Goal: Task Accomplishment & Management: Complete application form

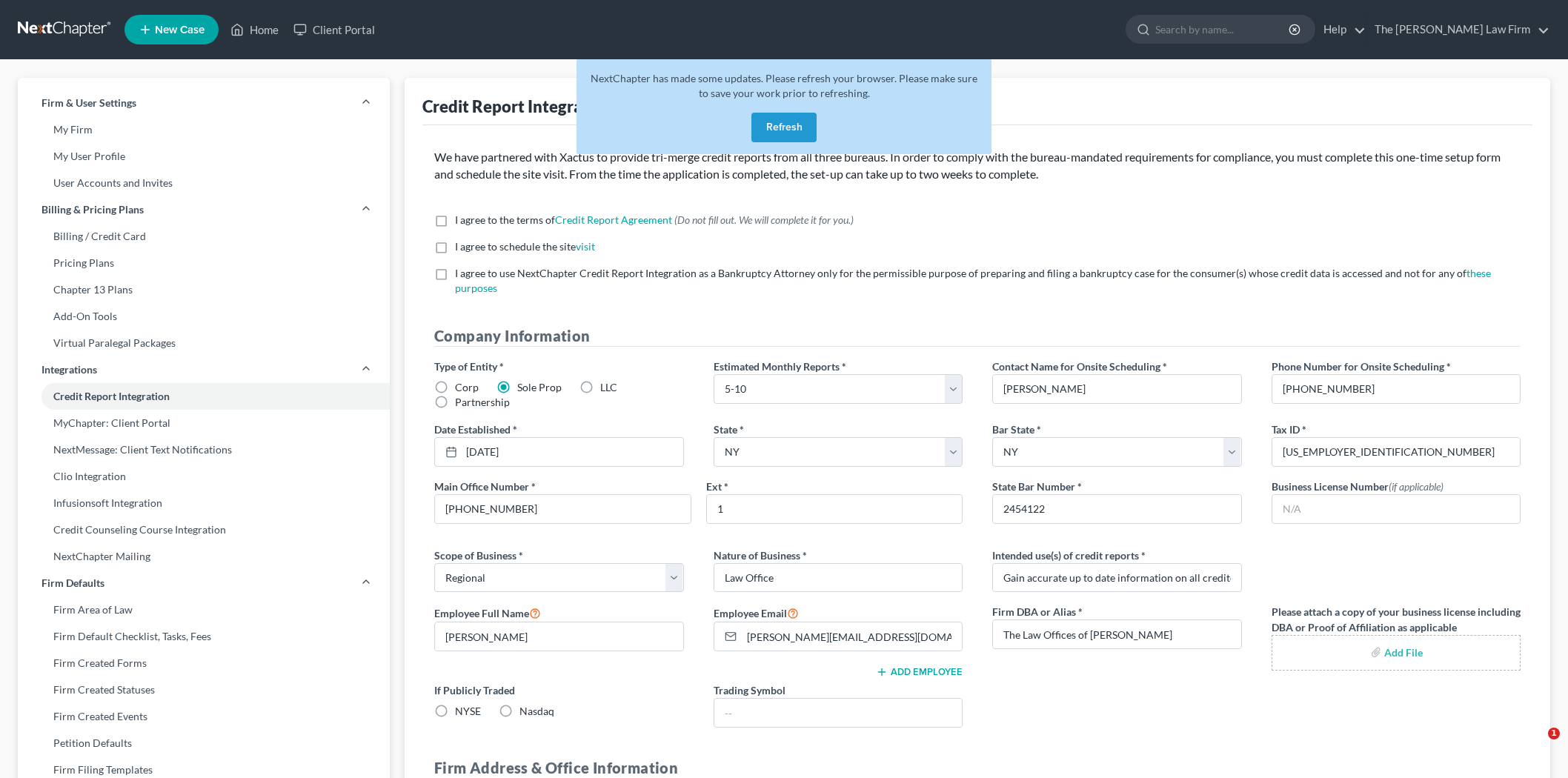
select select "1"
select select "35"
select select "1"
select select "35"
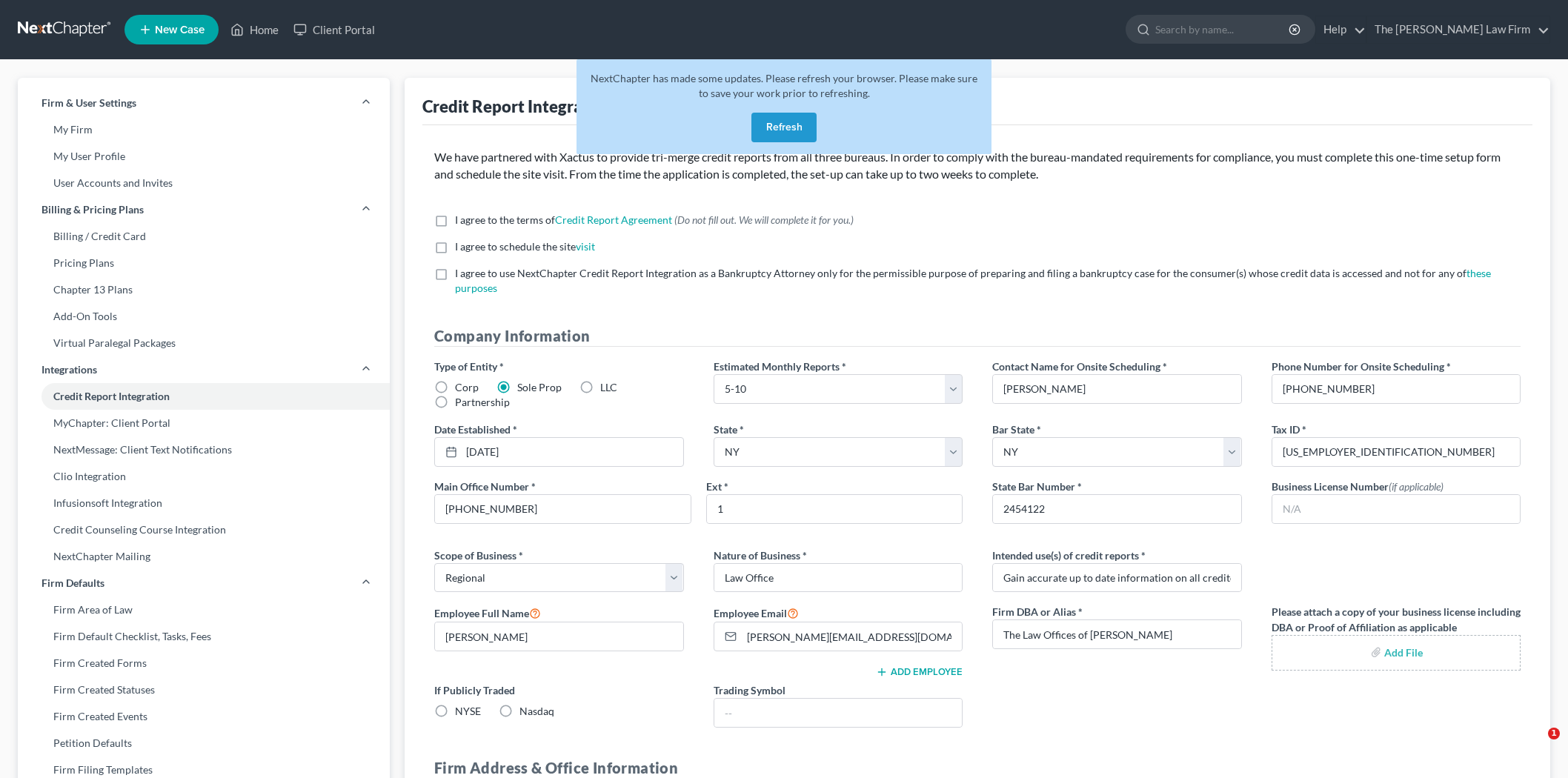
select select "0"
select select "1"
select select "35"
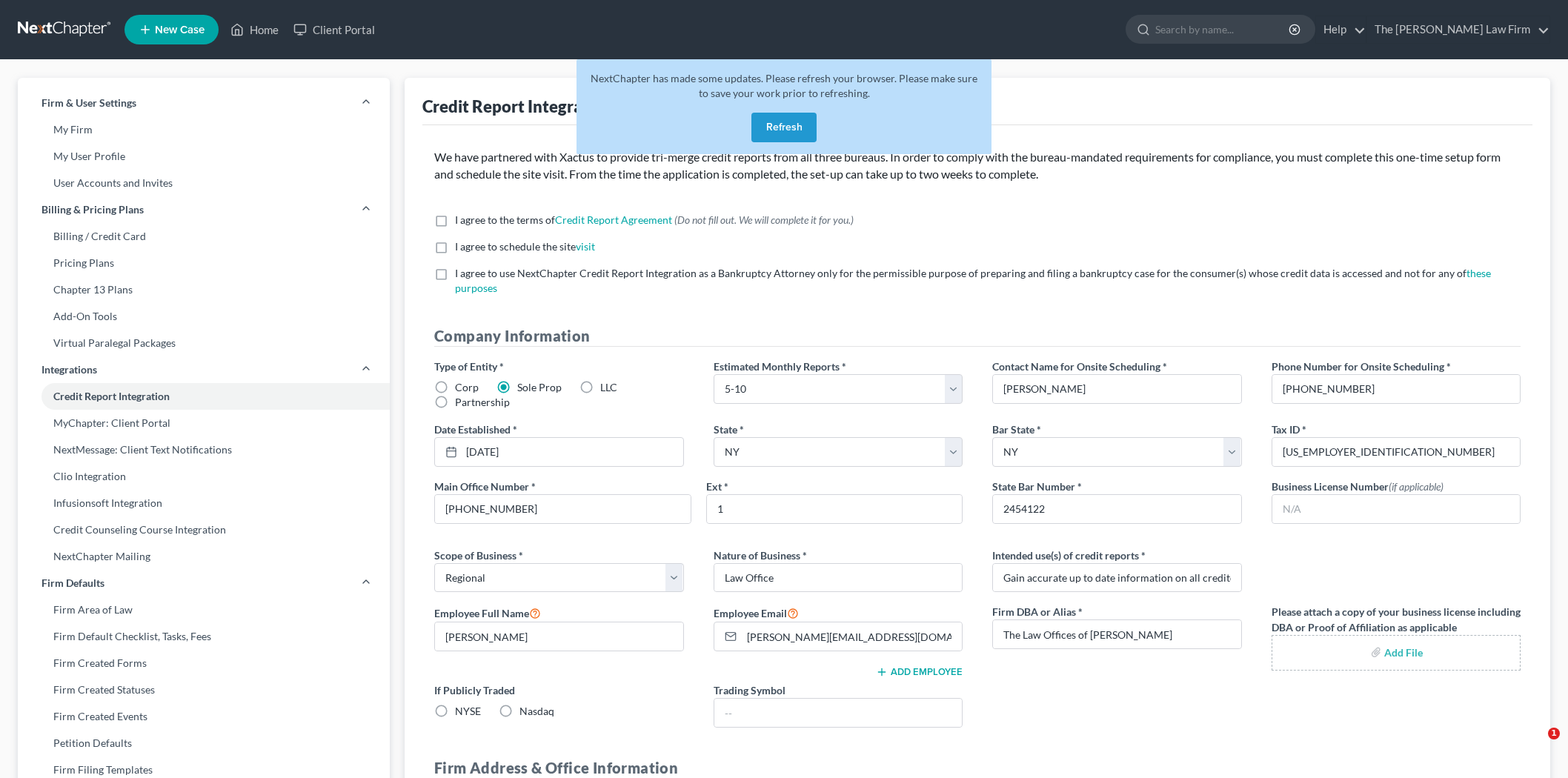
select select "35"
click at [794, 119] on button "Refresh" at bounding box center [784, 127] width 66 height 30
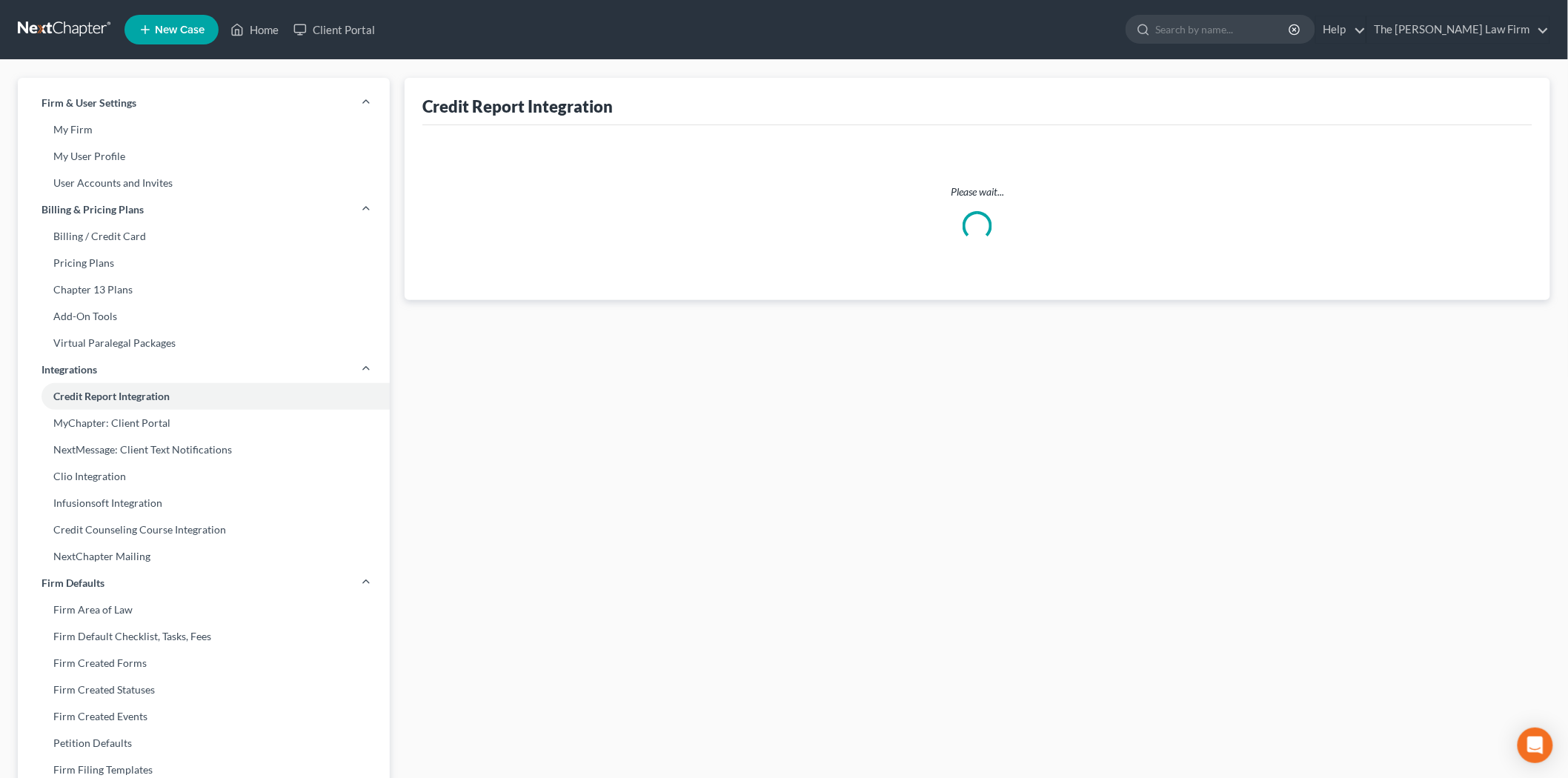
select select "1"
select select "35"
select select "1"
select select "35"
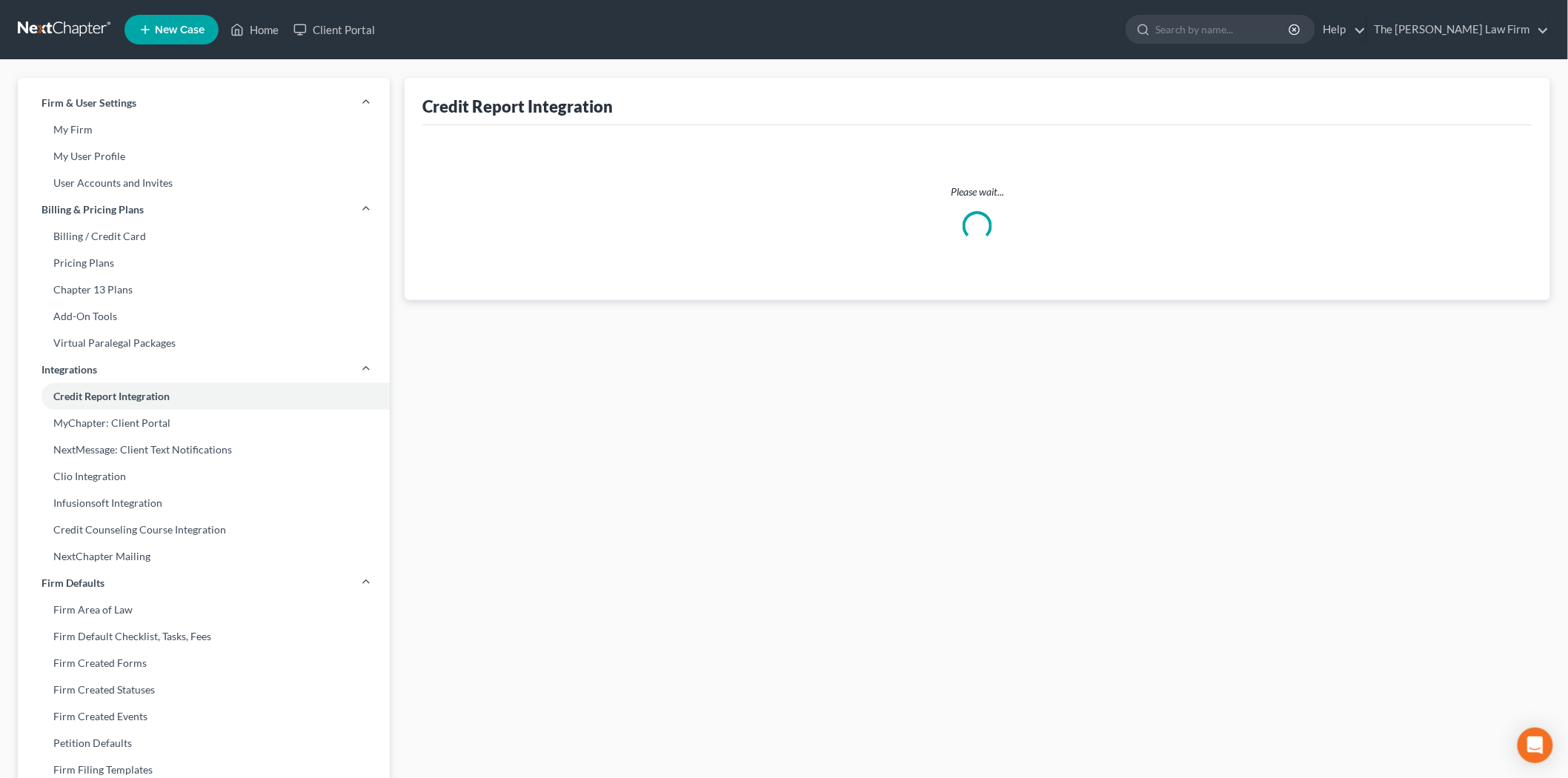
select select "0"
select select "1"
select select "35"
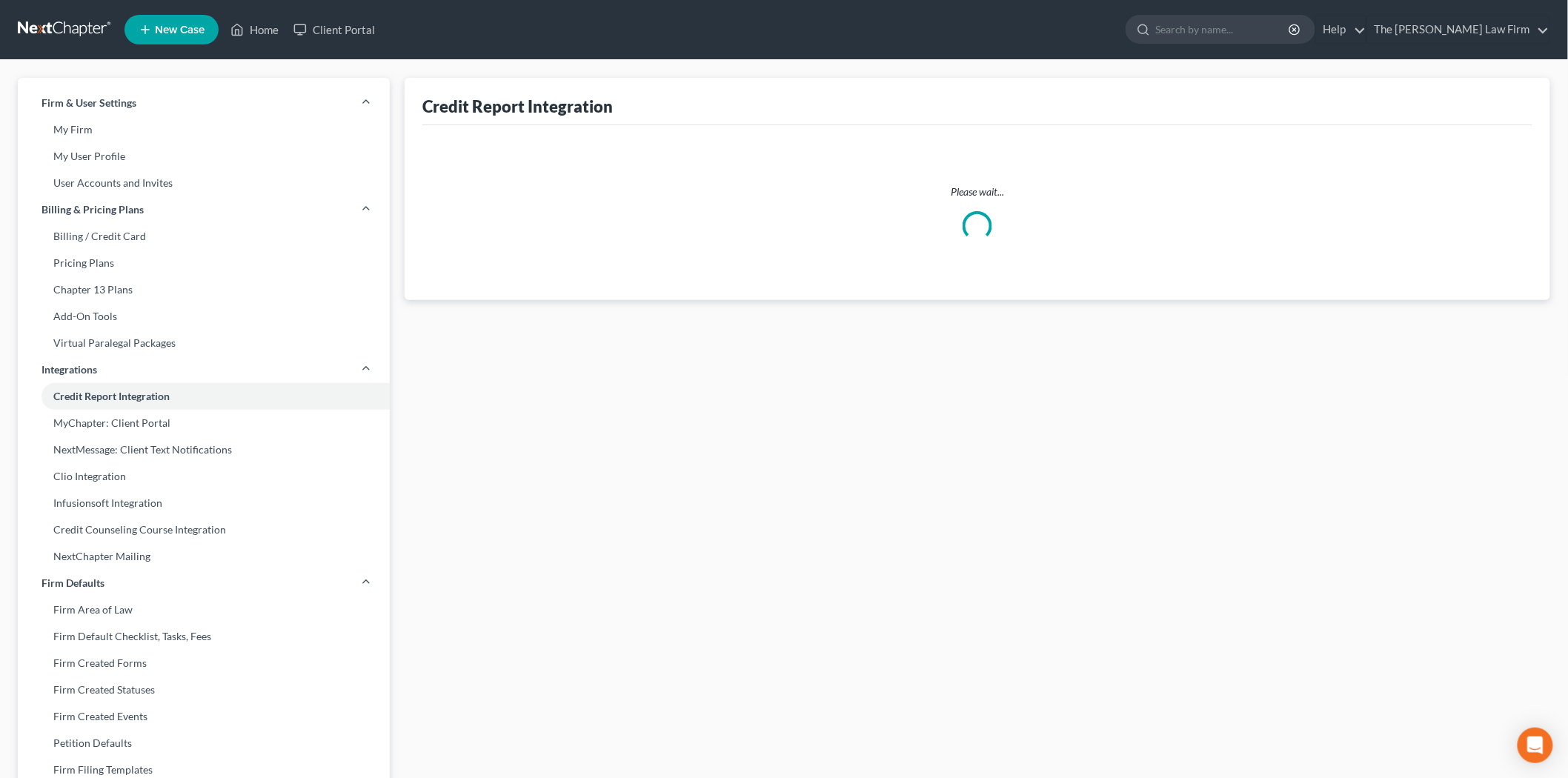
select select "35"
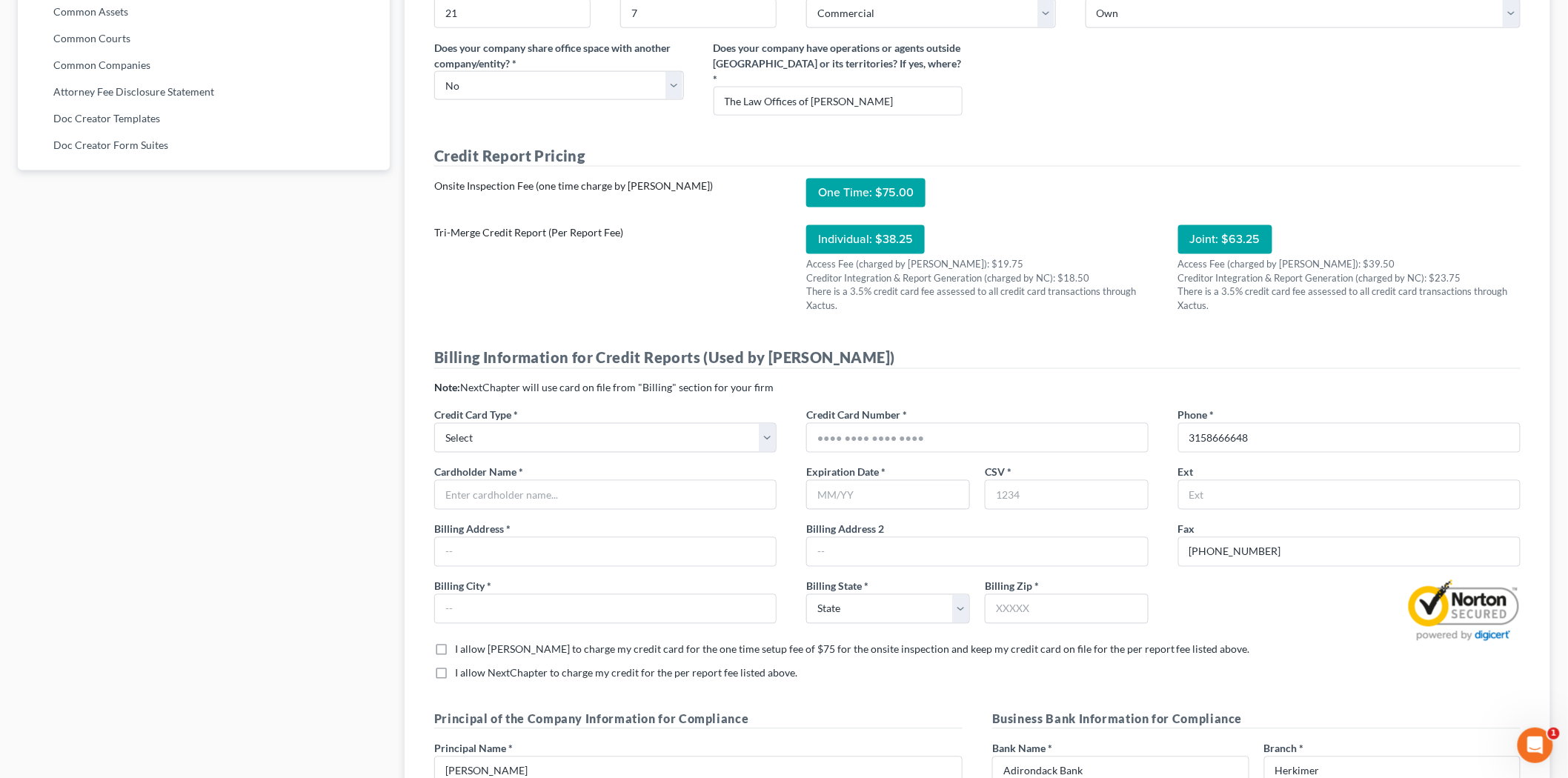
scroll to position [905, 0]
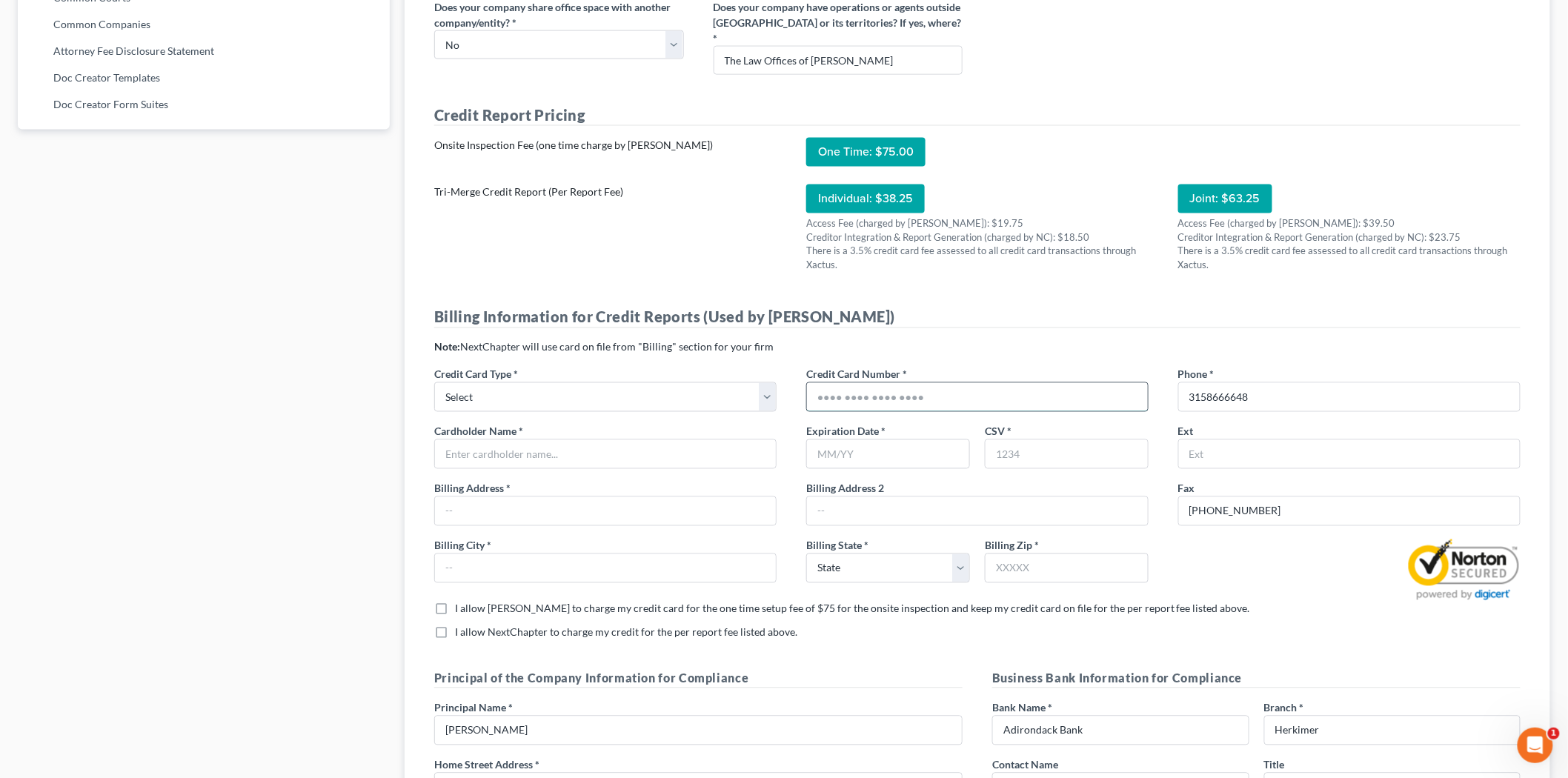
click at [904, 383] on input "text" at bounding box center [978, 397] width 341 height 28
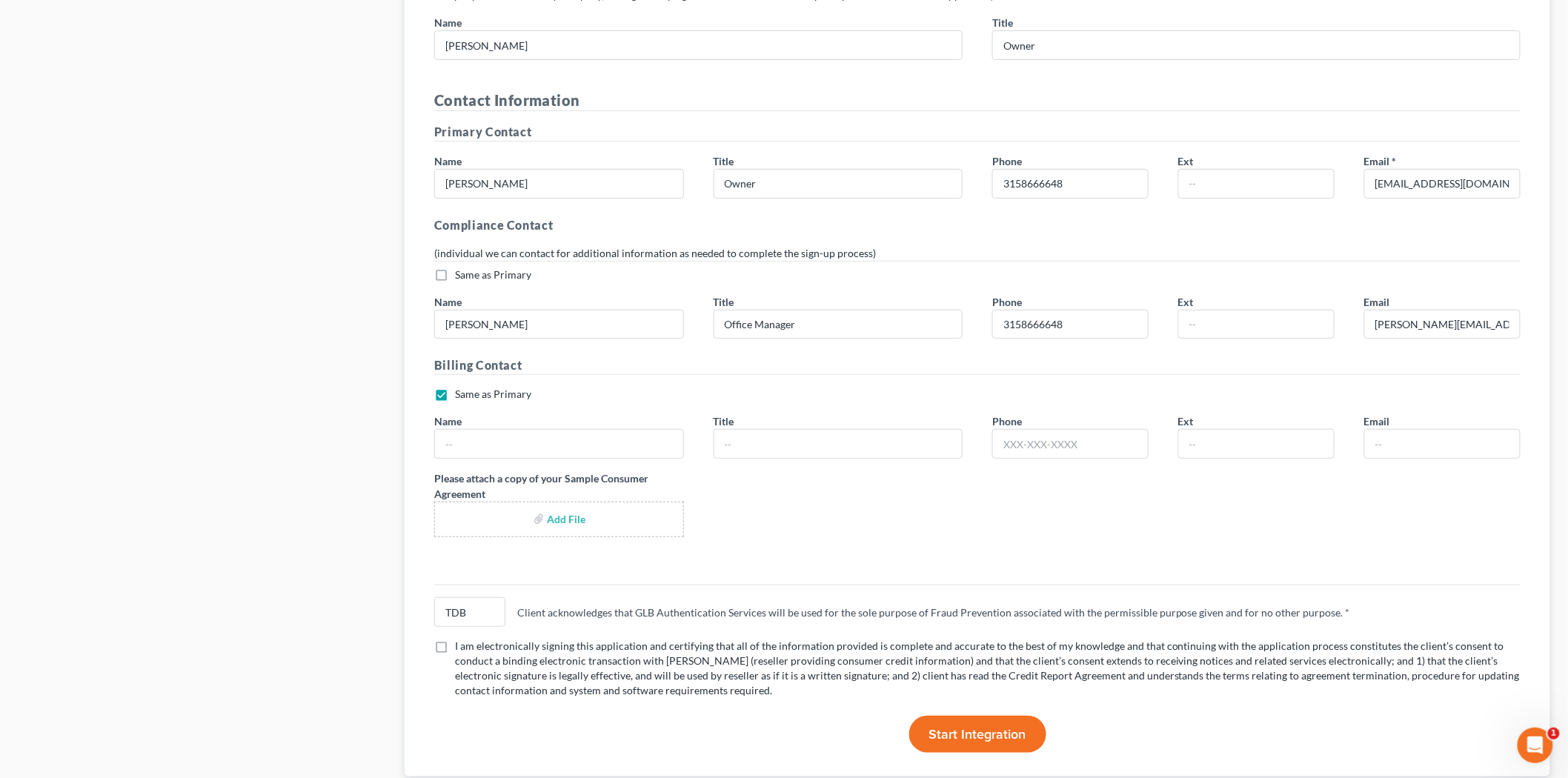
scroll to position [2515, 0]
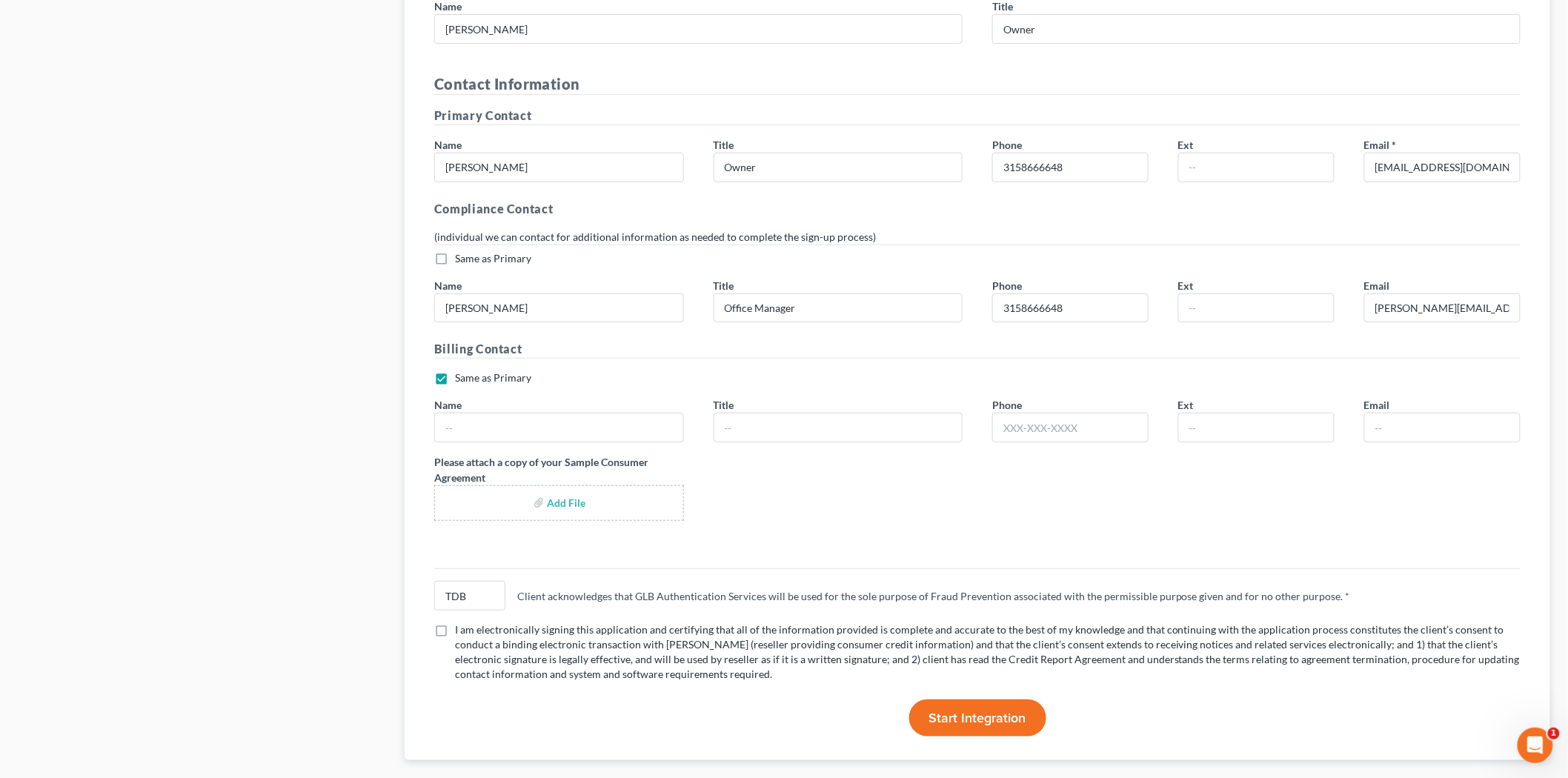
click at [1232, 486] on div "Same as Primary * Name Title Phone Ext Email Please attach a copy of your Sampl…" at bounding box center [977, 451] width 1116 height 162
click at [522, 490] on input "file" at bounding box center [559, 503] width 225 height 26
type input "C:\fakepath\BANKRUPTCY RETAINER - Ch 7 Individual Blank.pdf"
click at [455, 623] on label "I am electronically signing this application and certifying that all of the inf…" at bounding box center [988, 652] width 1066 height 59
click at [461, 623] on input "I am electronically signing this application and certifying that all of the inf…" at bounding box center [466, 627] width 9 height 9
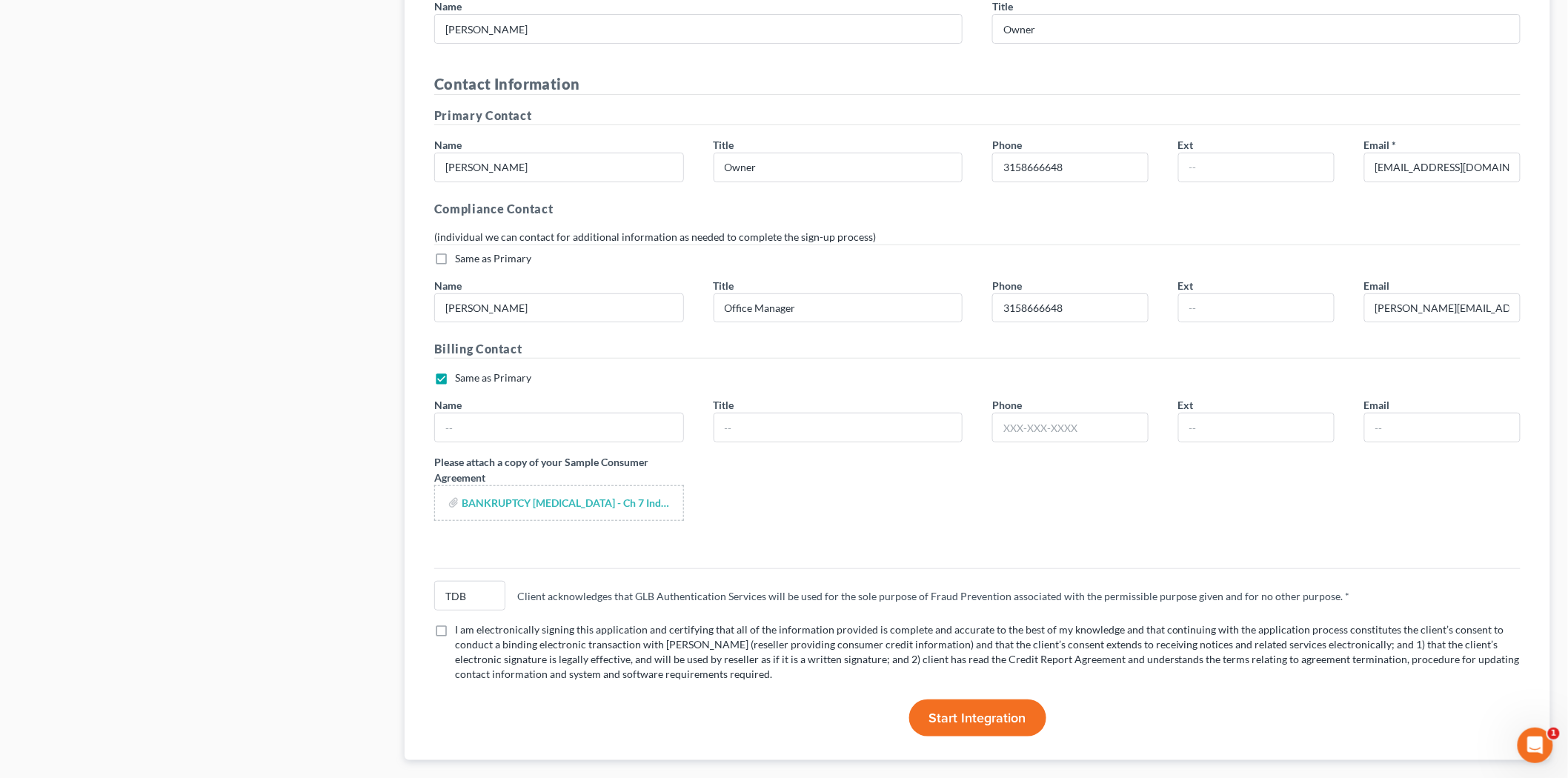
checkbox input "true"
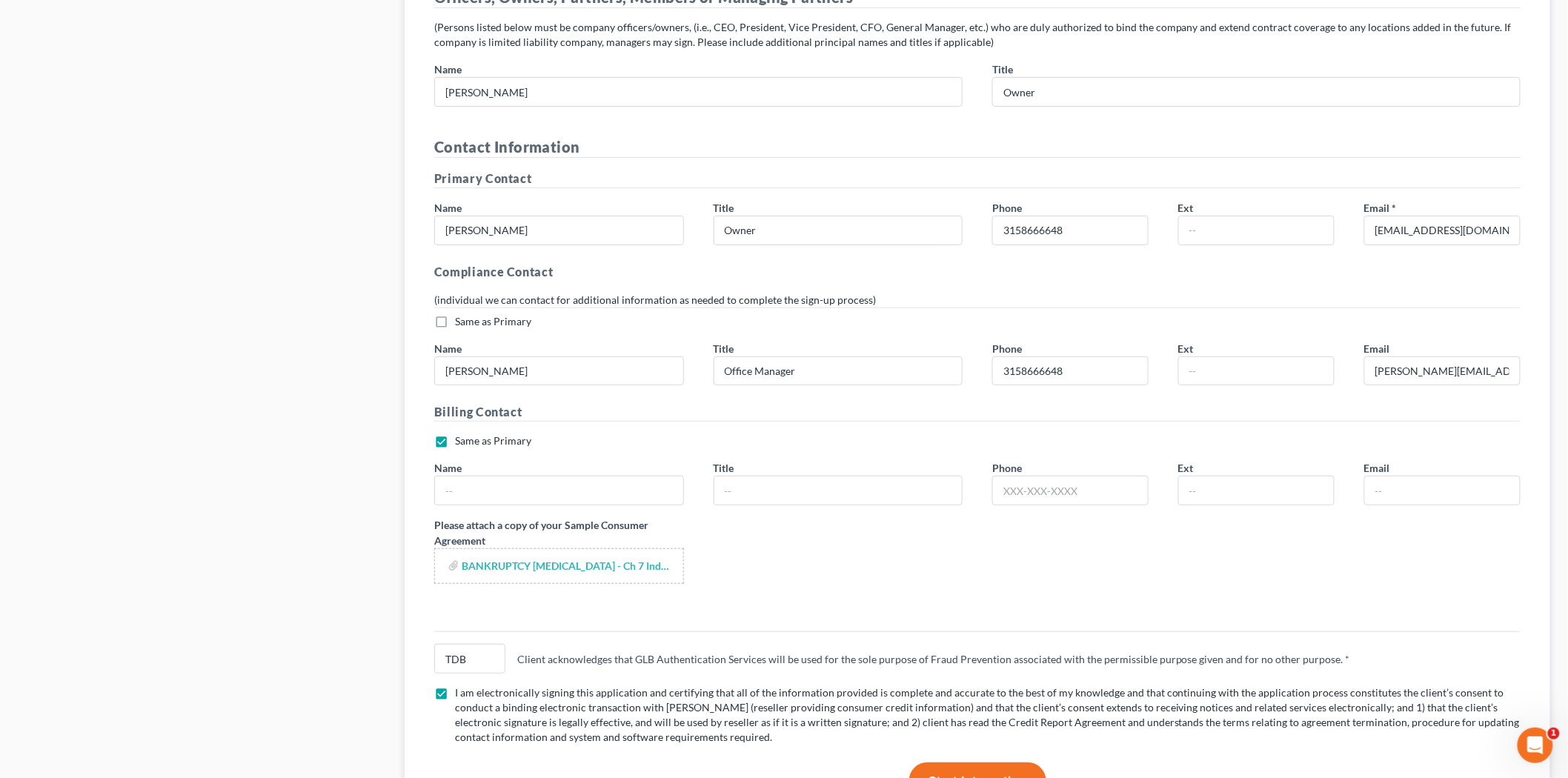
scroll to position [2432, 0]
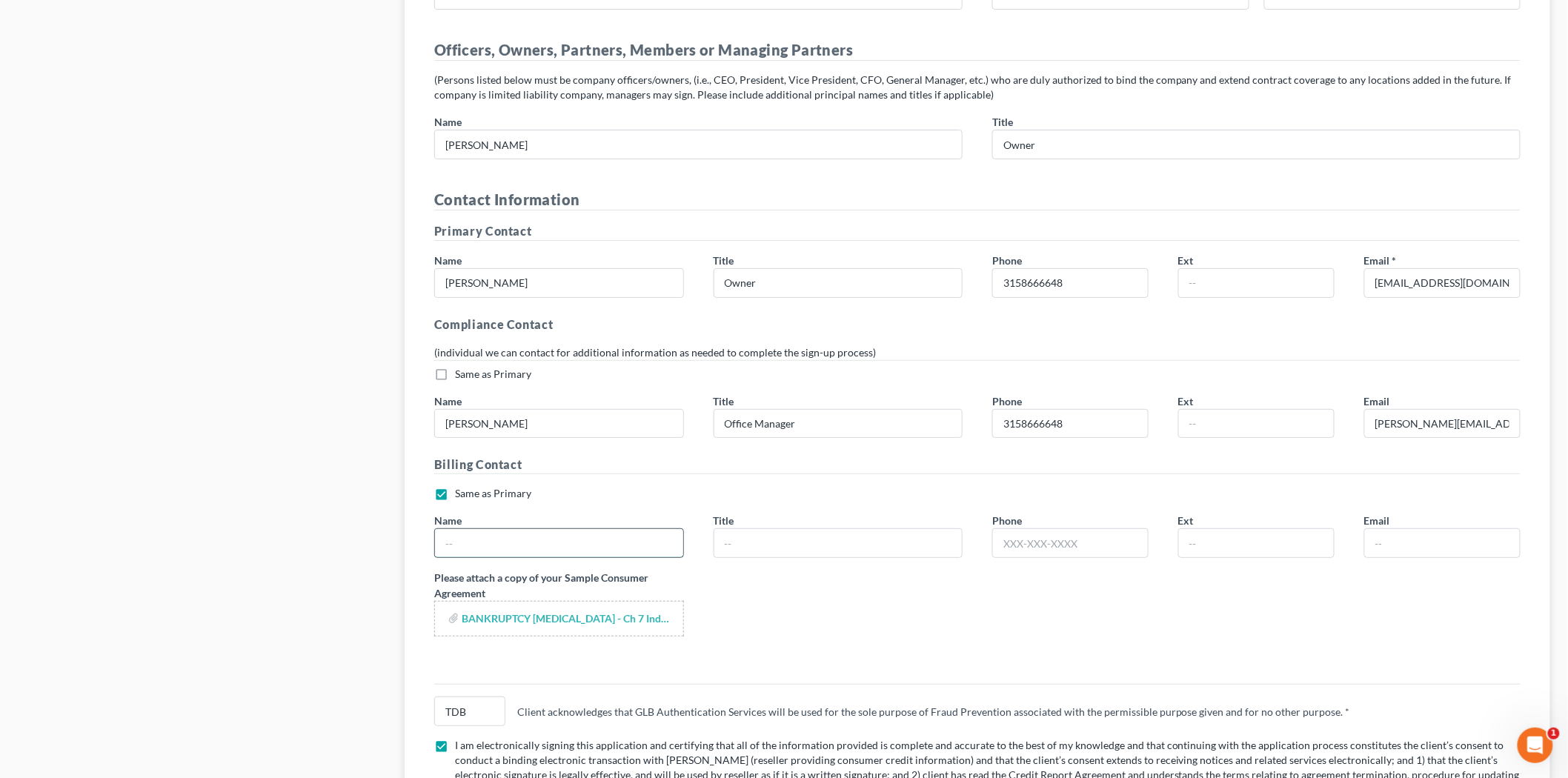
click at [603, 512] on div "Name" at bounding box center [559, 535] width 279 height 45
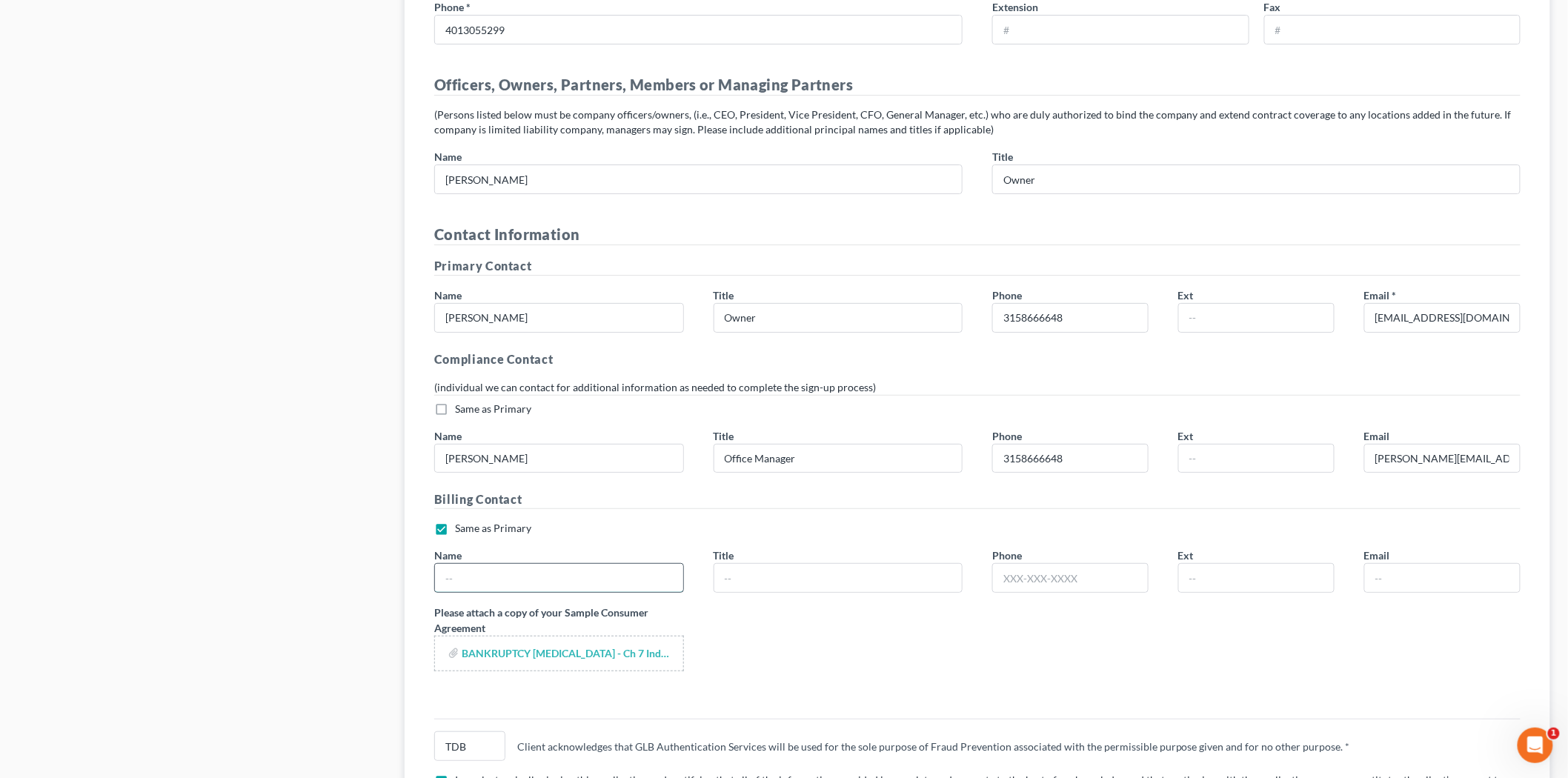
scroll to position [2350, 0]
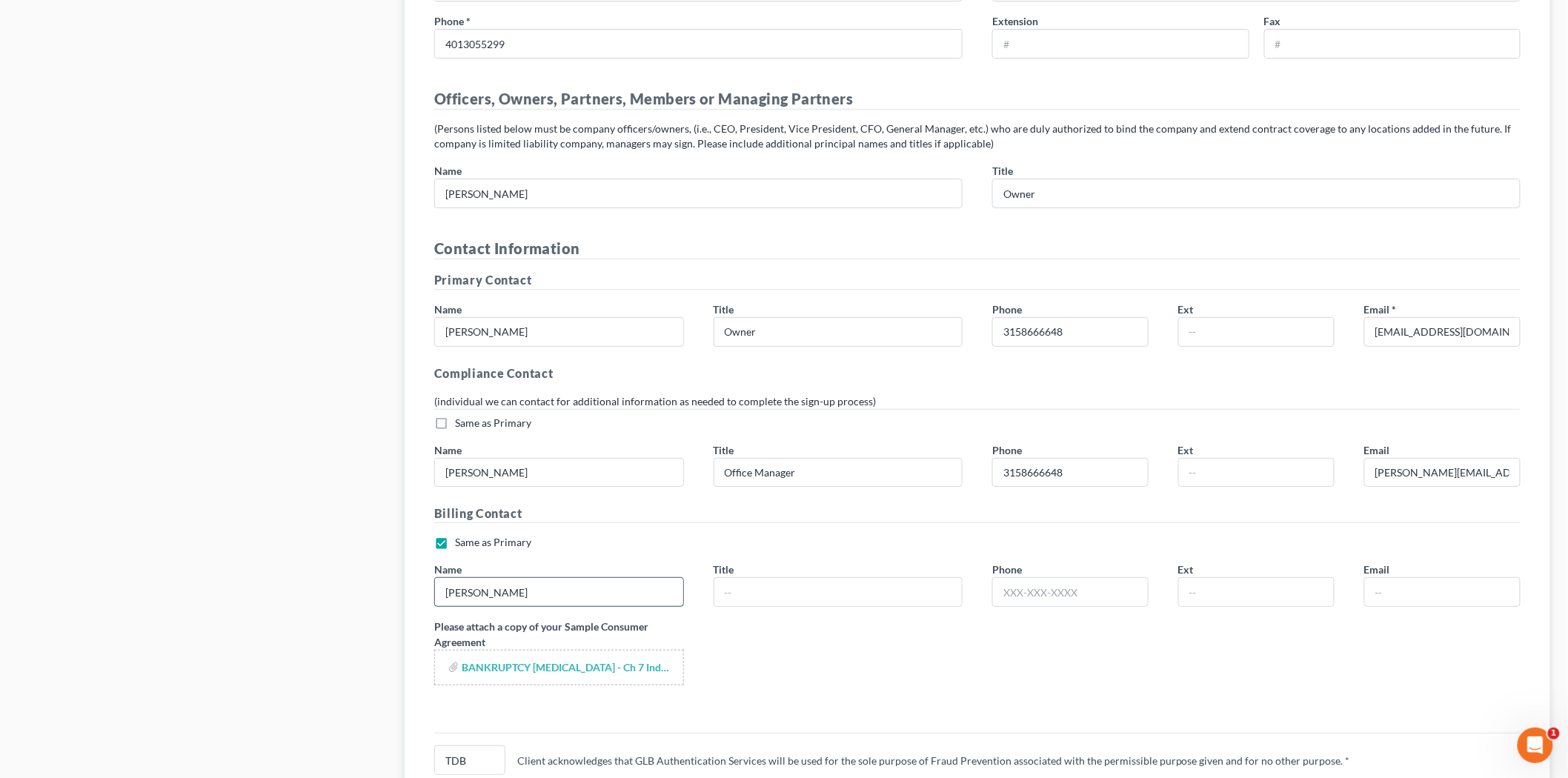
type input "[PERSON_NAME]"
type input "Office Manager"
type input "3158666648"
click at [455, 535] on label "Same as Primary *" at bounding box center [493, 542] width 76 height 15
click at [461, 535] on input "Same as Primary *" at bounding box center [466, 539] width 9 height 9
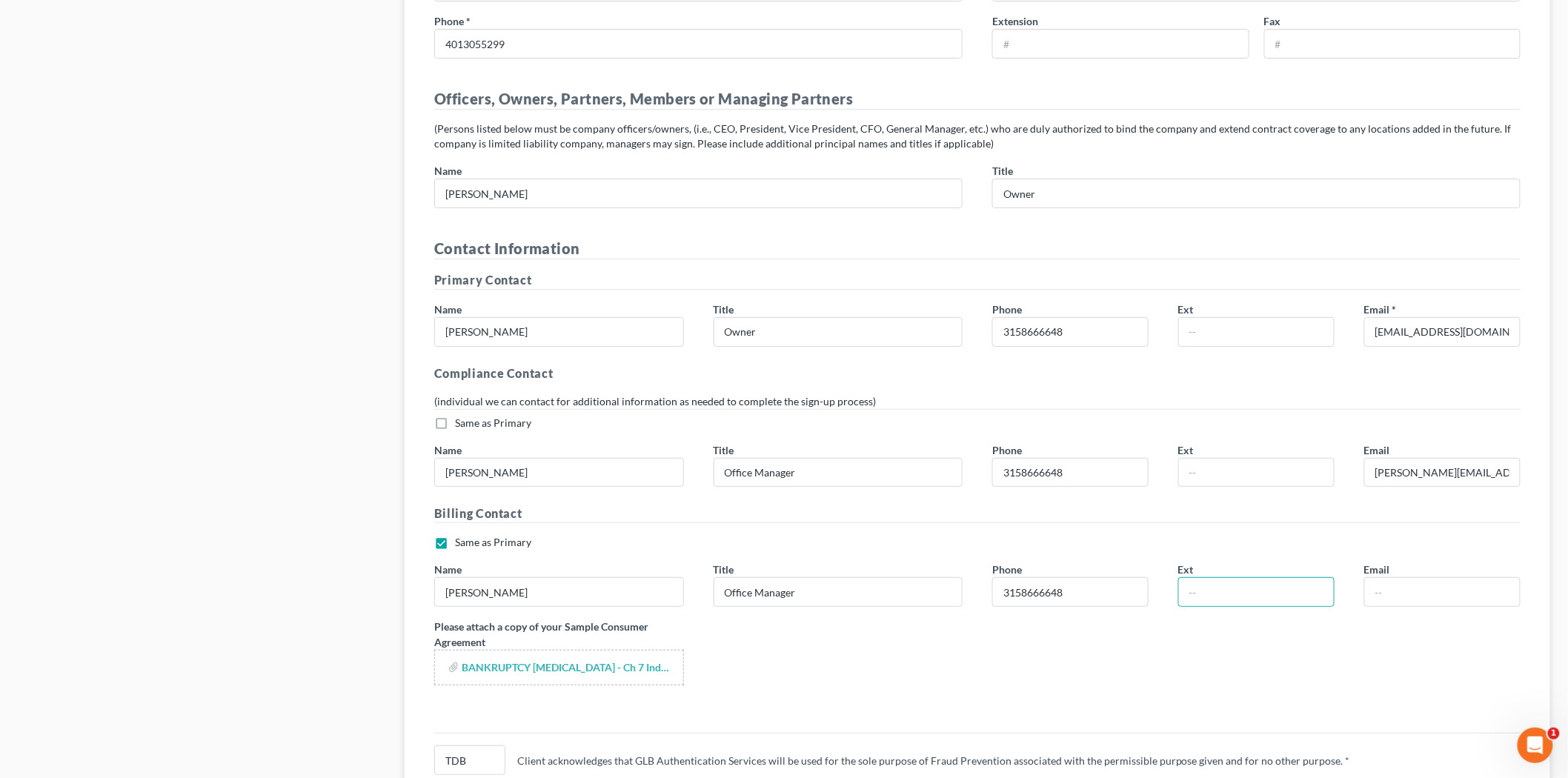
checkbox input "false"
click at [1421, 578] on input "text" at bounding box center [1442, 592] width 155 height 28
drag, startPoint x: 1494, startPoint y: 445, endPoint x: 1318, endPoint y: 448, distance: 176.0
click at [1318, 448] on div "Same as Primary * Name Erica Spaman Title Office Manager Phone 3158666648 Ext E…" at bounding box center [977, 457] width 1116 height 83
click at [1431, 578] on input "text" at bounding box center [1442, 592] width 155 height 28
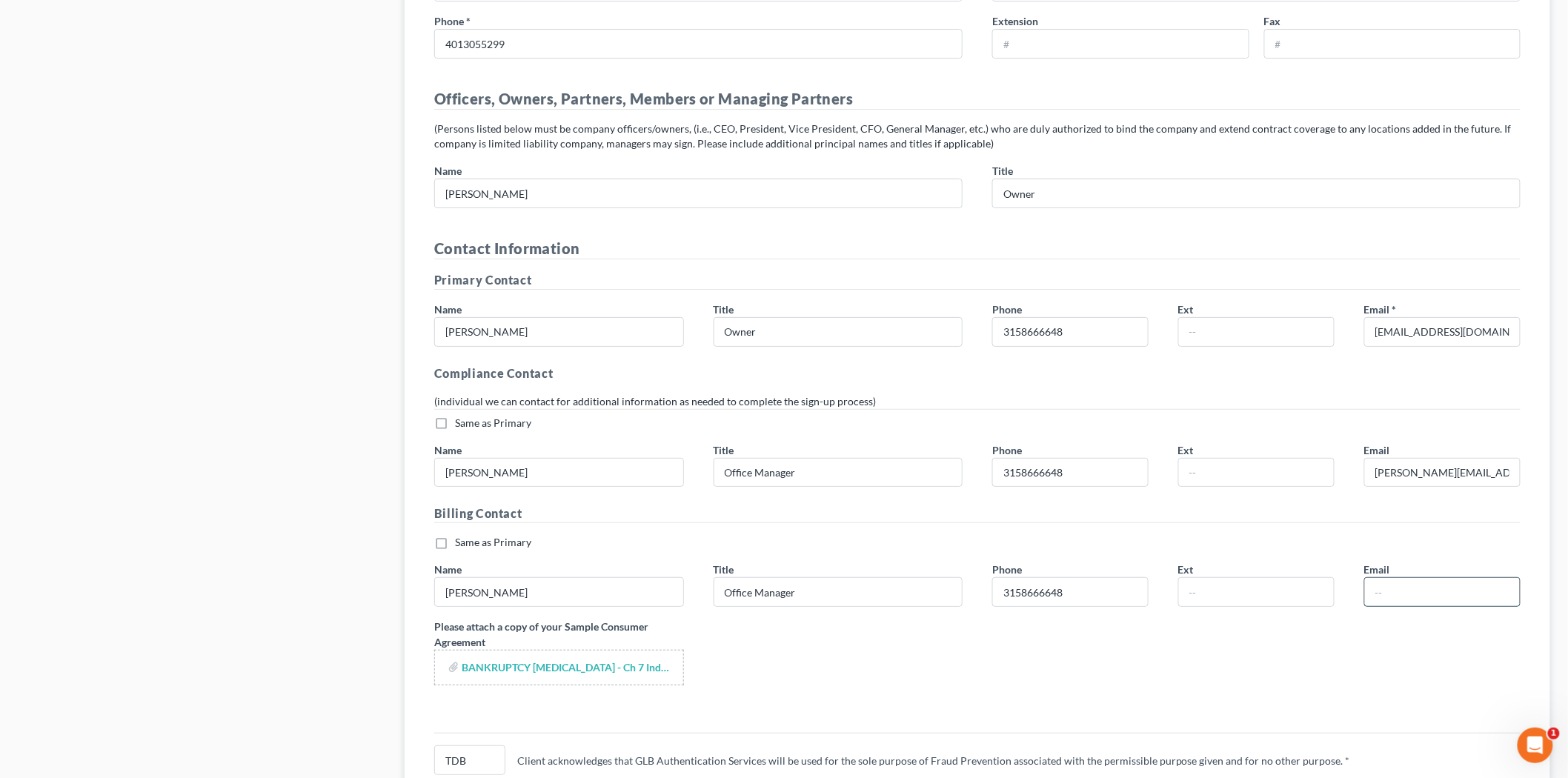
paste input "erica@toddbennett.com"
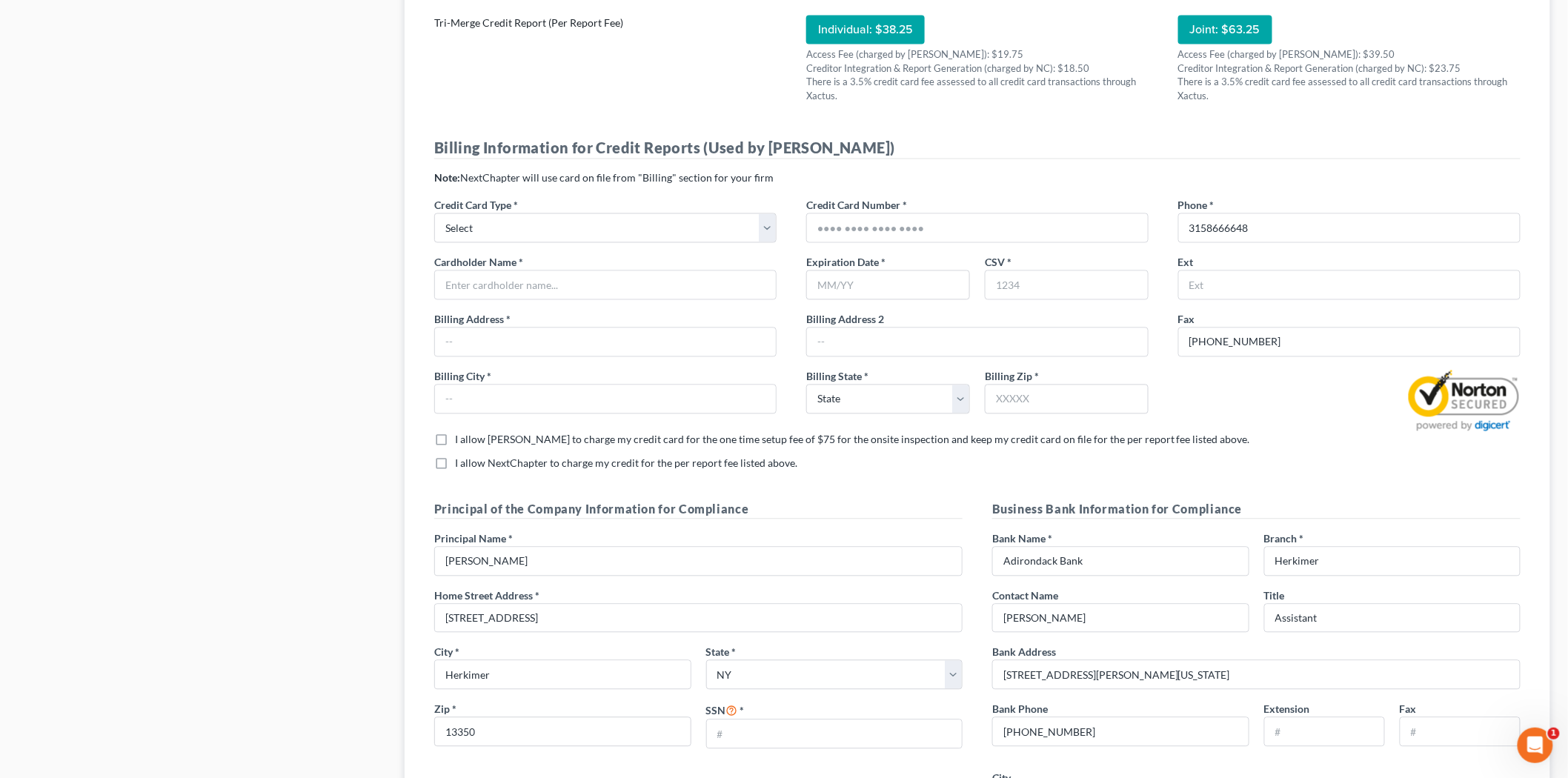
scroll to position [1034, 0]
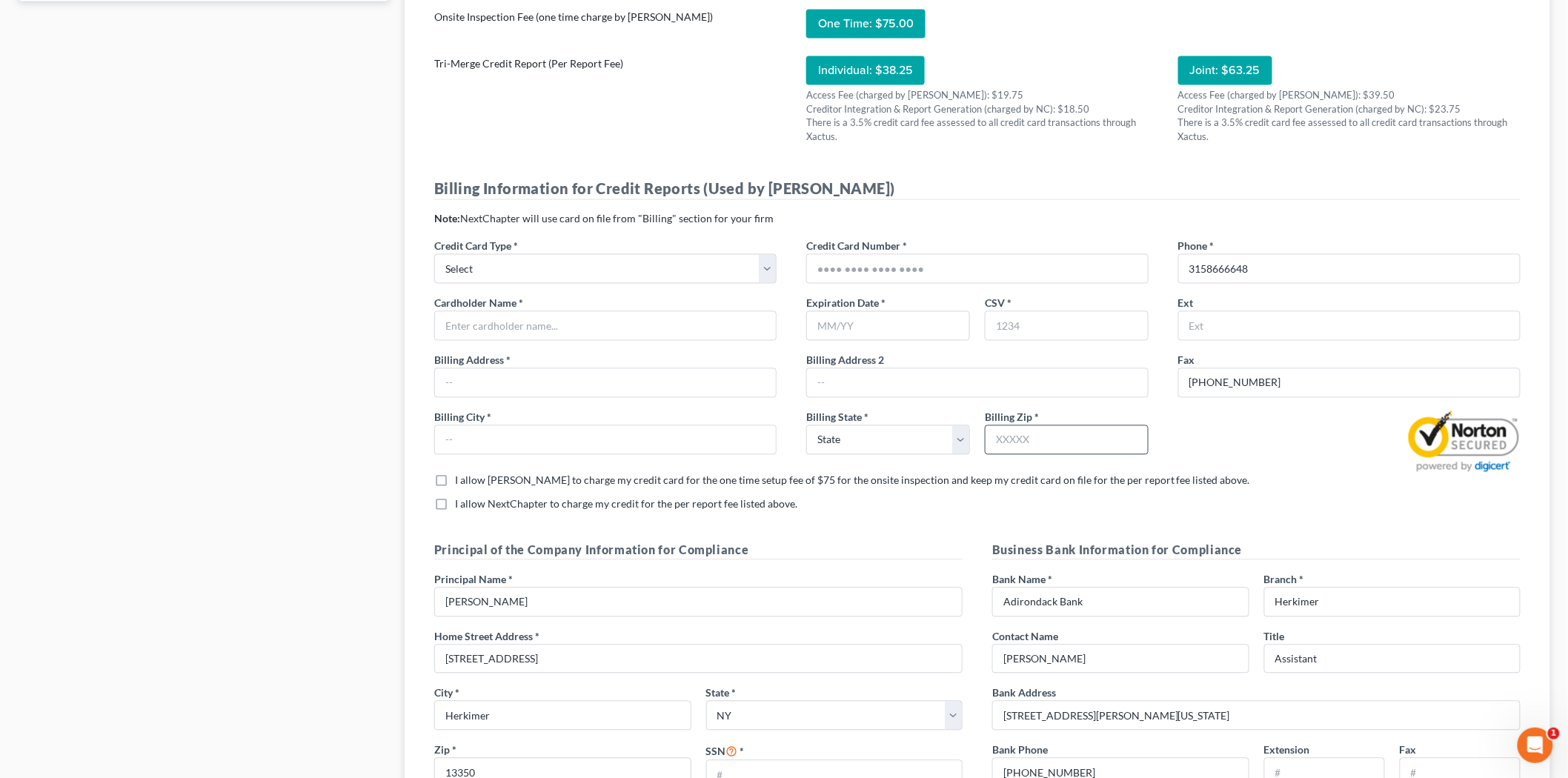
type input "erica@toddbennett.com"
click at [1013, 425] on input "text" at bounding box center [1066, 440] width 164 height 30
type input "13350"
type input "Herkimer"
select select "35"
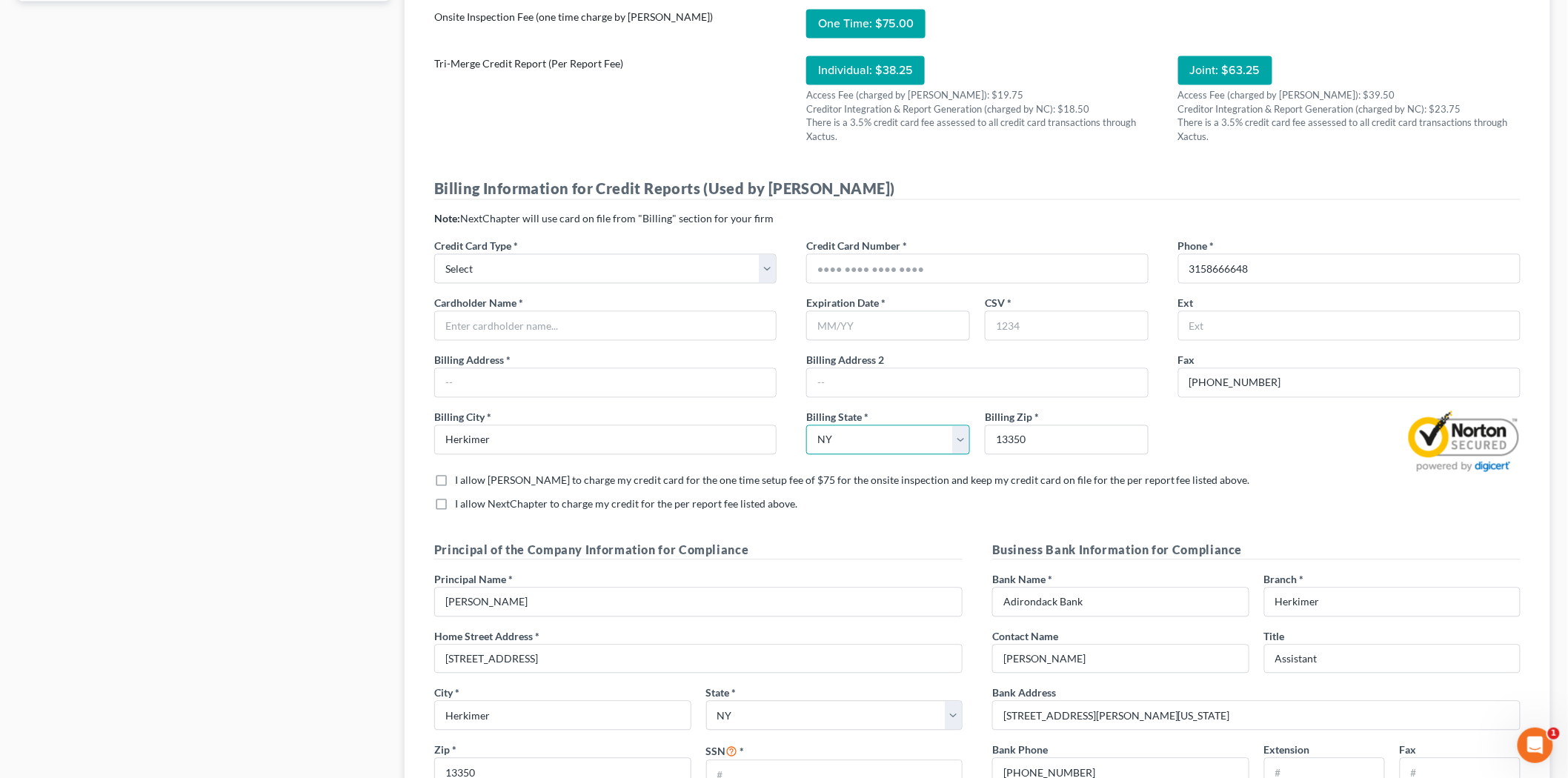
click at [906, 425] on select "State [US_STATE] AK AR AZ CA CO CT DE DC [GEOGRAPHIC_DATA] [GEOGRAPHIC_DATA] GU…" at bounding box center [888, 440] width 164 height 30
click at [895, 425] on div "Billing State * State AL AK AR AZ CA CO CT DE DC FL GA GU HI ID IL IN IA KS KY …" at bounding box center [977, 437] width 357 height 57
click at [867, 311] on input "text" at bounding box center [888, 326] width 164 height 30
click at [617, 254] on select "Select Visa Master Card American Express Discover" at bounding box center [605, 269] width 342 height 30
select select "2"
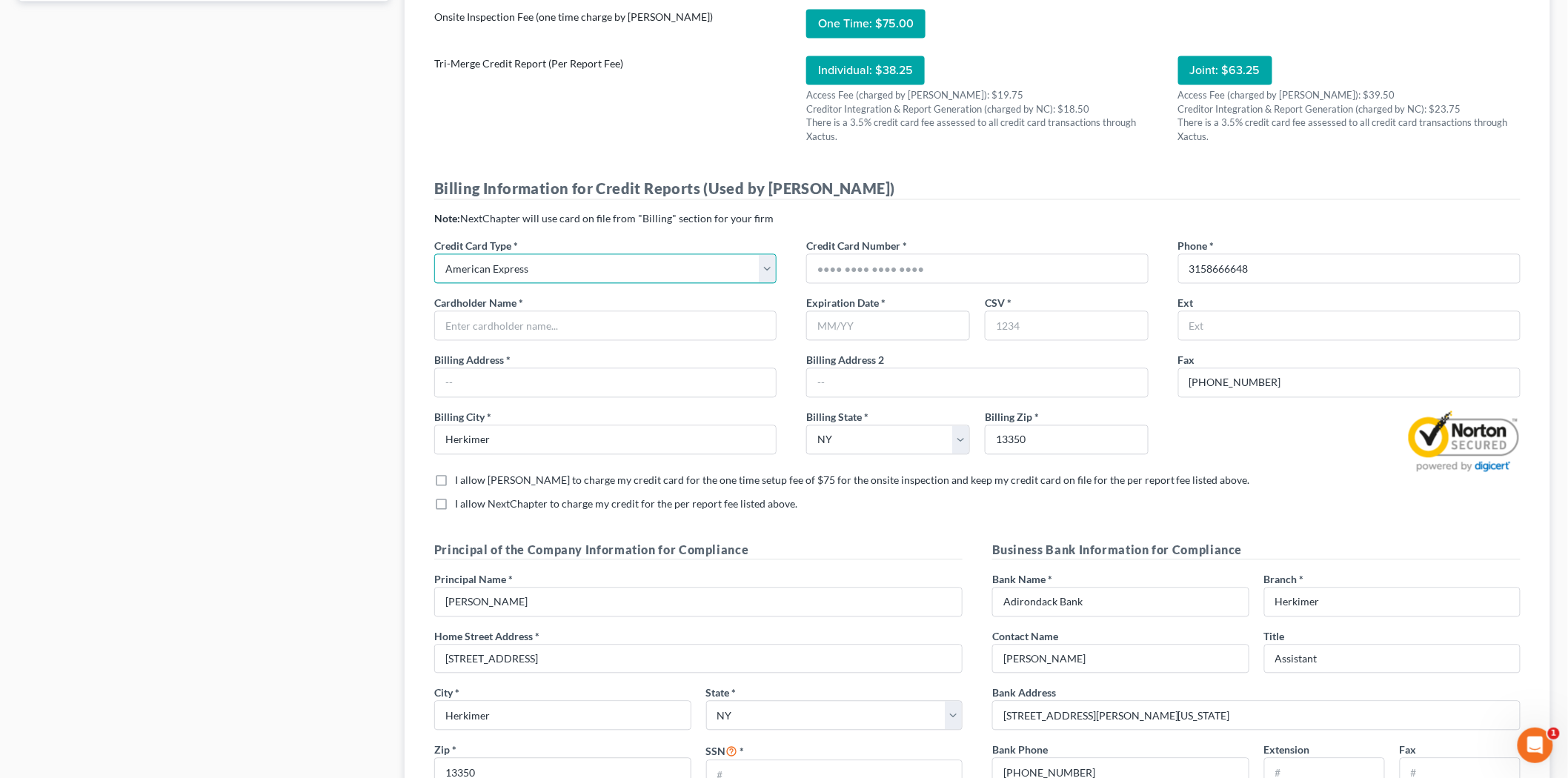
click at [435, 254] on select "Select Visa Master Card American Express Discover" at bounding box center [605, 269] width 342 height 30
click at [574, 312] on input "text" at bounding box center [605, 326] width 341 height 28
type input "Todd D Bennett"
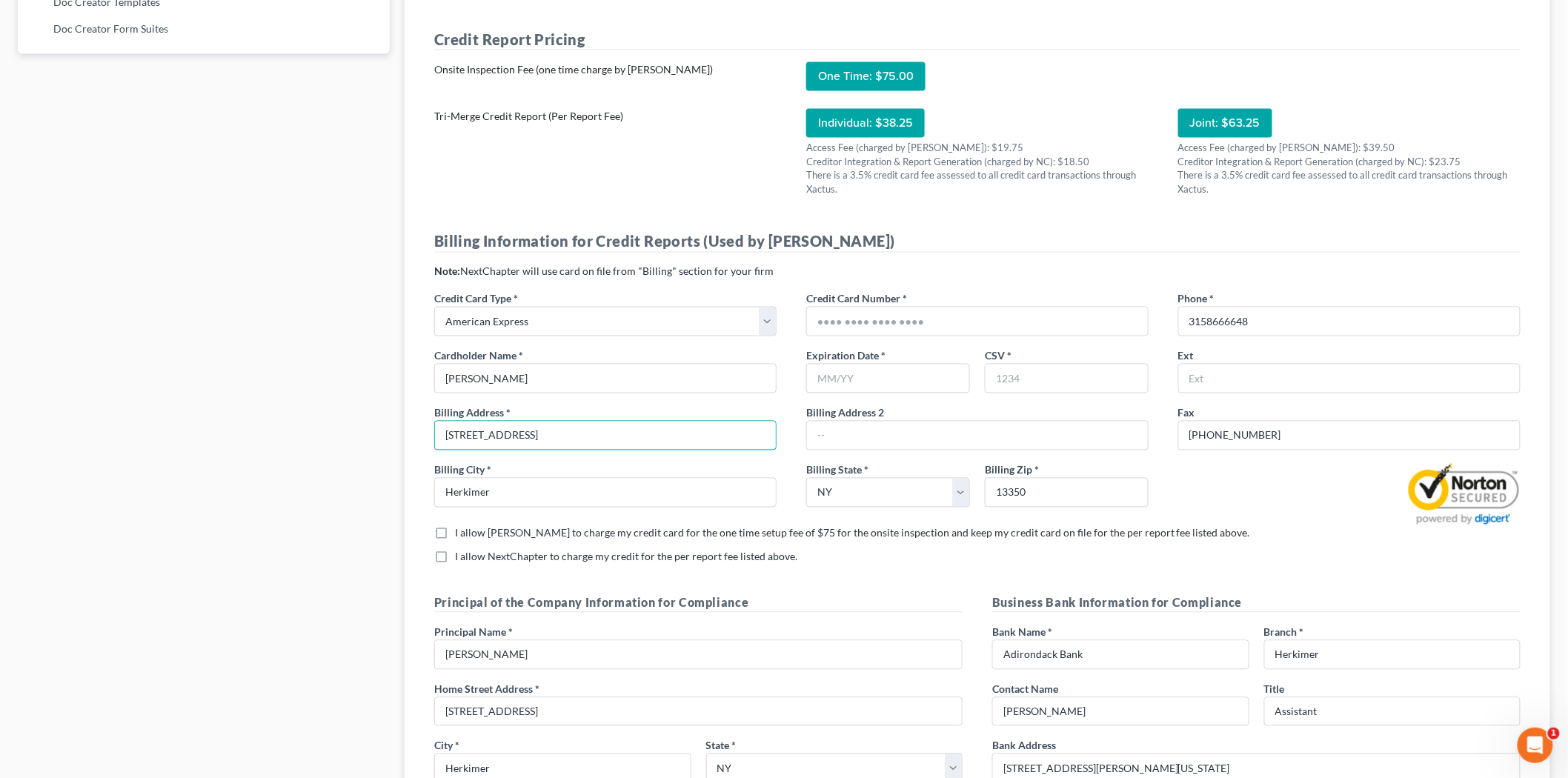
scroll to position [869, 0]
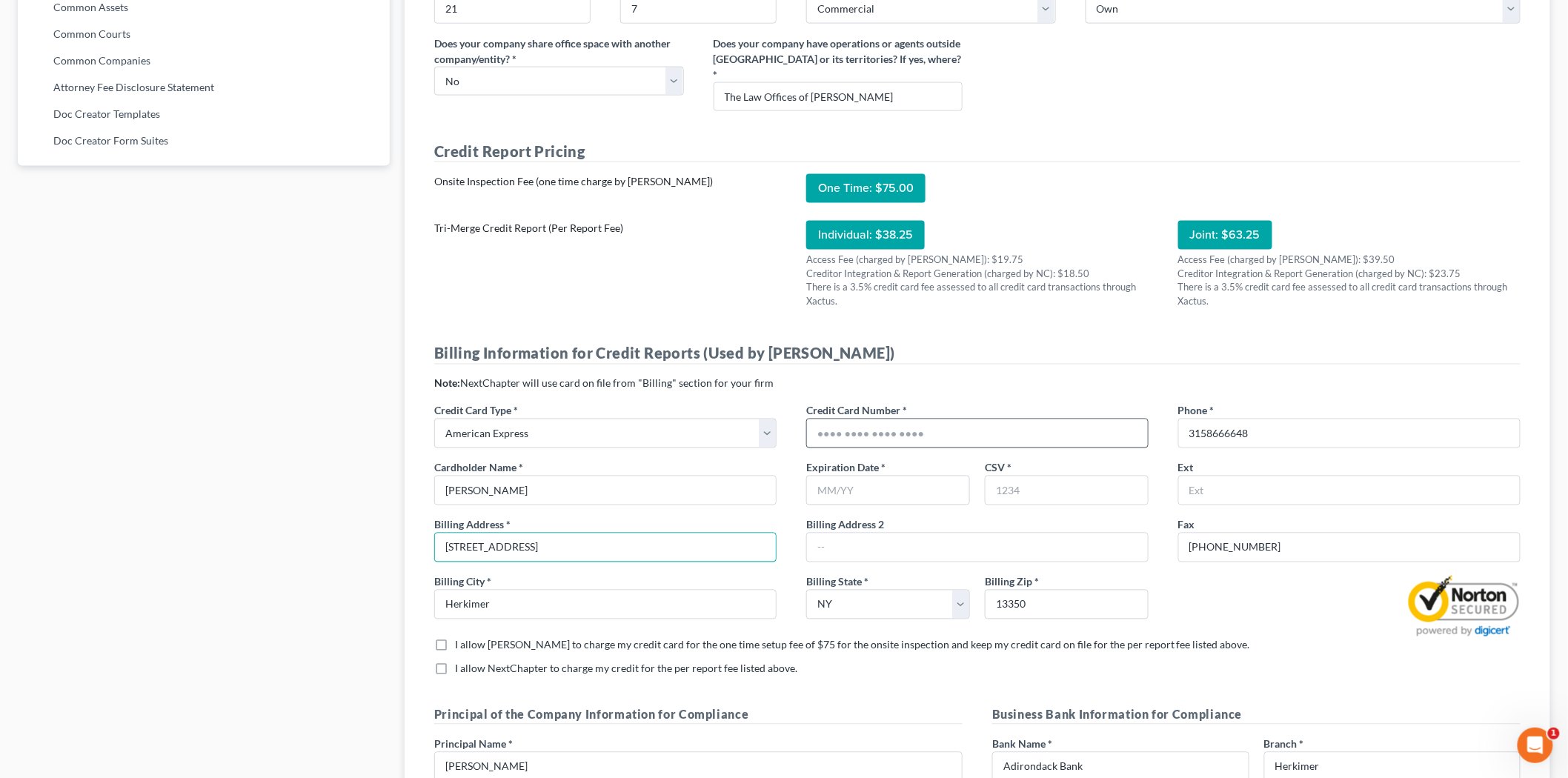
type input "123 Court Street"
click at [921, 419] on input "text" at bounding box center [978, 433] width 341 height 28
click at [962, 419] on input "text" at bounding box center [978, 433] width 341 height 28
type input "372719761541023128"
click at [997, 376] on p "Note: NextChapter will use card on file from "Billing" section for your firm" at bounding box center [978, 384] width 1087 height 15
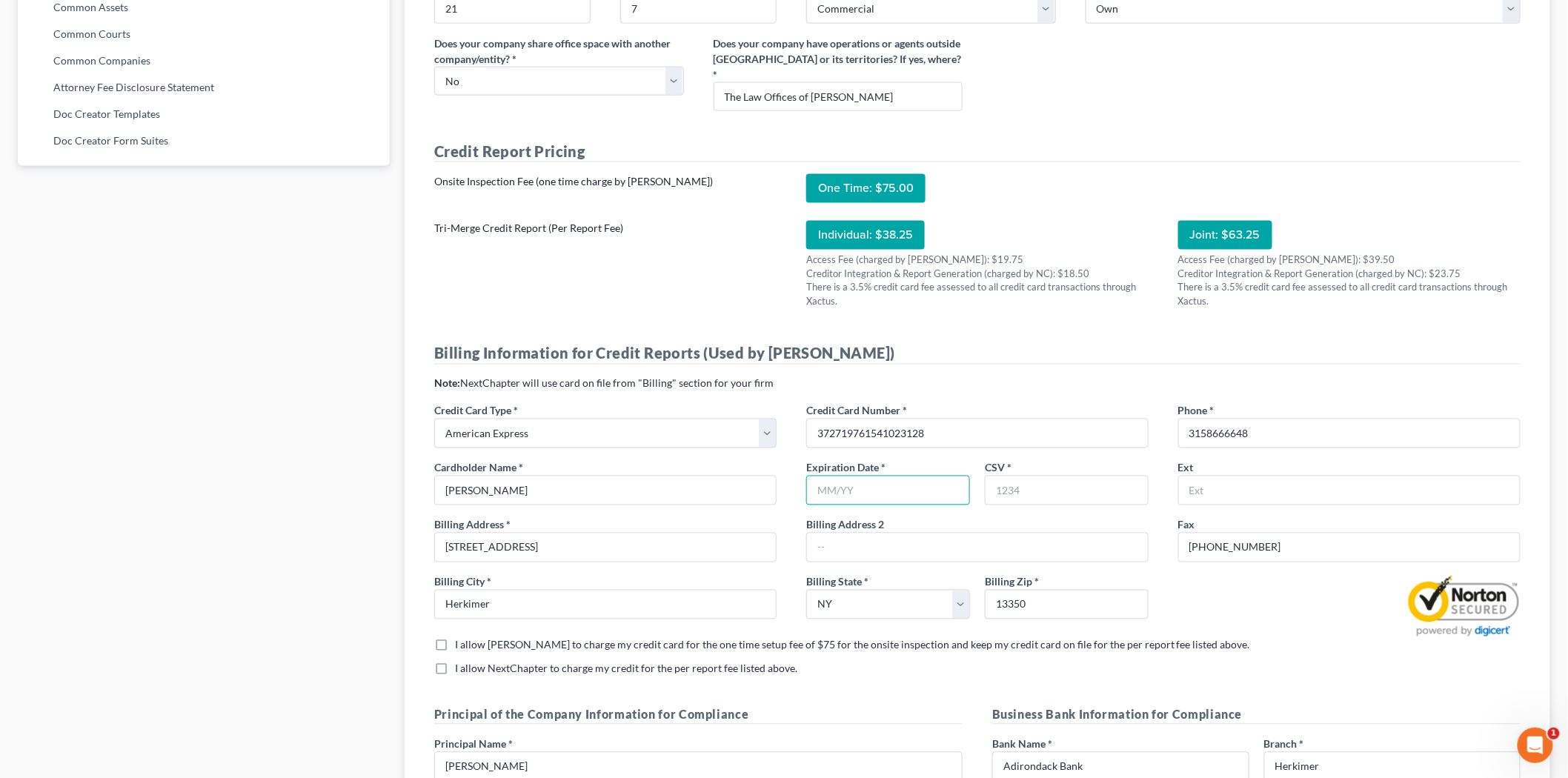
click at [878, 476] on input "text" at bounding box center [888, 491] width 164 height 30
type input "02"
type input "27"
click at [878, 476] on input "02" at bounding box center [888, 491] width 164 height 30
type input "02/27"
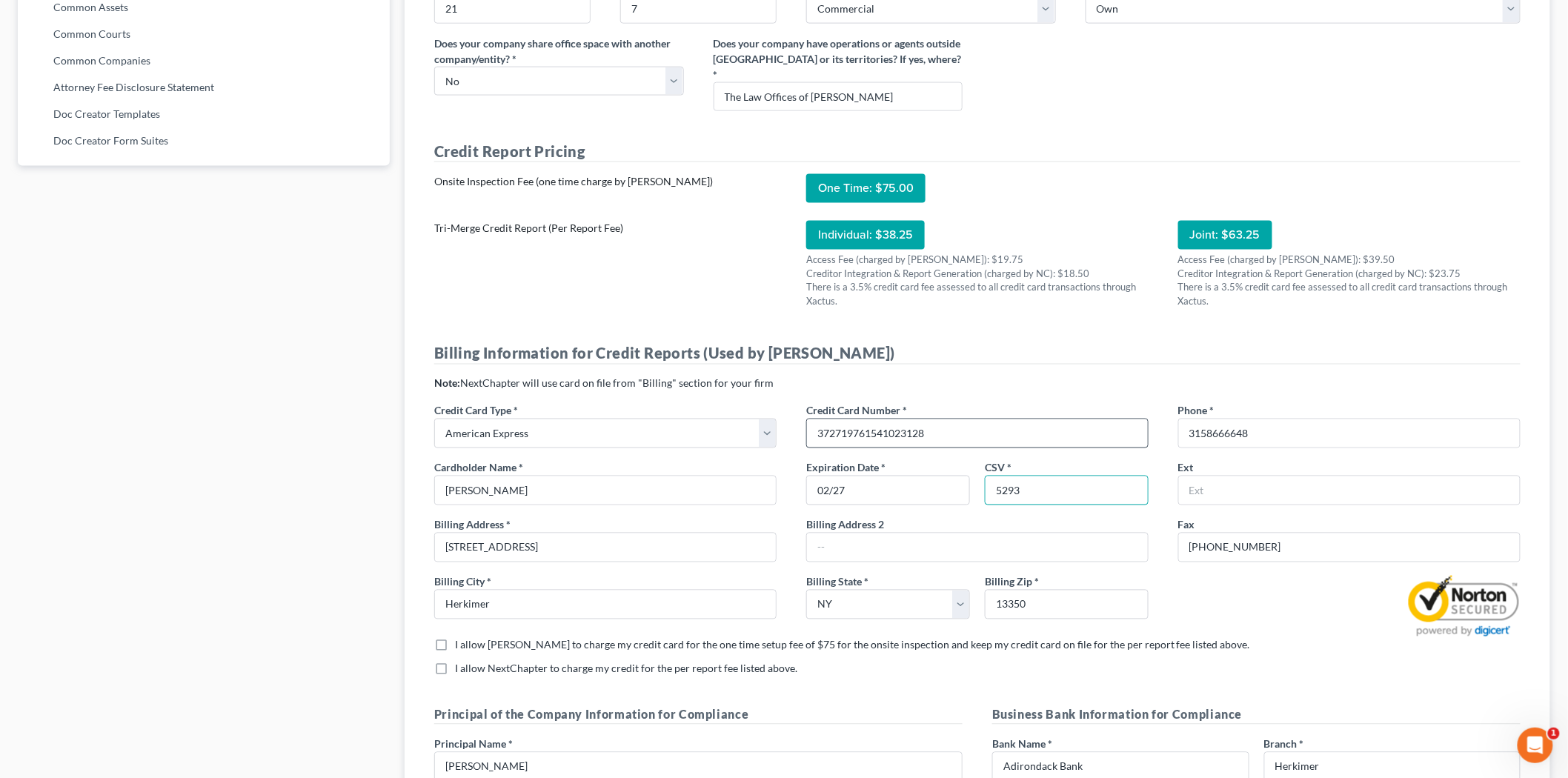
type input "5293"
drag, startPoint x: 956, startPoint y: 411, endPoint x: 697, endPoint y: 374, distance: 261.6
click at [697, 403] on div "Credit Card Type * Select Visa Master Card American Express Discover Credit Car…" at bounding box center [977, 431] width 1116 height 57
type input "372719761541023"
click at [1027, 343] on div "Billing Information for Credit Reports (Used by Xactus) Note: NextChapter will …" at bounding box center [977, 515] width 1116 height 345
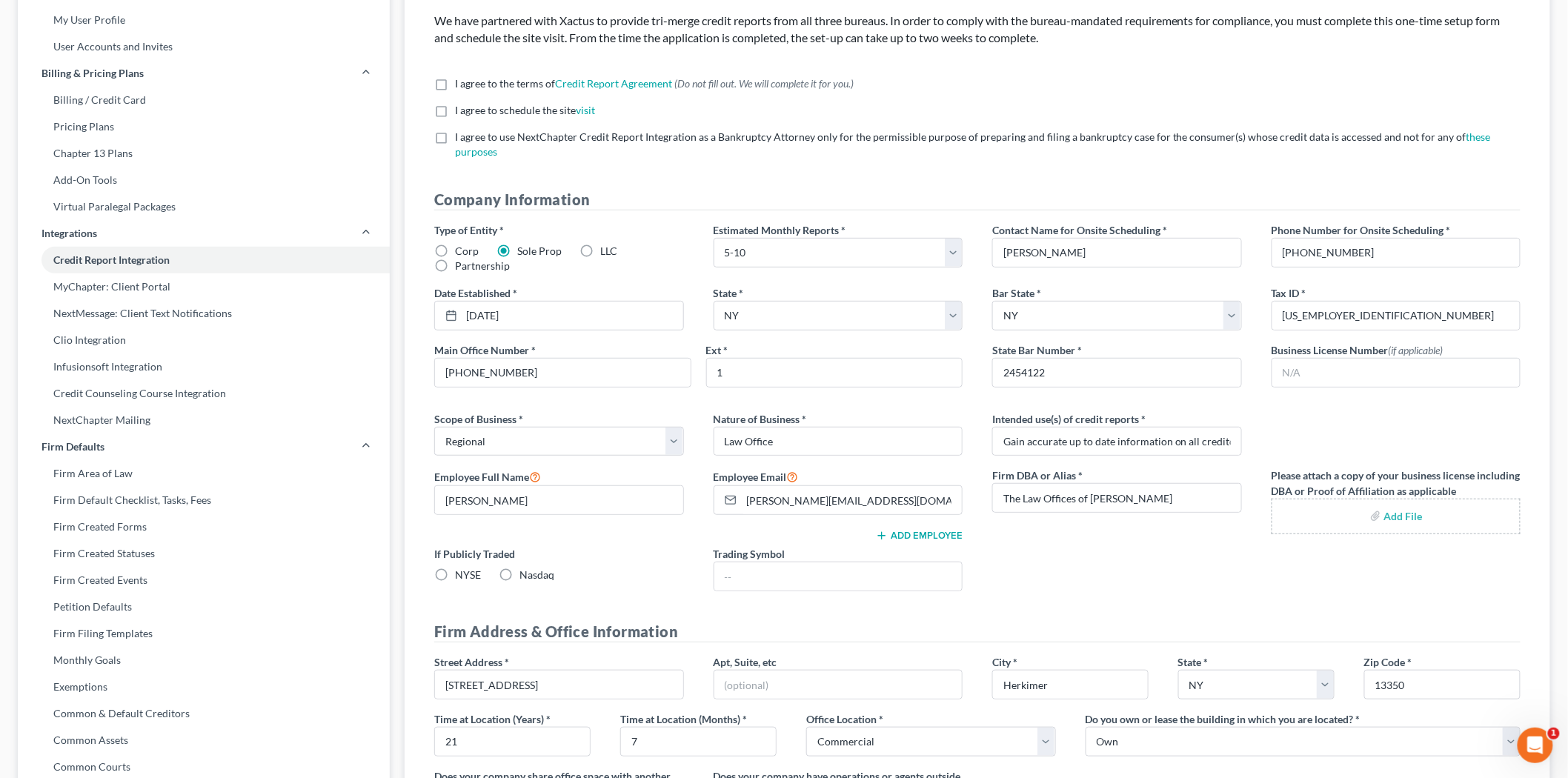
scroll to position [128, 0]
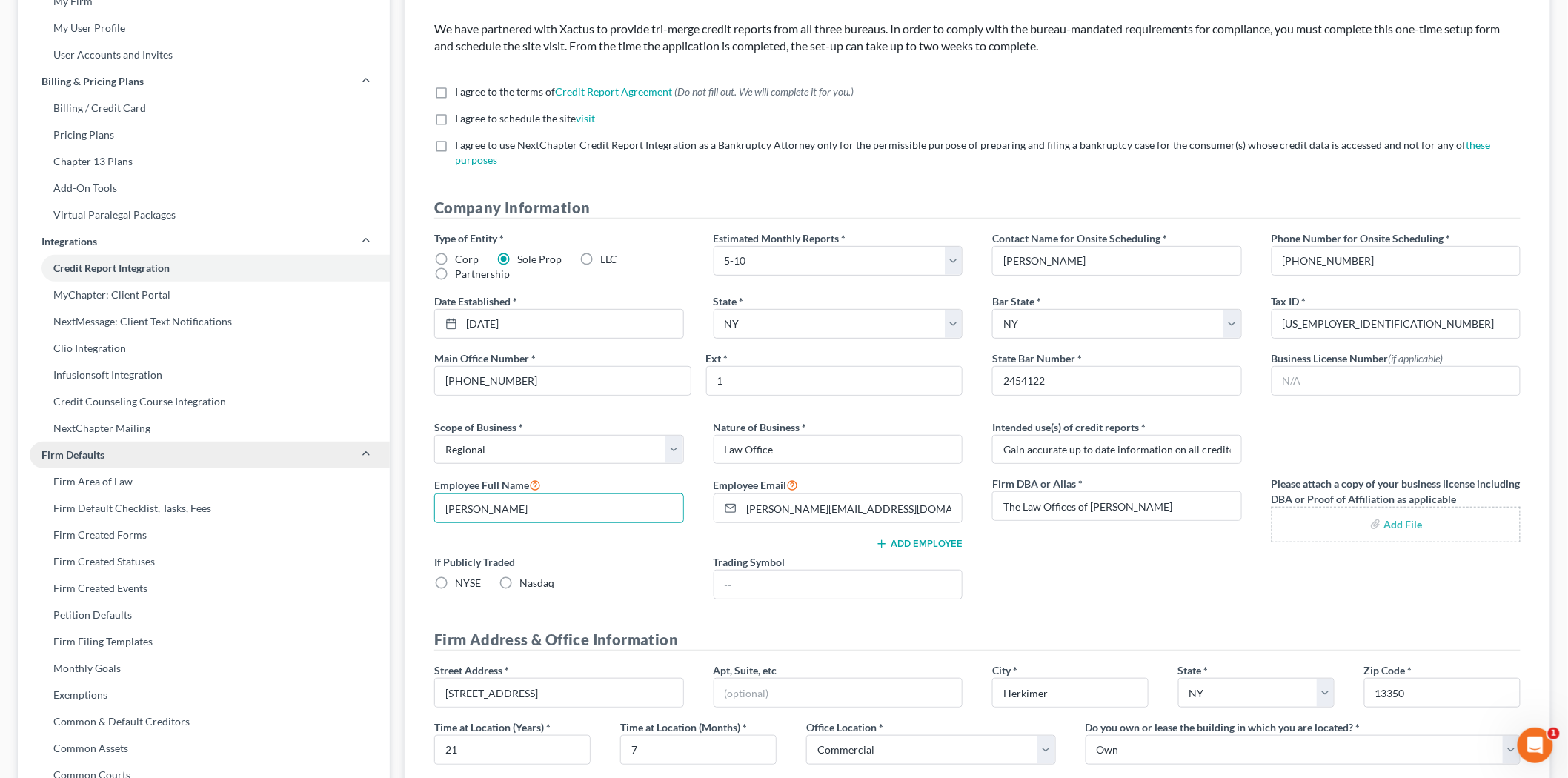
drag, startPoint x: 557, startPoint y: 488, endPoint x: 321, endPoint y: 455, distance: 238.3
type input "[PERSON_NAME]"
type input "erica@toddbennett.com"
drag, startPoint x: 736, startPoint y: 360, endPoint x: 704, endPoint y: 363, distance: 32.1
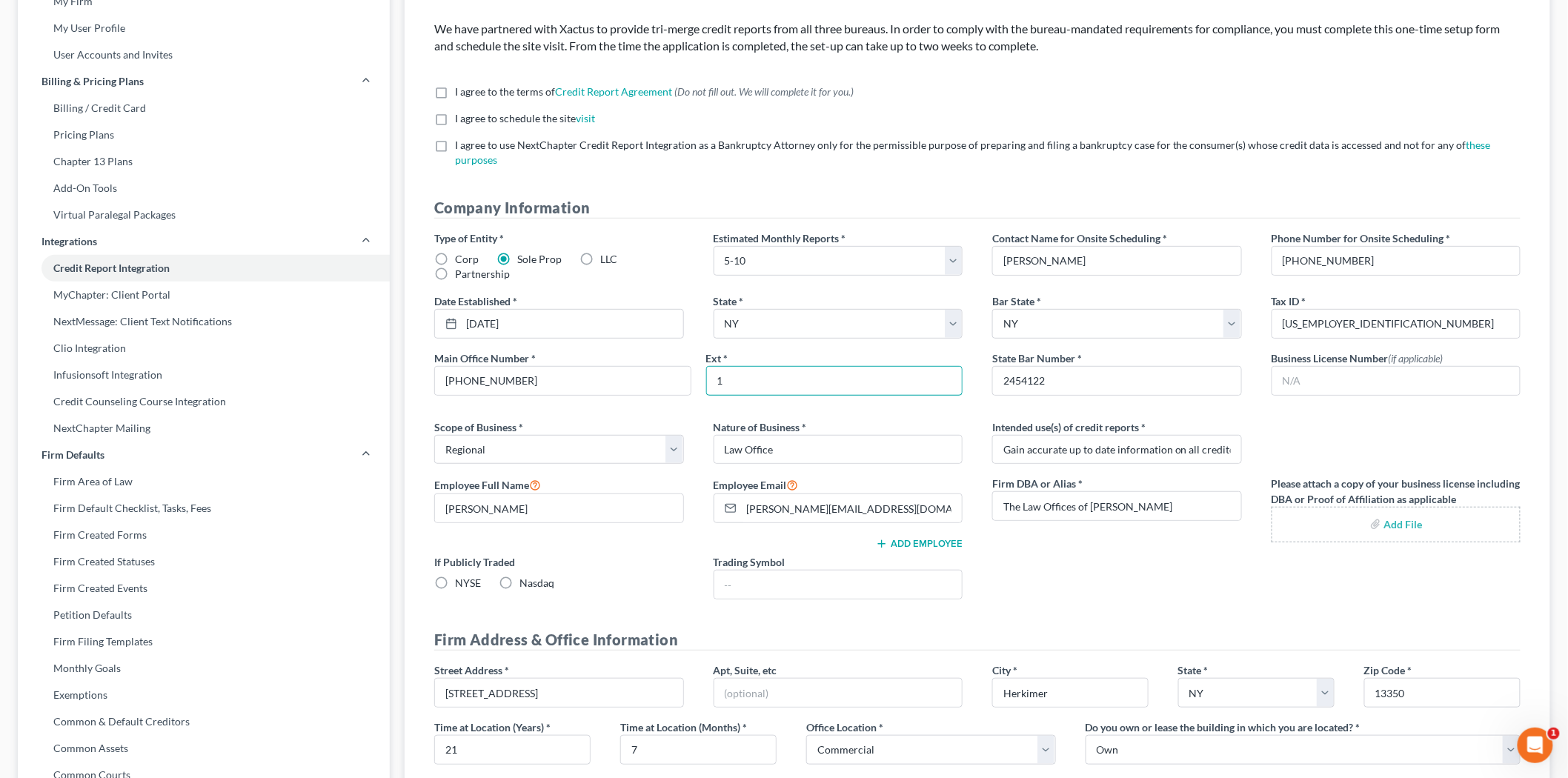
click at [704, 363] on div "Ext * 1" at bounding box center [835, 373] width 272 height 45
drag, startPoint x: 706, startPoint y: 399, endPoint x: 706, endPoint y: 409, distance: 10.0
click at [705, 398] on div "Type of Entity * Corp Sole Prop LLC Partnership Estimated Monthly Reports * Sel…" at bounding box center [977, 420] width 1116 height 381
click at [786, 367] on input "text" at bounding box center [835, 381] width 256 height 28
click at [1332, 367] on input "text" at bounding box center [1396, 381] width 248 height 28
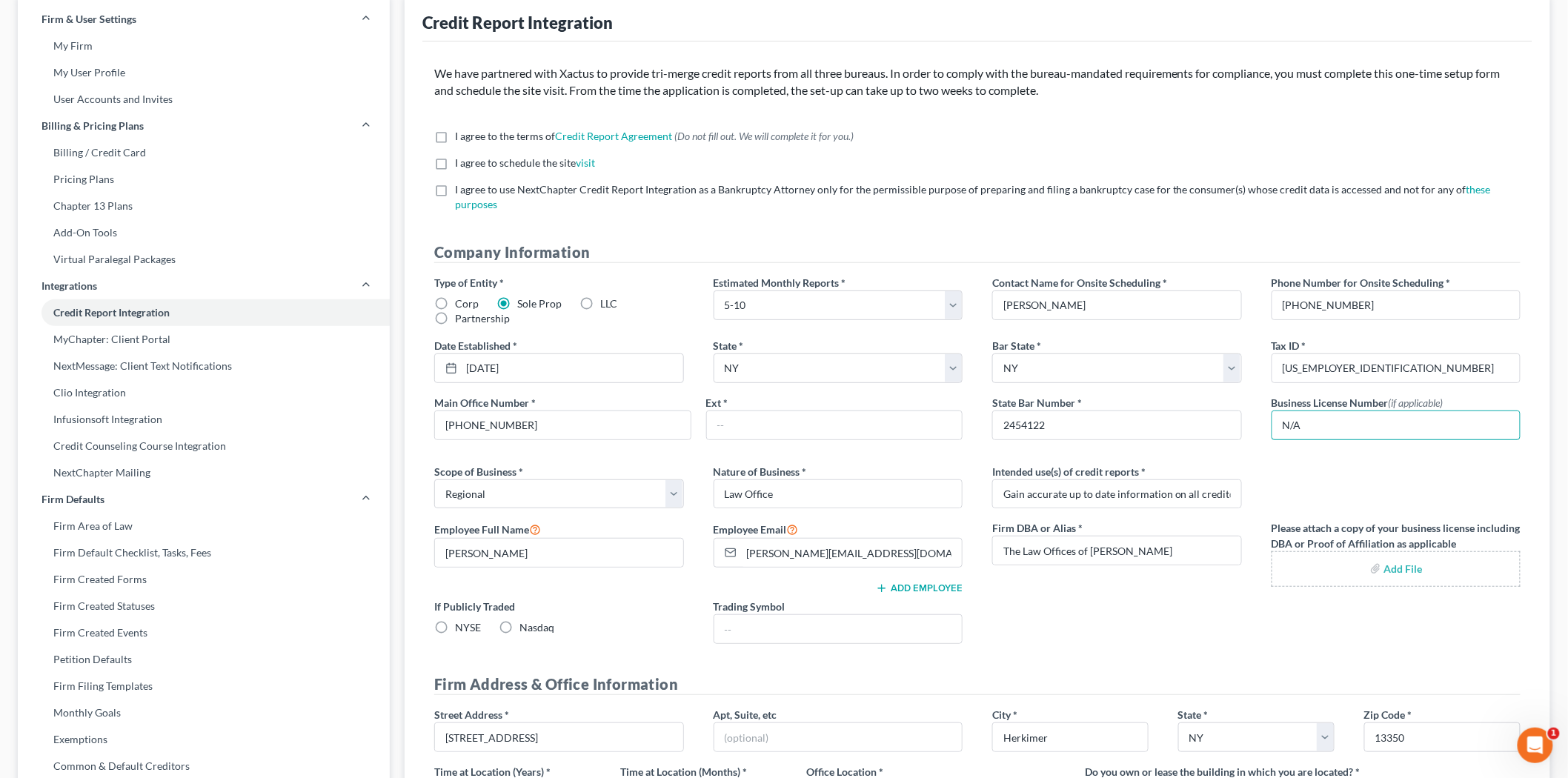
scroll to position [46, 0]
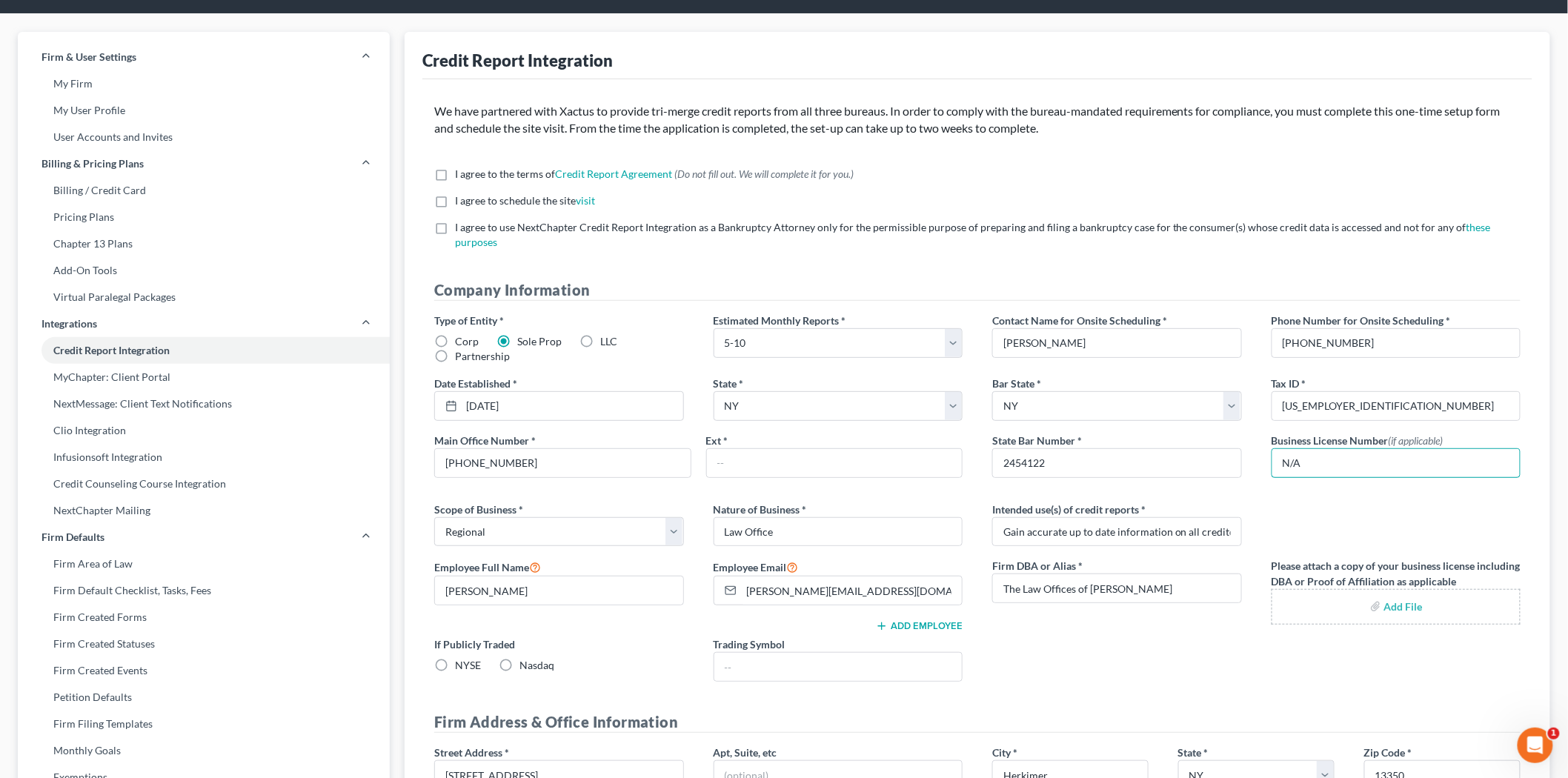
type input "N/A"
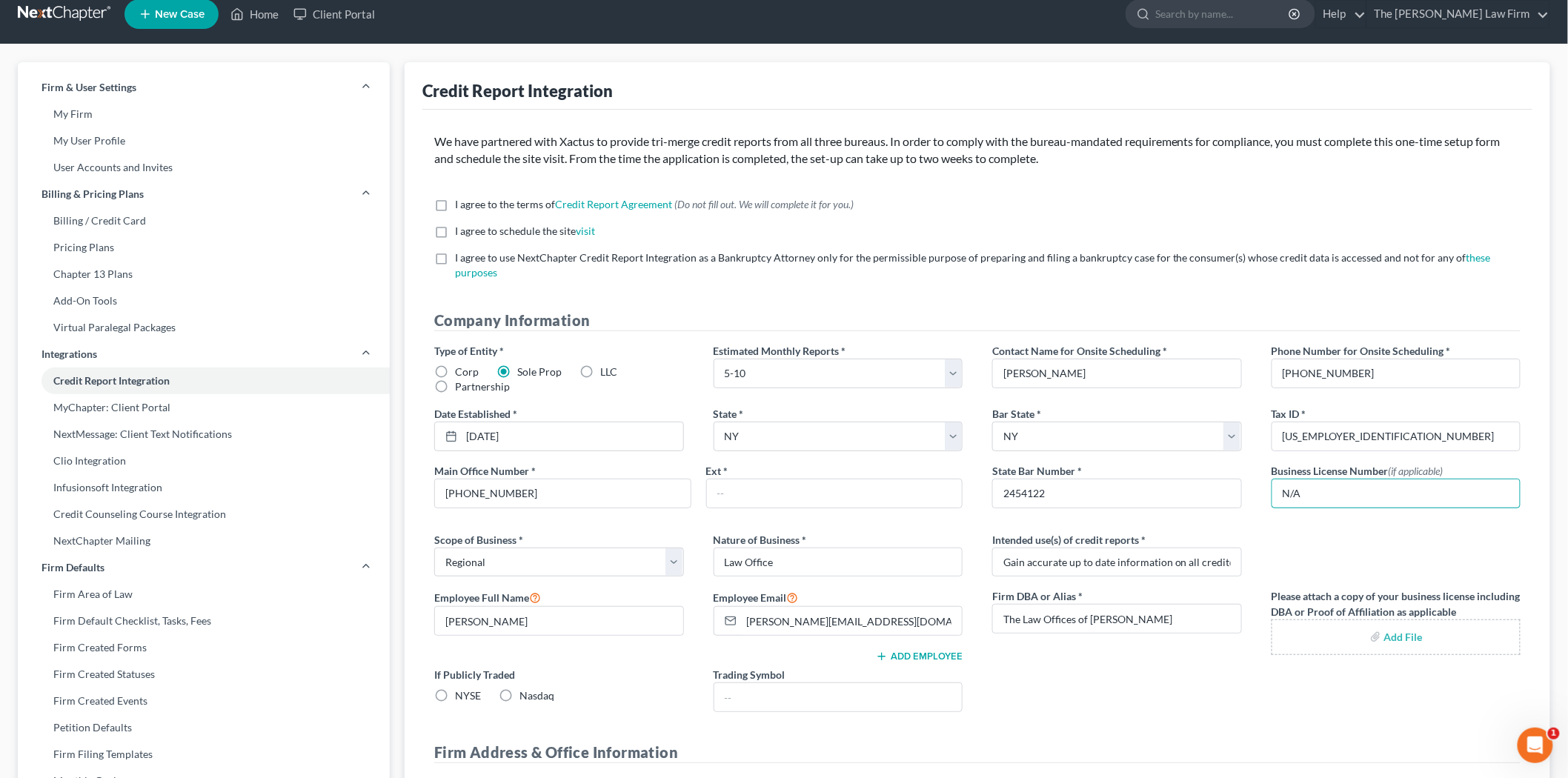
scroll to position [0, 0]
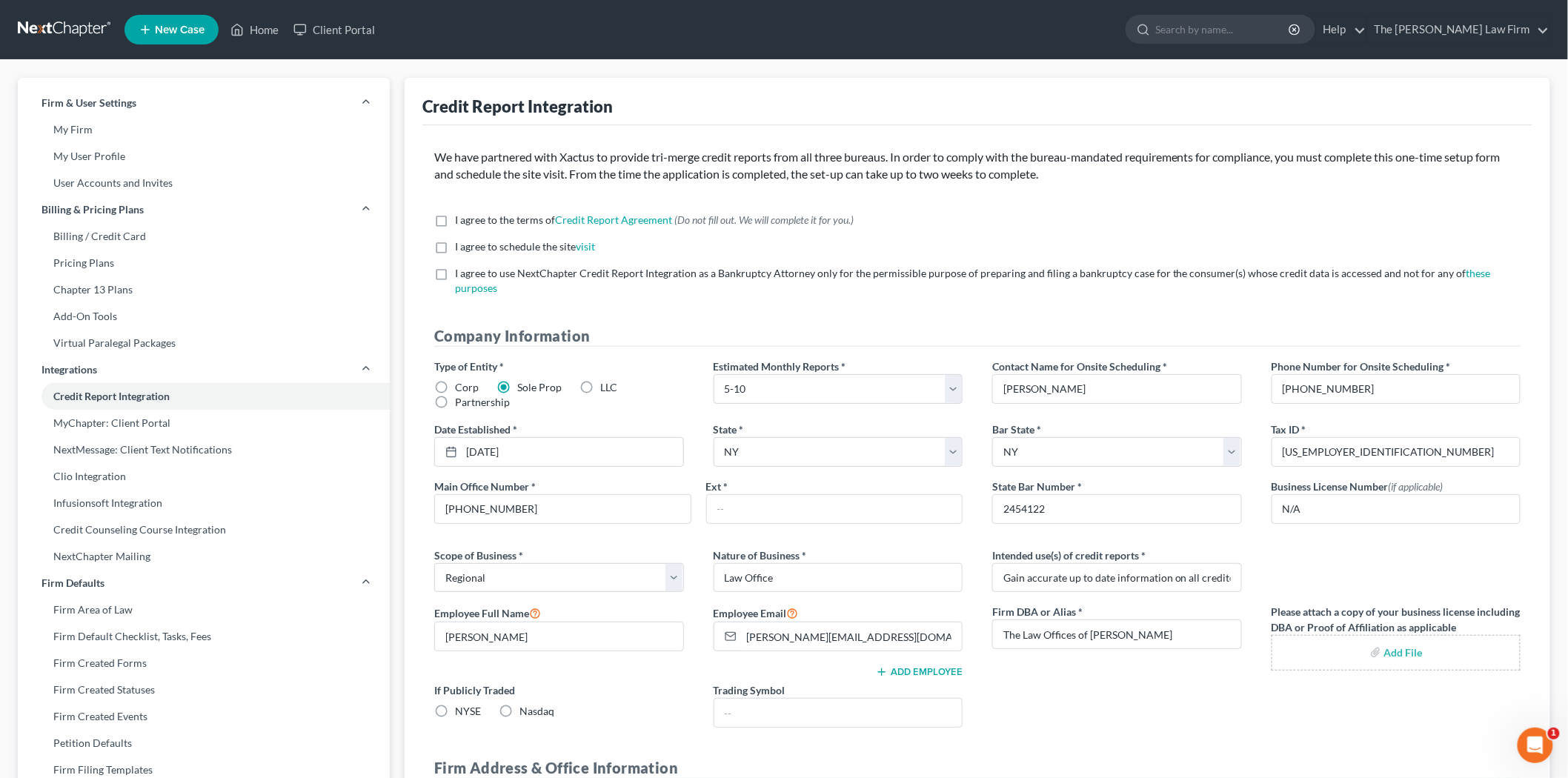
click at [455, 215] on label "I agree to the terms of Credit Report Agreement * (Do not fill out. We will com…" at bounding box center [655, 220] width 399 height 15
click at [461, 215] on input "I agree to the terms of Credit Report Agreement * (Do not fill out. We will com…" at bounding box center [466, 217] width 9 height 9
checkbox input "true"
click at [455, 242] on label "I agree to schedule the site visit *" at bounding box center [525, 247] width 141 height 15
click at [461, 242] on input "I agree to schedule the site visit *" at bounding box center [466, 244] width 9 height 9
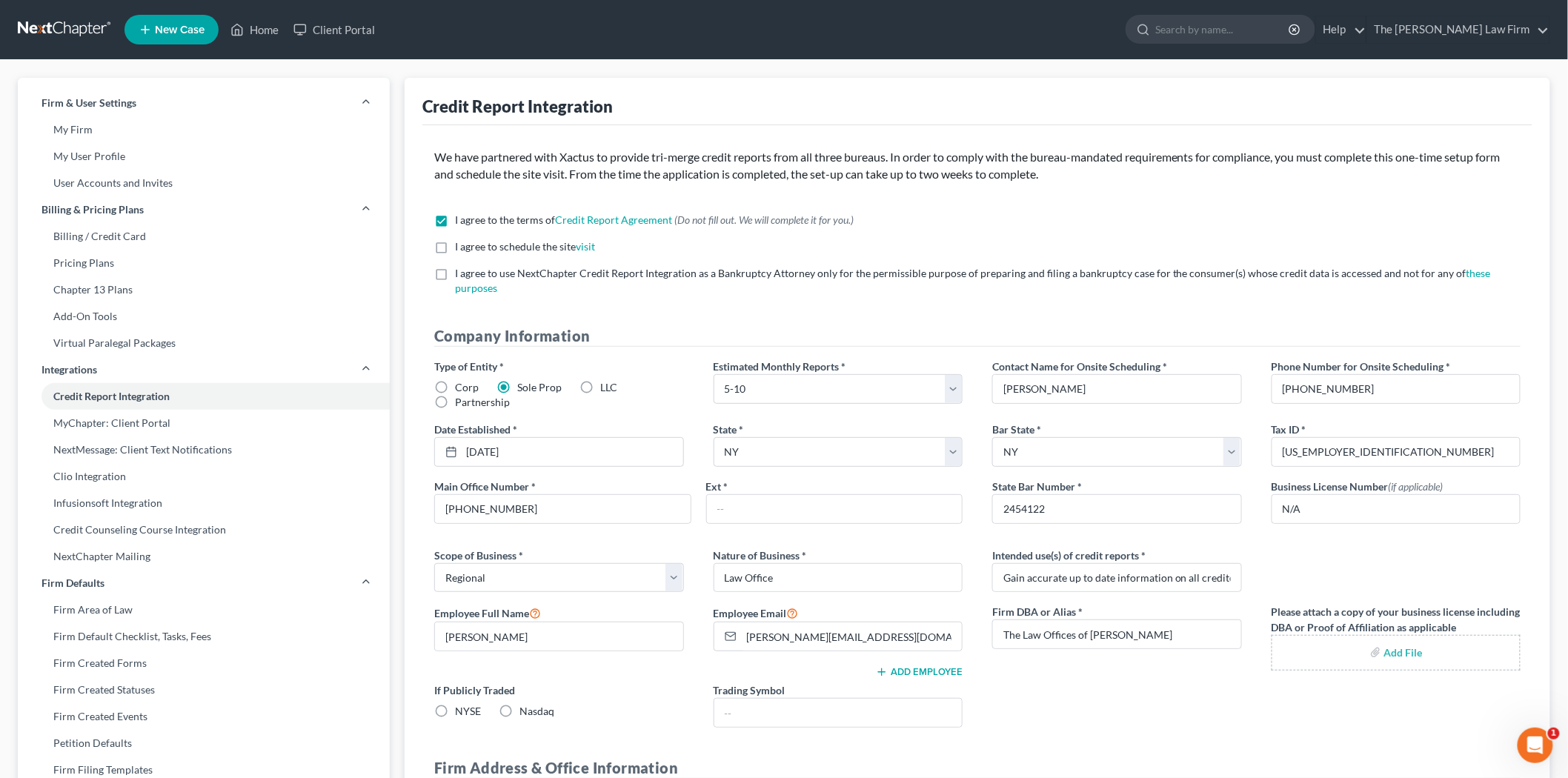
checkbox input "true"
click at [455, 268] on label "I agree to use NextChapter Credit Report Integration as a Bankruptcy Attorney o…" at bounding box center [988, 281] width 1066 height 30
click at [461, 268] on input "I agree to use NextChapter Credit Report Integration as a Bankruptcy Attorney o…" at bounding box center [466, 271] width 9 height 9
checkbox input "true"
click at [129, 290] on link "Chapter 13 Plans" at bounding box center [203, 289] width 372 height 26
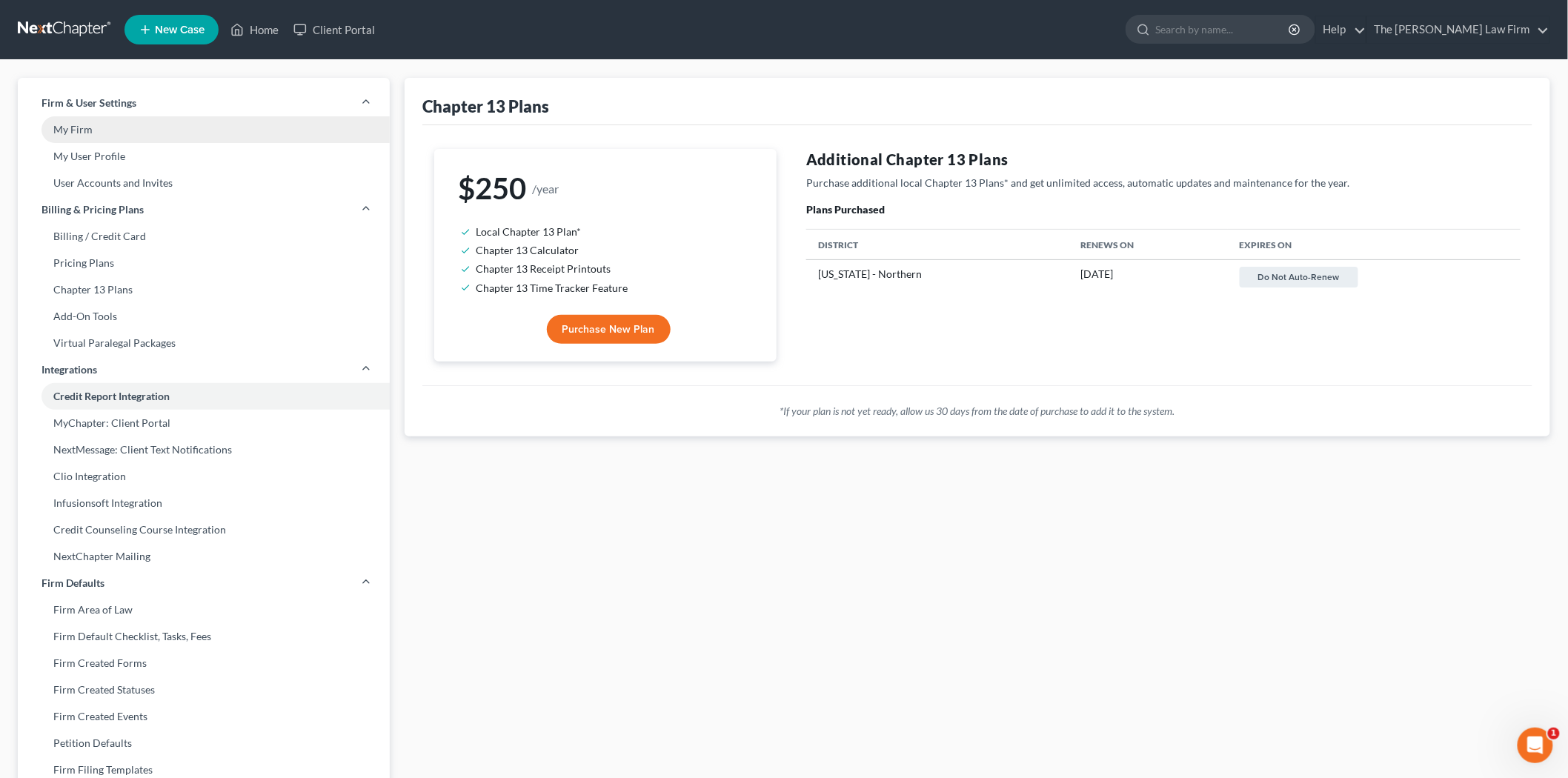
click at [133, 130] on link "My Firm" at bounding box center [203, 129] width 372 height 26
select select "54"
select select "24"
select select "35"
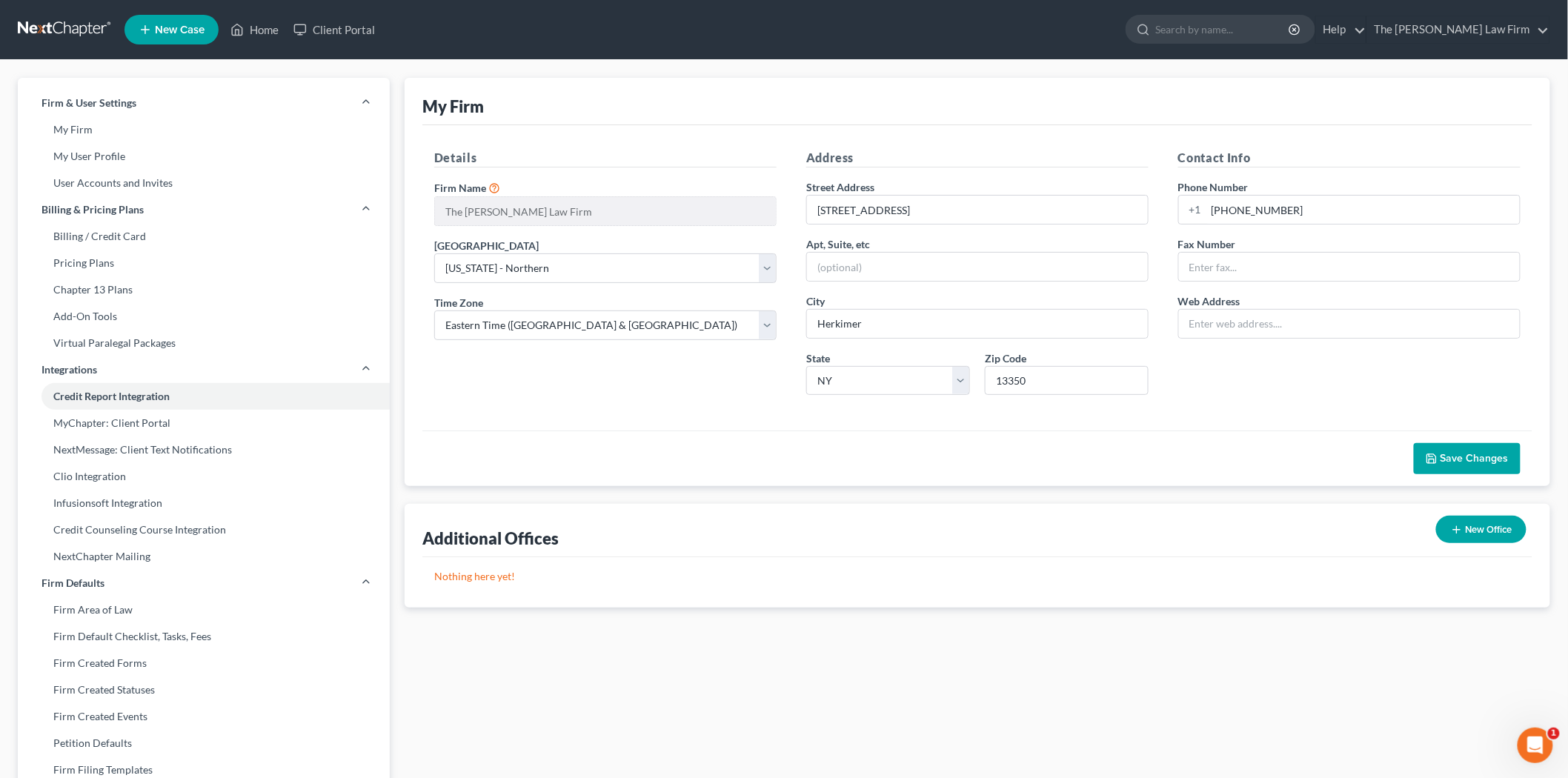
click at [87, 26] on link at bounding box center [65, 29] width 95 height 26
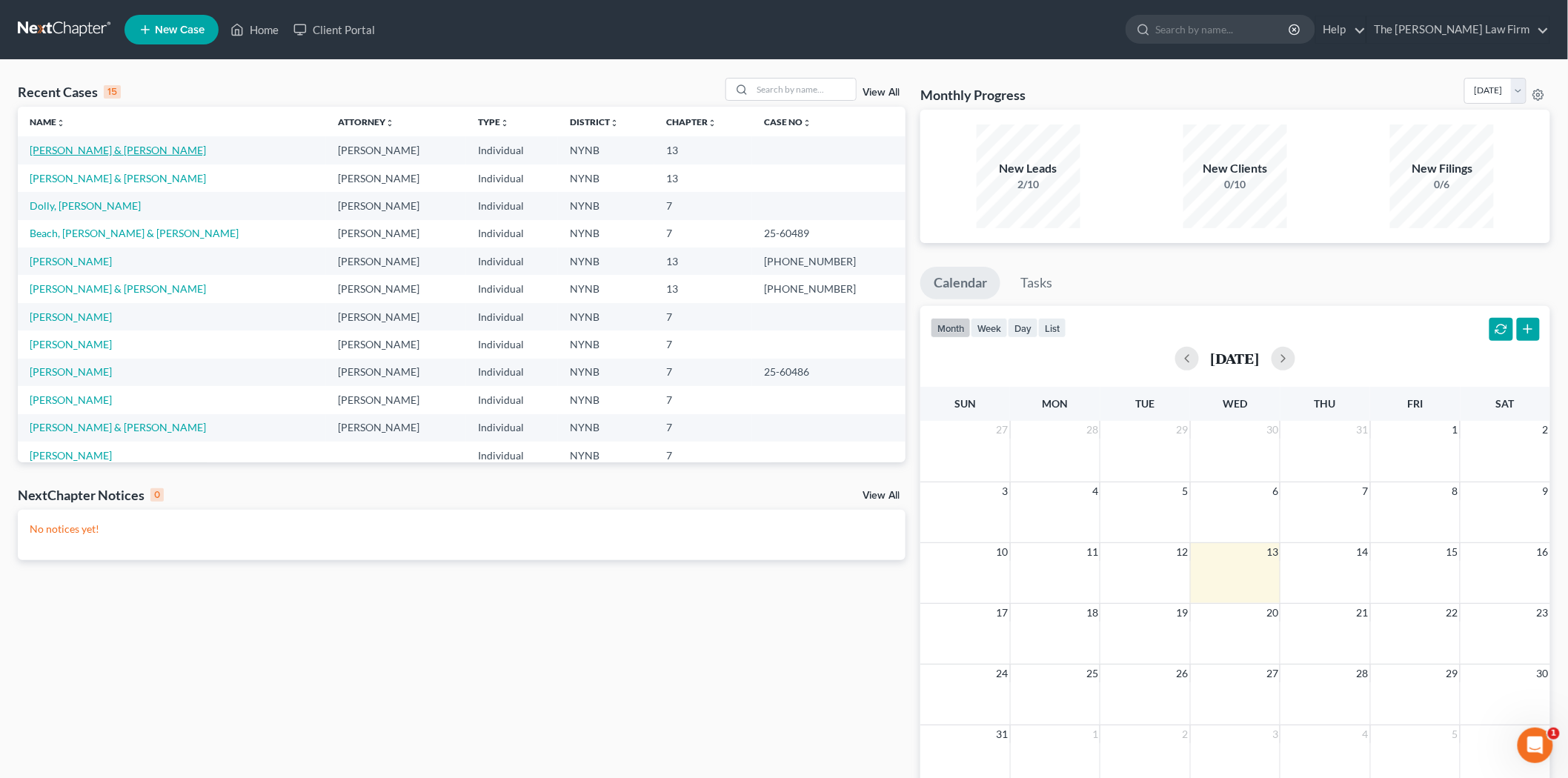
click at [105, 153] on link "[PERSON_NAME] & [PERSON_NAME]" at bounding box center [118, 149] width 176 height 12
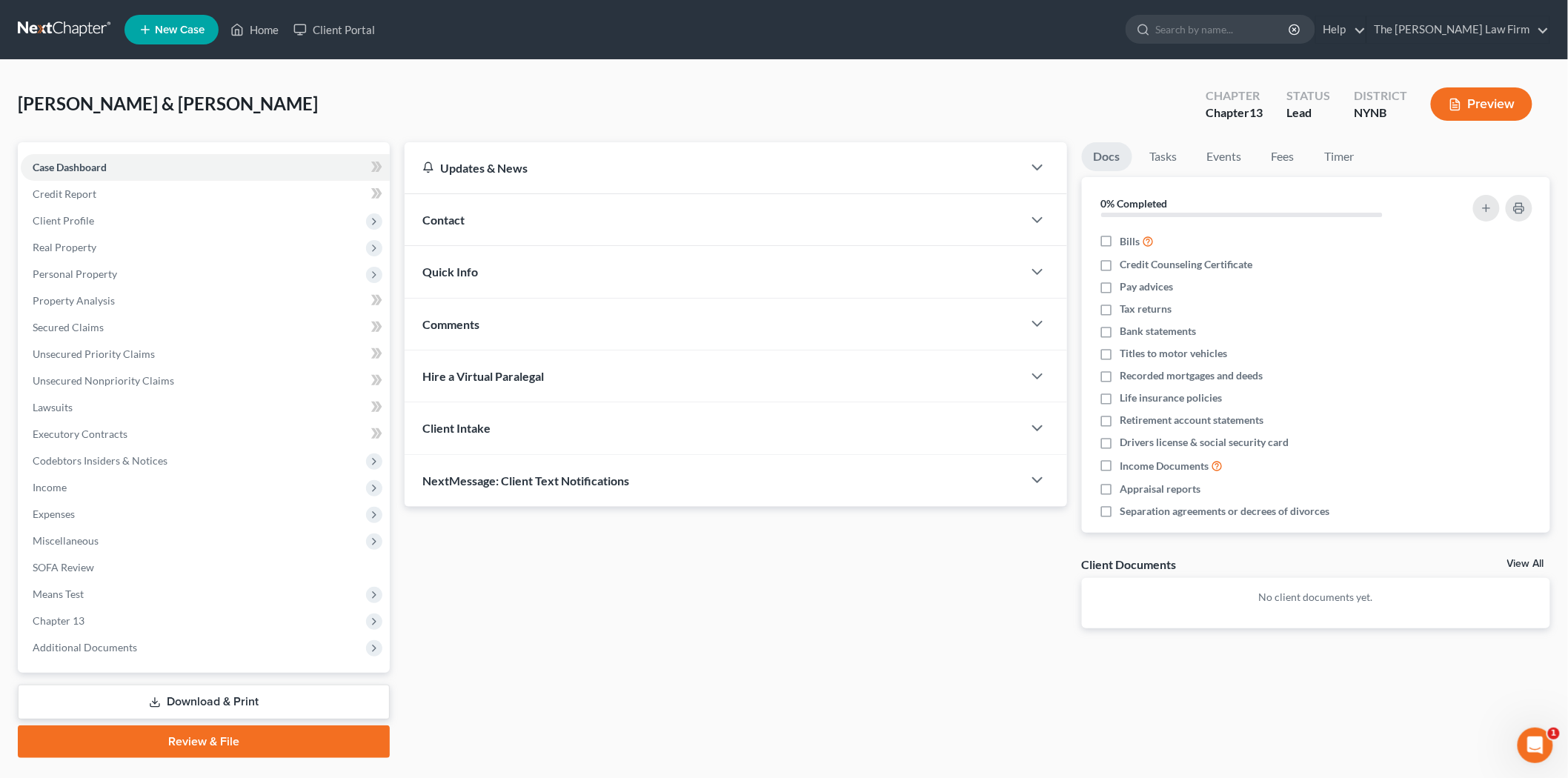
click at [80, 30] on link at bounding box center [65, 29] width 95 height 26
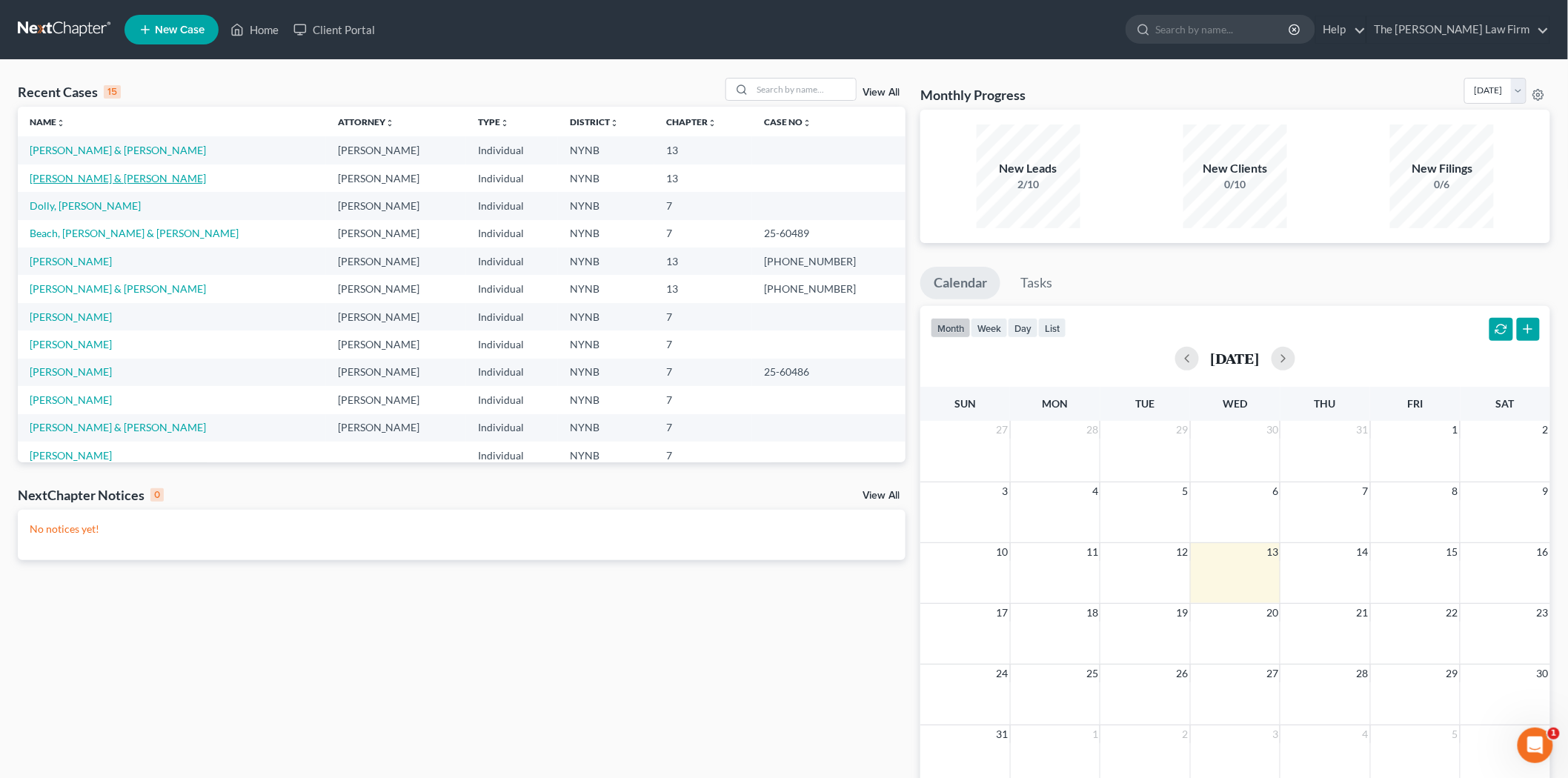
click at [83, 172] on link "[PERSON_NAME] & [PERSON_NAME]" at bounding box center [118, 178] width 176 height 12
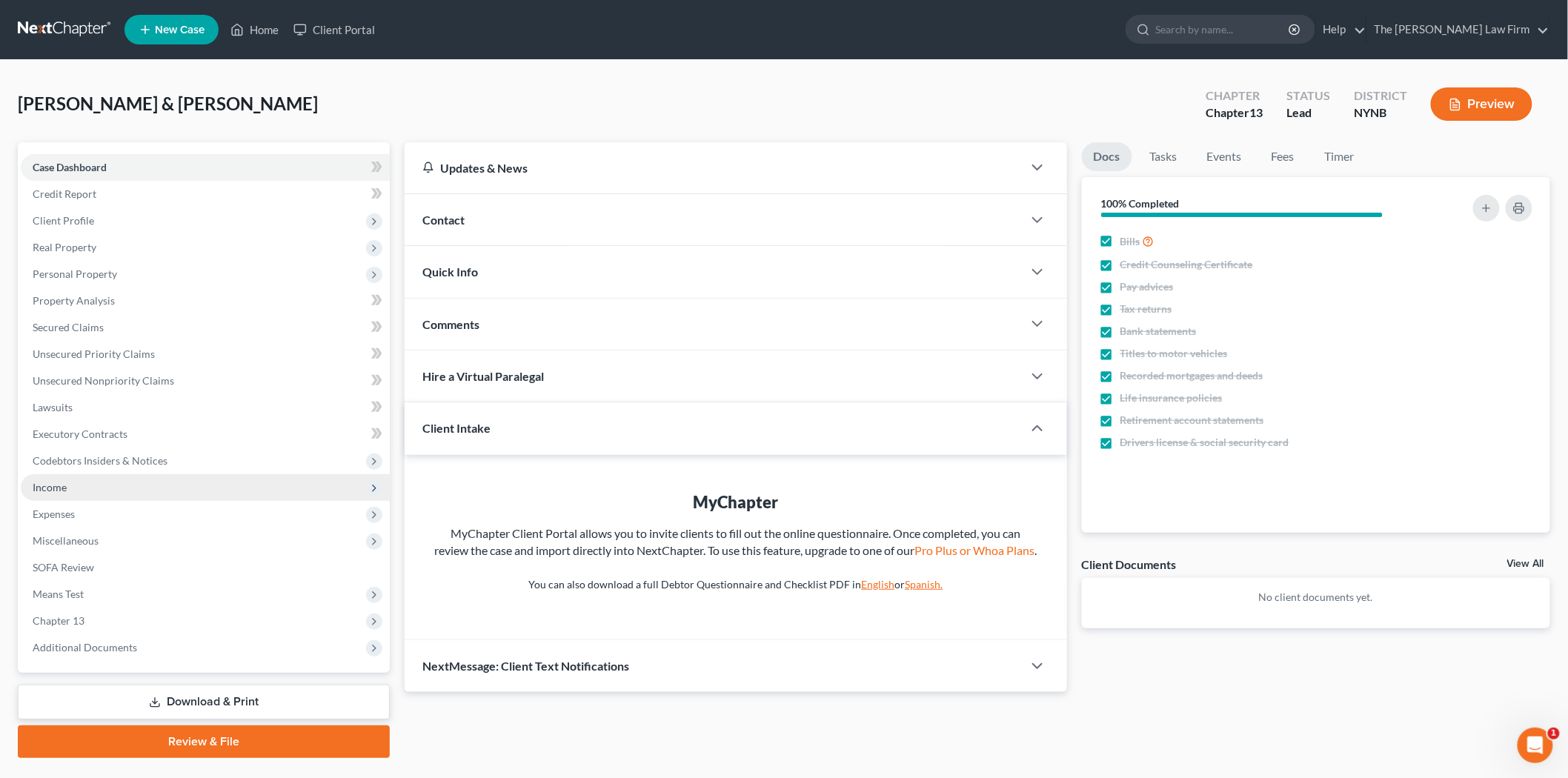
click at [72, 480] on span "Income" at bounding box center [205, 487] width 369 height 26
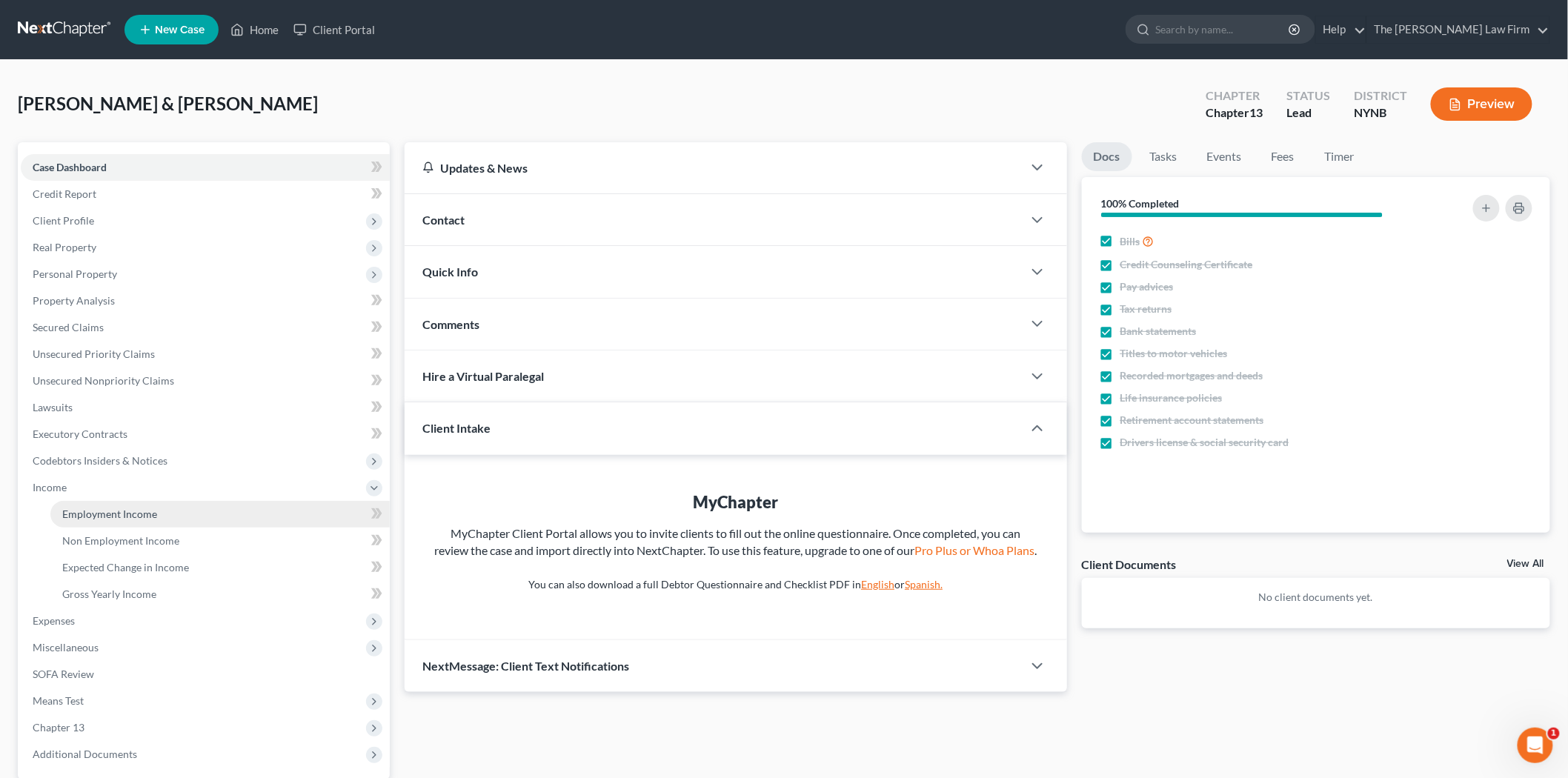
click at [105, 520] on link "Employment Income" at bounding box center [220, 514] width 339 height 26
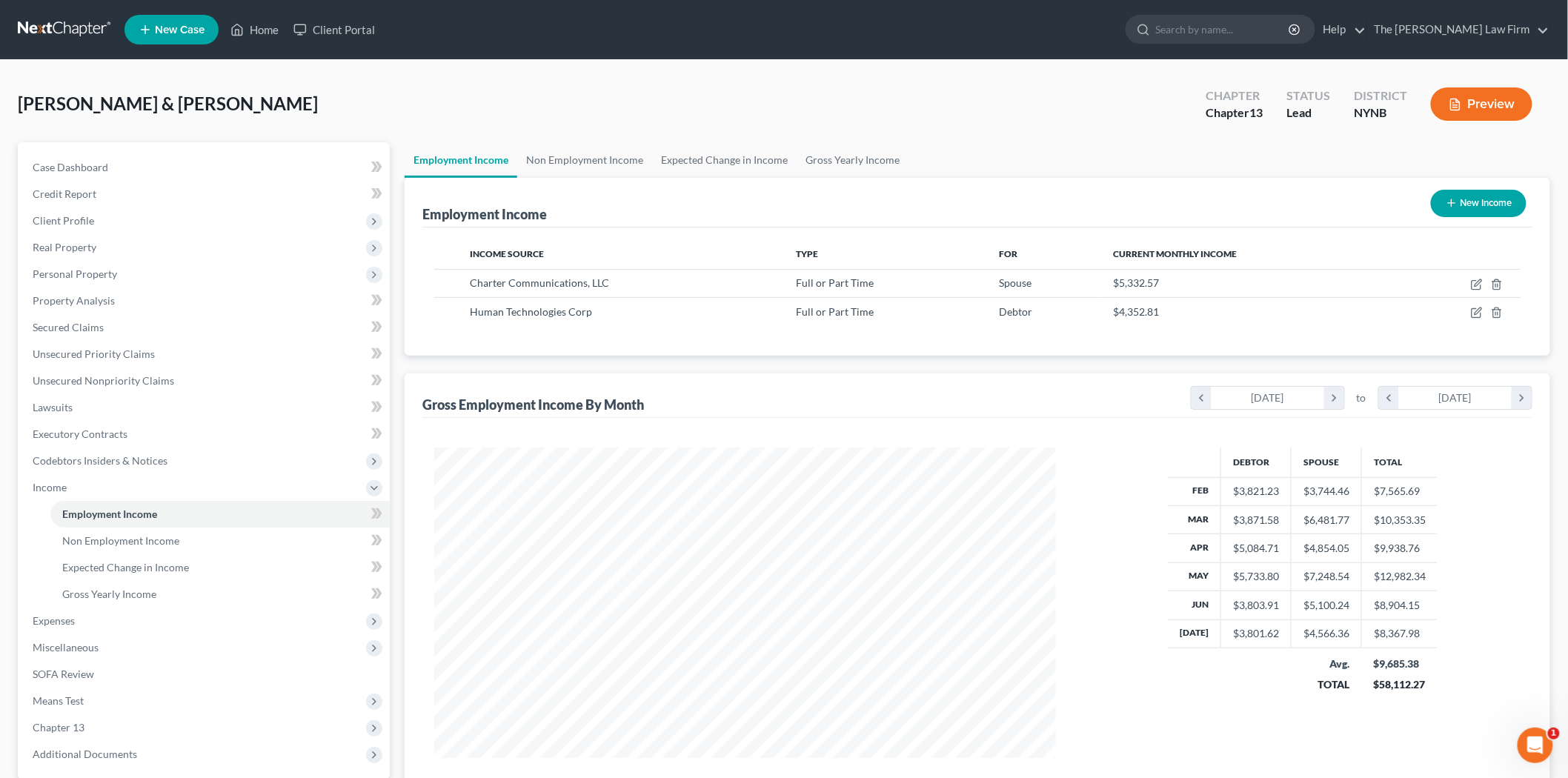
click at [72, 23] on link at bounding box center [65, 29] width 95 height 26
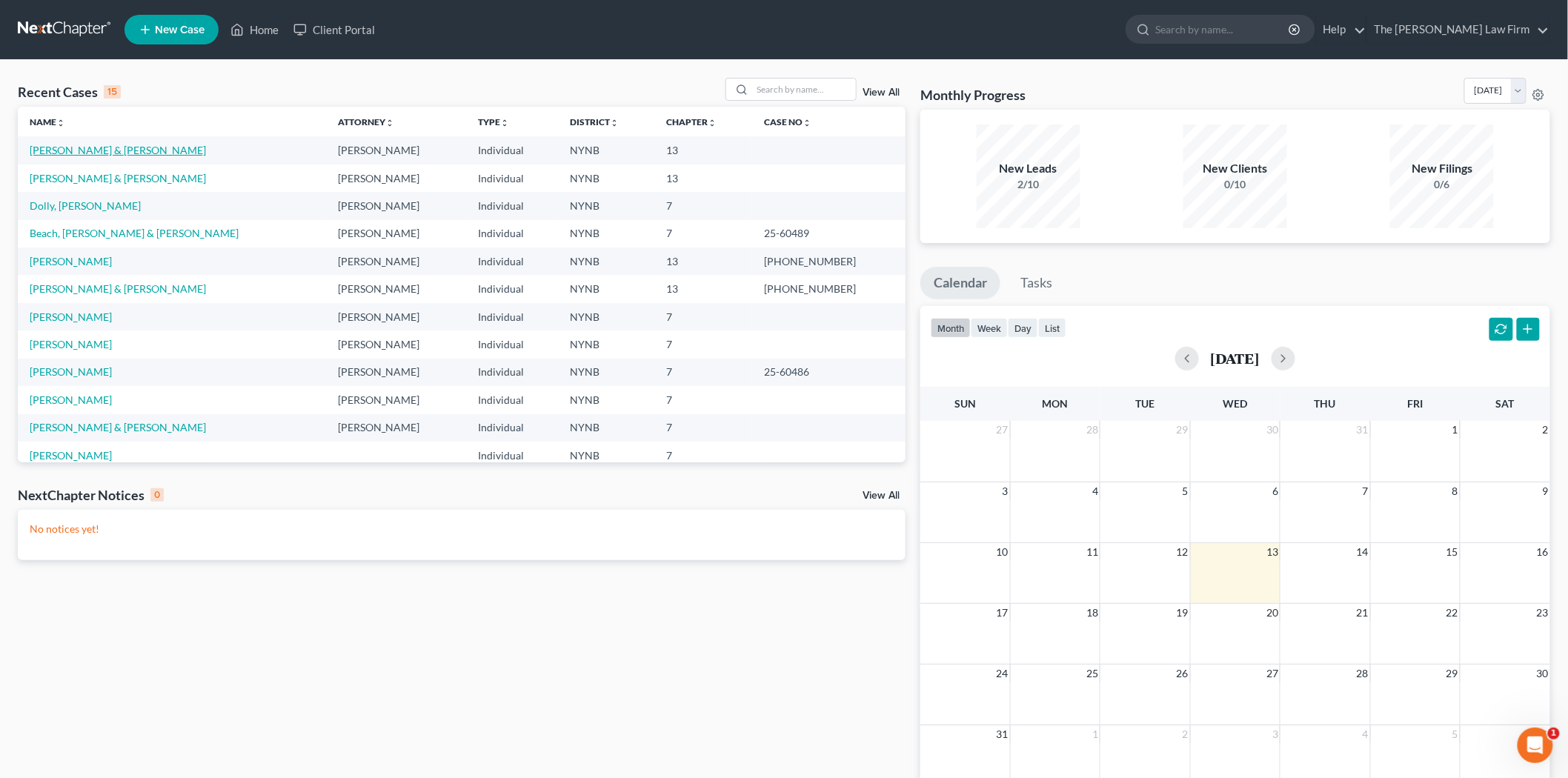
click at [78, 153] on link "[PERSON_NAME] & [PERSON_NAME]" at bounding box center [118, 149] width 176 height 12
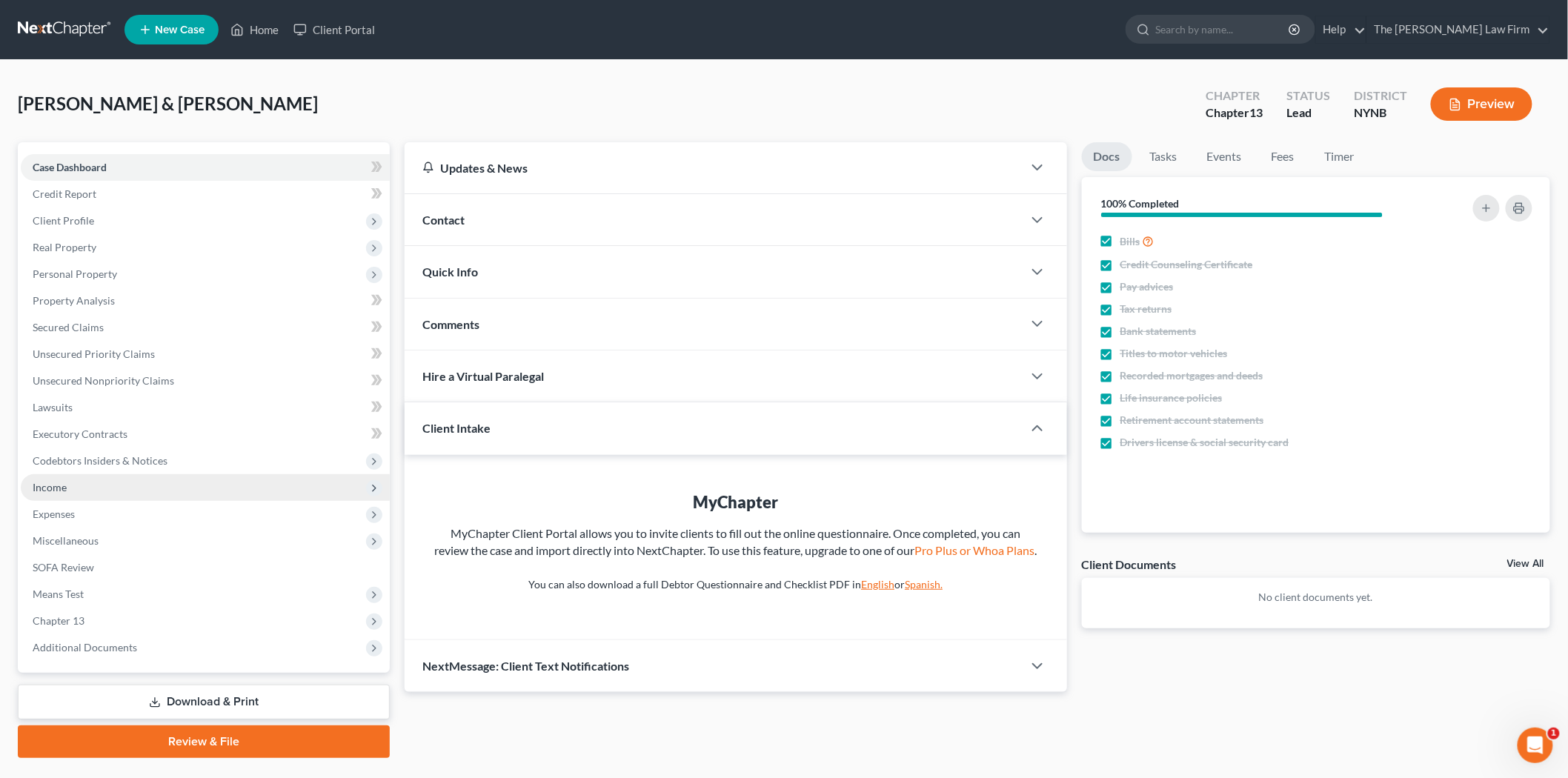
click at [52, 494] on span "Income" at bounding box center [205, 487] width 369 height 26
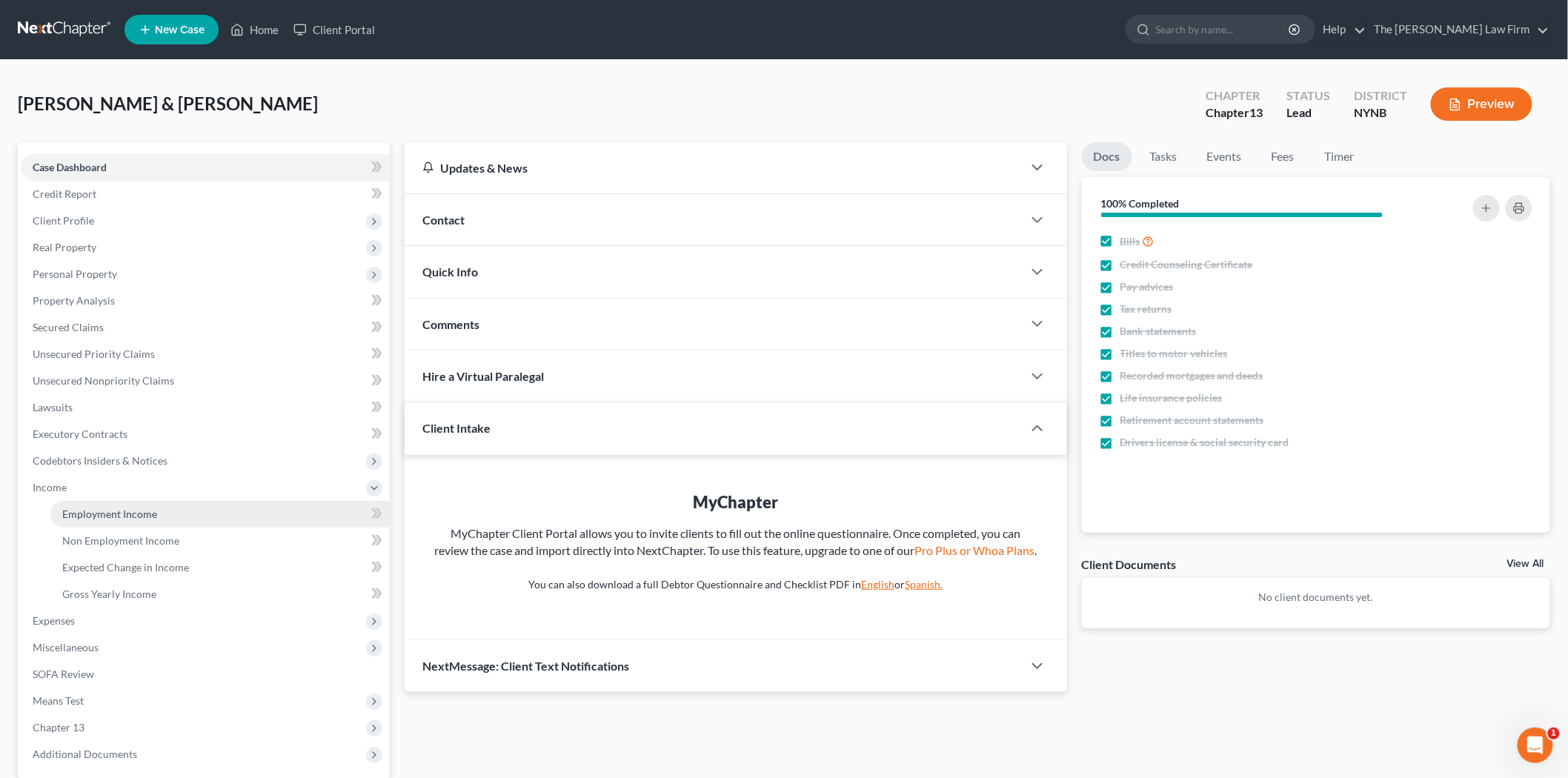
click at [66, 520] on link "Employment Income" at bounding box center [220, 514] width 339 height 26
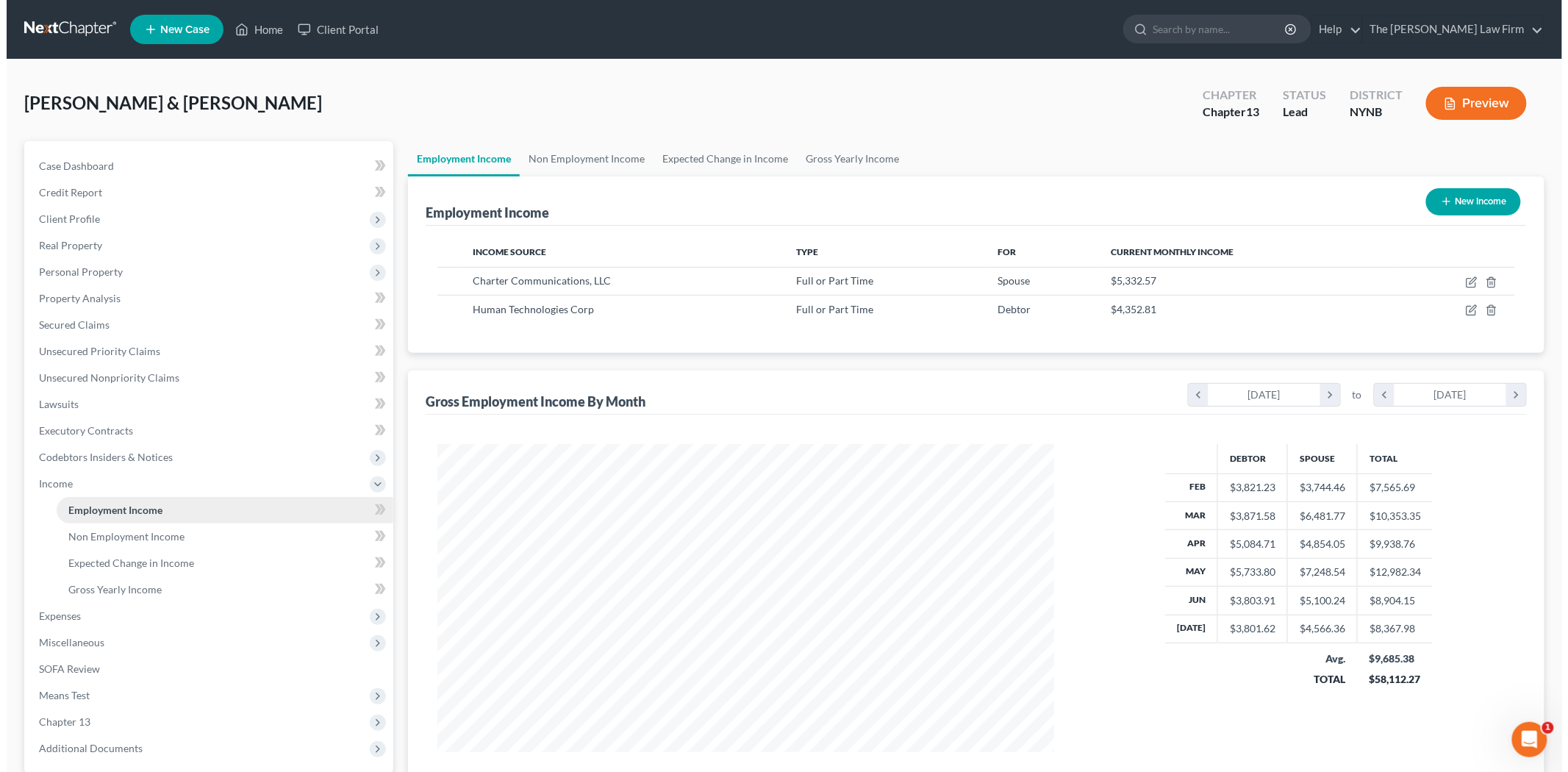
scroll to position [307, 646]
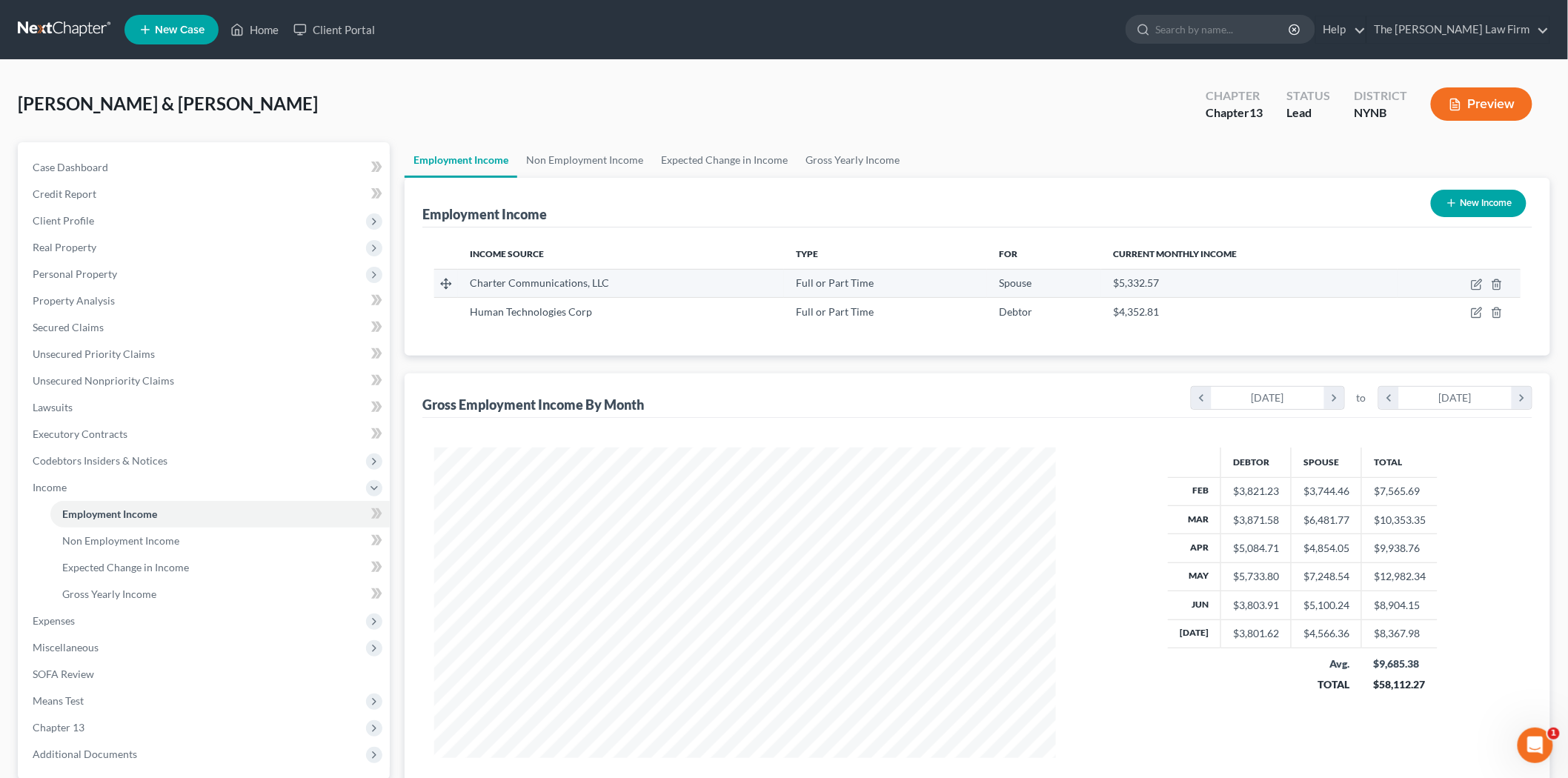
click at [1502, 289] on td at bounding box center [1458, 283] width 123 height 28
click at [1495, 286] on icon "button" at bounding box center [1497, 284] width 12 height 12
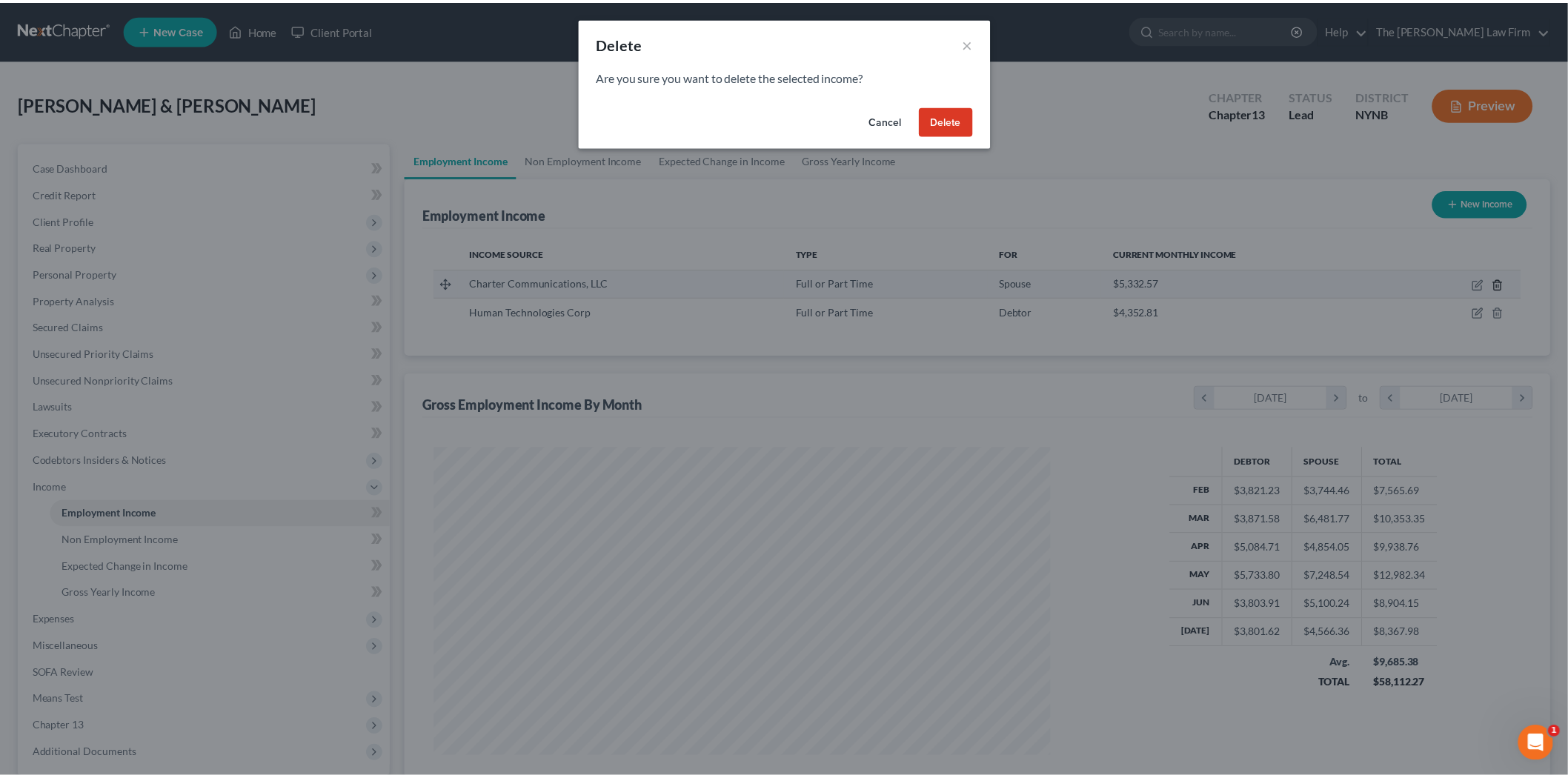
scroll to position [313, 657]
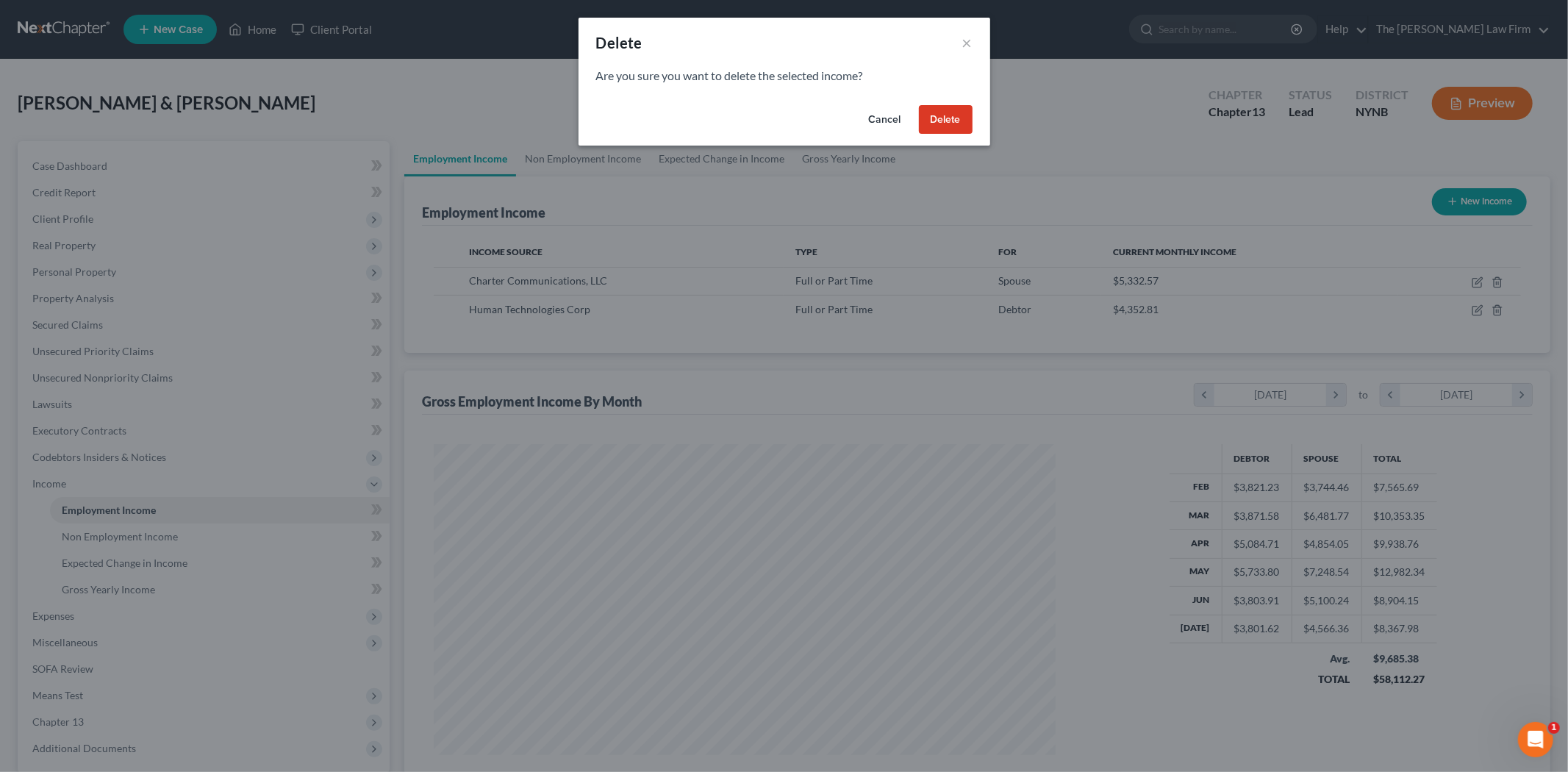
click at [946, 128] on button "Delete" at bounding box center [946, 120] width 54 height 30
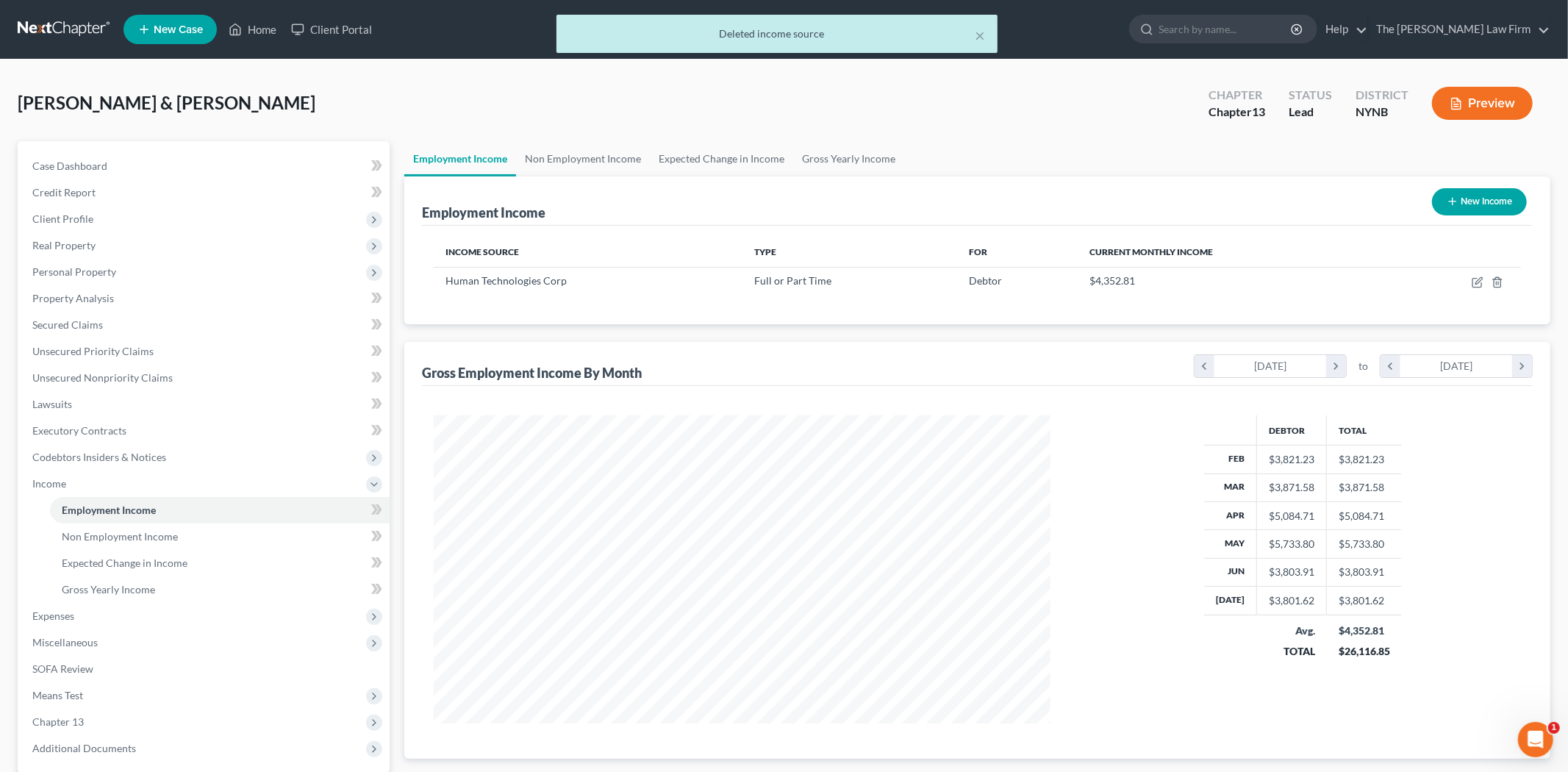
scroll to position [734646, 734671]
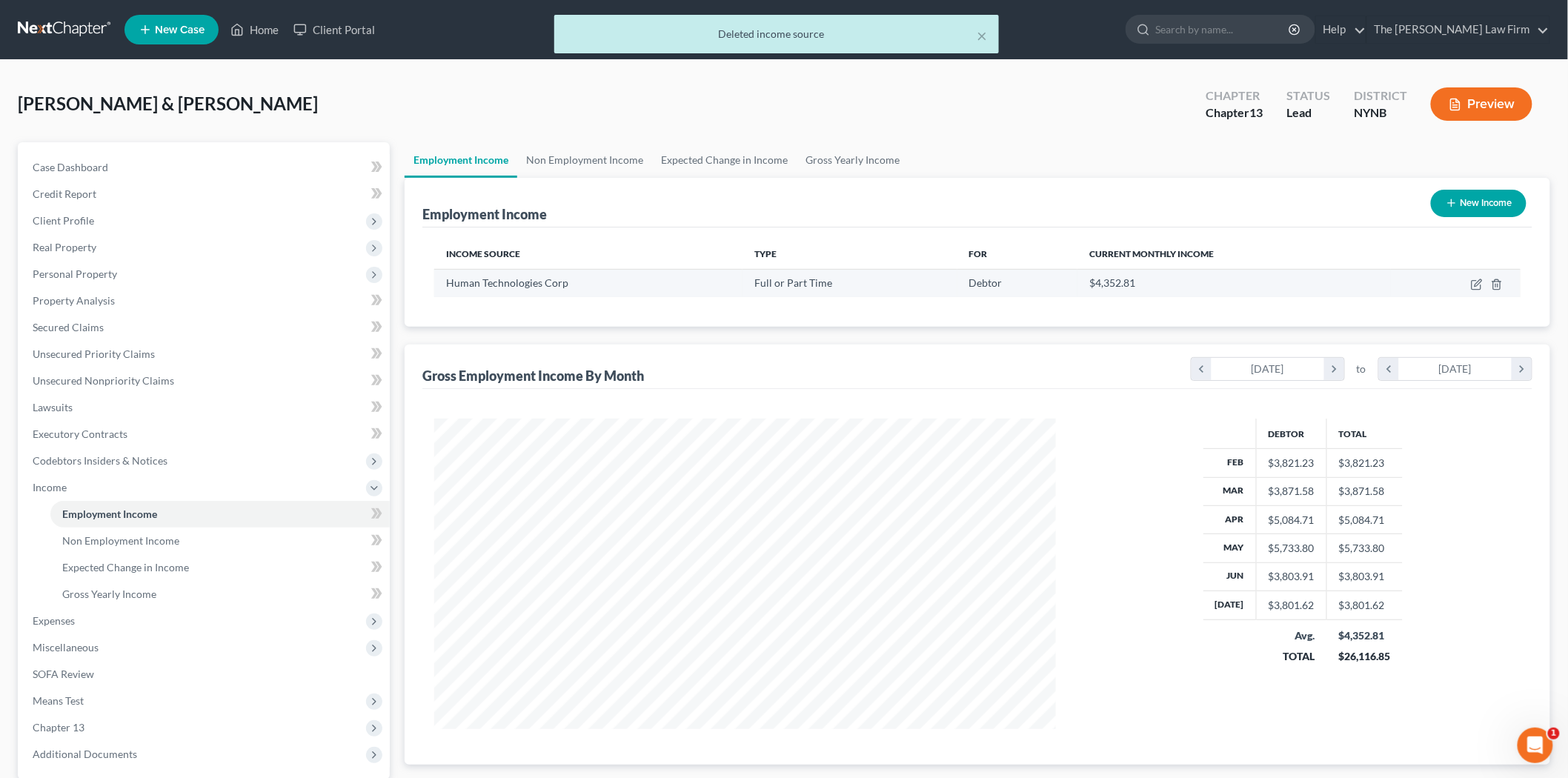
click at [1490, 280] on td at bounding box center [1456, 283] width 129 height 28
click at [1493, 284] on icon "button" at bounding box center [1496, 284] width 7 height 9
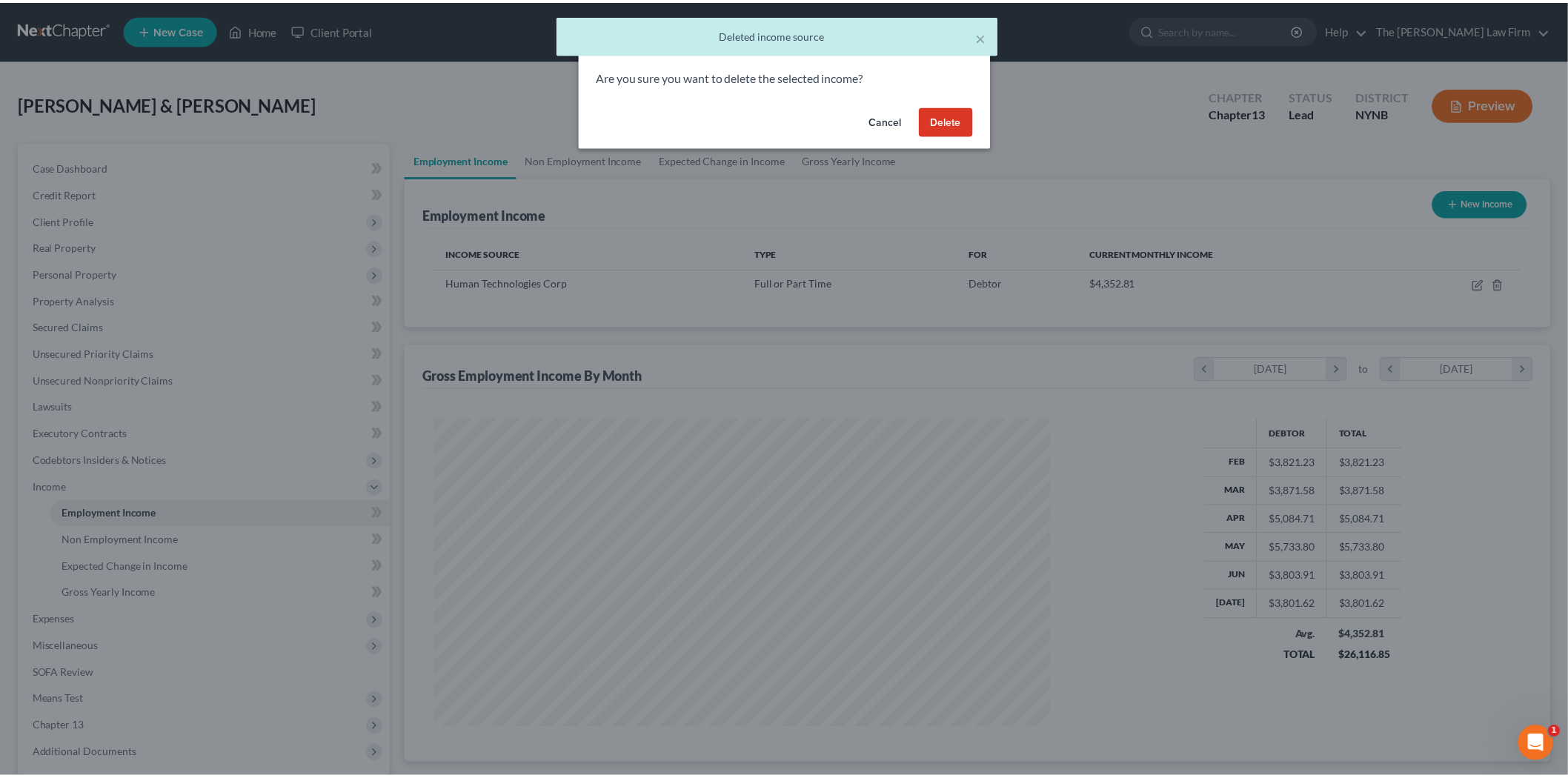
scroll to position [313, 657]
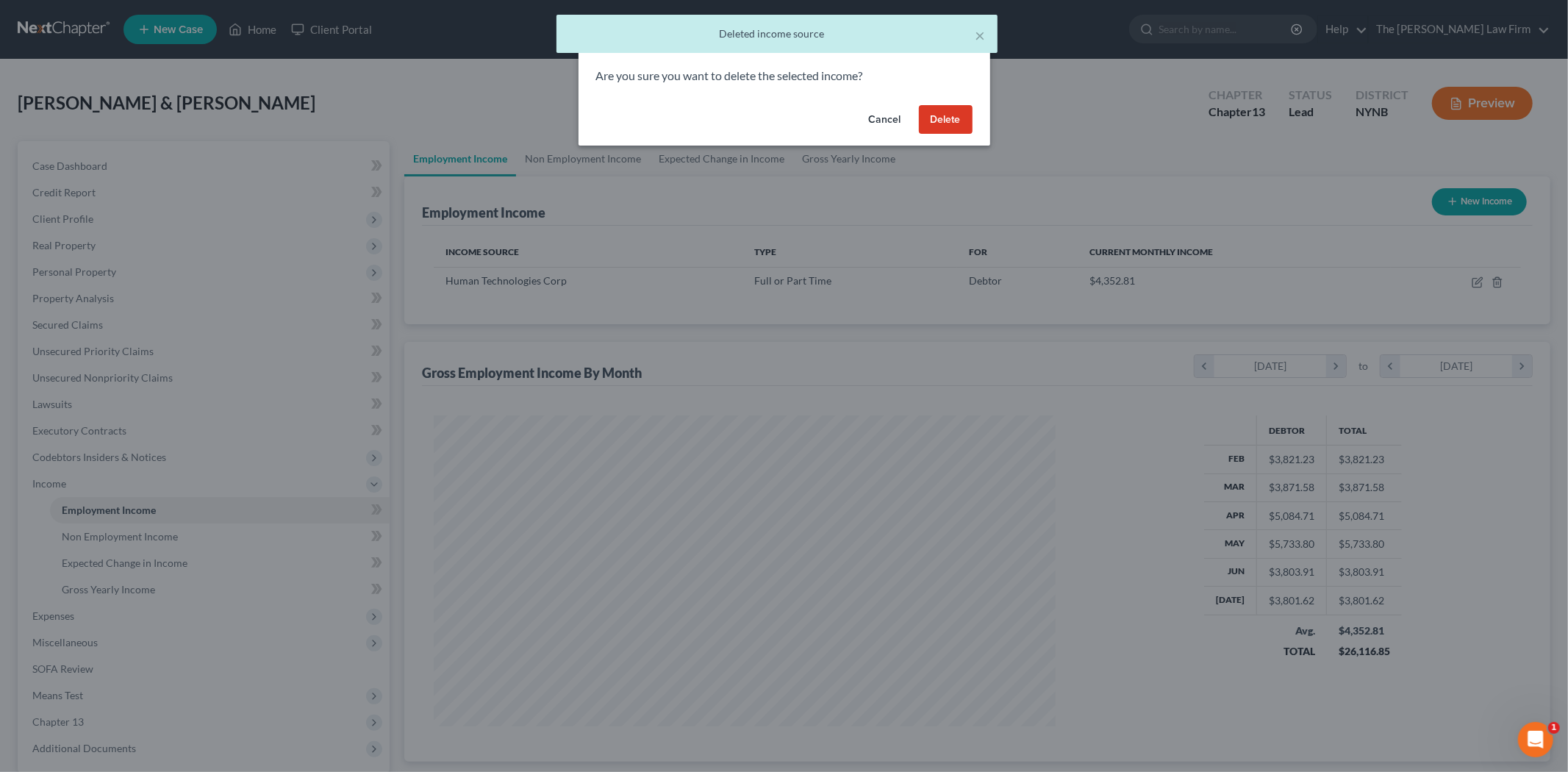
drag, startPoint x: 955, startPoint y: 132, endPoint x: 945, endPoint y: 144, distance: 15.6
click at [955, 131] on button "Delete" at bounding box center [946, 120] width 54 height 30
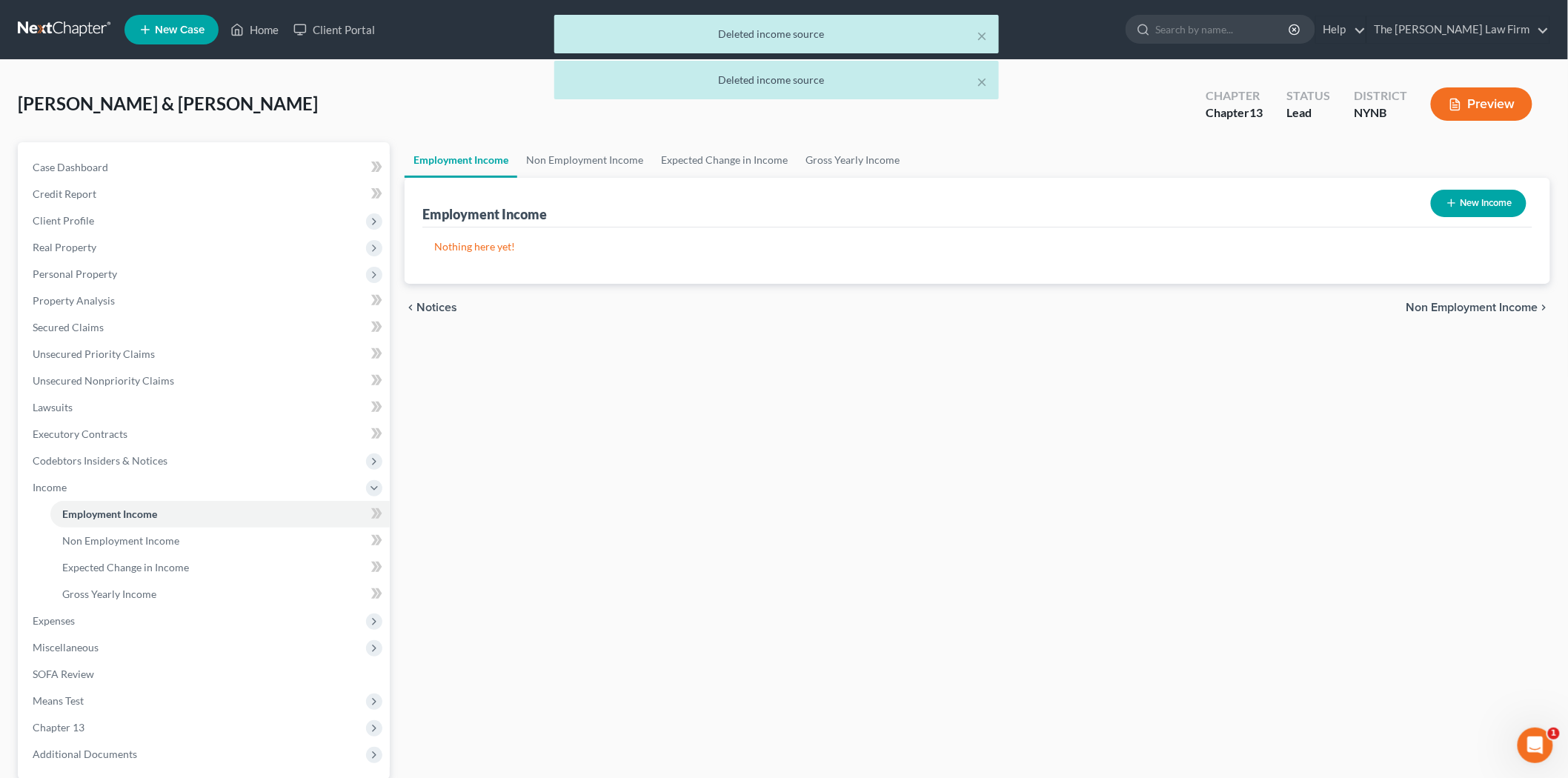
click at [83, 33] on div "× Deleted income source × Deleted income source" at bounding box center [777, 61] width 1568 height 92
drag, startPoint x: 62, startPoint y: 23, endPoint x: 52, endPoint y: 23, distance: 10.0
click at [59, 23] on div "× Deleted income source × Deleted income source" at bounding box center [777, 61] width 1568 height 92
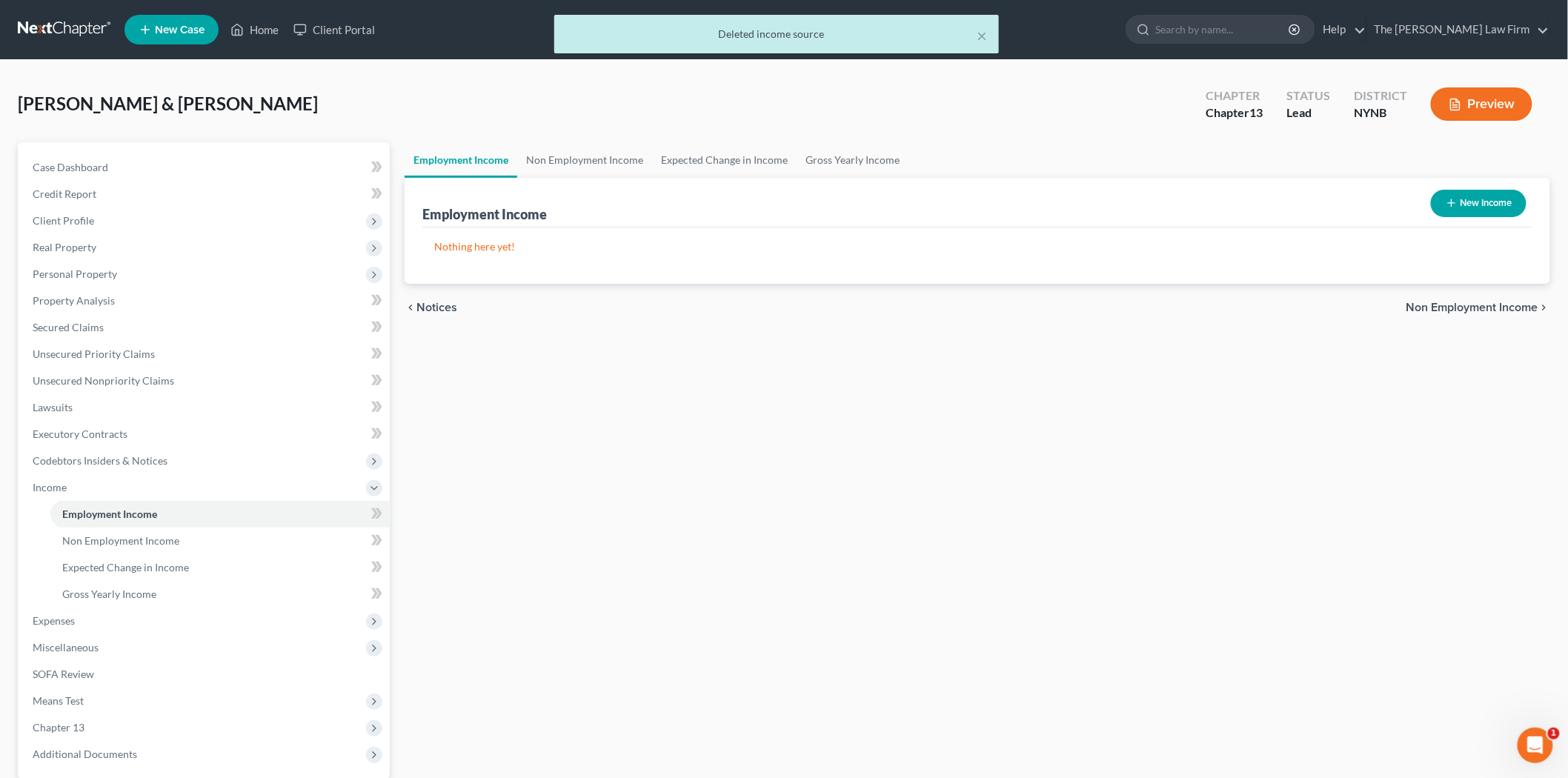
click at [36, 27] on div "× Deleted income source" at bounding box center [777, 37] width 1568 height 46
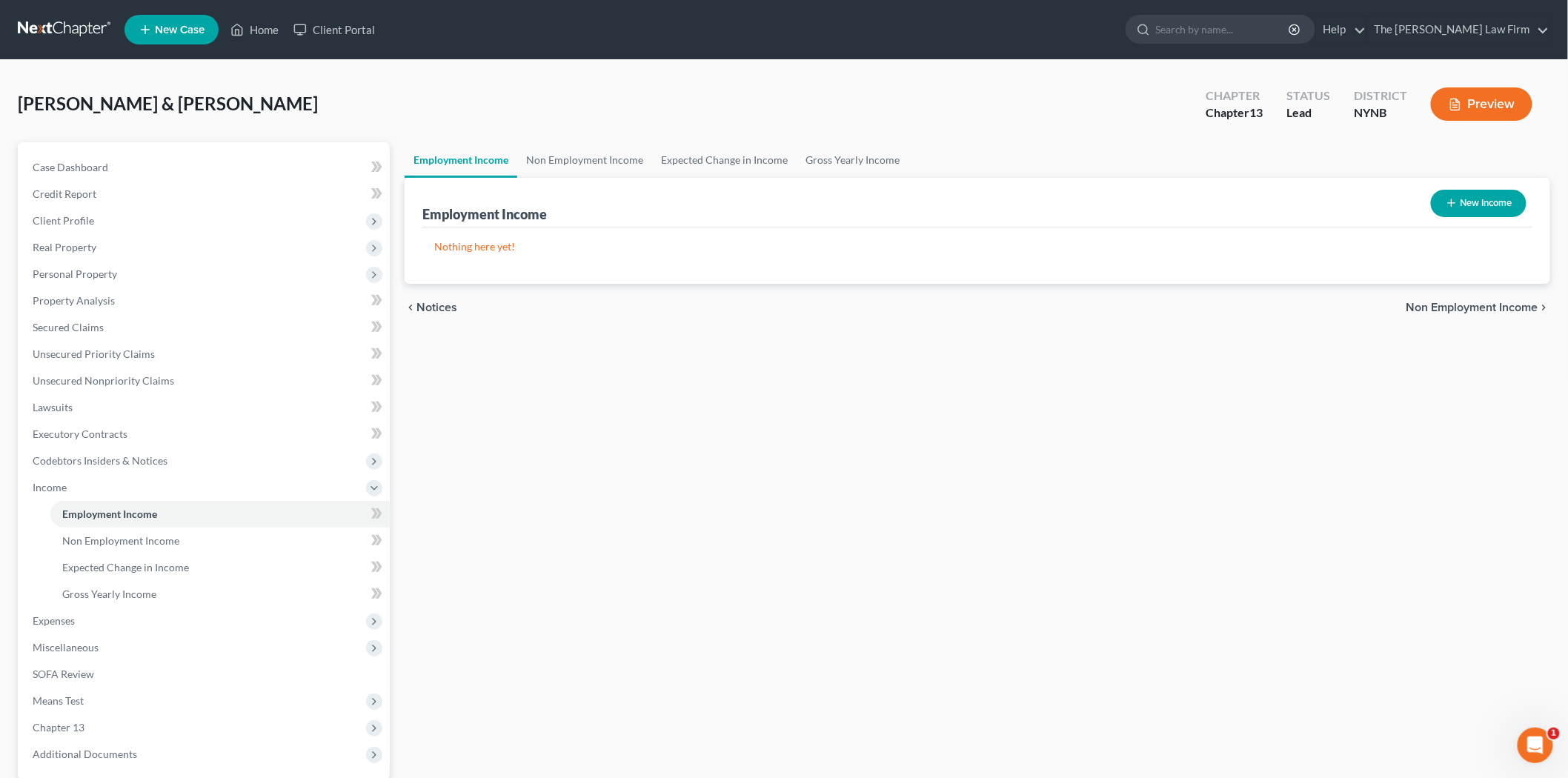
click at [37, 37] on div "Home New Case Client Portal The Bennett Law Firm sheila@toddbennett.com My Acco…" at bounding box center [784, 460] width 1568 height 920
click at [39, 33] on link at bounding box center [65, 29] width 95 height 26
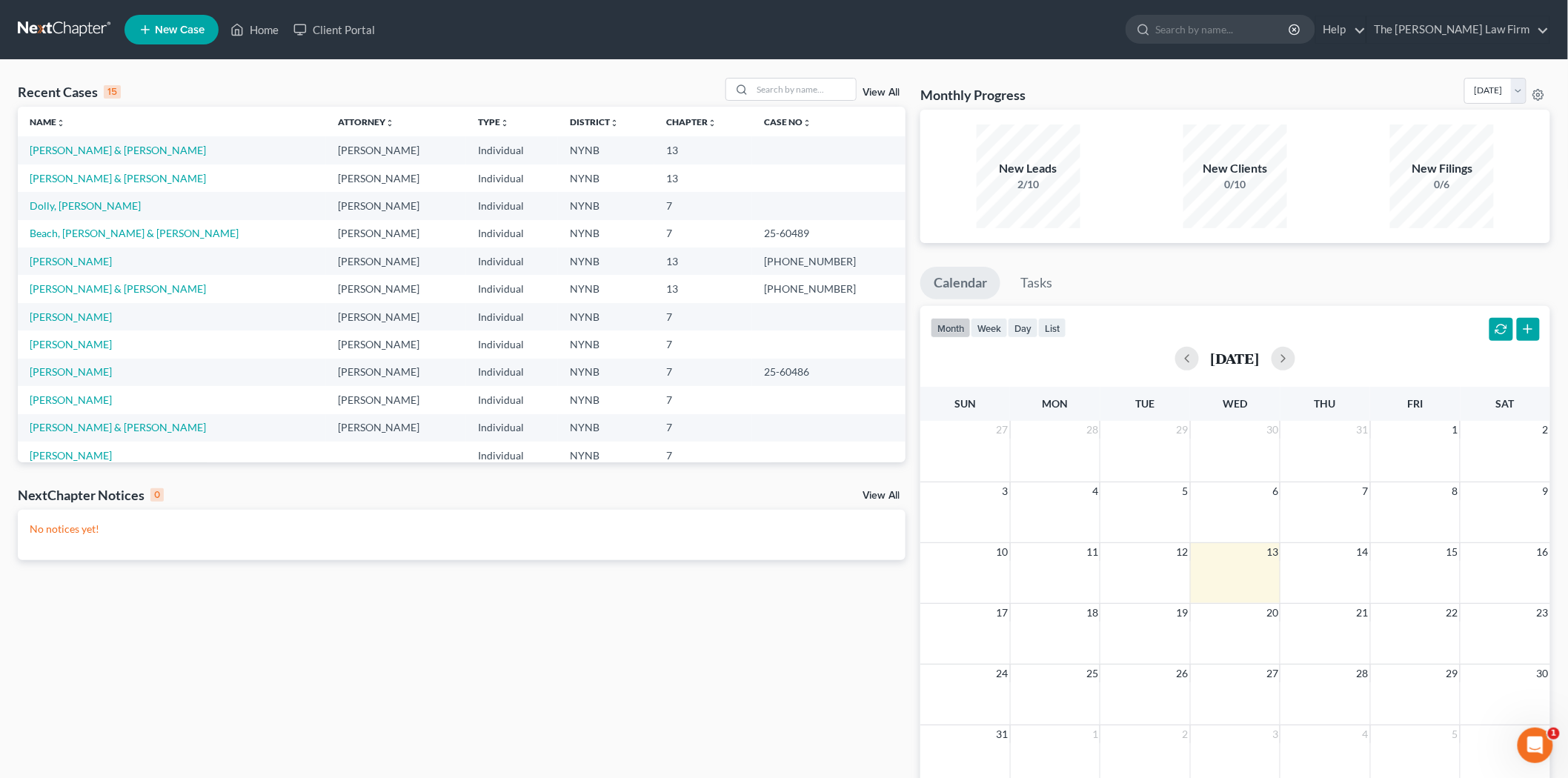
click at [880, 93] on link "View All" at bounding box center [881, 92] width 37 height 10
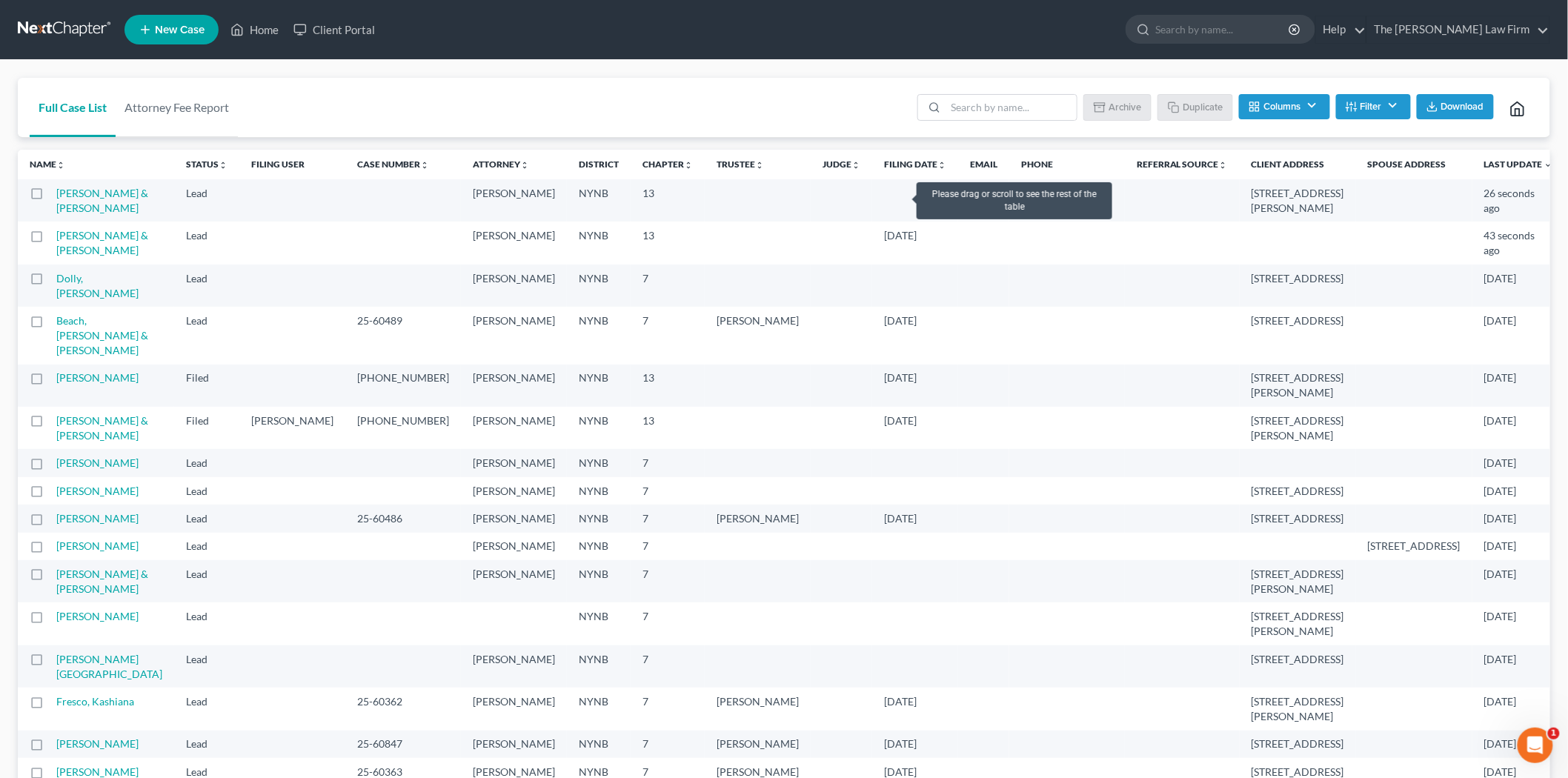
click at [51, 197] on label at bounding box center [51, 197] width 0 height 0
click at [56, 193] on input "checkbox" at bounding box center [61, 191] width 9 height 9
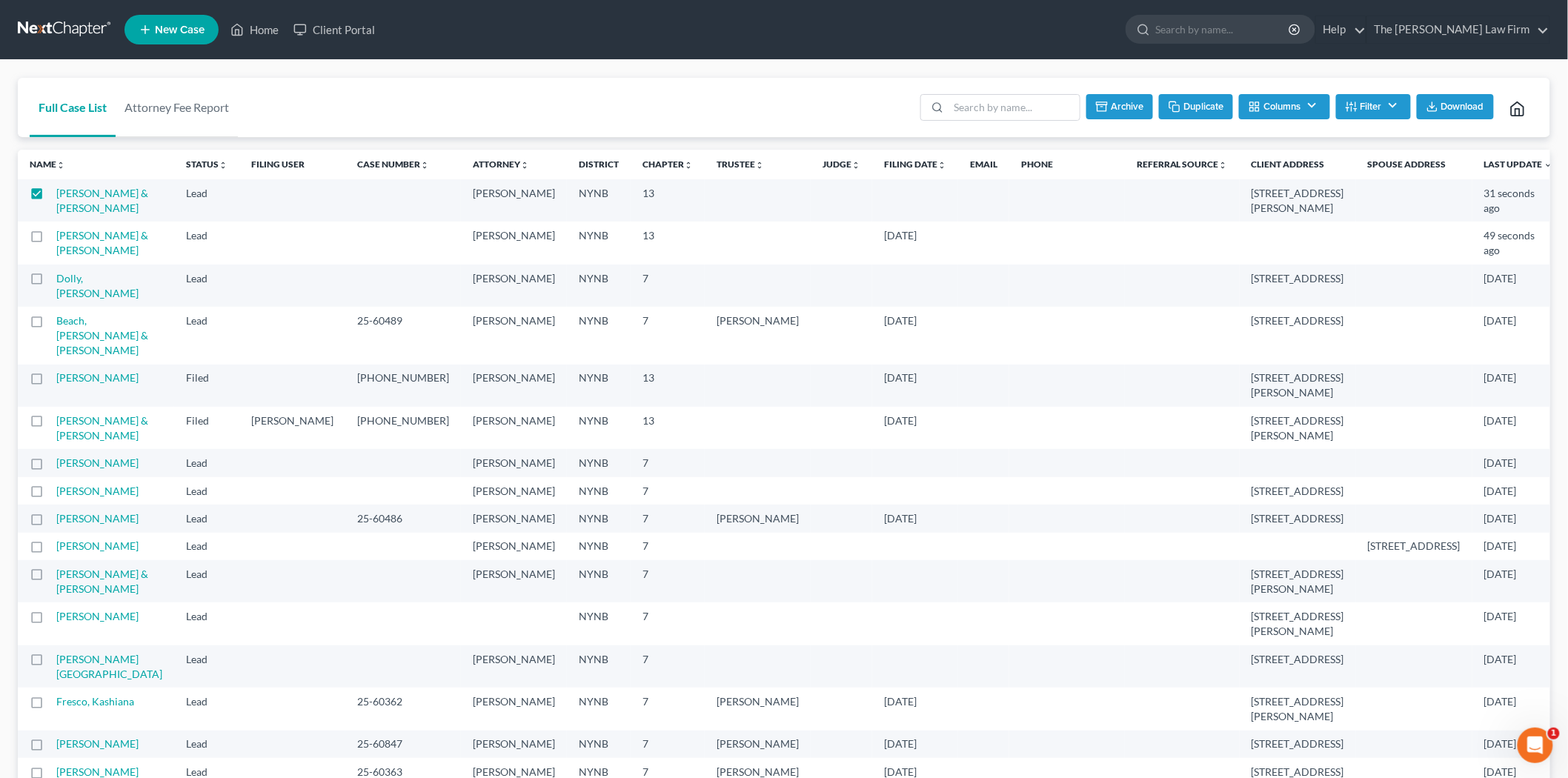
drag, startPoint x: 1109, startPoint y: 105, endPoint x: 860, endPoint y: 91, distance: 249.4
click at [1107, 107] on button "Archive" at bounding box center [1119, 106] width 67 height 25
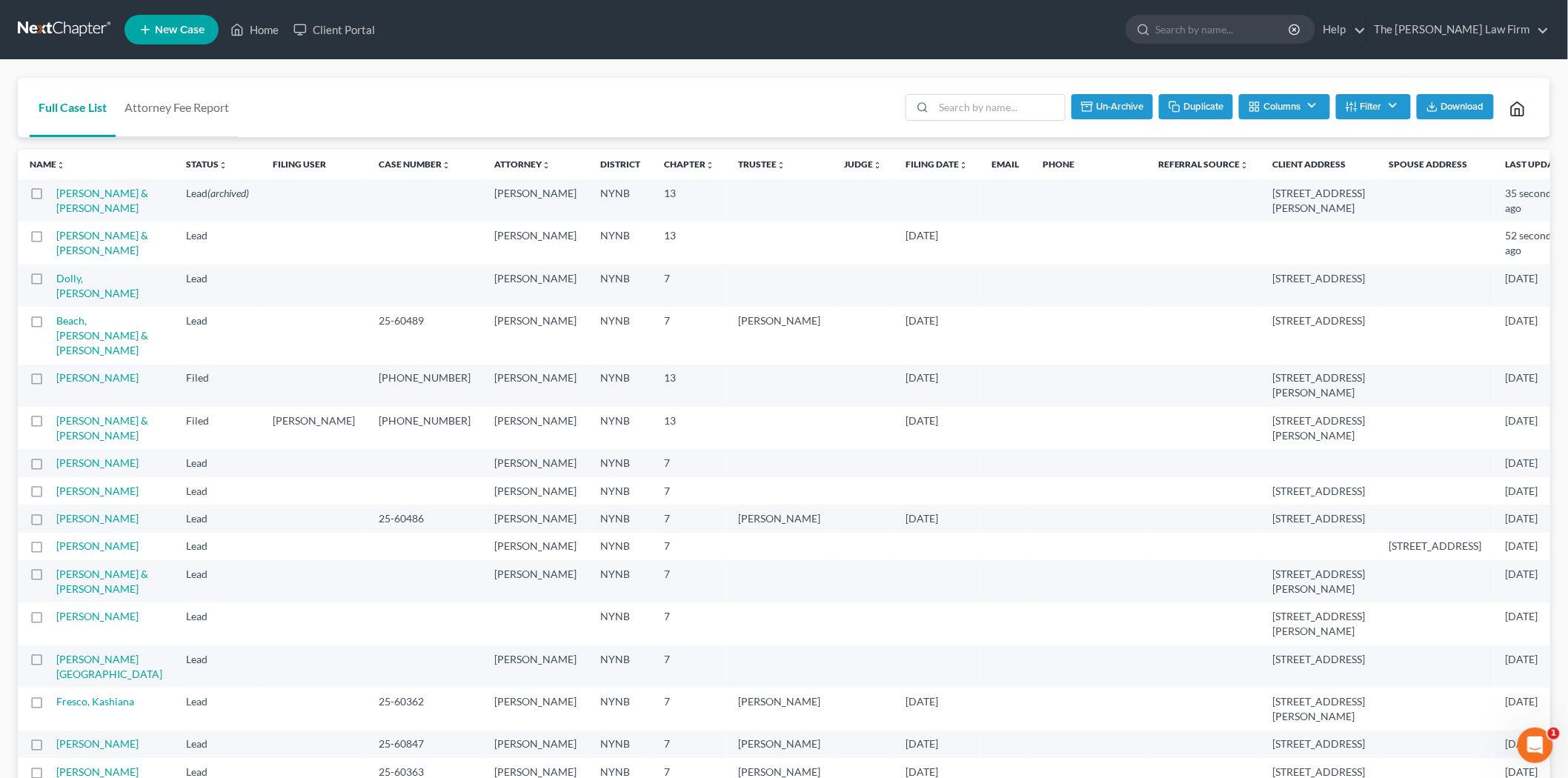
checkbox input "false"
click at [87, 246] on link "[PERSON_NAME] & [PERSON_NAME]" at bounding box center [102, 242] width 92 height 27
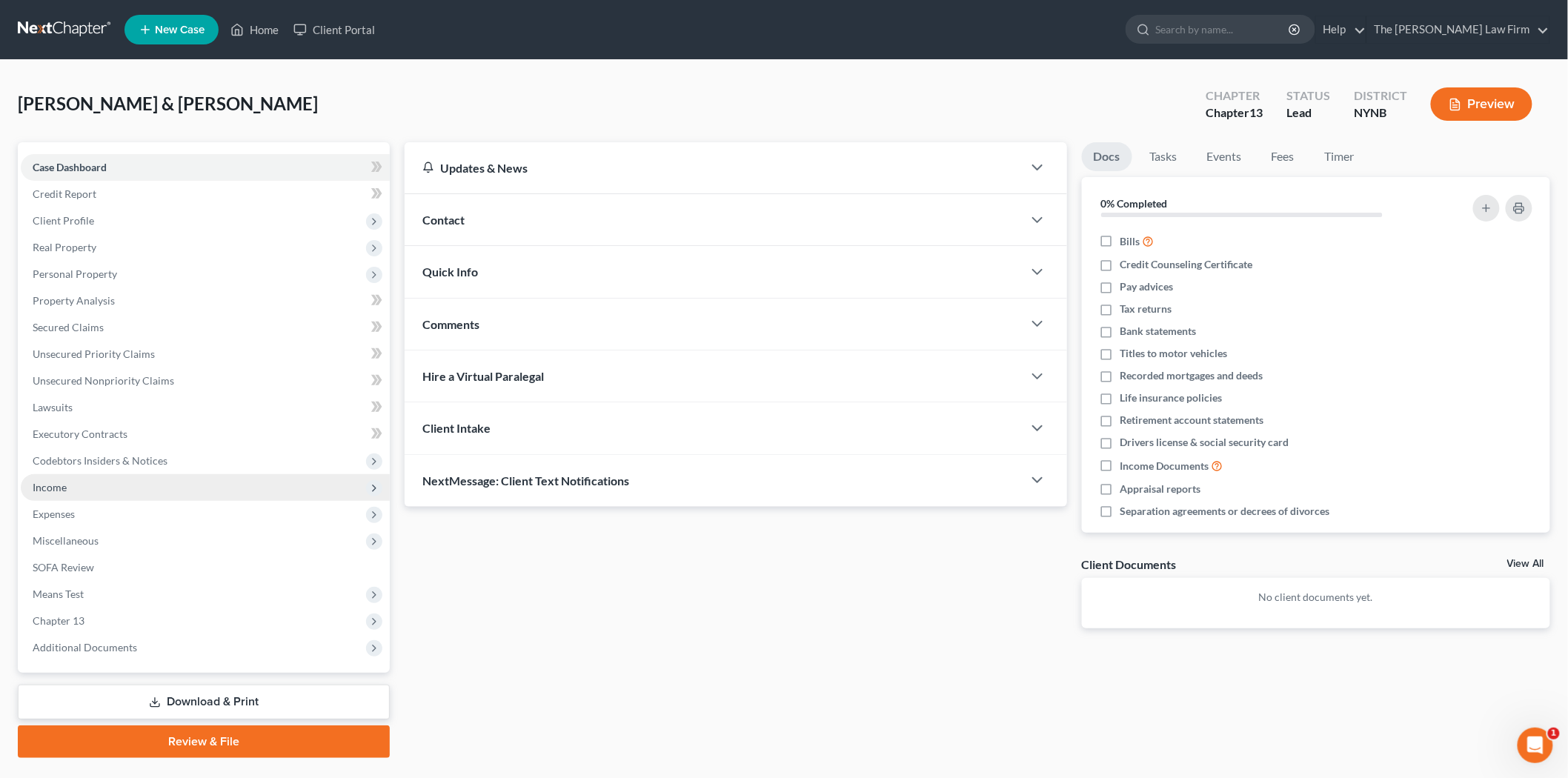
click at [82, 487] on span "Income" at bounding box center [205, 487] width 369 height 26
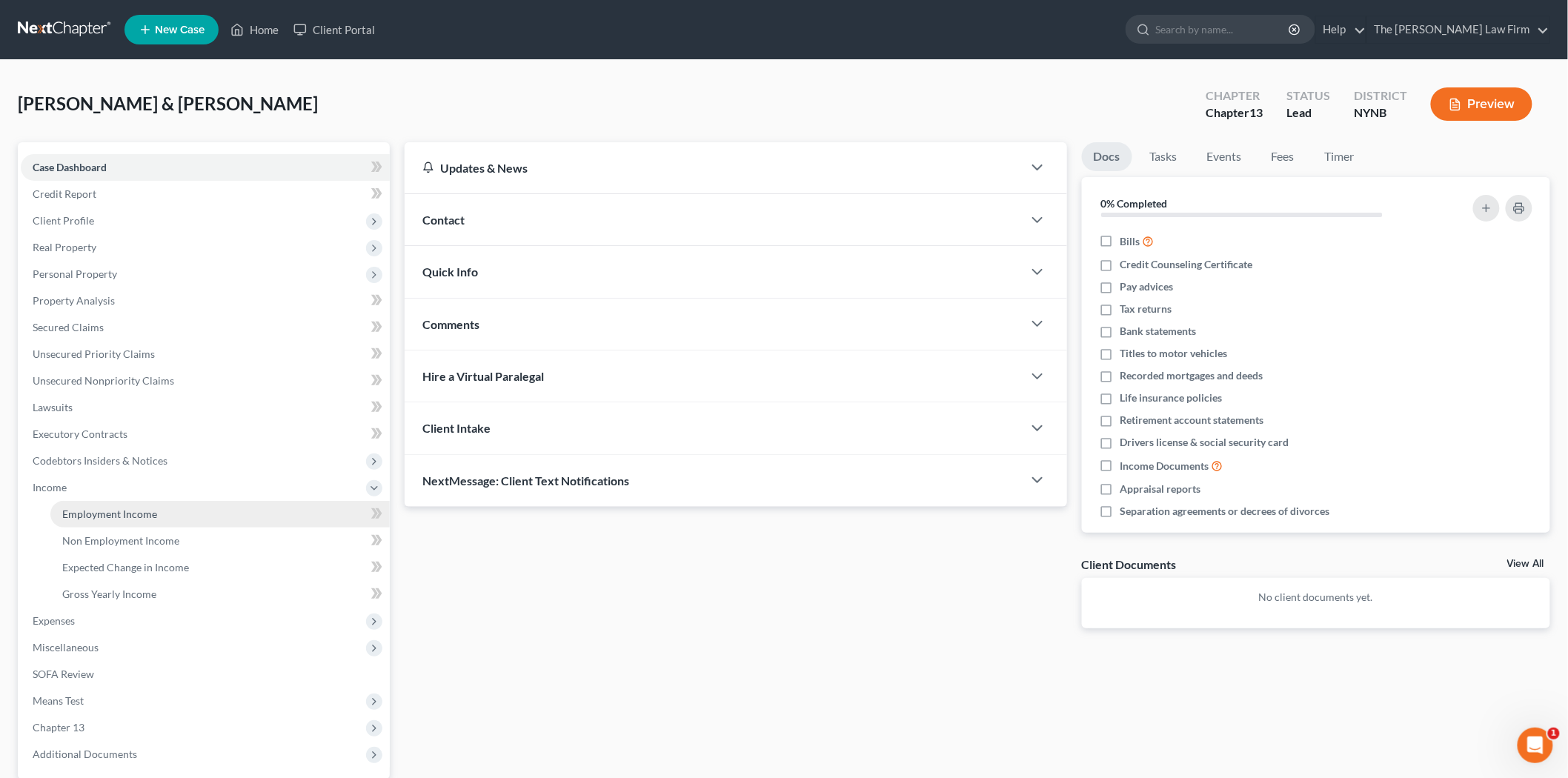
click at [72, 514] on span "Employment Income" at bounding box center [109, 513] width 95 height 12
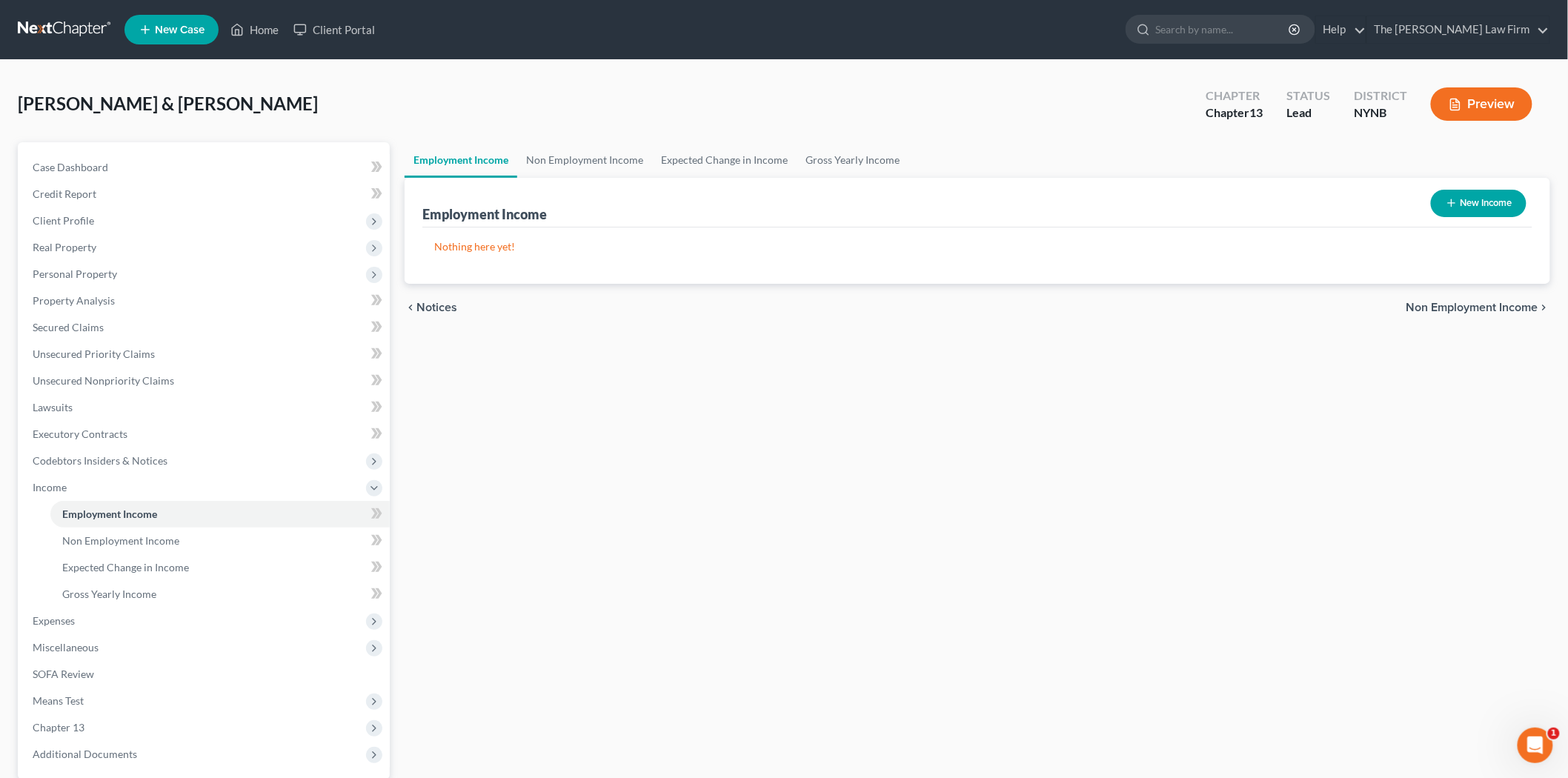
click at [1461, 193] on button "New Income" at bounding box center [1479, 203] width 96 height 27
select select "0"
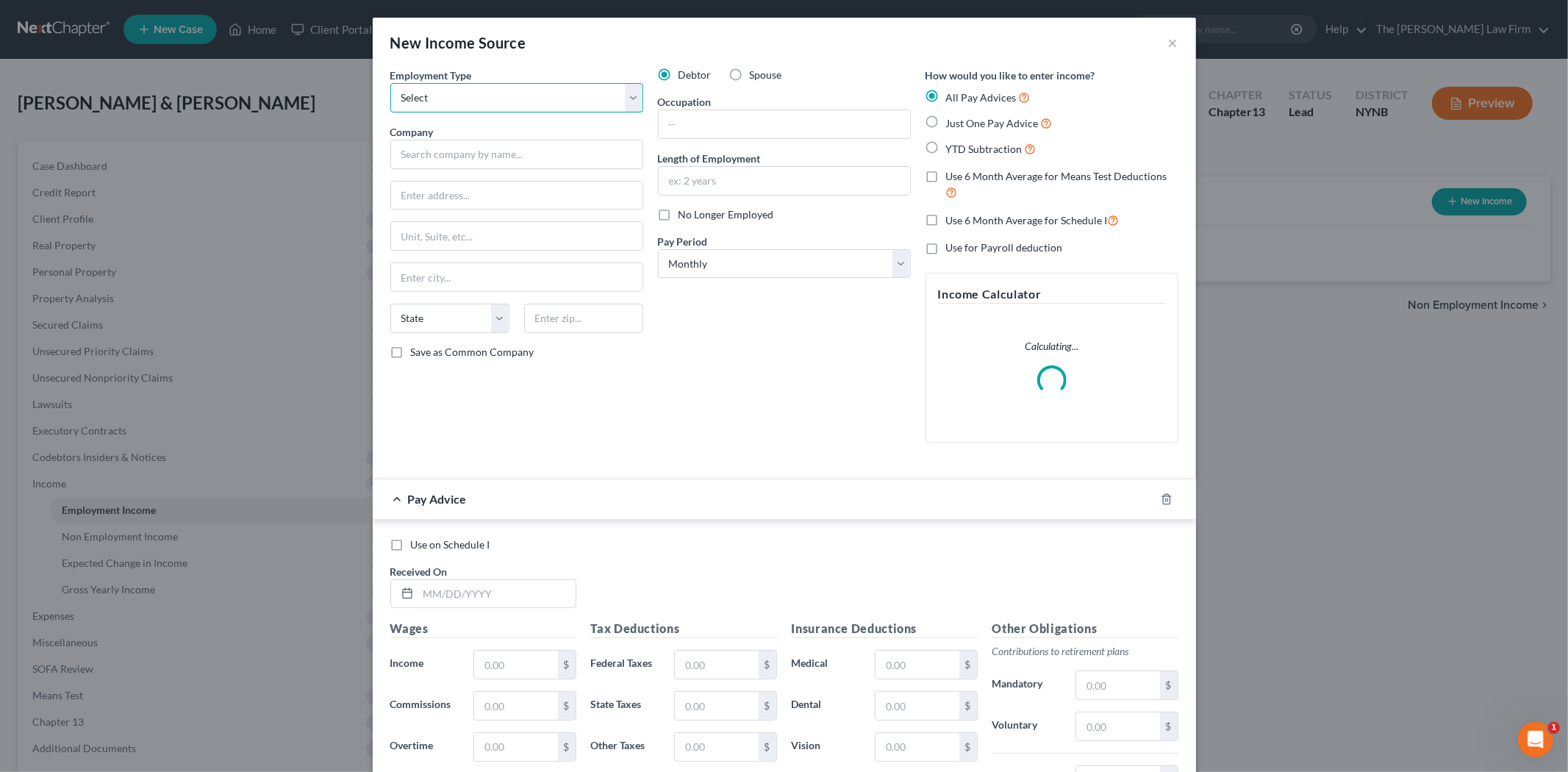
click at [547, 99] on select "Select Full or [DEMOGRAPHIC_DATA] Employment Self Employment" at bounding box center [517, 98] width 253 height 30
select select "0"
click at [390, 83] on select "Select Full or [DEMOGRAPHIC_DATA] Employment Self Employment" at bounding box center [517, 98] width 253 height 30
click at [488, 149] on input "text" at bounding box center [517, 154] width 253 height 30
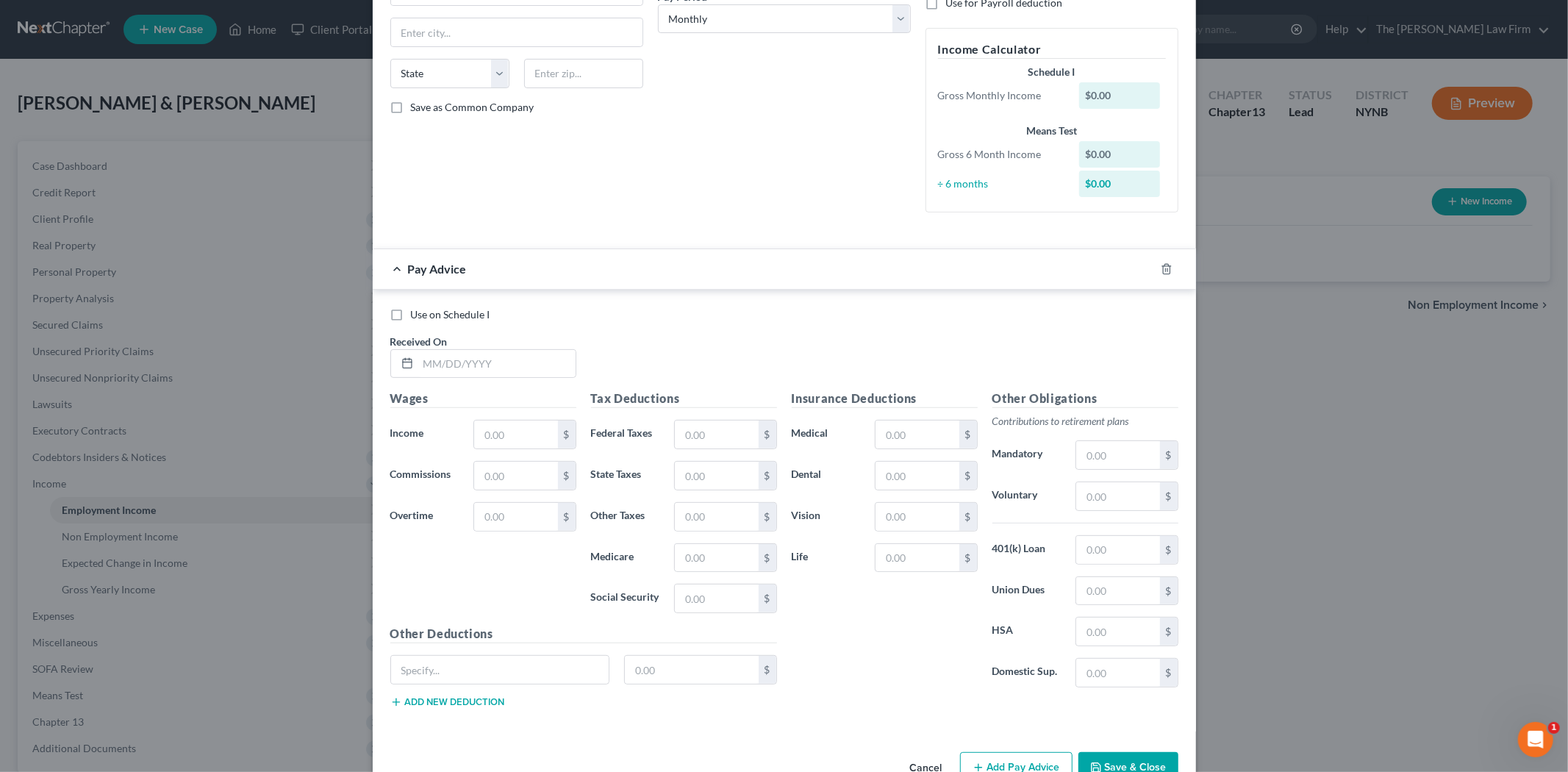
scroll to position [147, 0]
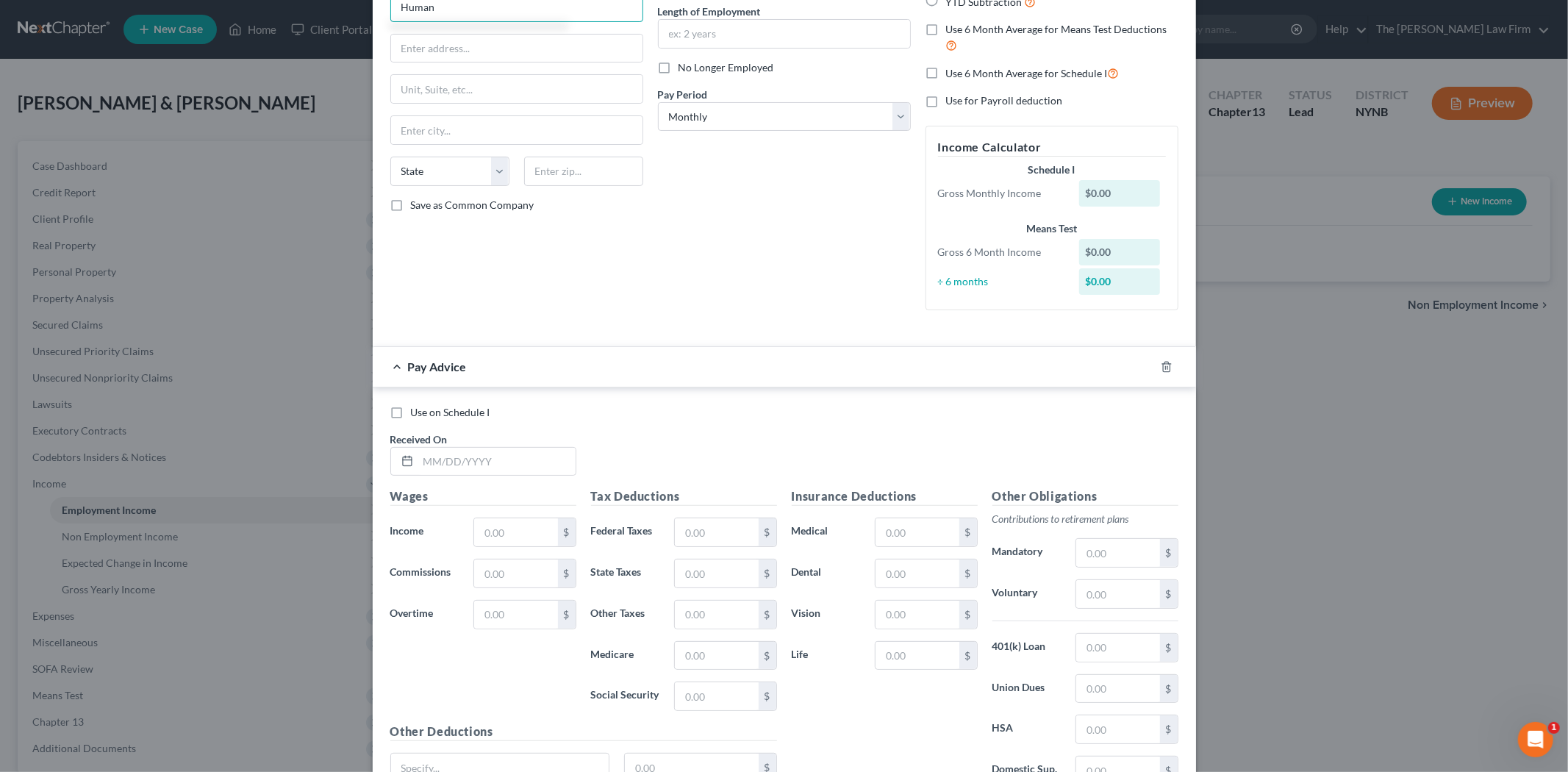
drag, startPoint x: 474, startPoint y: 150, endPoint x: 494, endPoint y: 17, distance: 134.5
click at [494, 19] on input "Human" at bounding box center [517, 7] width 253 height 30
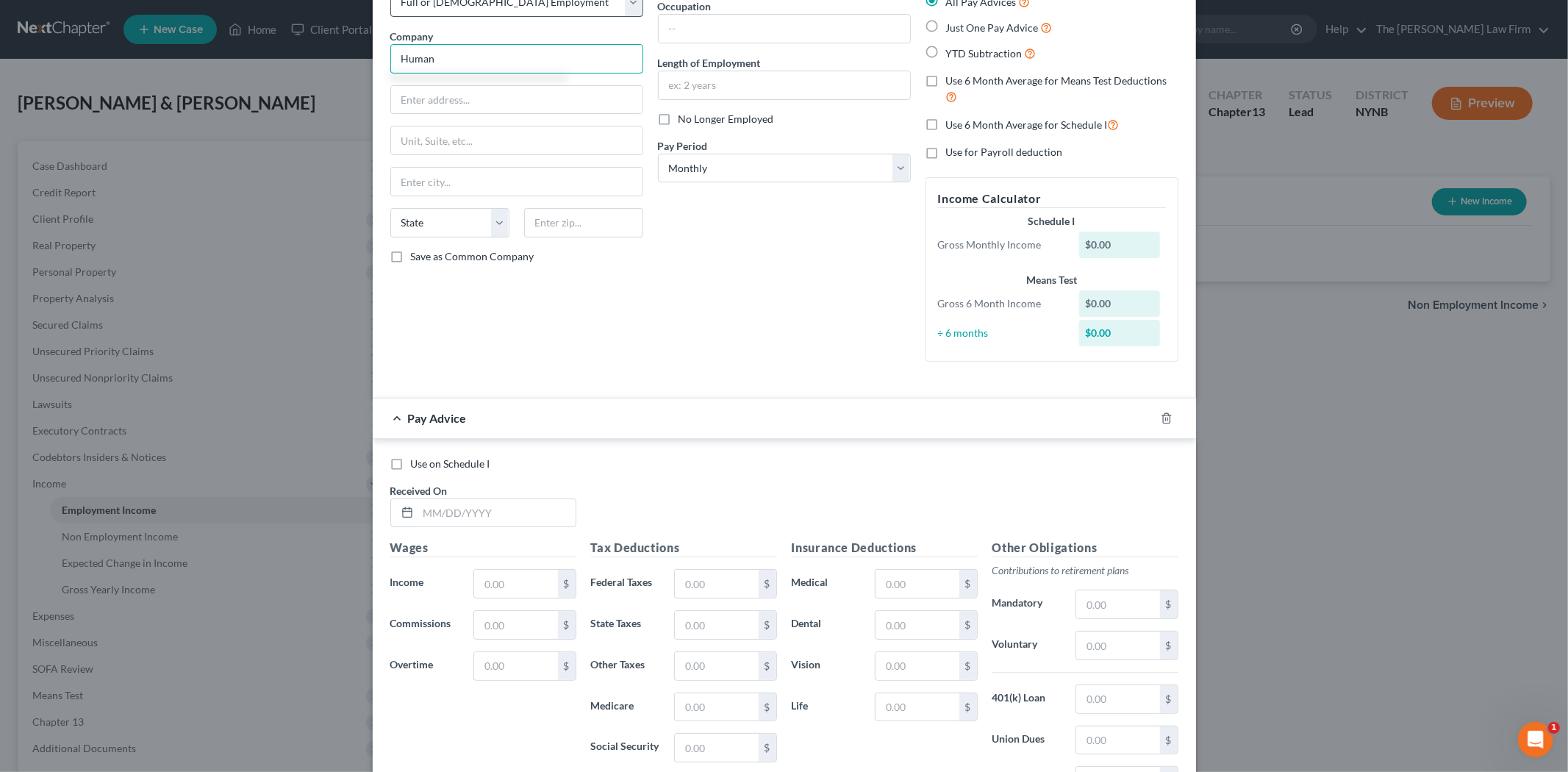
scroll to position [0, 0]
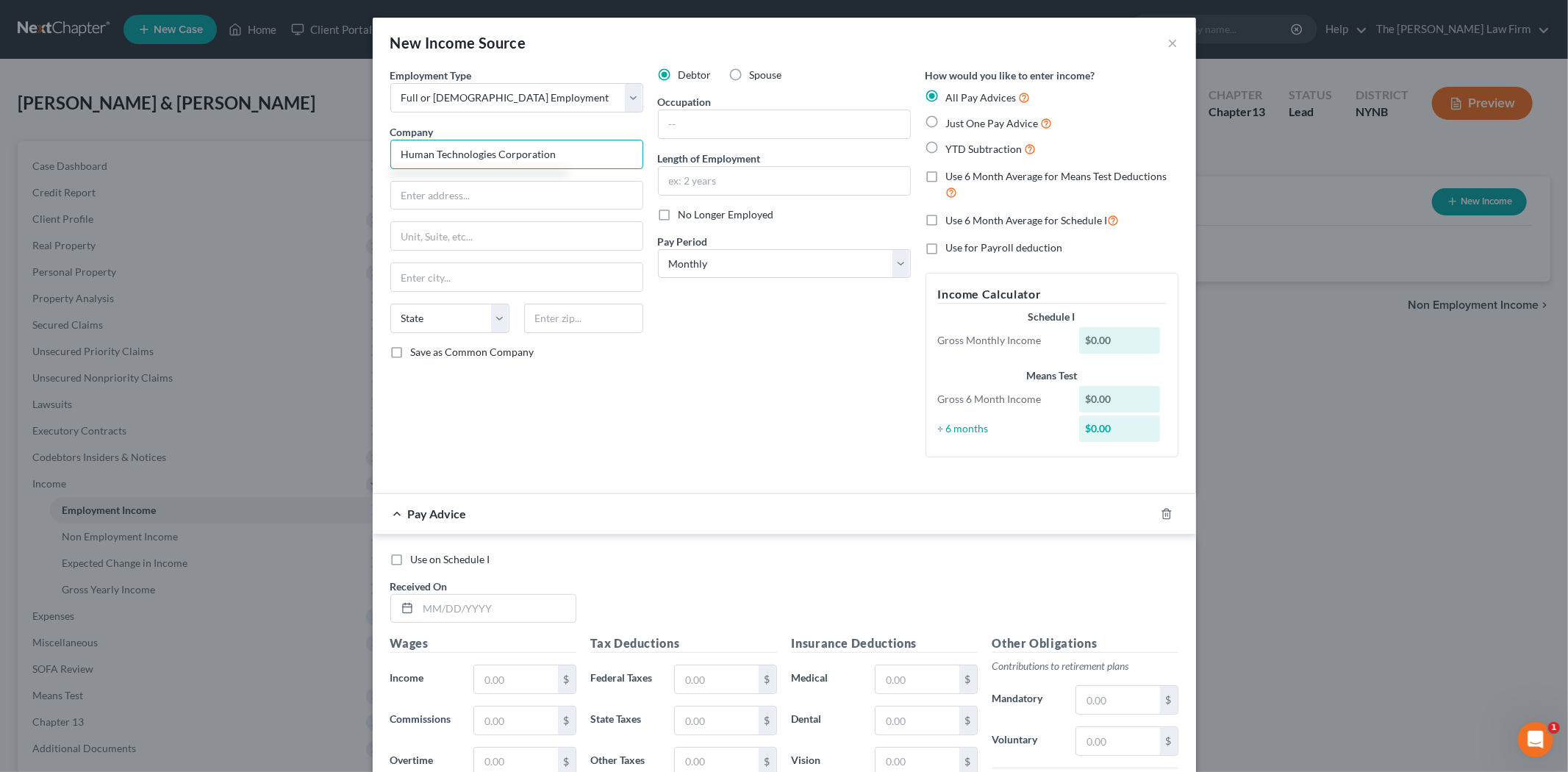
type input "Human Technologies Corporation"
type input "[STREET_ADDRESS][PERSON_NAME]"
type input "Utica"
select select "35"
type input "13501-1193"
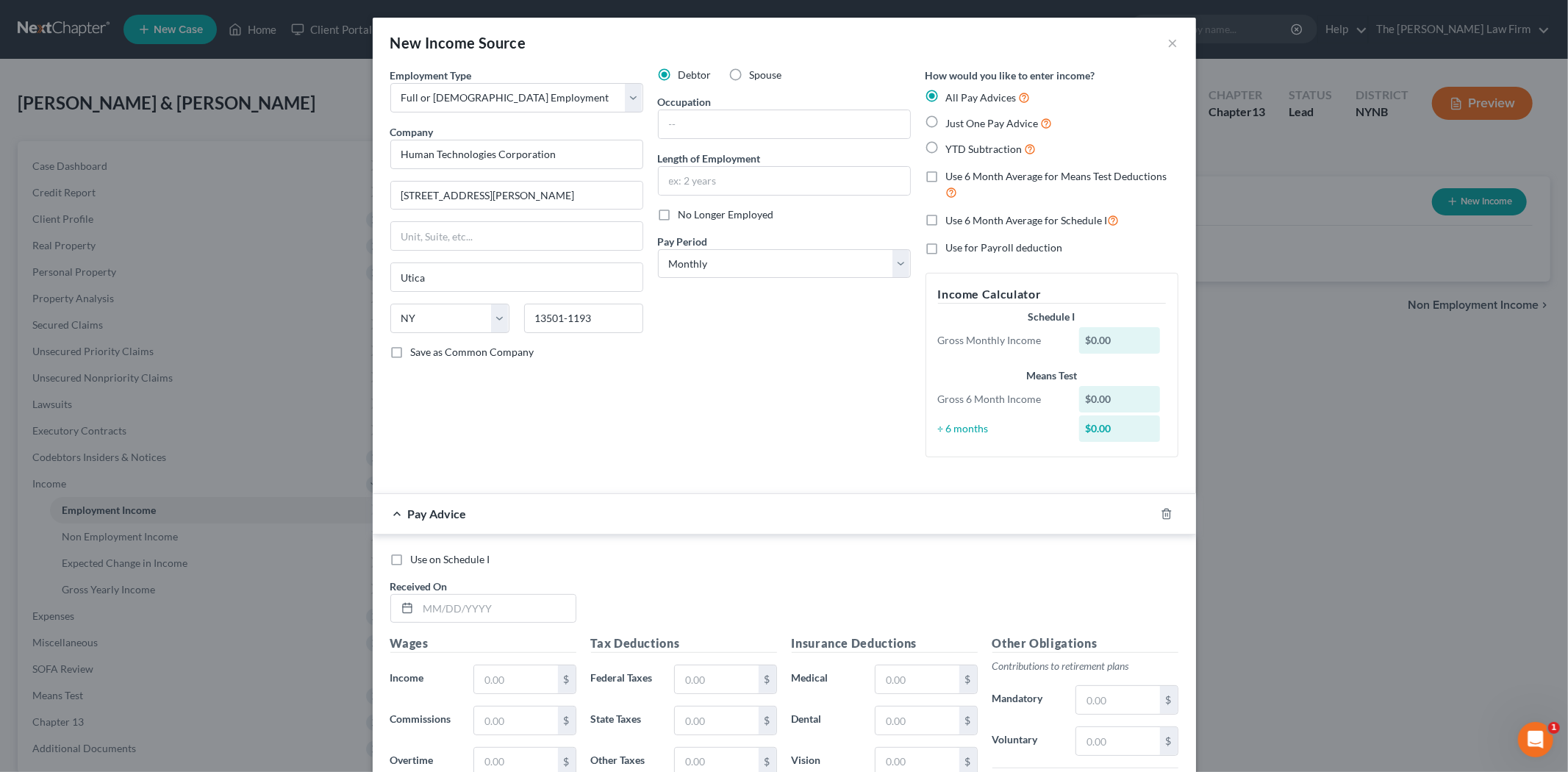
click at [411, 349] on label "Save as Common Company" at bounding box center [472, 352] width 124 height 15
click at [417, 349] on input "Save as Common Company" at bounding box center [422, 349] width 9 height 9
checkbox input "true"
click at [744, 124] on input "text" at bounding box center [784, 124] width 252 height 28
click at [699, 386] on div "Debtor Spouse Occupation Length of Employment No Longer Employed Pay Period * S…" at bounding box center [784, 268] width 268 height 401
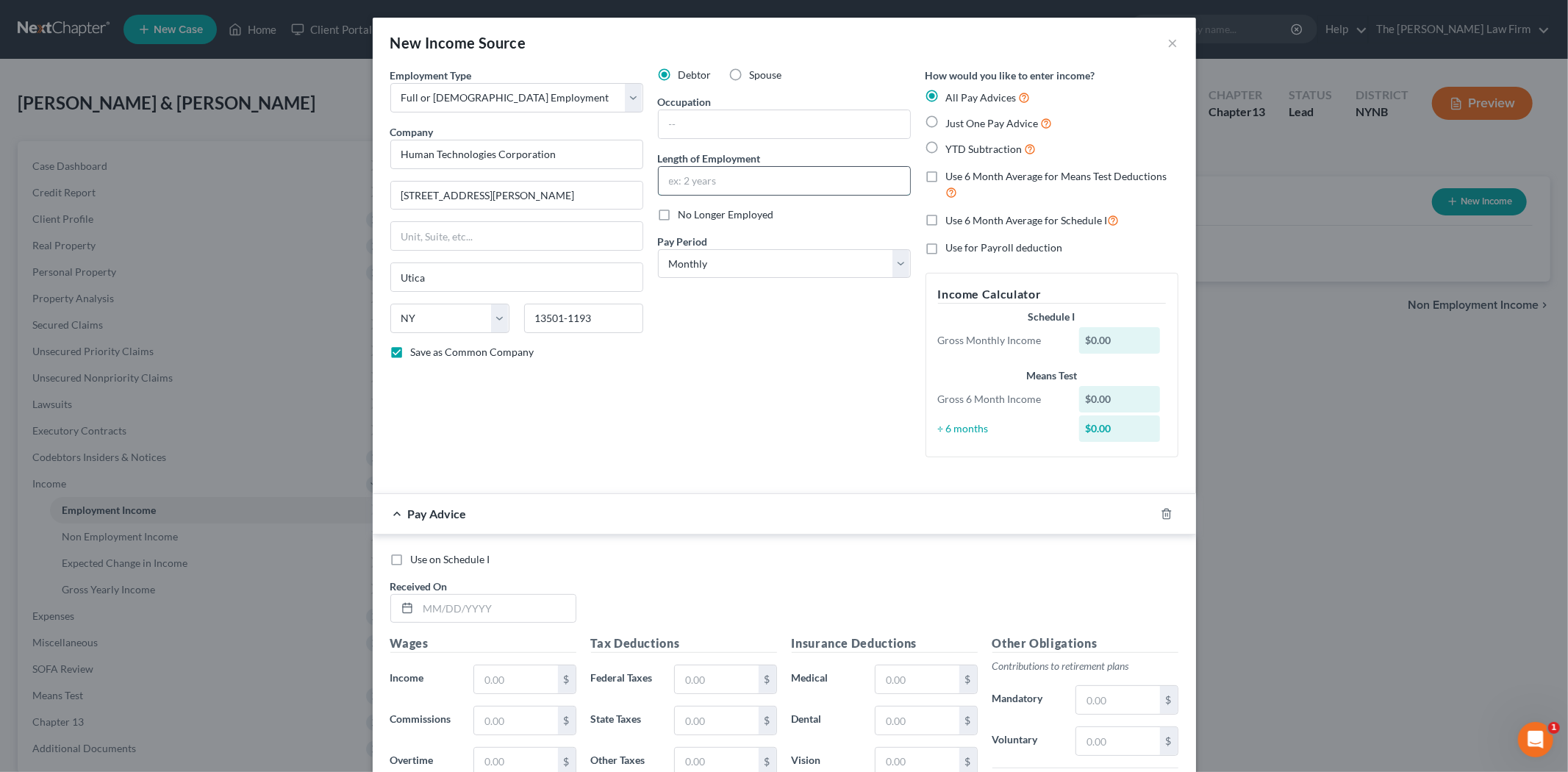
click at [701, 178] on input "text" at bounding box center [784, 181] width 252 height 28
click at [687, 310] on div "Debtor Spouse Occupation Length of Employment No Longer Employed Pay Period * S…" at bounding box center [784, 268] width 268 height 401
click at [689, 260] on select "Select Monthly Twice Monthly Every Other Week Weekly" at bounding box center [784, 264] width 253 height 30
select select "2"
click at [658, 249] on select "Select Monthly Twice Monthly Every Other Week Weekly" at bounding box center [784, 264] width 253 height 30
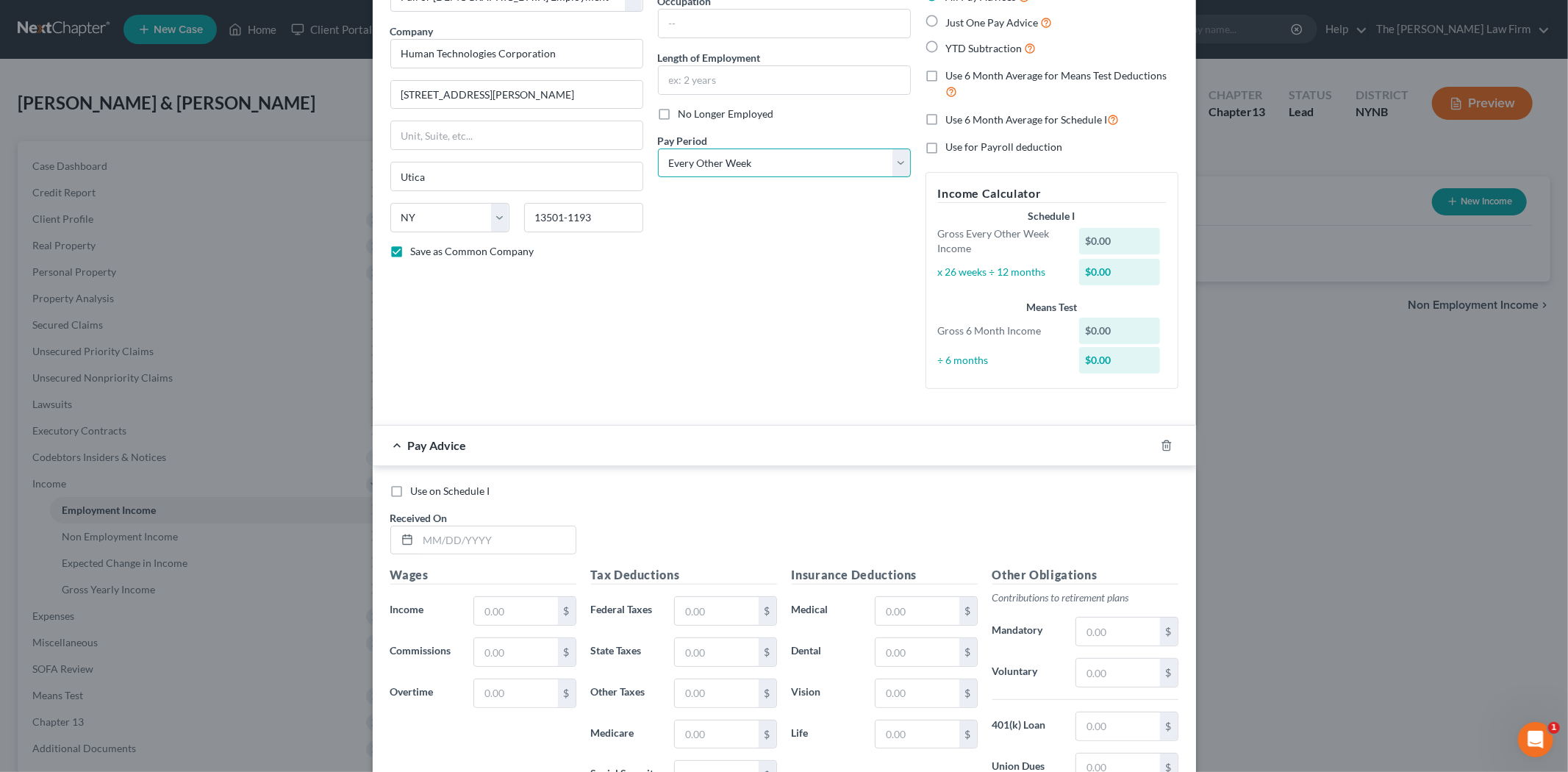
scroll to position [319, 0]
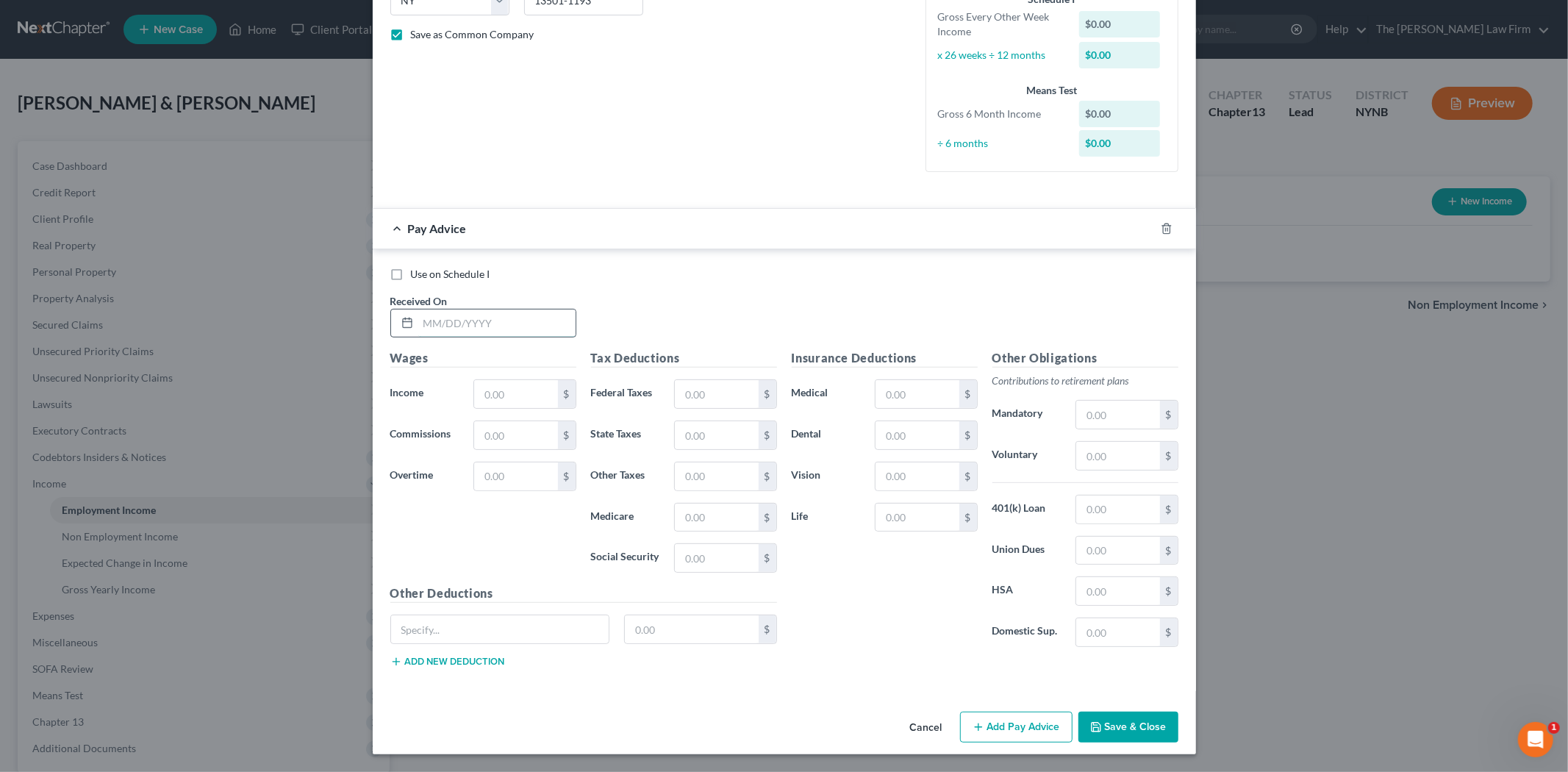
click at [498, 331] on input "text" at bounding box center [496, 323] width 157 height 28
type input "[DATE]"
click at [502, 414] on div "Wages Income * $ Commissions $ Overtime $" at bounding box center [483, 466] width 201 height 235
click at [506, 400] on input "text" at bounding box center [515, 394] width 83 height 28
click at [411, 274] on label "Use on Schedule I" at bounding box center [450, 274] width 79 height 15
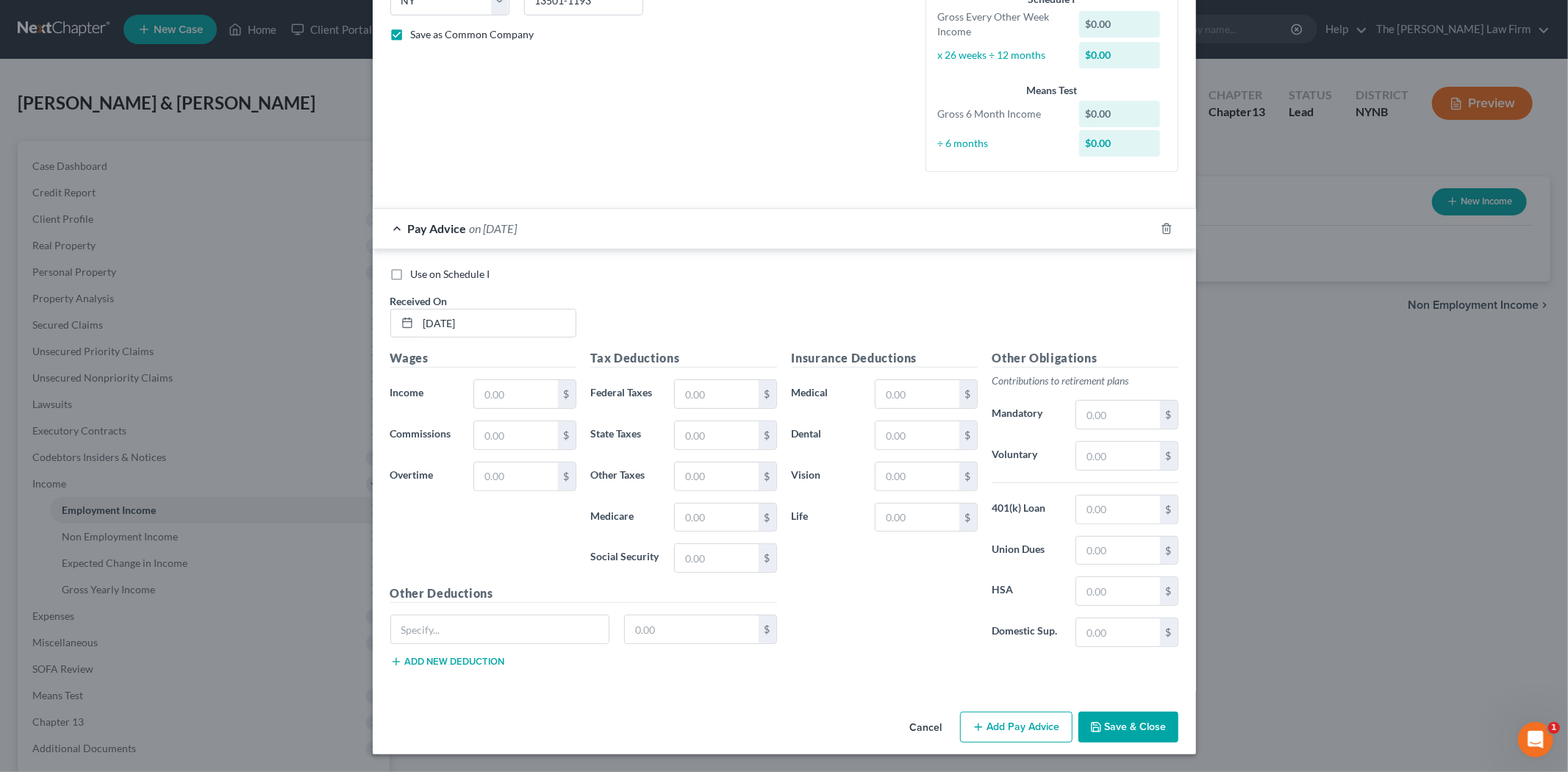
click at [417, 274] on input "Use on Schedule I" at bounding box center [422, 271] width 9 height 9
click at [411, 274] on label "Use on Schedule I" at bounding box center [450, 274] width 79 height 15
click at [417, 274] on input "Use on Schedule I" at bounding box center [422, 271] width 9 height 9
checkbox input "false"
click at [525, 398] on input "text" at bounding box center [515, 394] width 83 height 28
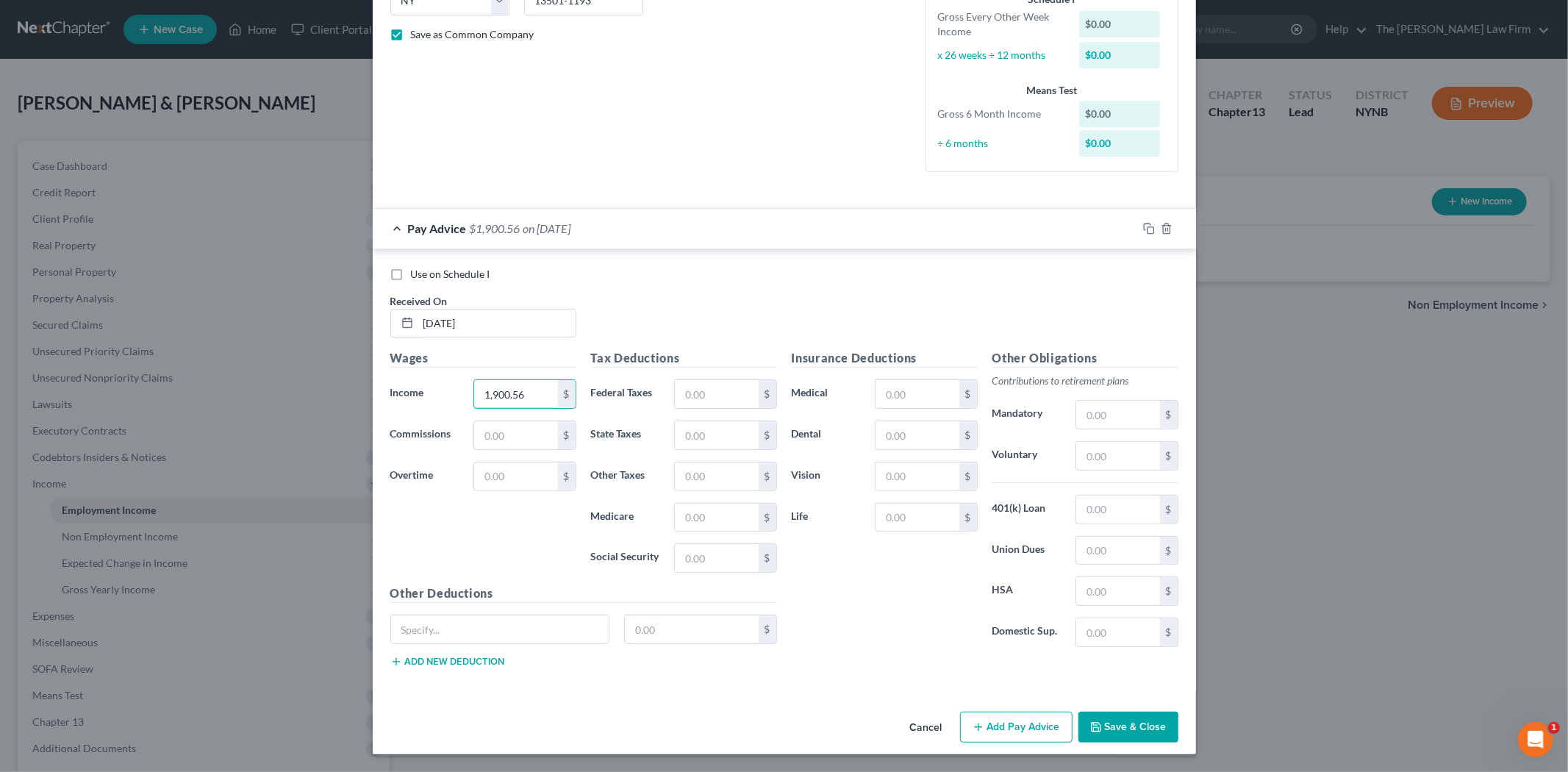
type input "1,900.56"
click at [904, 465] on input "text" at bounding box center [916, 477] width 83 height 28
type input "3.30"
click at [920, 385] on input "text" at bounding box center [916, 394] width 83 height 28
type input "115.18"
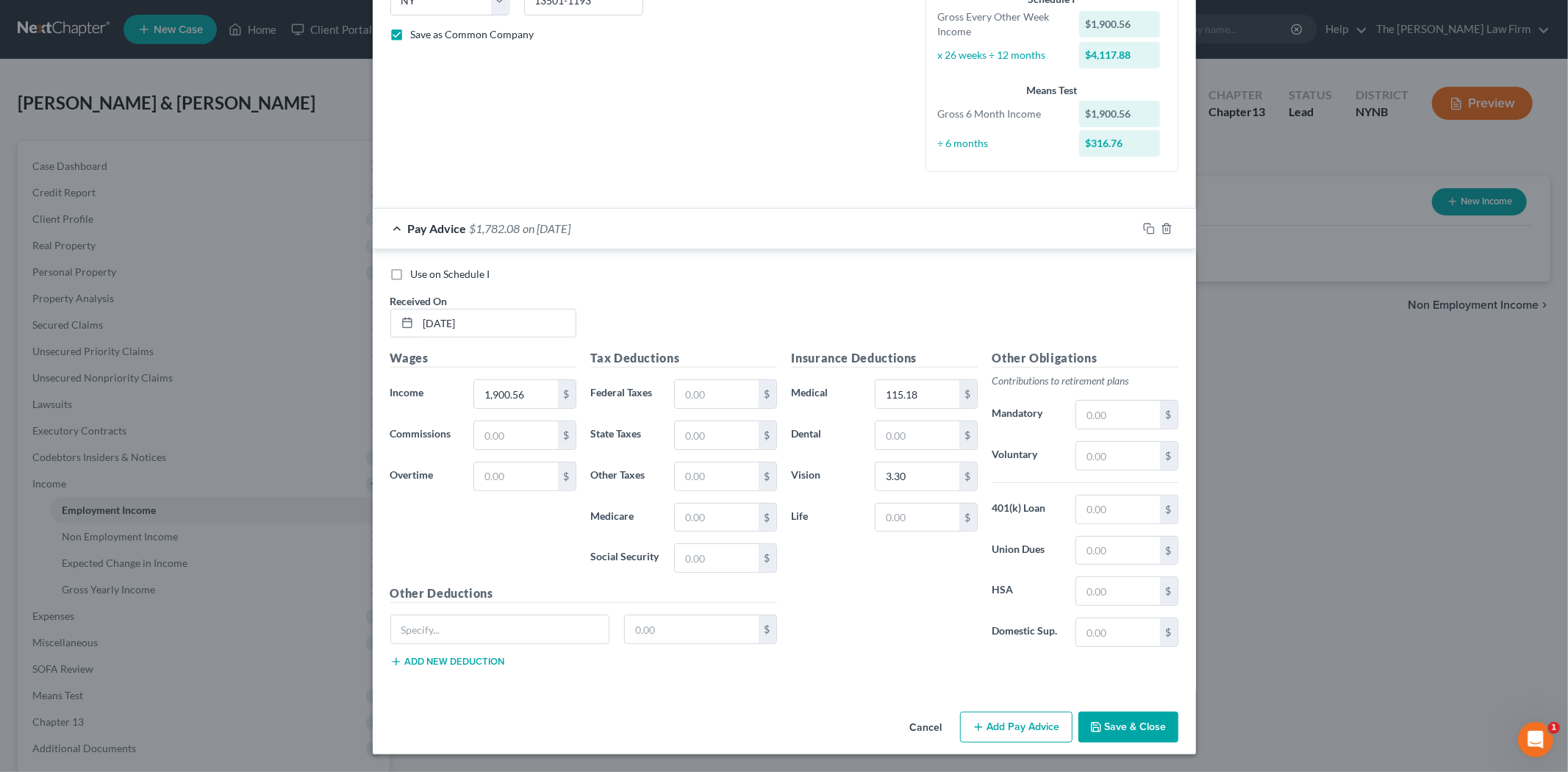
click at [888, 419] on div "Insurance Deductions Medical 115.18 $ Dental $ Vision 3.30 $ Life $" at bounding box center [885, 504] width 201 height 309
click at [882, 435] on input "text" at bounding box center [916, 435] width 83 height 28
type input "7.20"
click at [1104, 473] on div "Other Obligations Contributions to retirement plans Mandatory $ Voluntary $ 401…" at bounding box center [1086, 504] width 201 height 309
click at [1100, 465] on input "text" at bounding box center [1117, 455] width 83 height 28
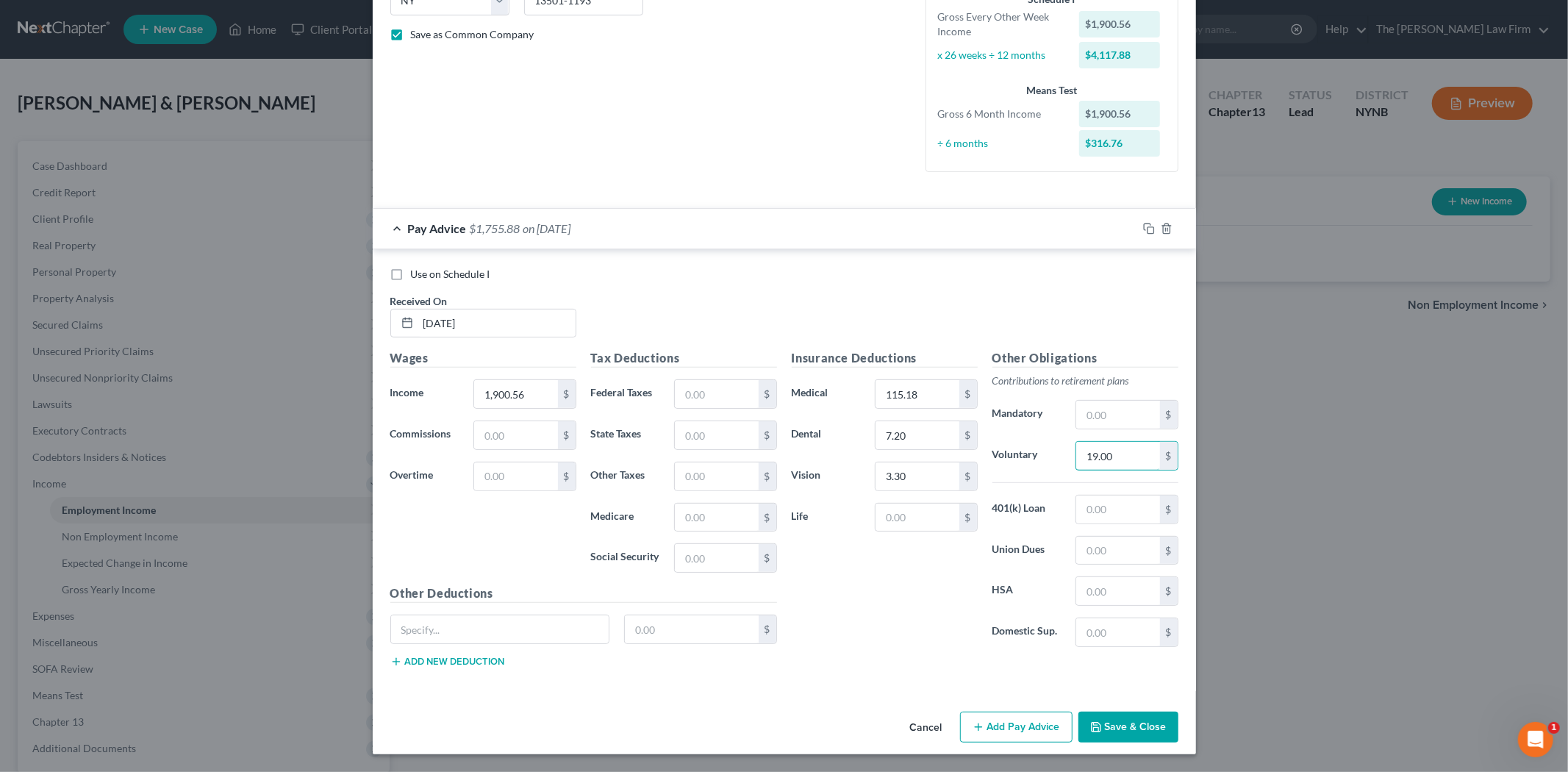
type input "19.00"
paste input "34.41"
type input "134.41"
click at [891, 565] on div "Insurance Deductions Medical 134.41 $ Dental 7.20 $ Vision 3.30 $ Life $" at bounding box center [885, 504] width 201 height 309
click at [886, 515] on input "text" at bounding box center [916, 517] width 83 height 28
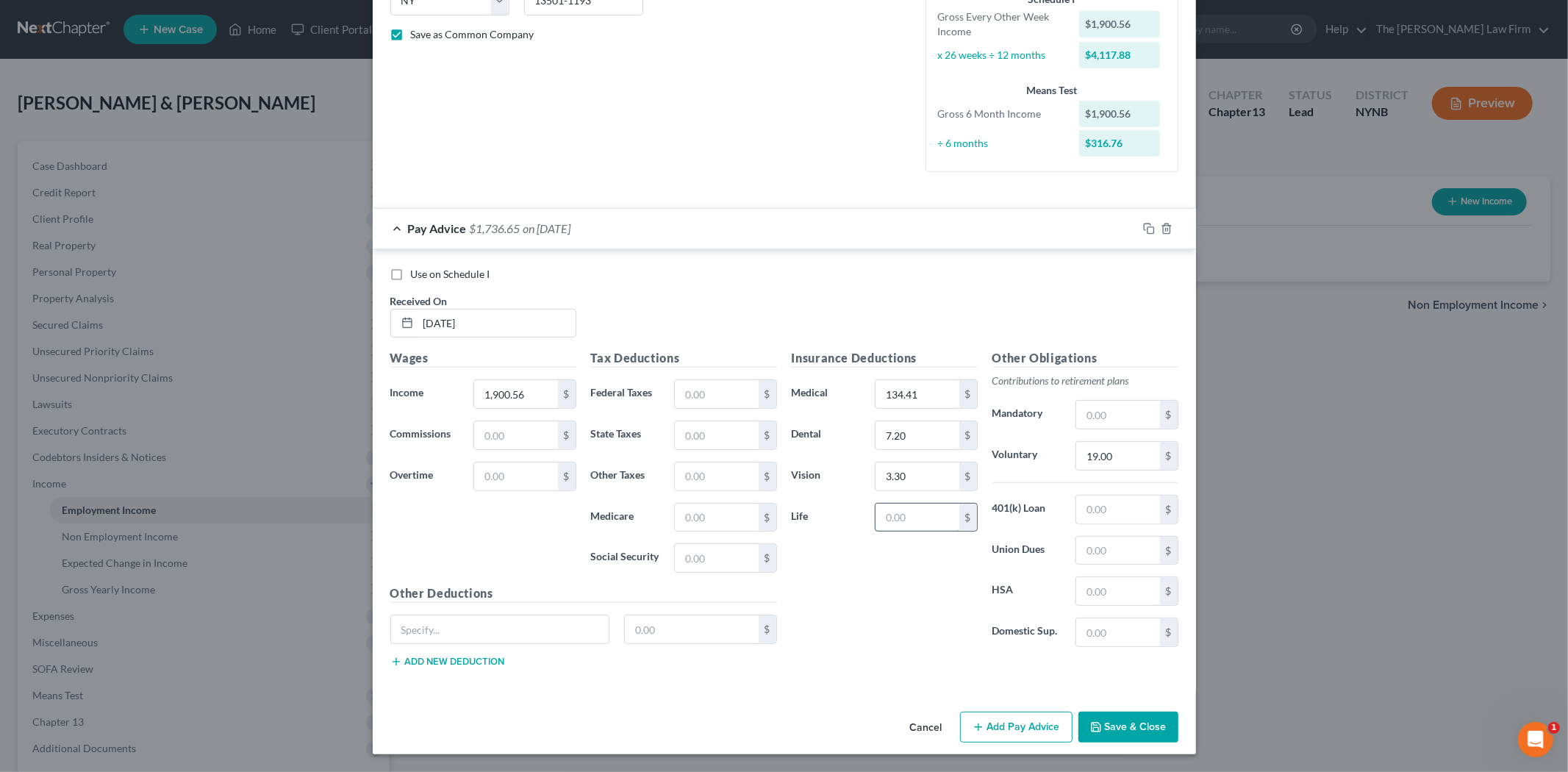
paste input "6.78"
type input "6.78"
click at [687, 402] on input "text" at bounding box center [716, 394] width 83 height 28
type input "109.05"
click at [692, 507] on input "text" at bounding box center [716, 517] width 83 height 28
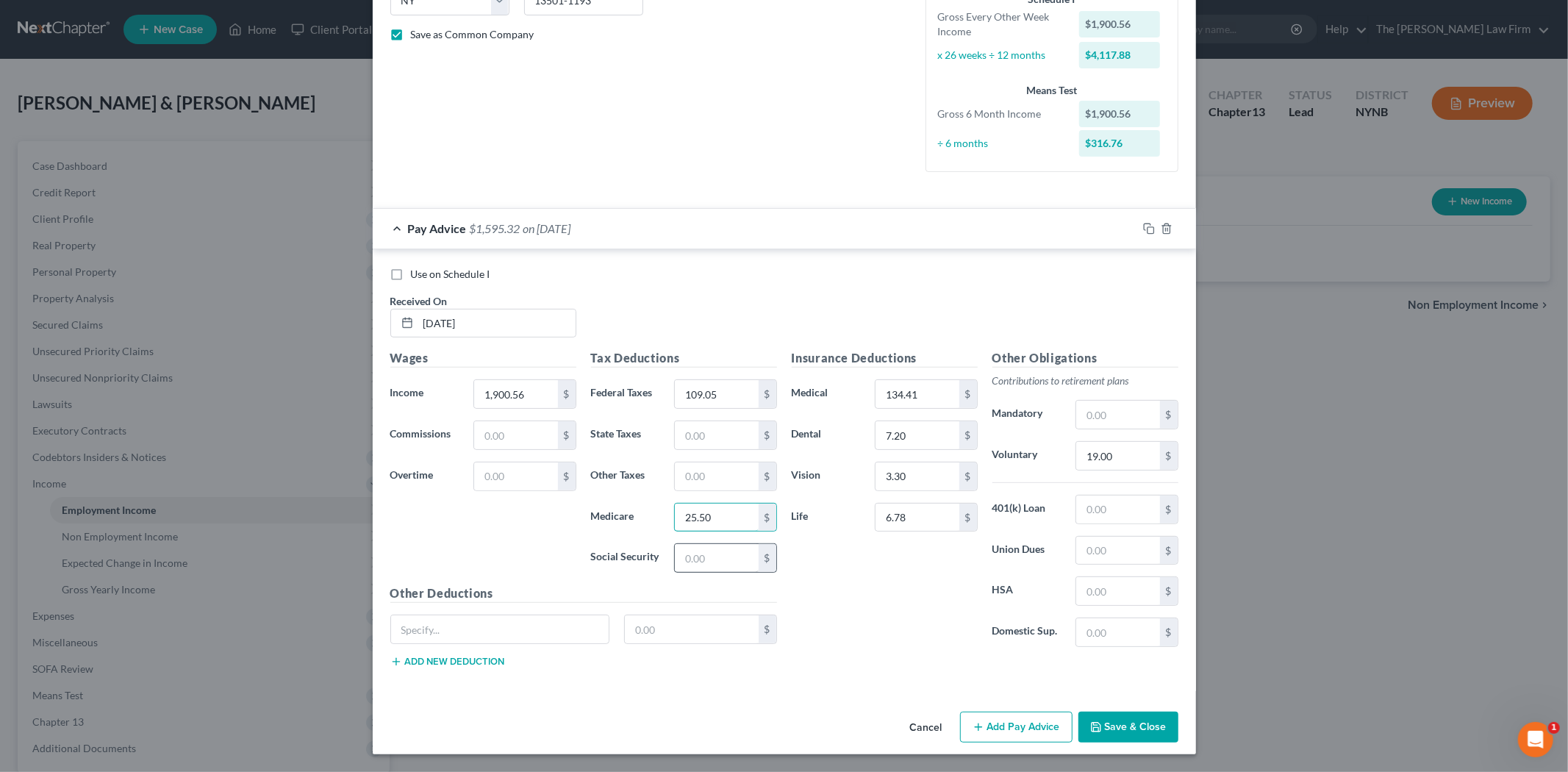
type input "25.50"
click at [700, 556] on input "text" at bounding box center [716, 557] width 83 height 28
click at [685, 437] on input "text" at bounding box center [716, 435] width 83 height 28
type input "69.49"
click at [705, 555] on input "text" at bounding box center [716, 557] width 83 height 28
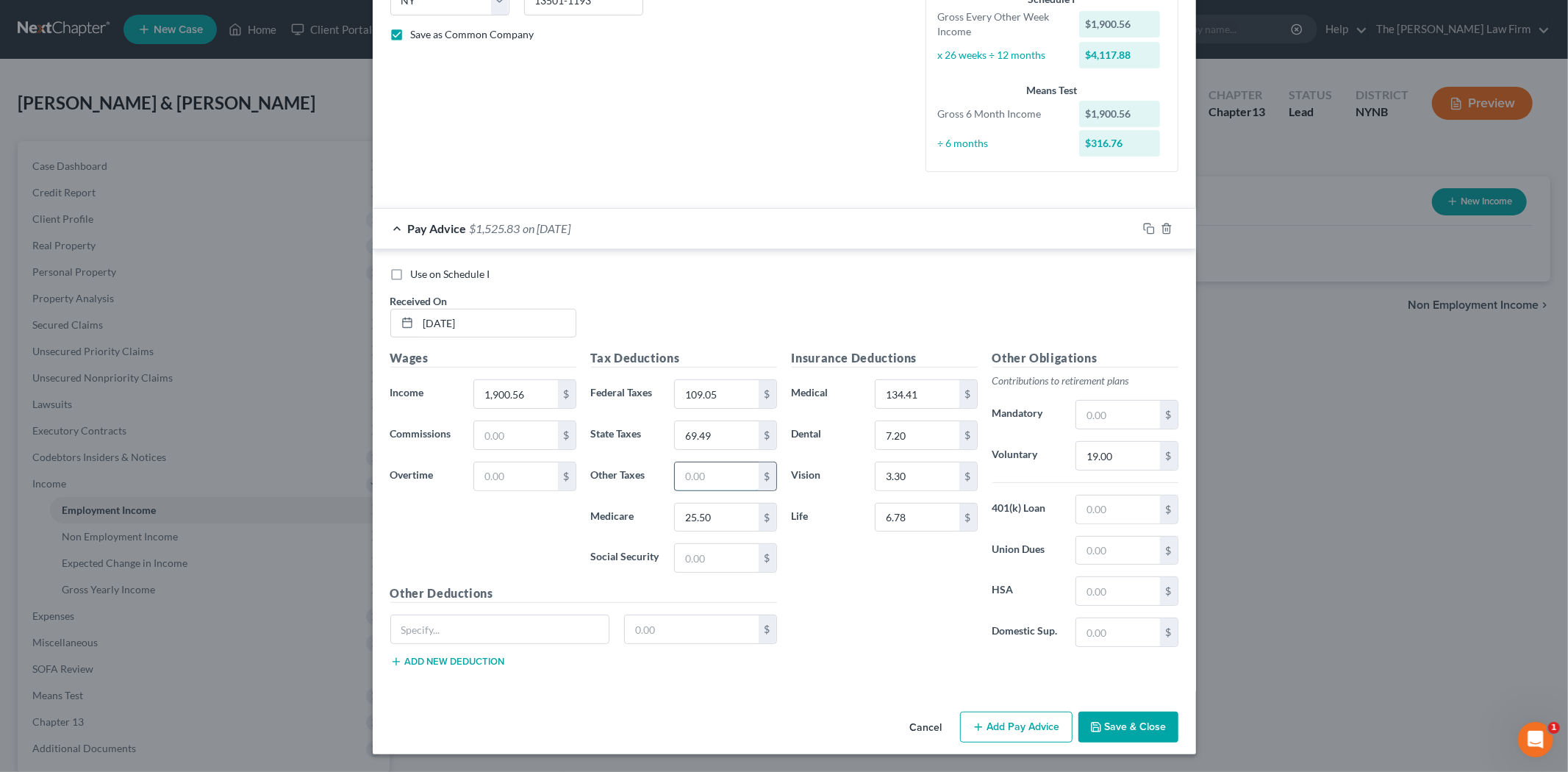
click at [709, 480] on input "text" at bounding box center [716, 477] width 83 height 28
type input "1.10"
click at [696, 552] on input "text" at bounding box center [716, 557] width 83 height 28
type input "7.37"
click at [877, 621] on div "Insurance Deductions Medical 134.41 $ Dental 7.20 $ Vision 3.30 $ Life 6.78 $" at bounding box center [885, 504] width 201 height 309
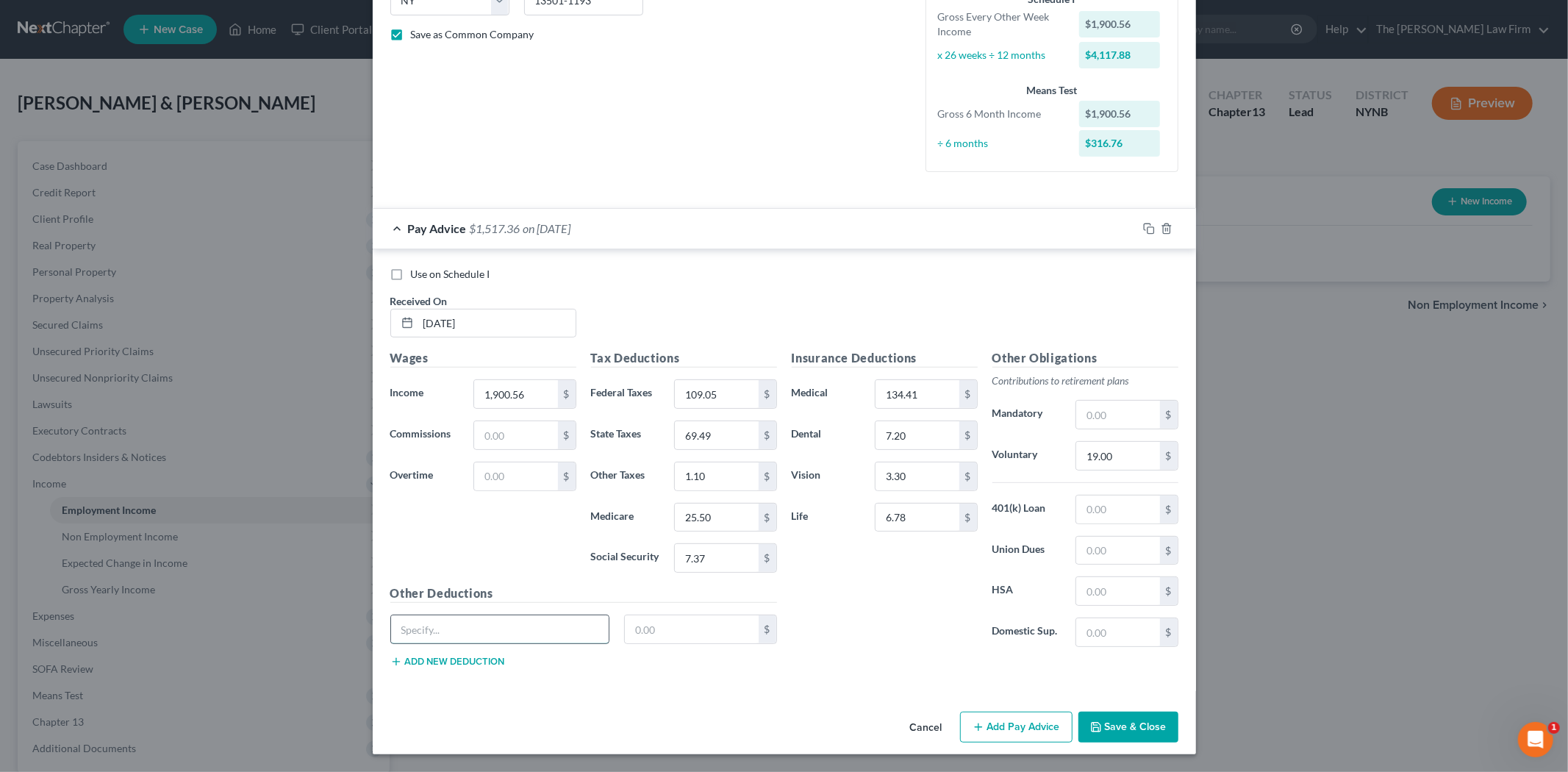
click at [424, 627] on input "text" at bounding box center [500, 629] width 218 height 28
type input "FIT"
type input "130.39"
click at [635, 723] on div "Cancel Add Pay Advice Save & Close" at bounding box center [784, 729] width 824 height 48
click at [447, 662] on button "Add new deduction" at bounding box center [447, 661] width 114 height 12
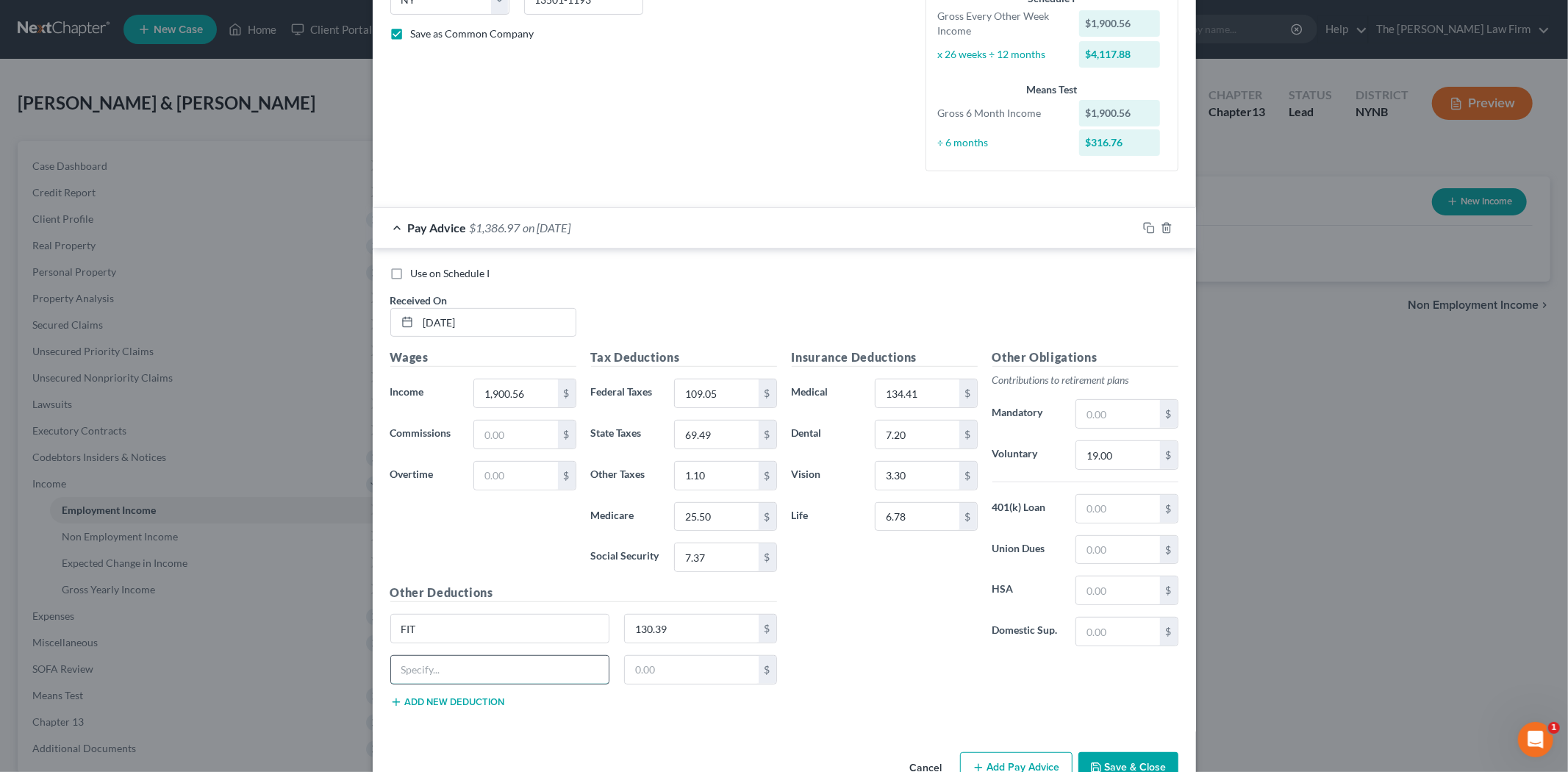
click at [447, 663] on input "text" at bounding box center [500, 670] width 218 height 28
type input "d"
type input "Disability"
type input "15.08"
click at [965, 630] on div "Insurance Deductions Medical 134.41 $ Dental 7.20 $ Vision 3.30 $ Life 6.78 $" at bounding box center [885, 503] width 201 height 309
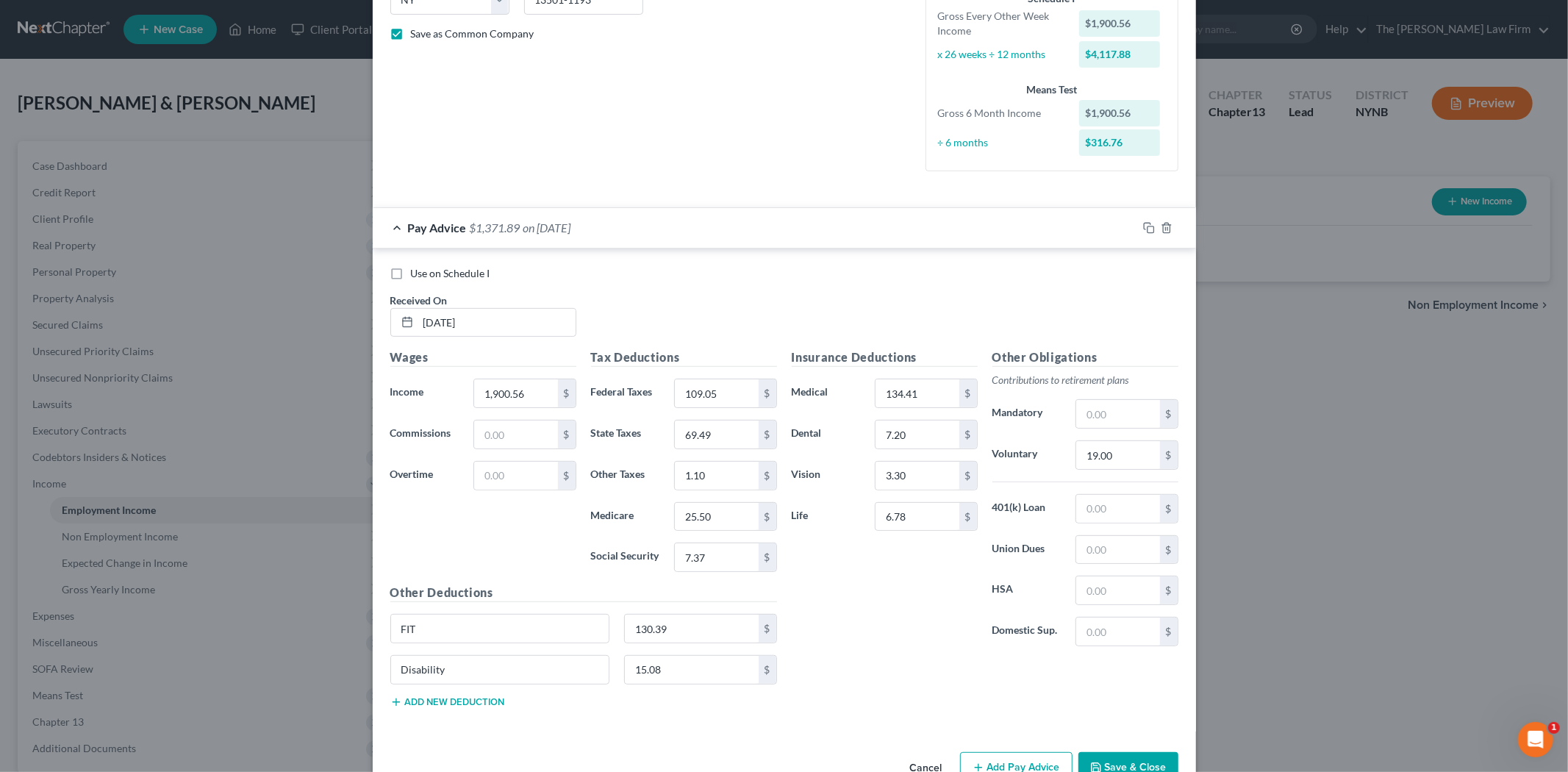
click at [430, 700] on button "Add new deduction" at bounding box center [447, 701] width 114 height 12
click at [446, 703] on input "text" at bounding box center [500, 711] width 218 height 28
type input "Non cash fringe"
type input "1.04"
click at [956, 674] on div "Insurance Deductions Medical 134.41 $ Dental 7.20 $ Vision 3.30 $ Life 6.78 $ O…" at bounding box center [985, 554] width 402 height 412
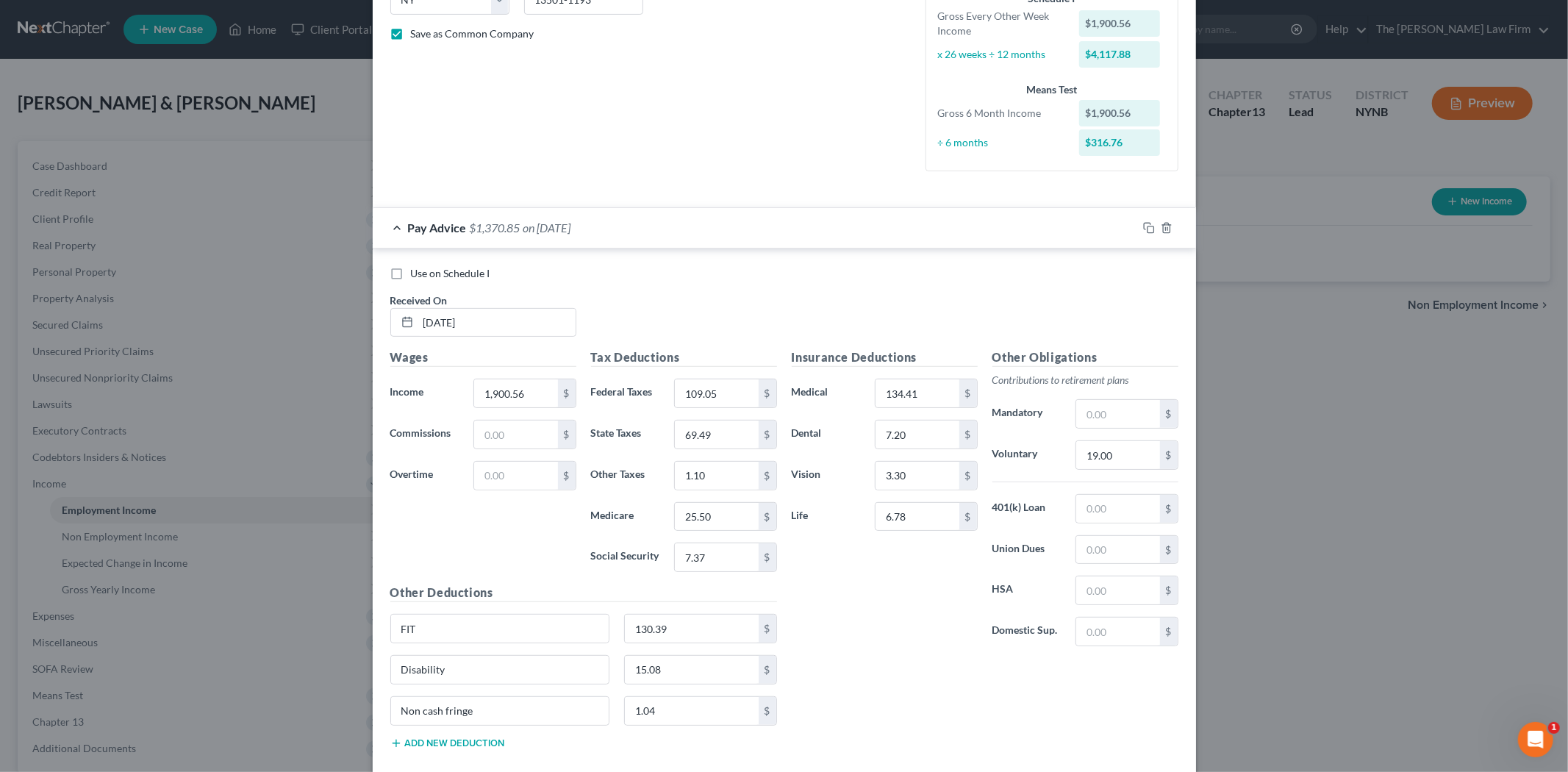
scroll to position [399, 0]
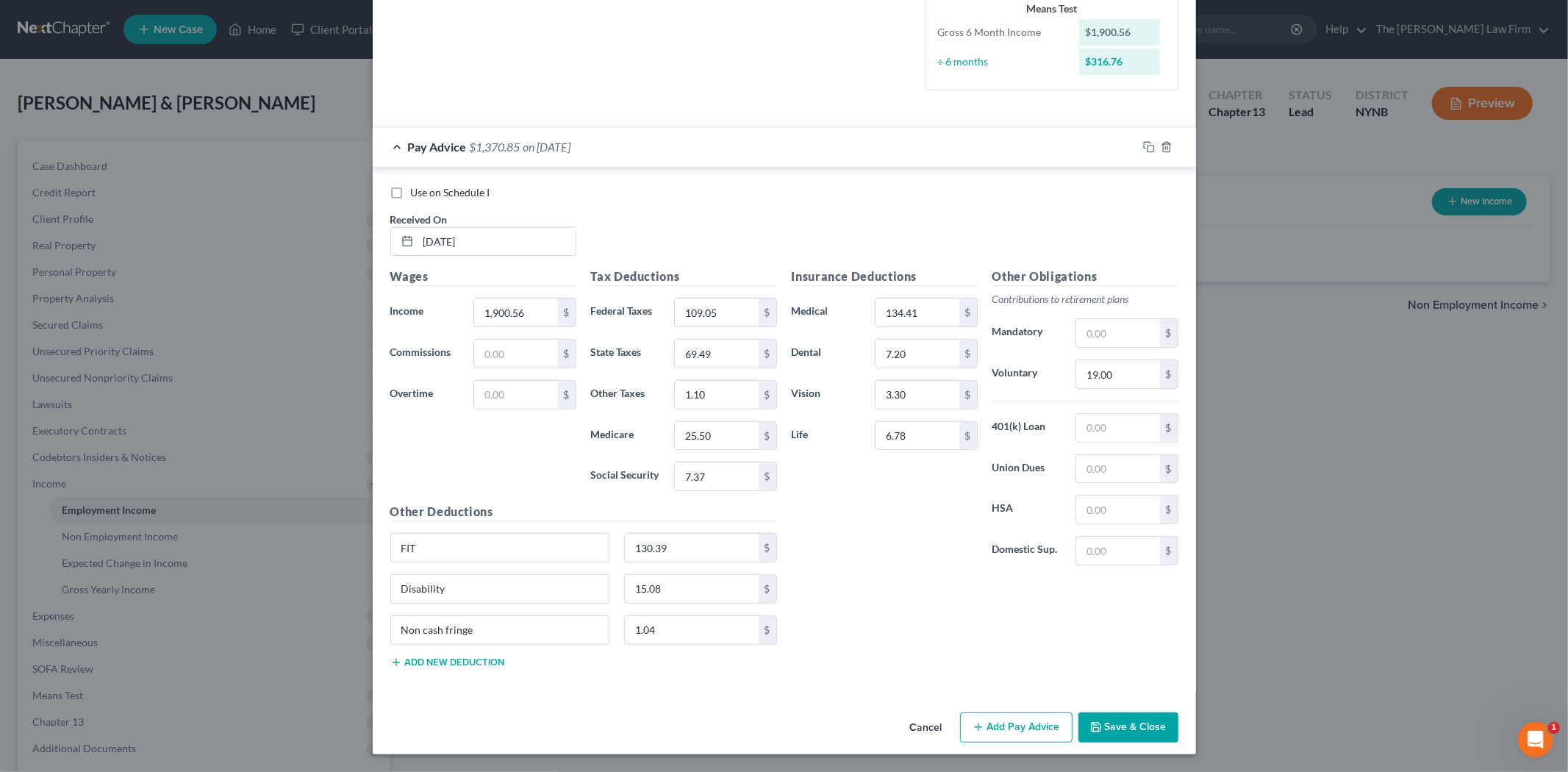
click at [1142, 136] on div at bounding box center [1166, 147] width 59 height 23
click at [1148, 150] on rect "button" at bounding box center [1151, 149] width 7 height 7
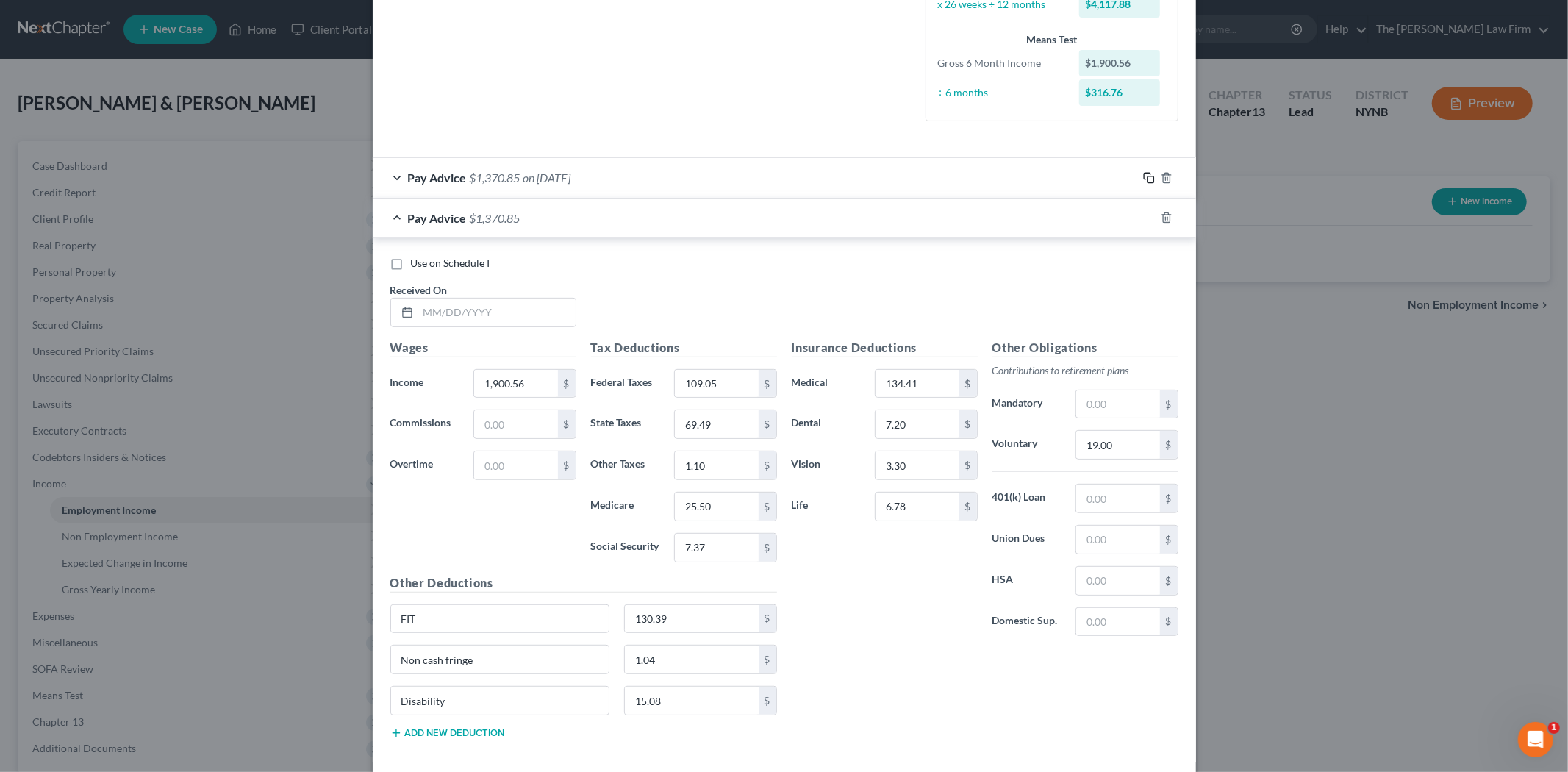
scroll to position [408, 0]
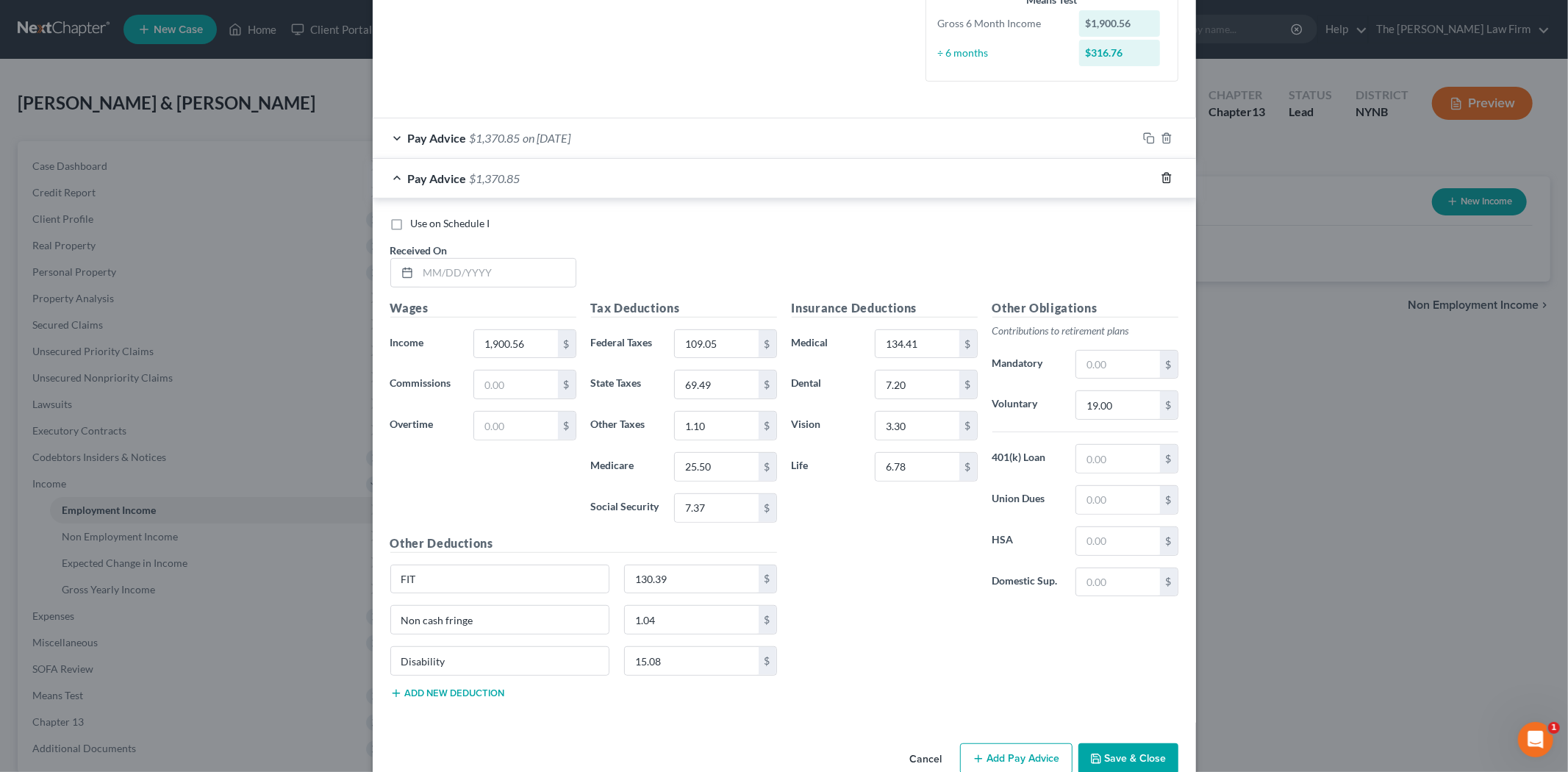
click at [1161, 178] on icon "button" at bounding box center [1166, 177] width 12 height 12
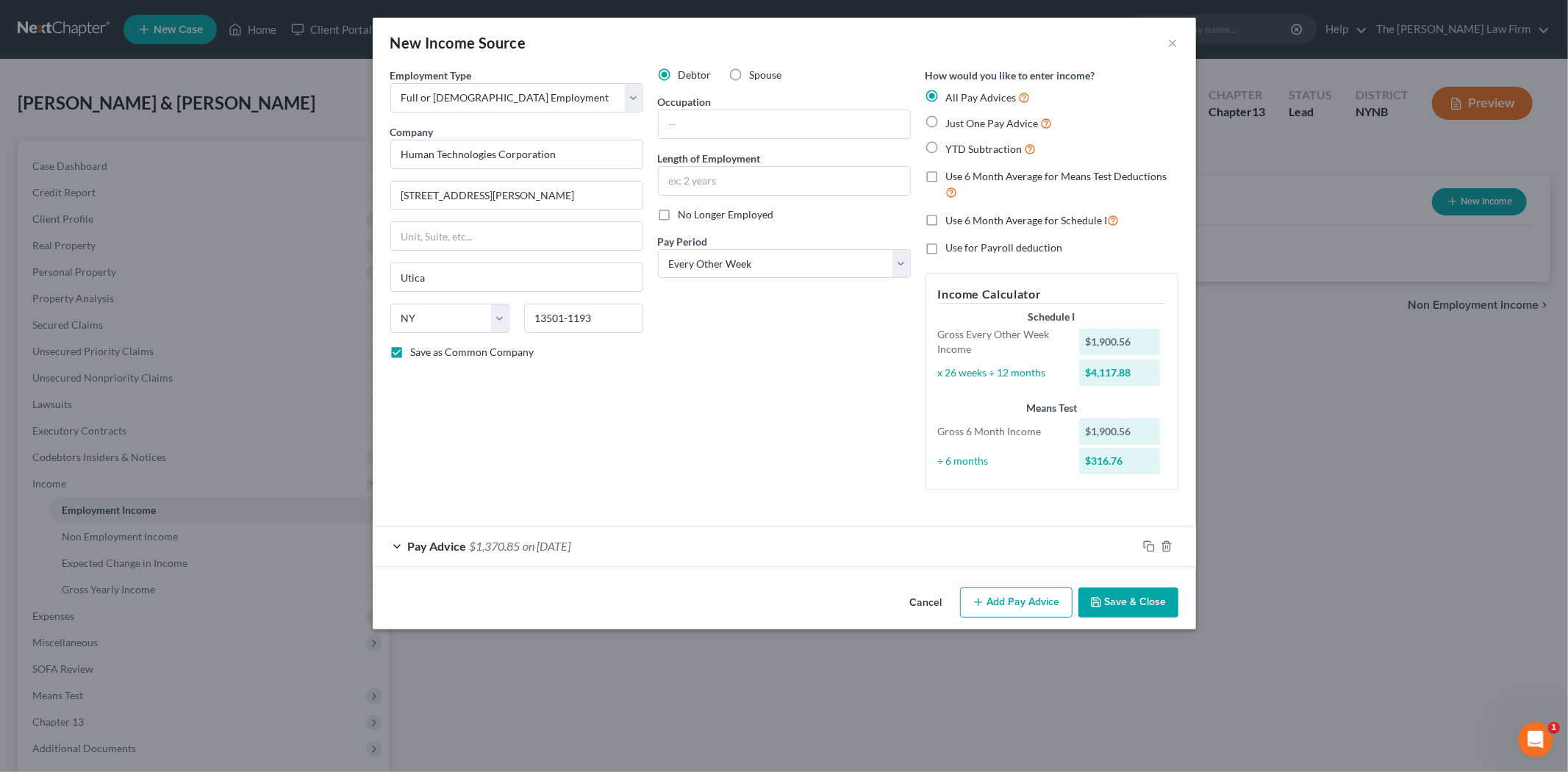
scroll to position [0, 0]
click at [1011, 607] on button "Add Pay Advice" at bounding box center [1016, 602] width 112 height 31
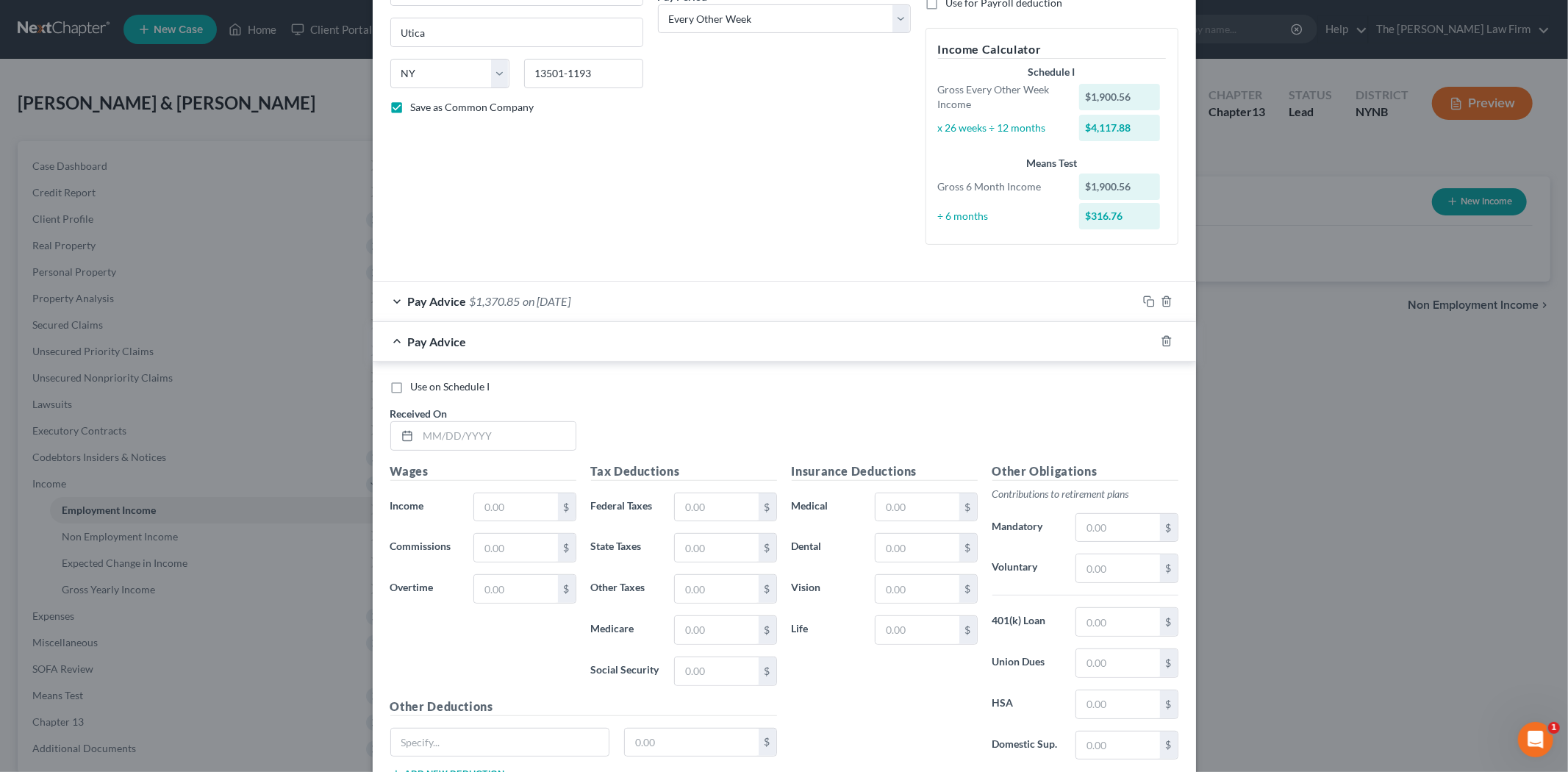
scroll to position [326, 0]
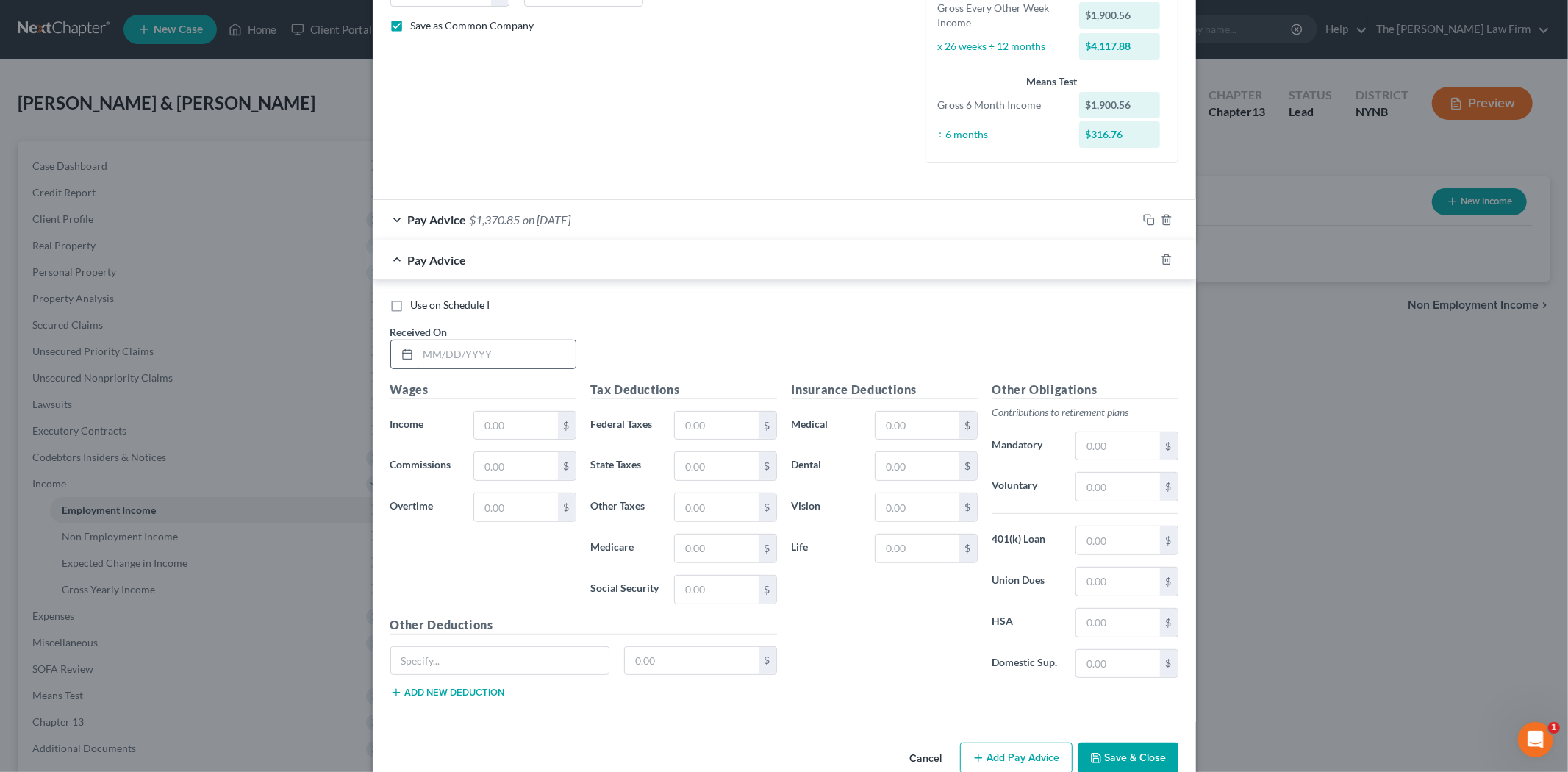
click at [513, 347] on input "text" at bounding box center [496, 354] width 157 height 28
type input "[DATE]"
click at [498, 439] on div "Wages Income * $ Commissions $ Overtime $" at bounding box center [483, 498] width 201 height 235
click at [497, 435] on input "text" at bounding box center [515, 425] width 83 height 28
type input "20.12"
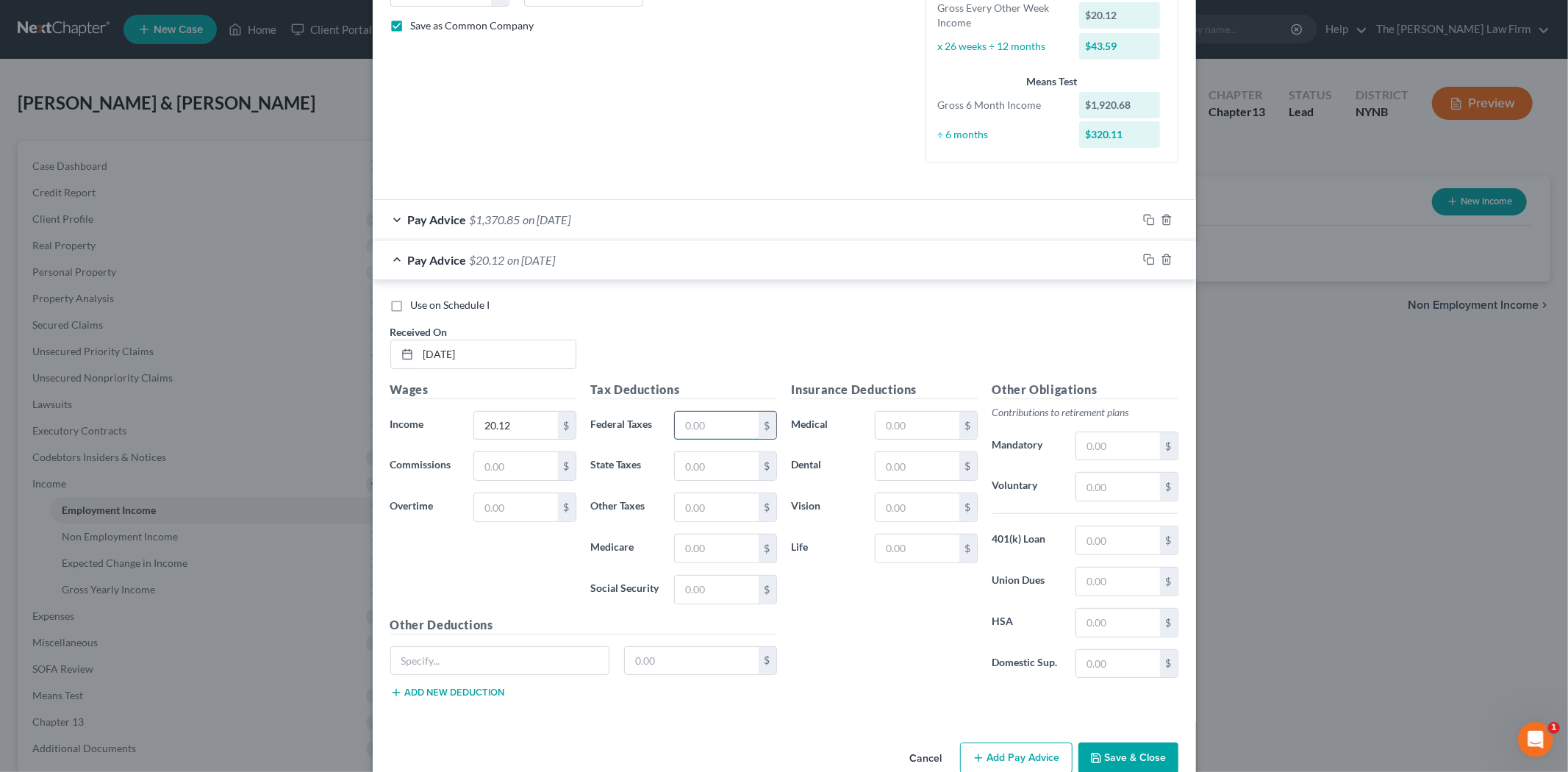
click at [702, 424] on input "text" at bounding box center [716, 425] width 83 height 28
type input "1.25"
click at [685, 541] on input "text" at bounding box center [716, 548] width 83 height 28
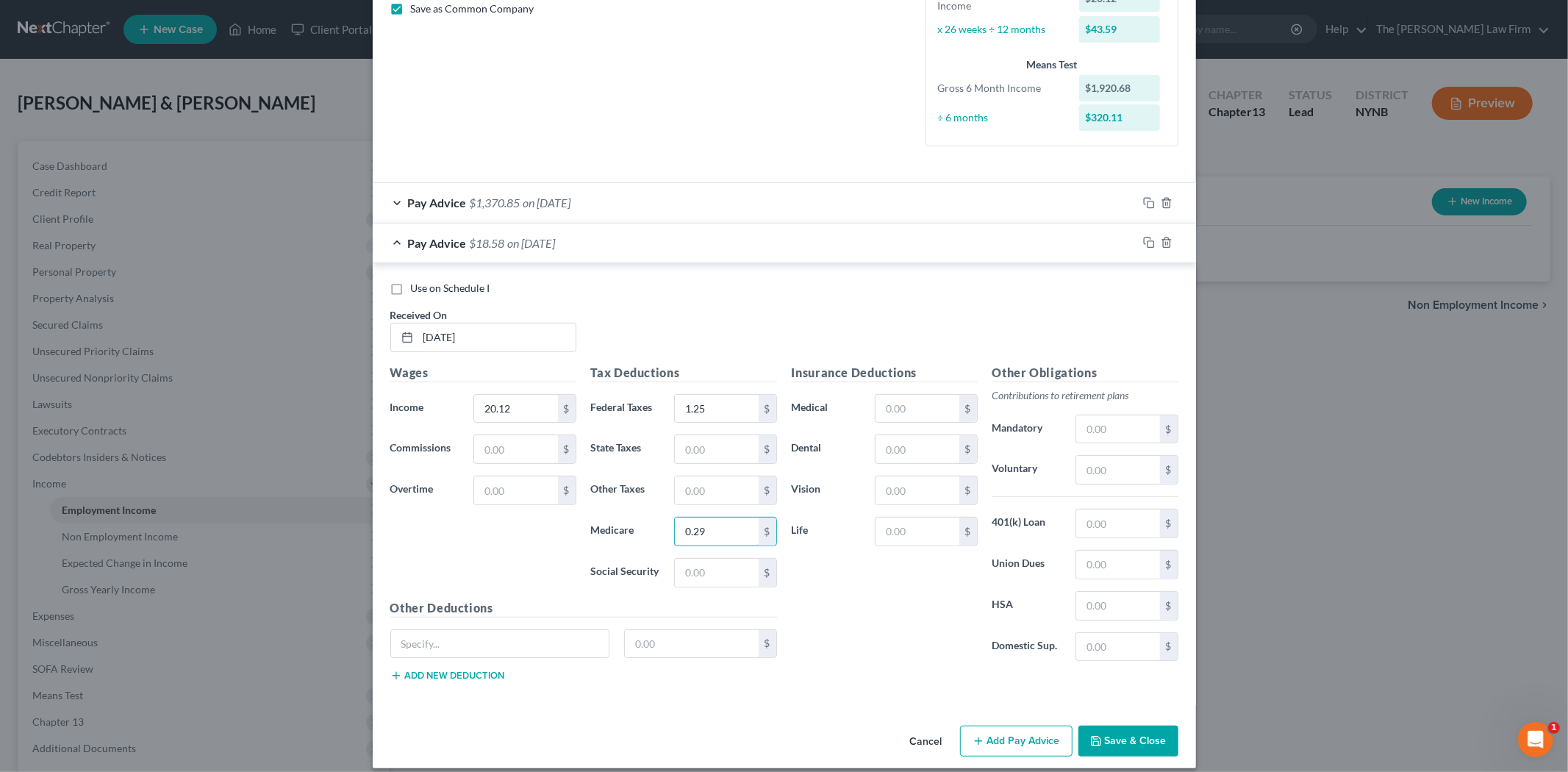
scroll to position [358, 0]
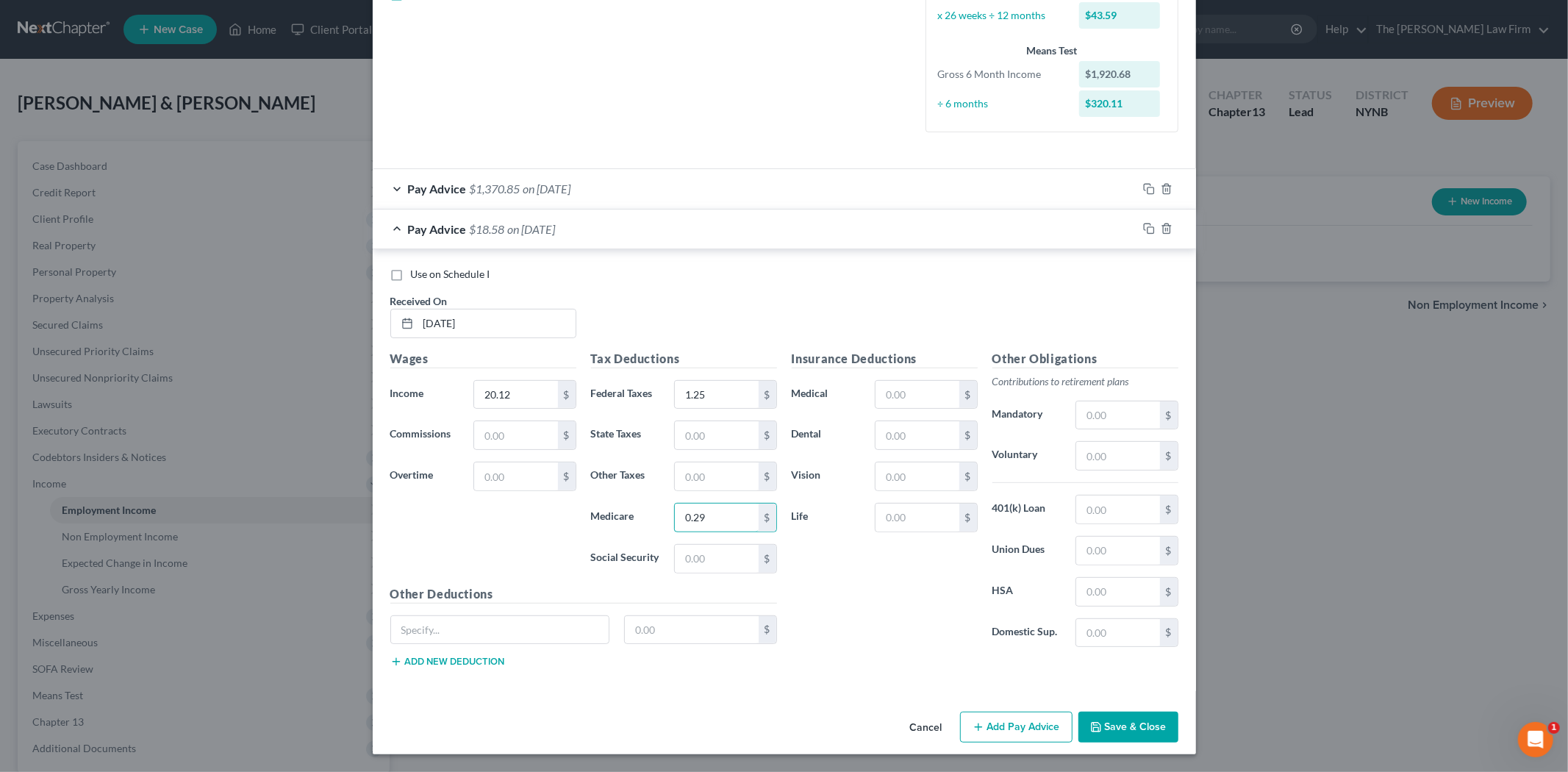
type input "0.29"
click at [709, 436] on input "text" at bounding box center [716, 435] width 83 height 28
type input "0.18"
click at [892, 604] on div "Insurance Deductions Medical $ Dental $ Vision $ Life $" at bounding box center [885, 504] width 201 height 309
click at [1105, 450] on input "text" at bounding box center [1117, 455] width 83 height 28
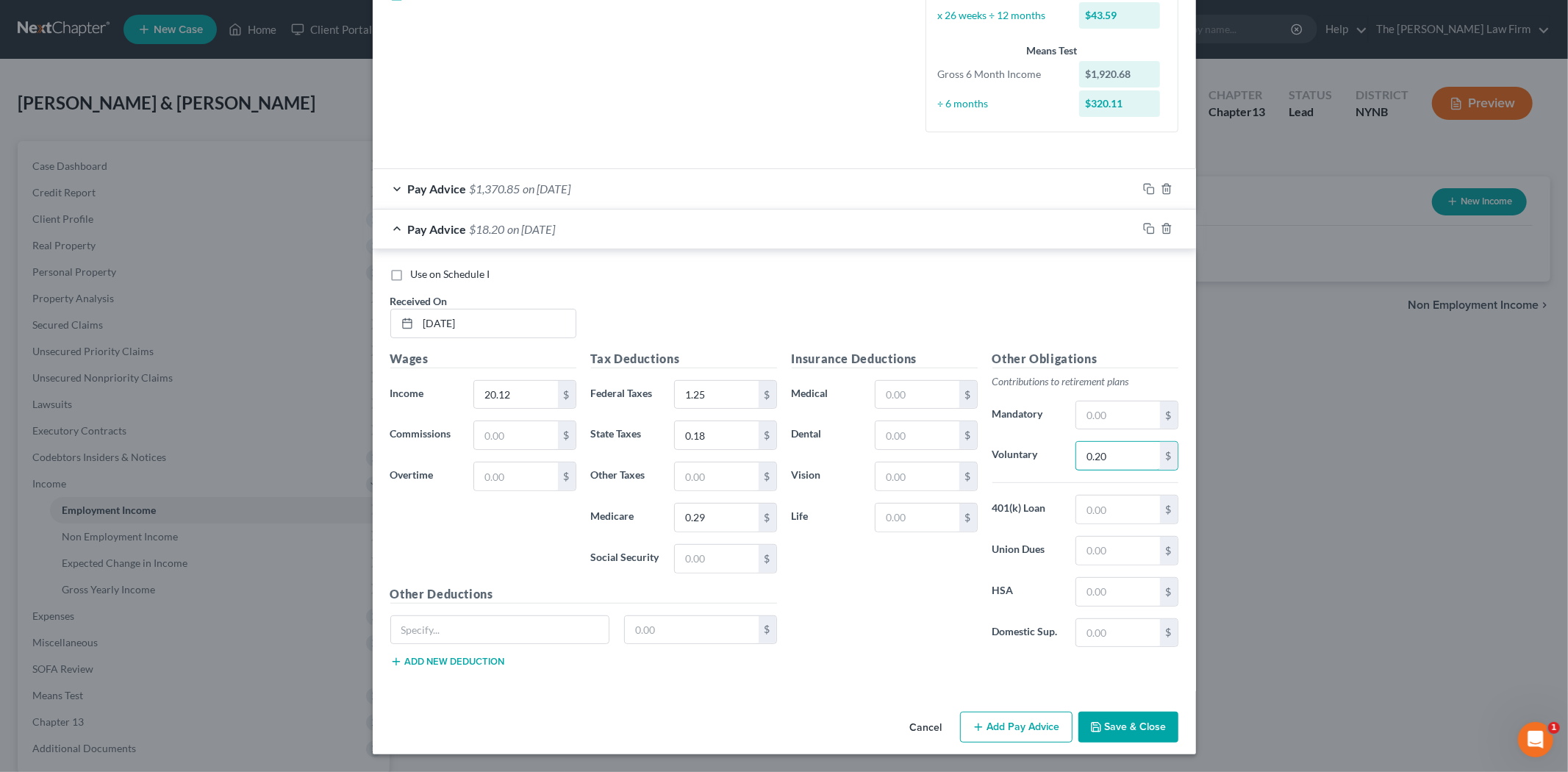
type input "0.20"
click at [920, 648] on div "Insurance Deductions Medical $ Dental $ Vision $ Life $" at bounding box center [885, 504] width 201 height 309
click at [1146, 188] on icon "button" at bounding box center [1149, 189] width 12 height 12
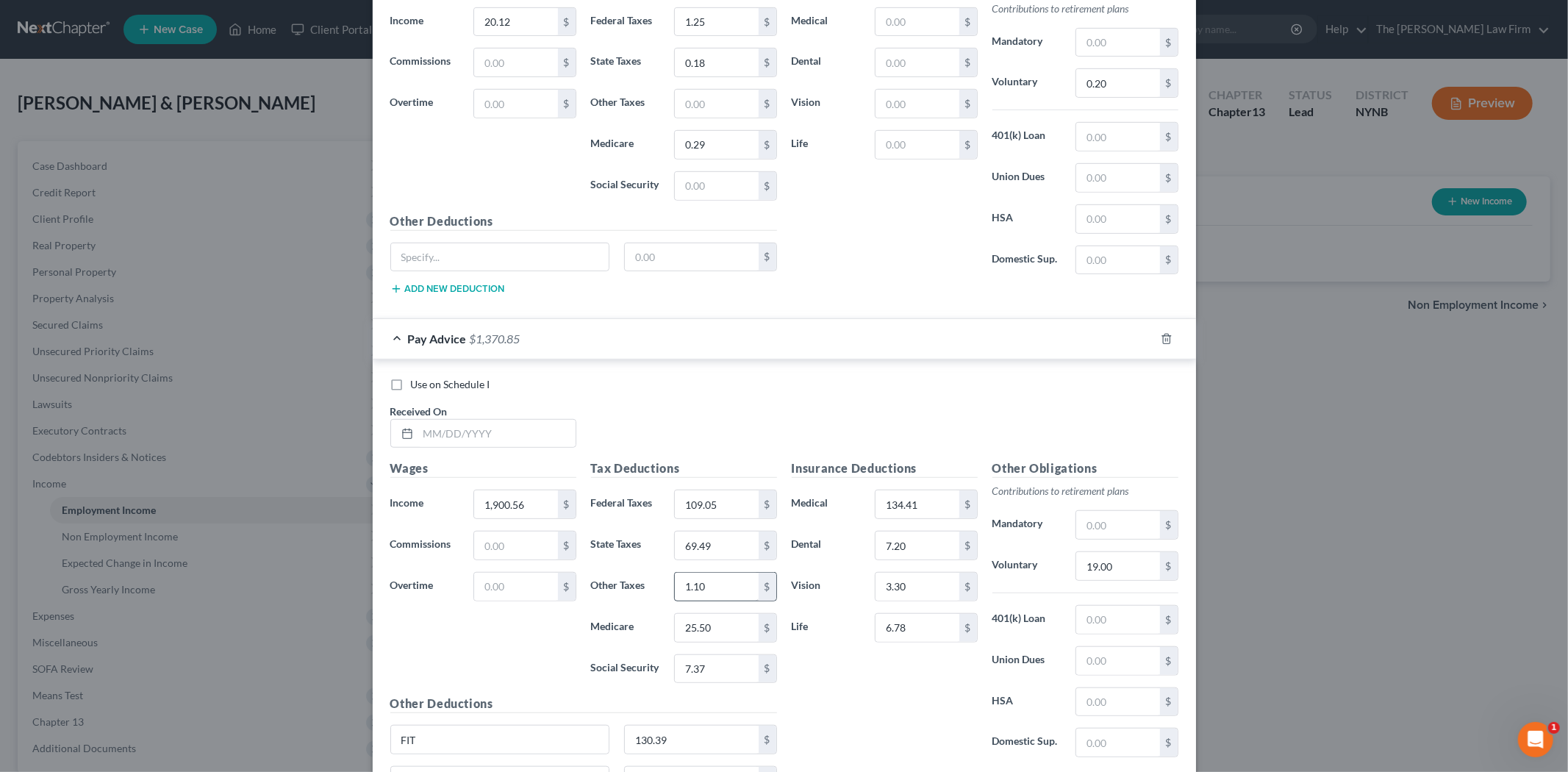
scroll to position [766, 0]
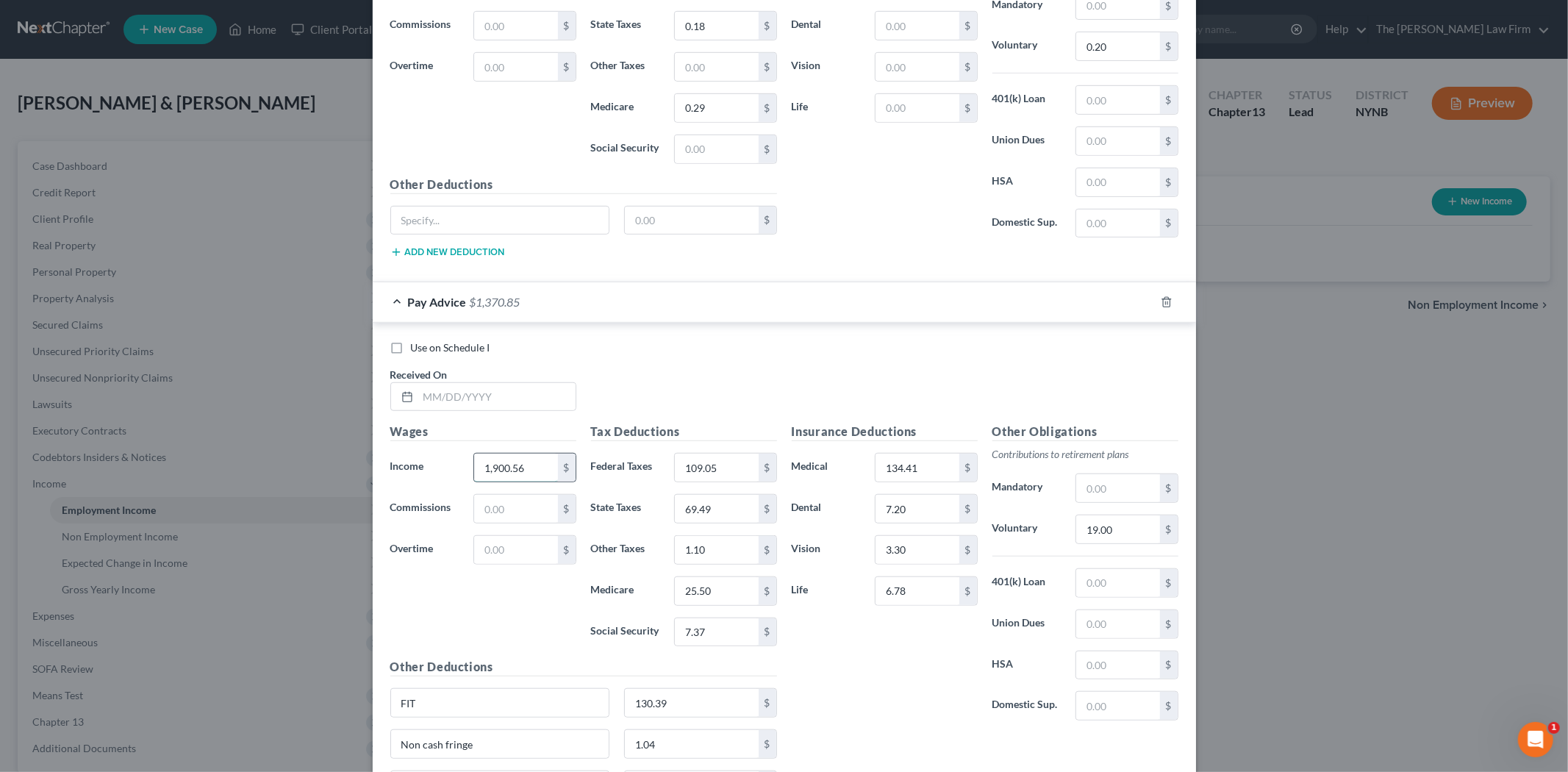
click at [520, 466] on input "1,900.56" at bounding box center [515, 467] width 83 height 28
click at [534, 465] on input "1,900.56" at bounding box center [515, 467] width 83 height 28
type input "1,900.55"
click at [471, 402] on input "text" at bounding box center [496, 397] width 157 height 28
type input "[DATE]"
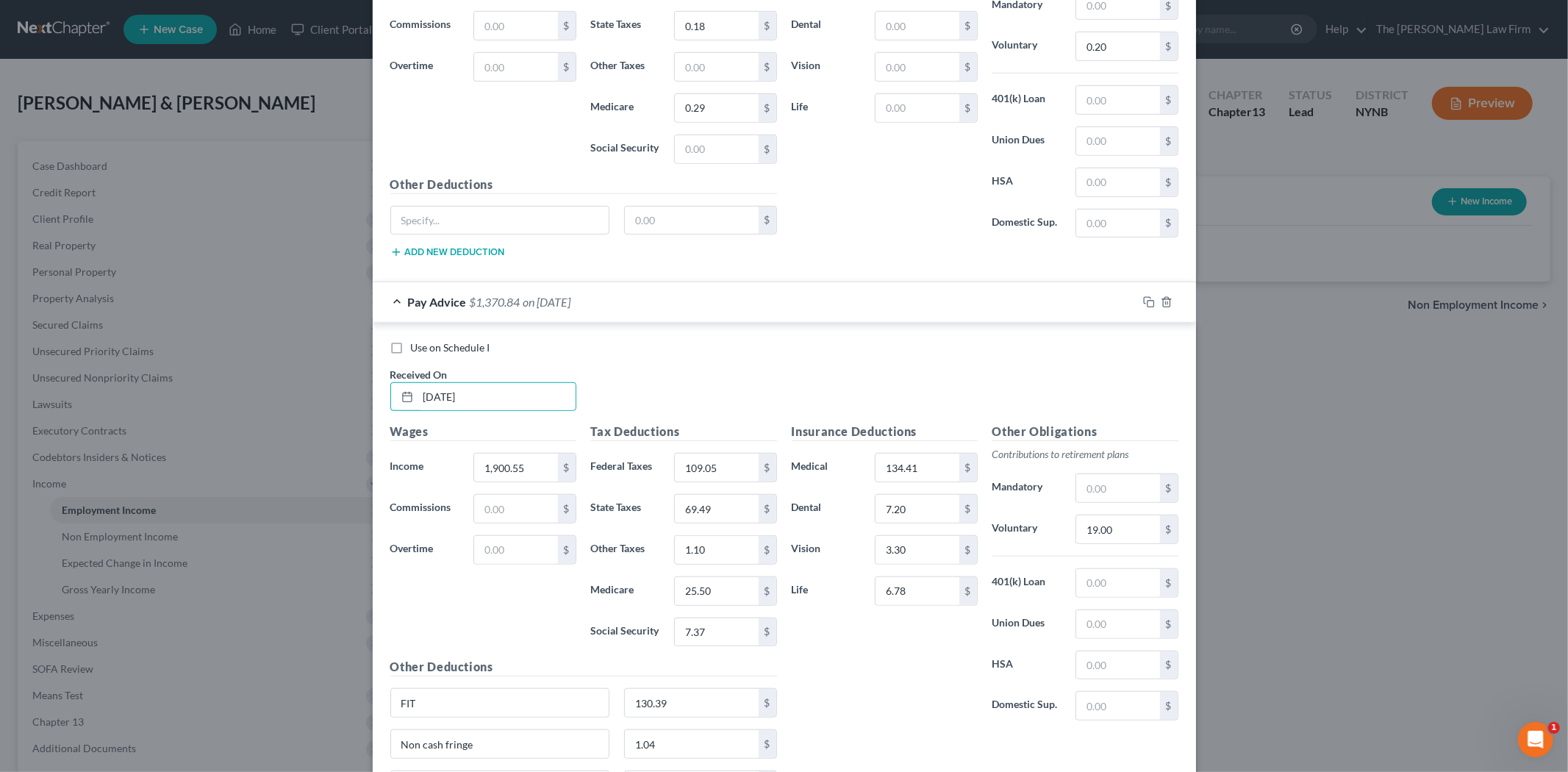
click at [653, 368] on div "Use on Schedule I Received On * [DATE]" at bounding box center [784, 381] width 803 height 83
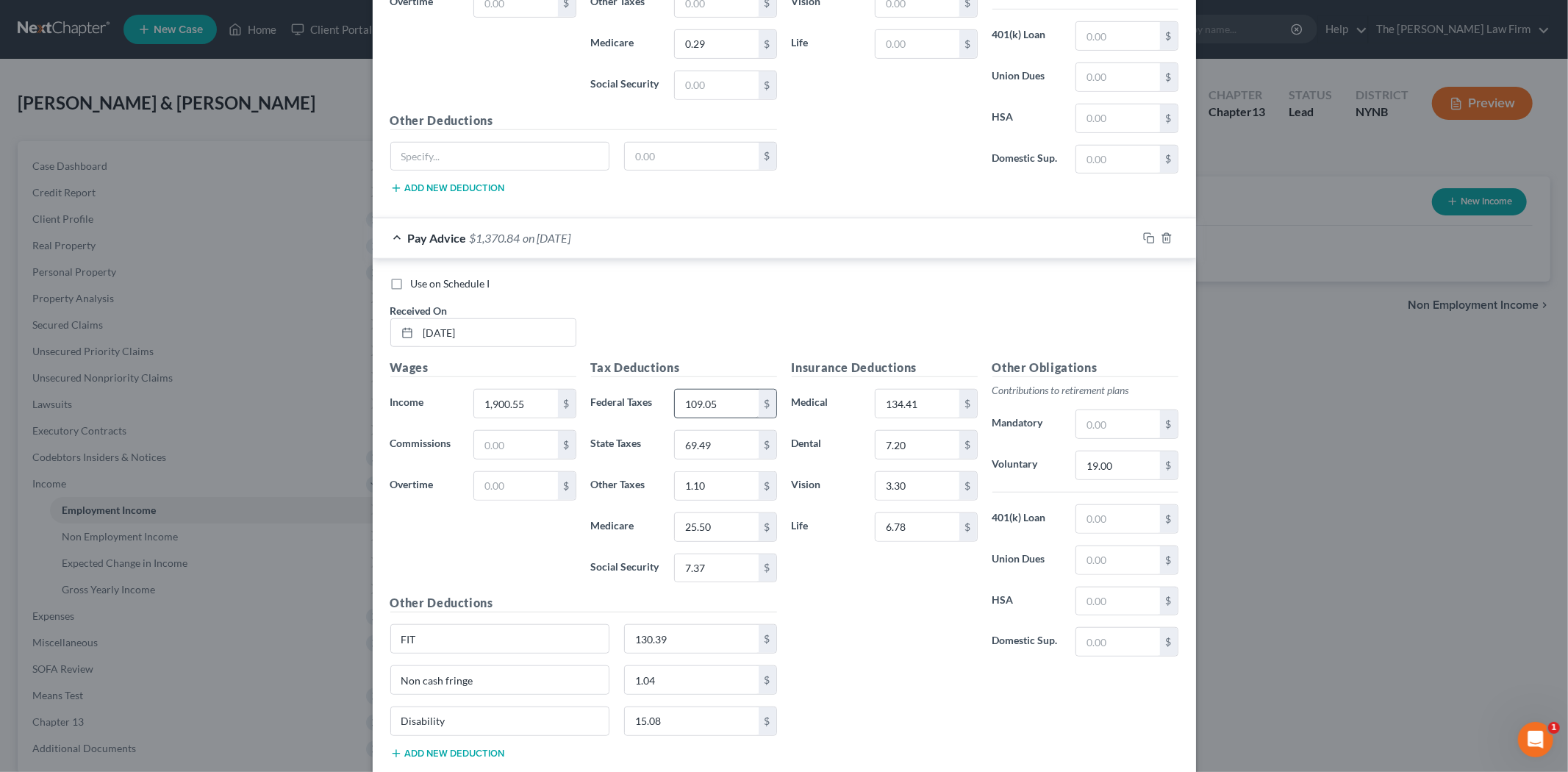
scroll to position [924, 0]
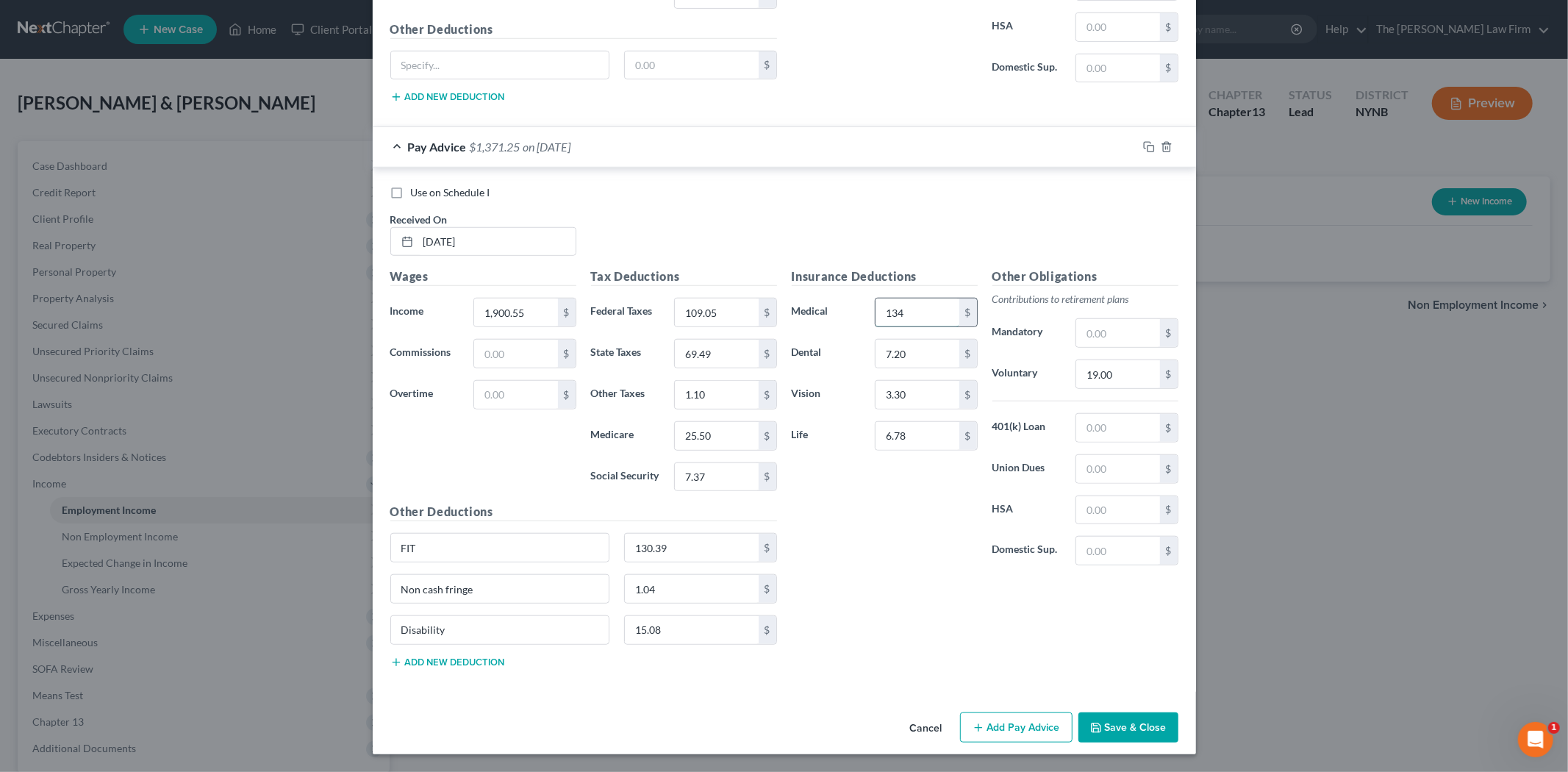
click at [928, 307] on input "134" at bounding box center [916, 312] width 83 height 28
type input "134.41"
click at [699, 475] on input "7.37" at bounding box center [716, 477] width 83 height 28
type input "7.38"
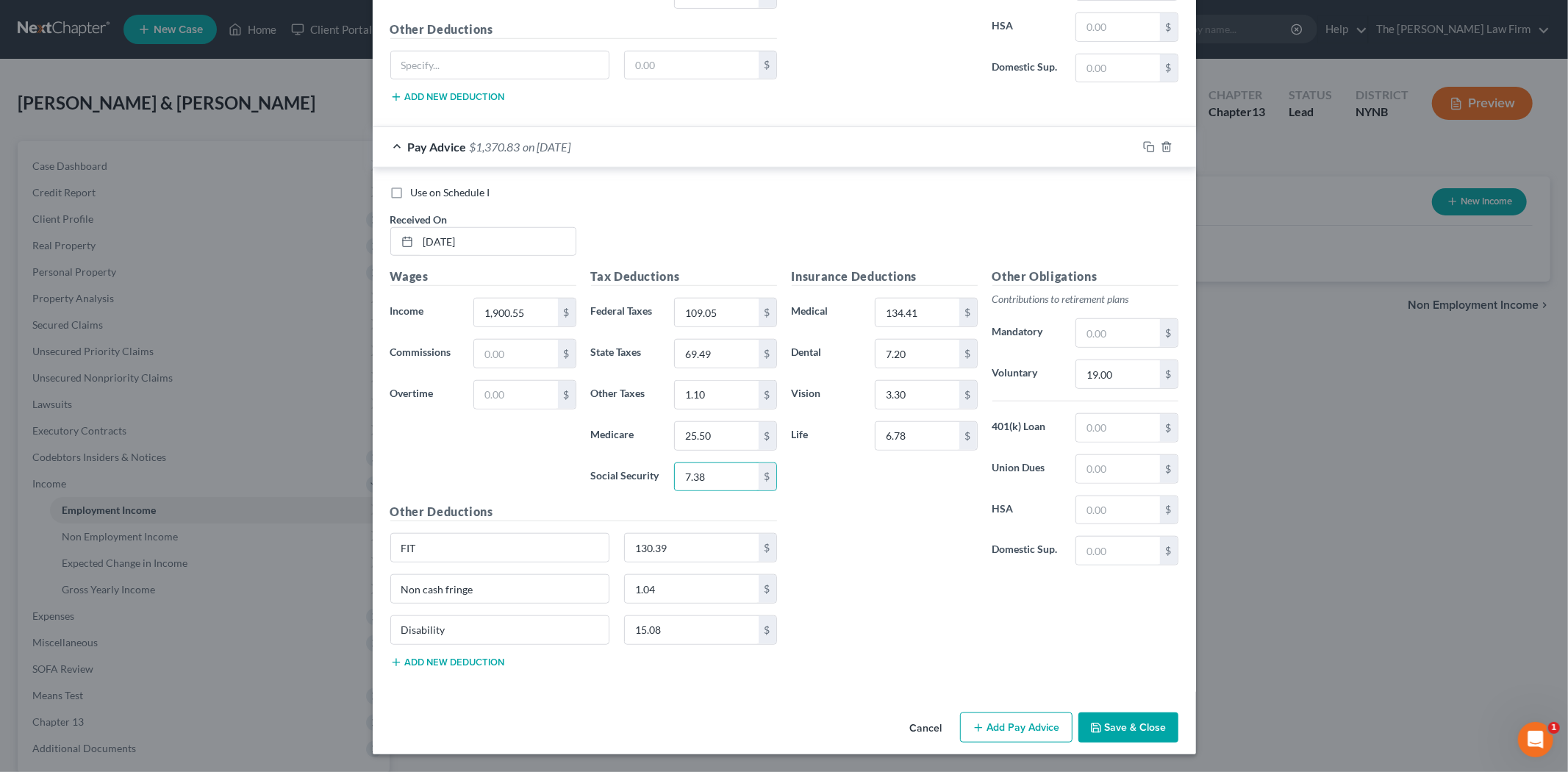
click at [907, 659] on div "Insurance Deductions Medical 134.41 $ Dental 7.20 $ Vision 3.30 $ Life 6.78 $ O…" at bounding box center [985, 473] width 402 height 412
click at [732, 444] on input "25.50" at bounding box center [716, 436] width 83 height 28
type input "25.51"
click at [692, 392] on input "1.10" at bounding box center [716, 395] width 83 height 28
click at [696, 391] on input "1.10" at bounding box center [716, 395] width 83 height 28
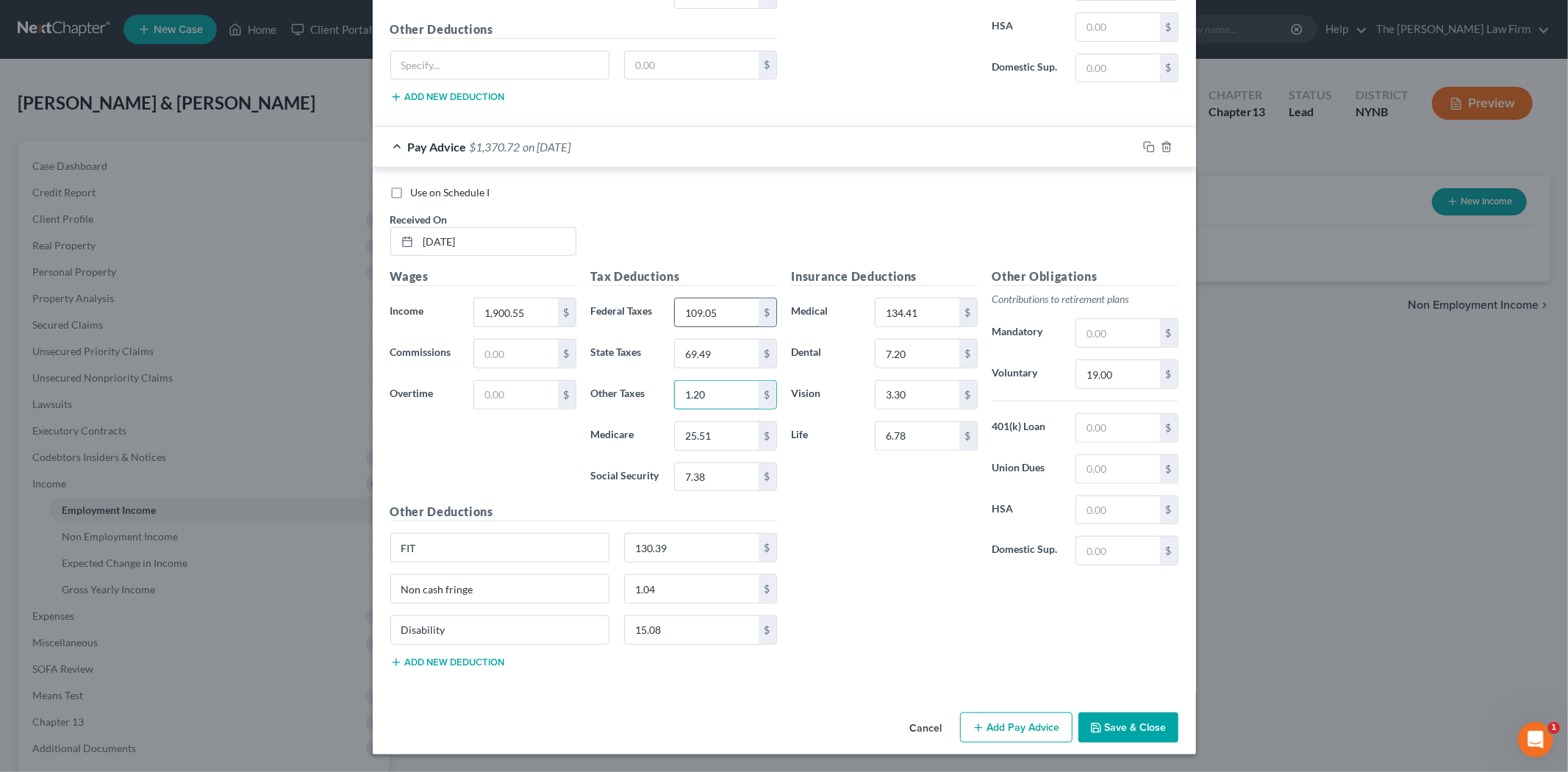
type input "1.20"
click at [723, 316] on input "109.05" at bounding box center [716, 312] width 83 height 28
click at [726, 315] on input "109.05" at bounding box center [716, 312] width 83 height 28
click at [731, 315] on input "109.05" at bounding box center [716, 312] width 83 height 28
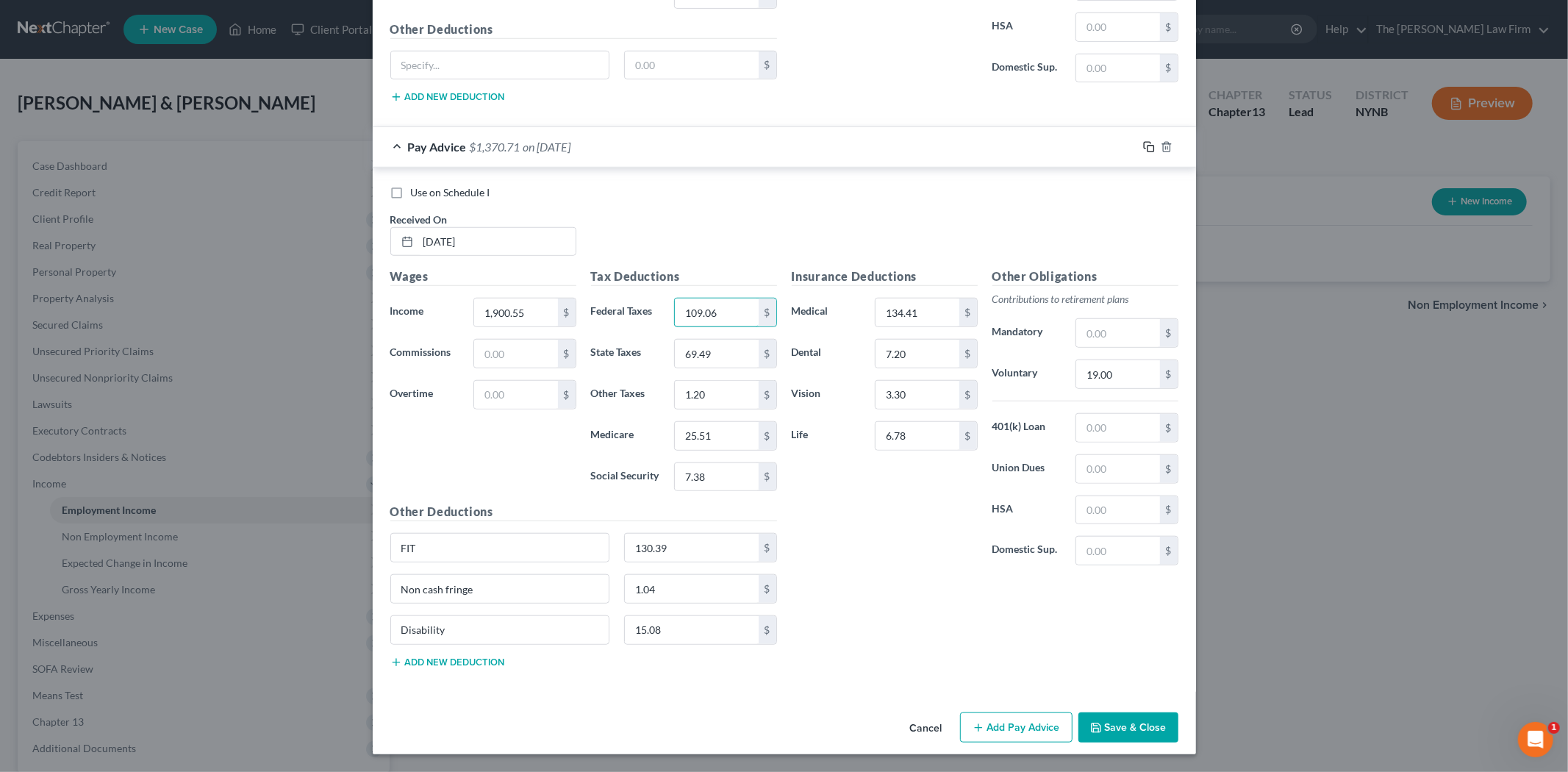
type input "109.06"
click at [1145, 149] on icon "button" at bounding box center [1149, 147] width 12 height 12
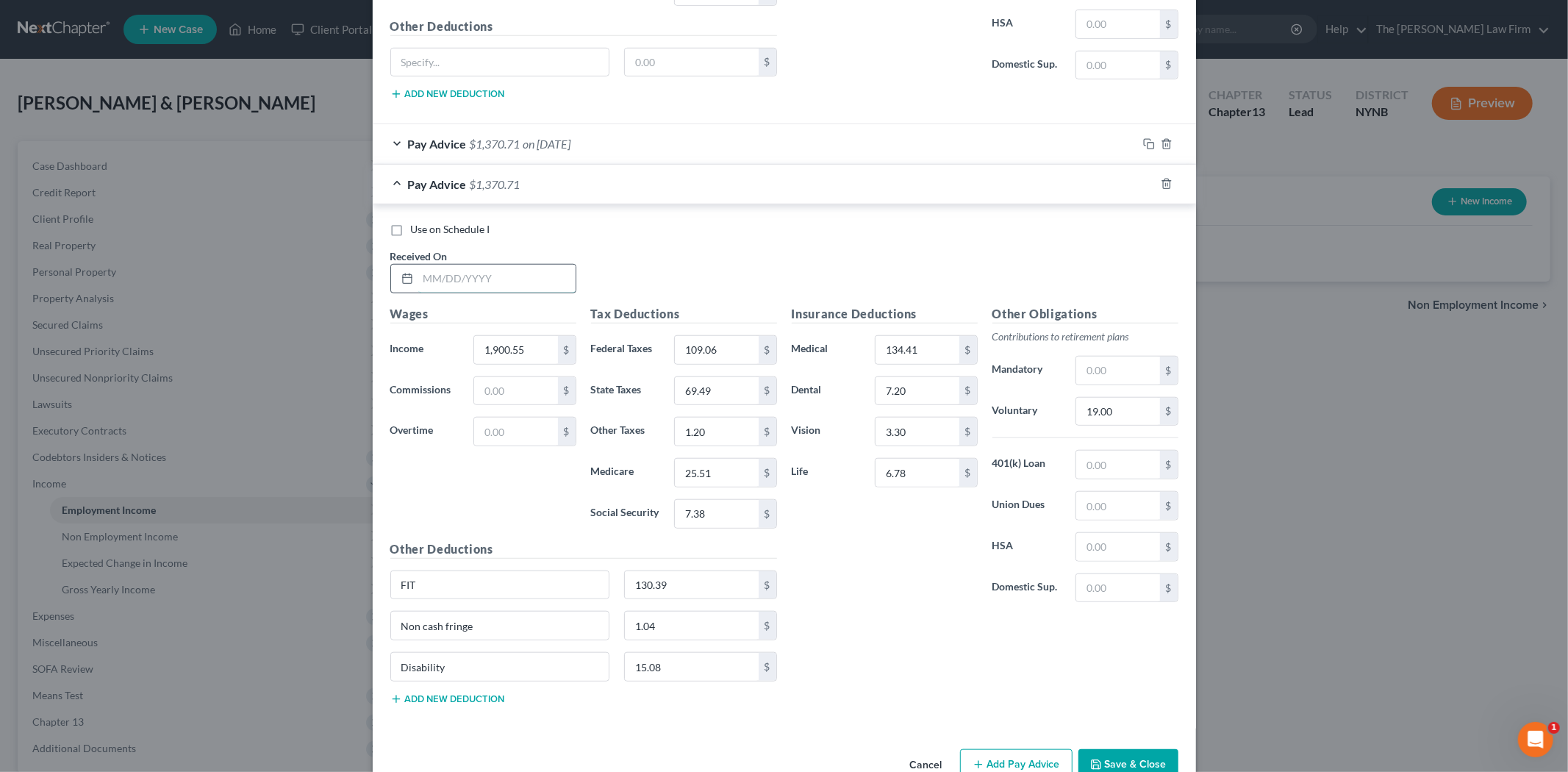
click at [506, 282] on input "text" at bounding box center [496, 279] width 157 height 28
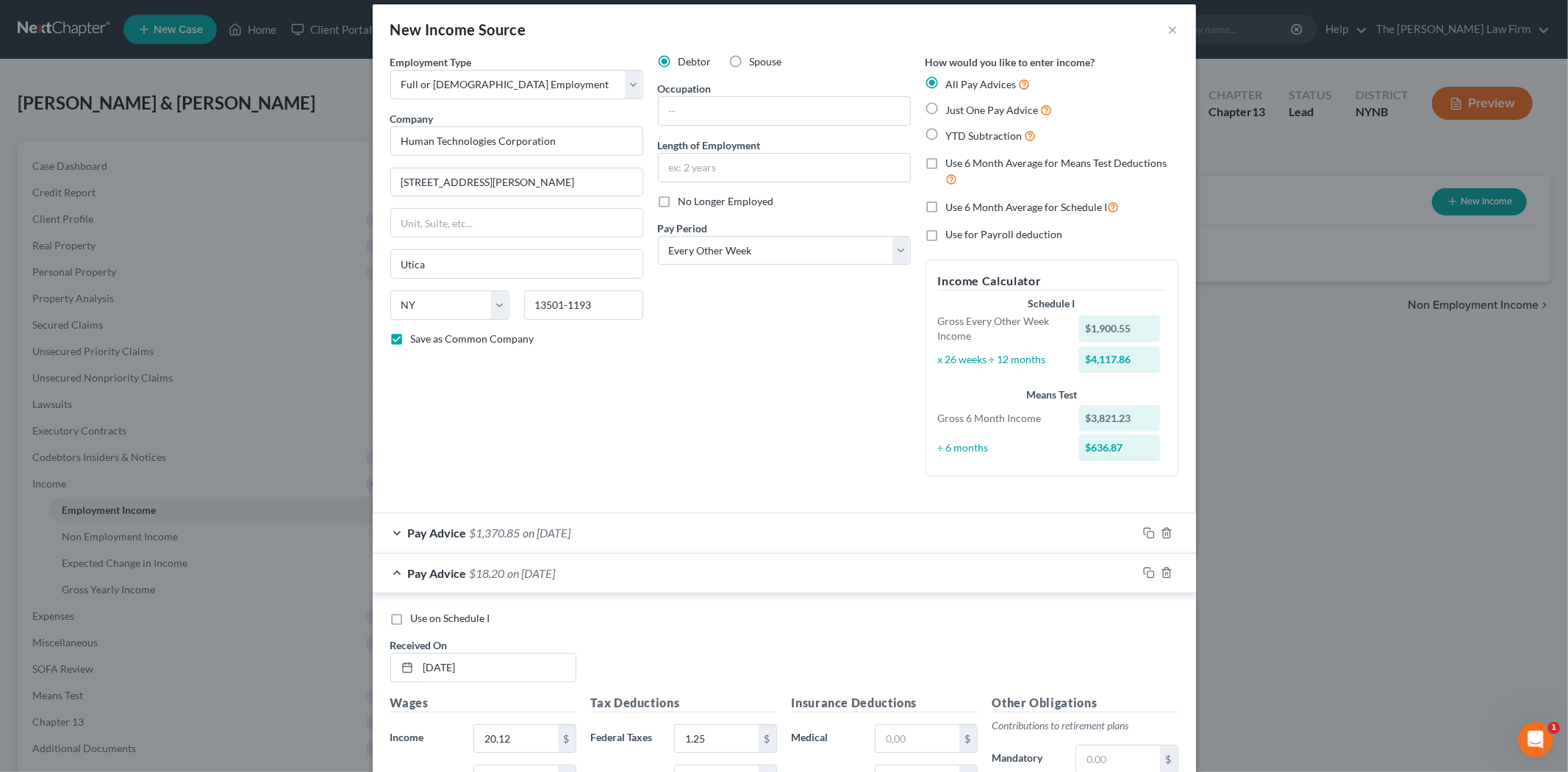
scroll to position [0, 0]
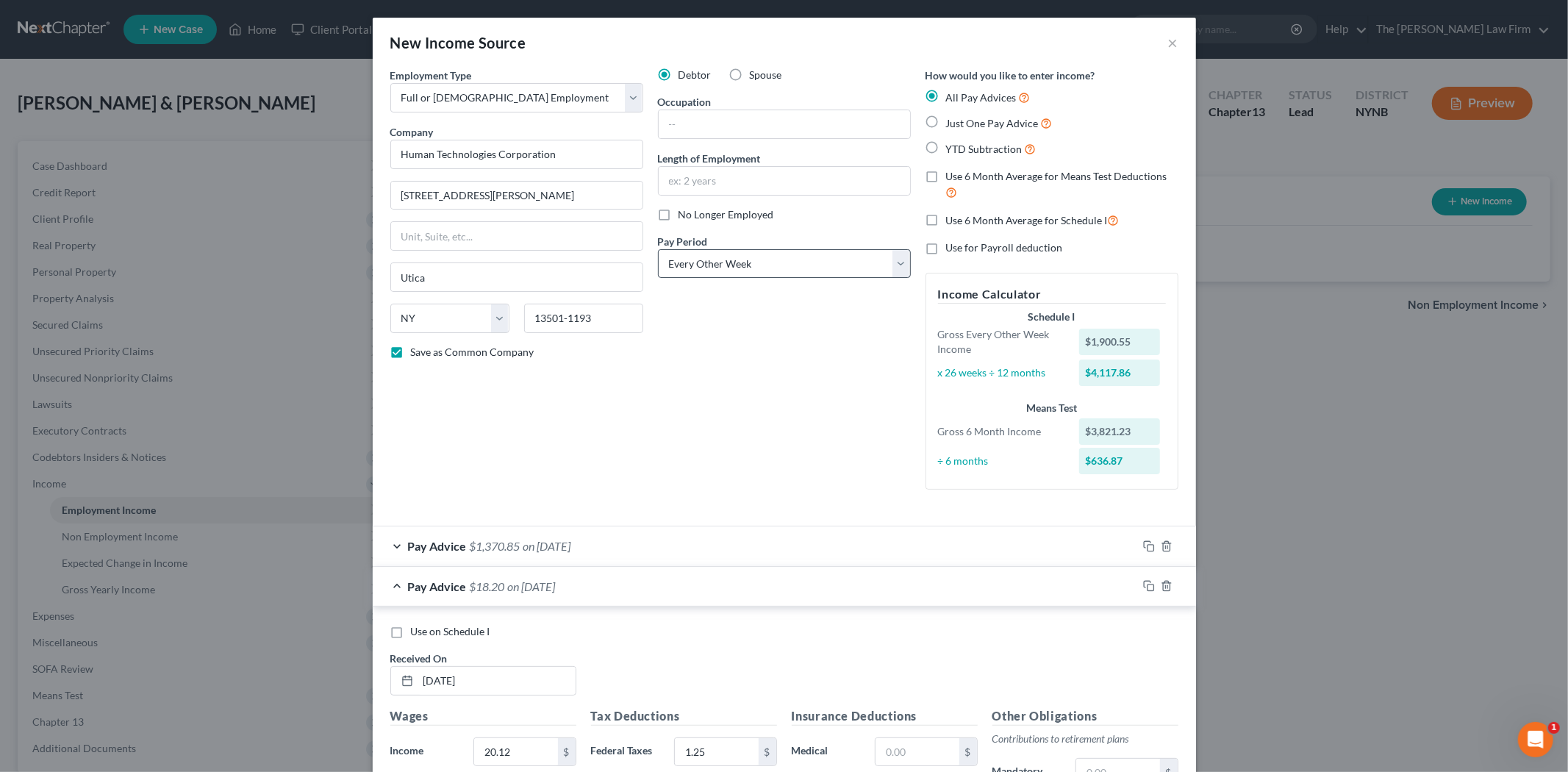
type input "[DATE]"
click at [810, 257] on select "Select Monthly Twice Monthly Every Other Week Weekly" at bounding box center [784, 264] width 253 height 30
select select "1"
click at [658, 249] on select "Select Monthly Twice Monthly Every Other Week Weekly" at bounding box center [784, 264] width 253 height 30
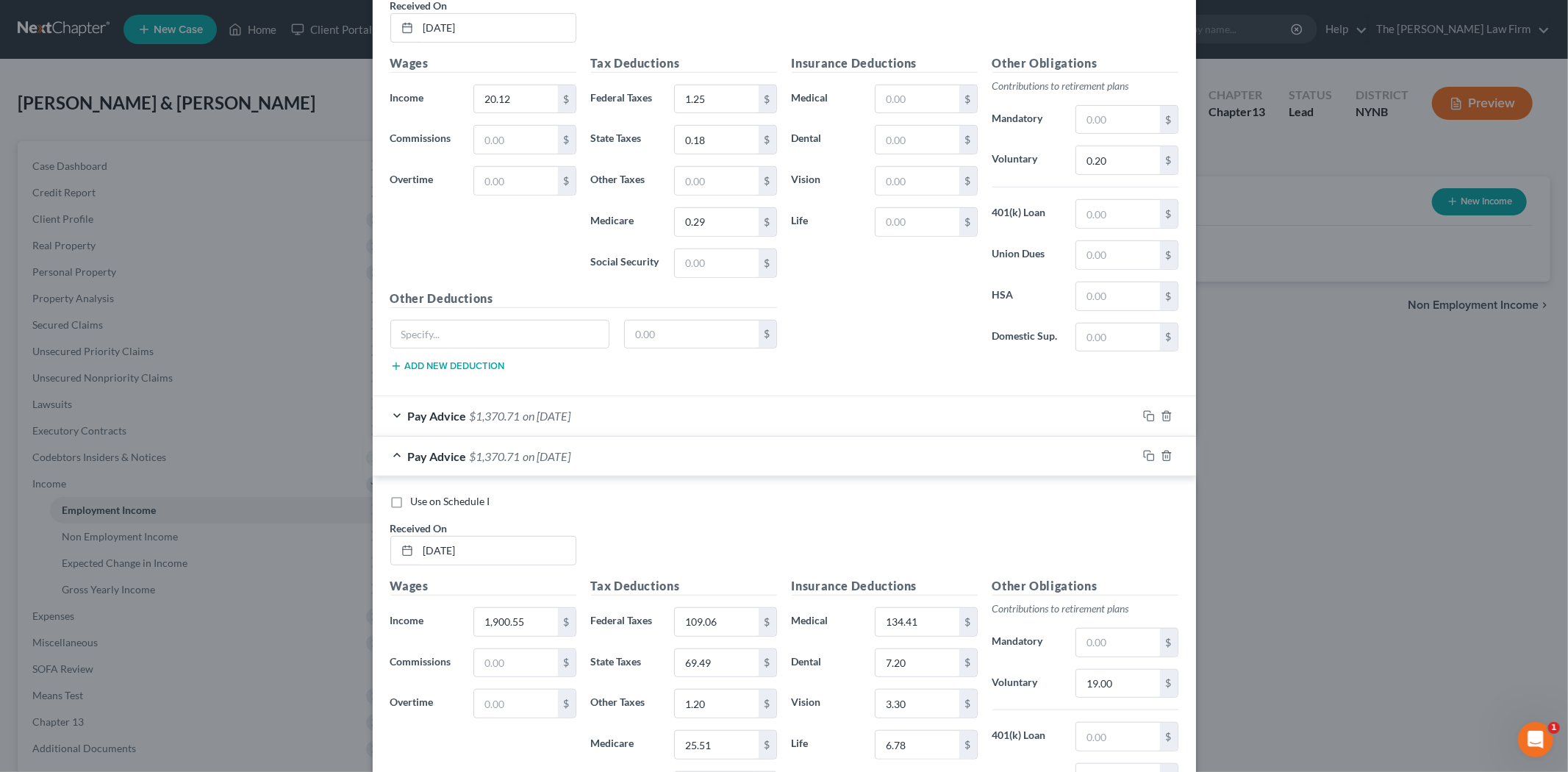
scroll to position [813, 0]
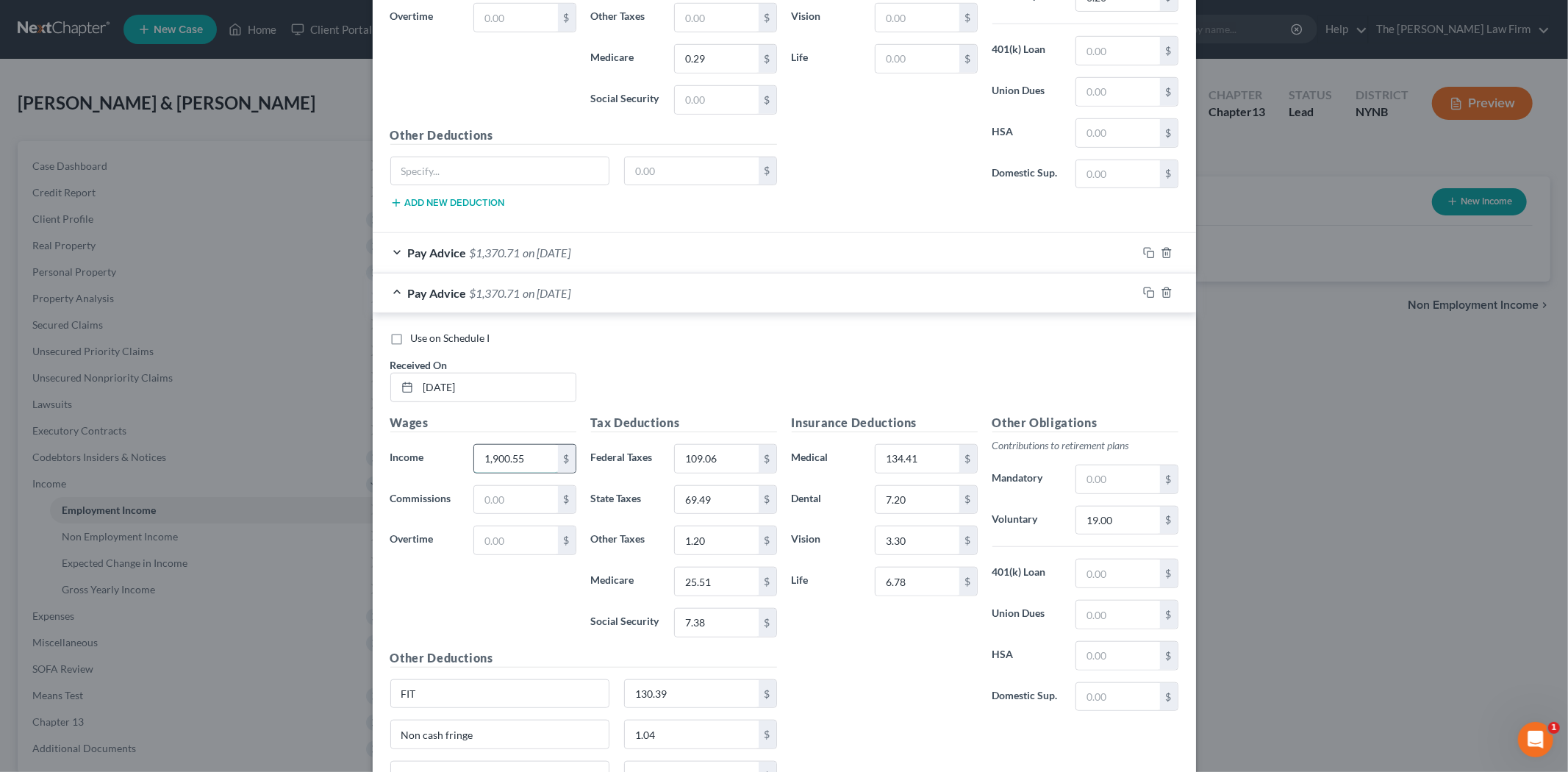
click at [534, 455] on input "1,900.55" at bounding box center [515, 459] width 83 height 28
type input "1,903.09"
click at [1118, 523] on input "19.00" at bounding box center [1117, 520] width 83 height 28
click at [1118, 517] on input "19.00" at bounding box center [1117, 520] width 83 height 28
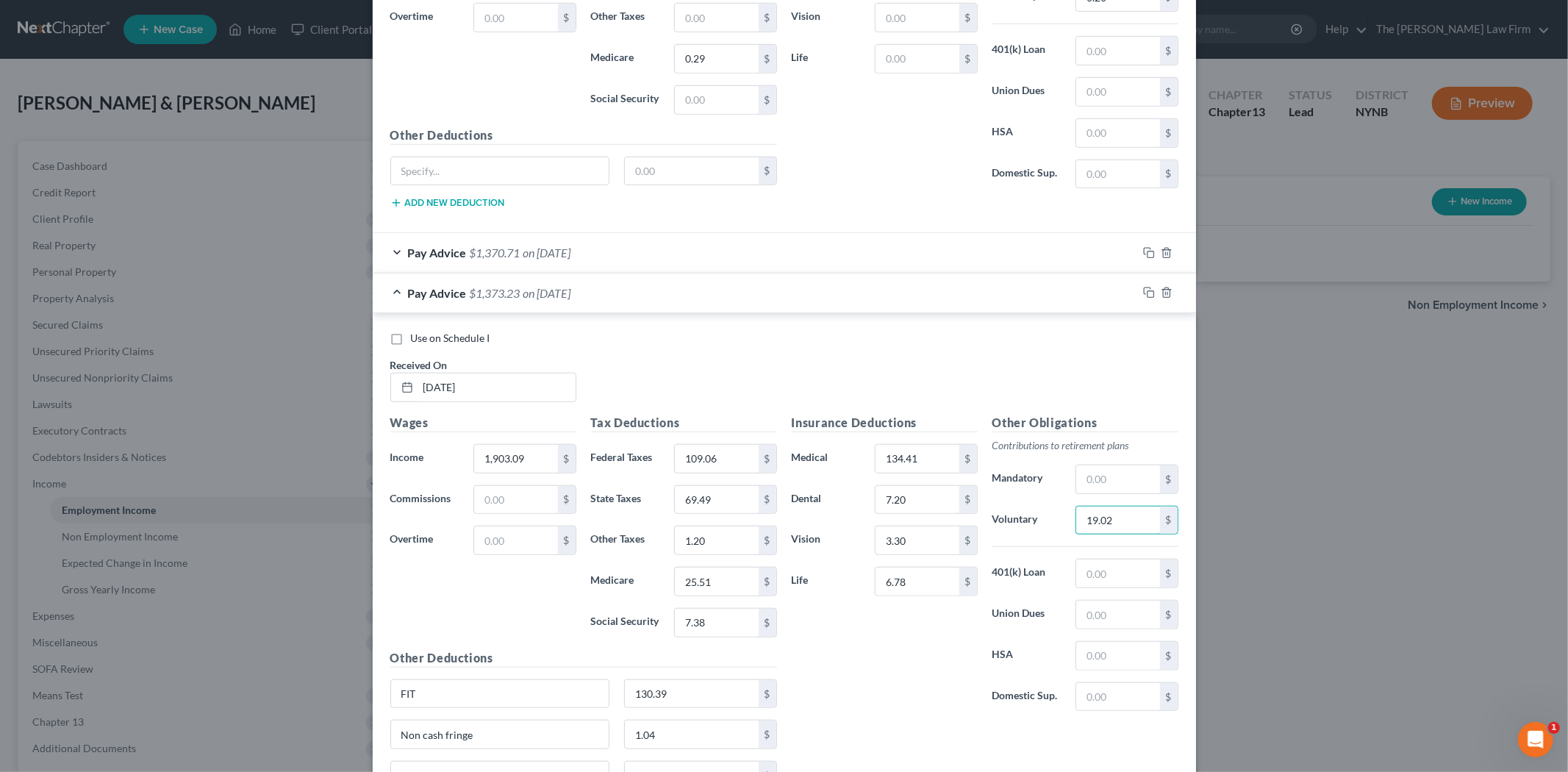
type input "19.02"
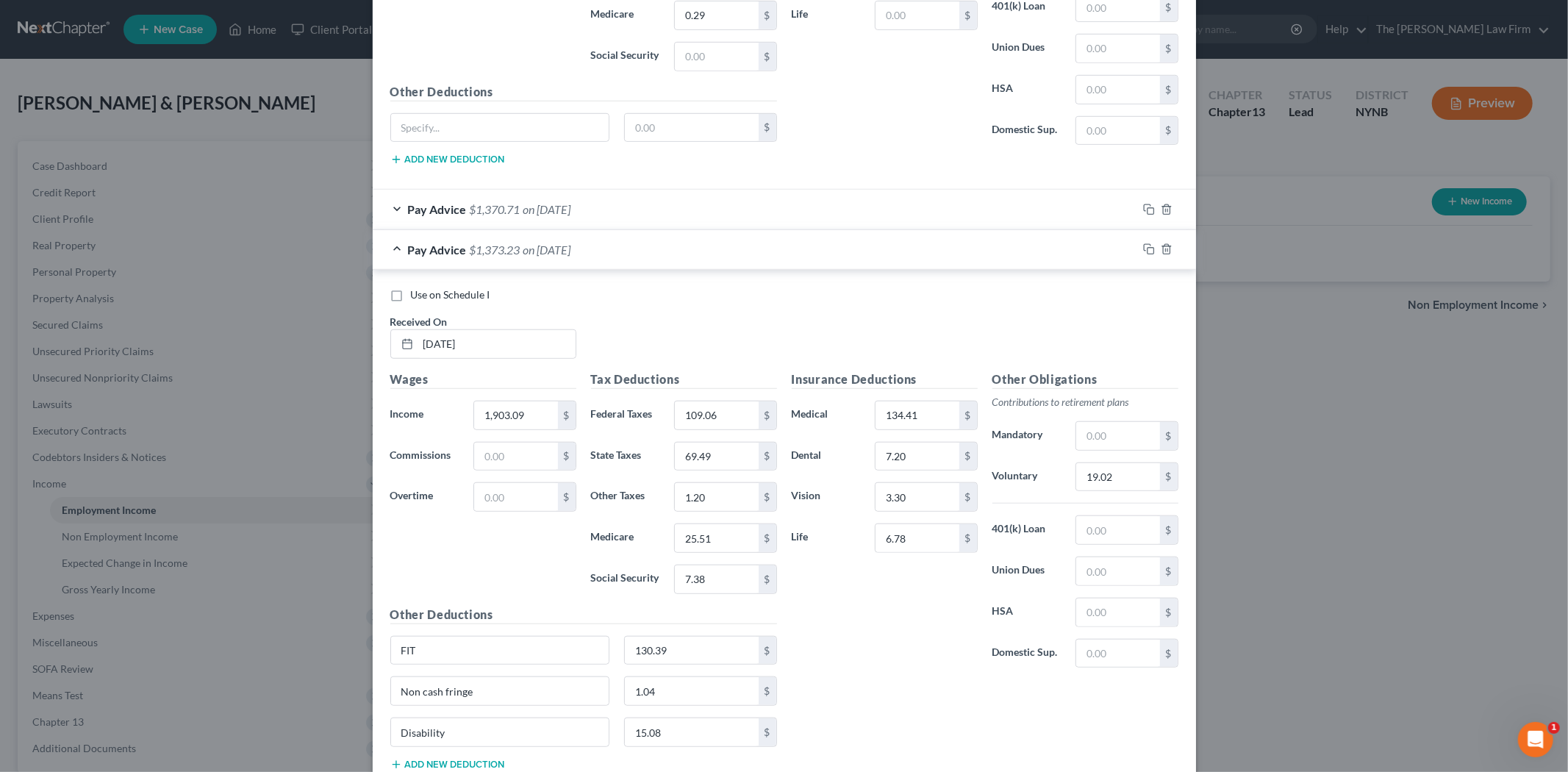
scroll to position [895, 0]
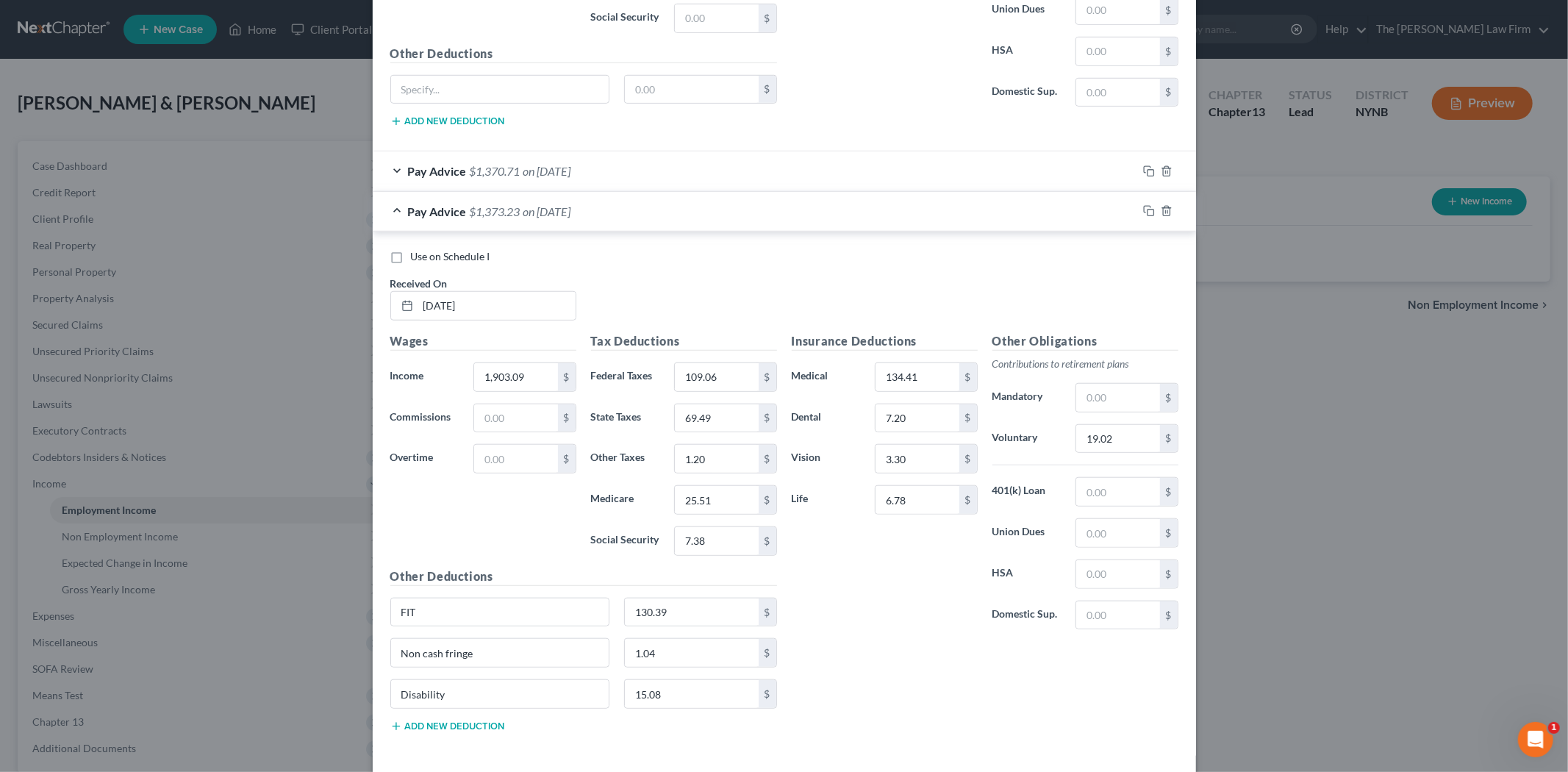
click at [876, 621] on div "Insurance Deductions Medical 134.41 $ Dental 7.20 $ Vision 3.30 $ Life 6.78 $" at bounding box center [885, 487] width 201 height 309
type input "5.26"
click at [713, 618] on input "130.39" at bounding box center [692, 612] width 134 height 28
click at [685, 616] on input "130.39" at bounding box center [692, 612] width 134 height 28
type input "130.69"
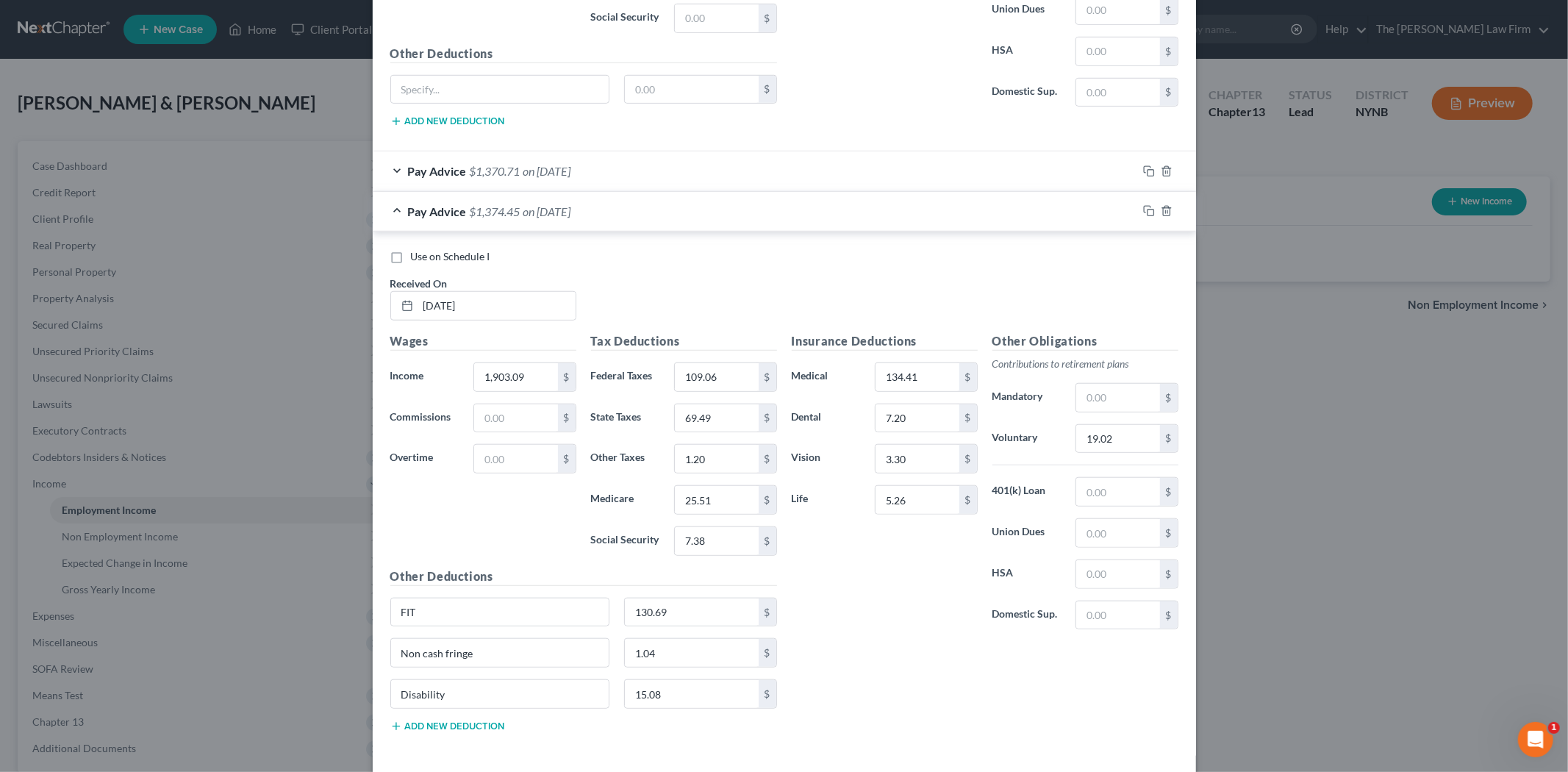
click at [892, 641] on div "Insurance Deductions Medical 134.41 $ Dental 7.20 $ Vision 3.30 $ Life 5.26 $" at bounding box center [885, 487] width 201 height 309
click at [726, 379] on input "109.06" at bounding box center [716, 377] width 83 height 28
click at [725, 378] on input "109.06" at bounding box center [716, 377] width 83 height 28
click at [724, 377] on input "109.06" at bounding box center [716, 377] width 83 height 28
type input "109.21"
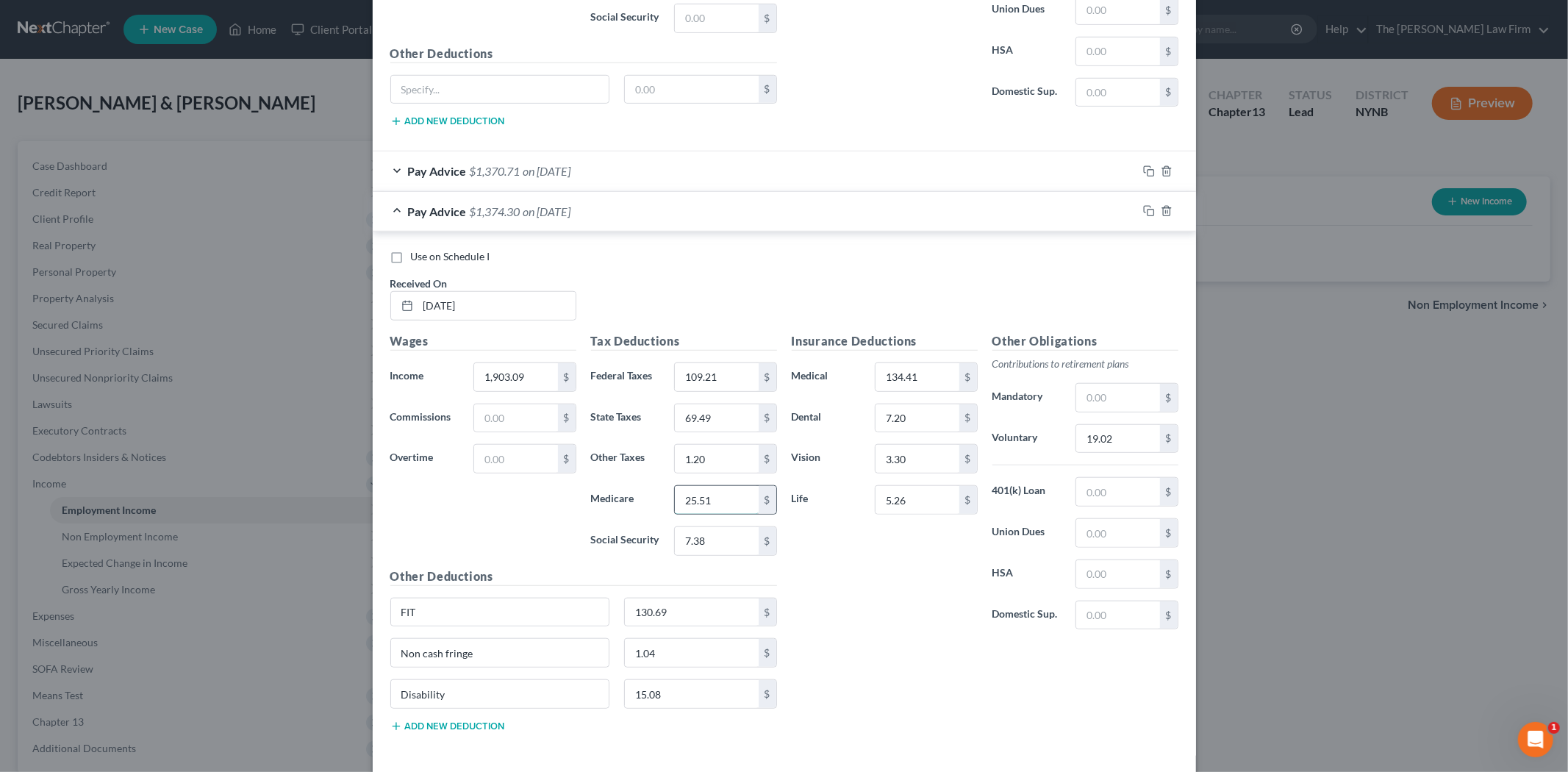
click at [706, 504] on input "25.51" at bounding box center [716, 500] width 83 height 28
type input "25.54"
click at [717, 415] on input "69.49" at bounding box center [716, 418] width 83 height 28
click at [717, 419] on input "69.49" at bounding box center [716, 418] width 83 height 28
type input "69.62"
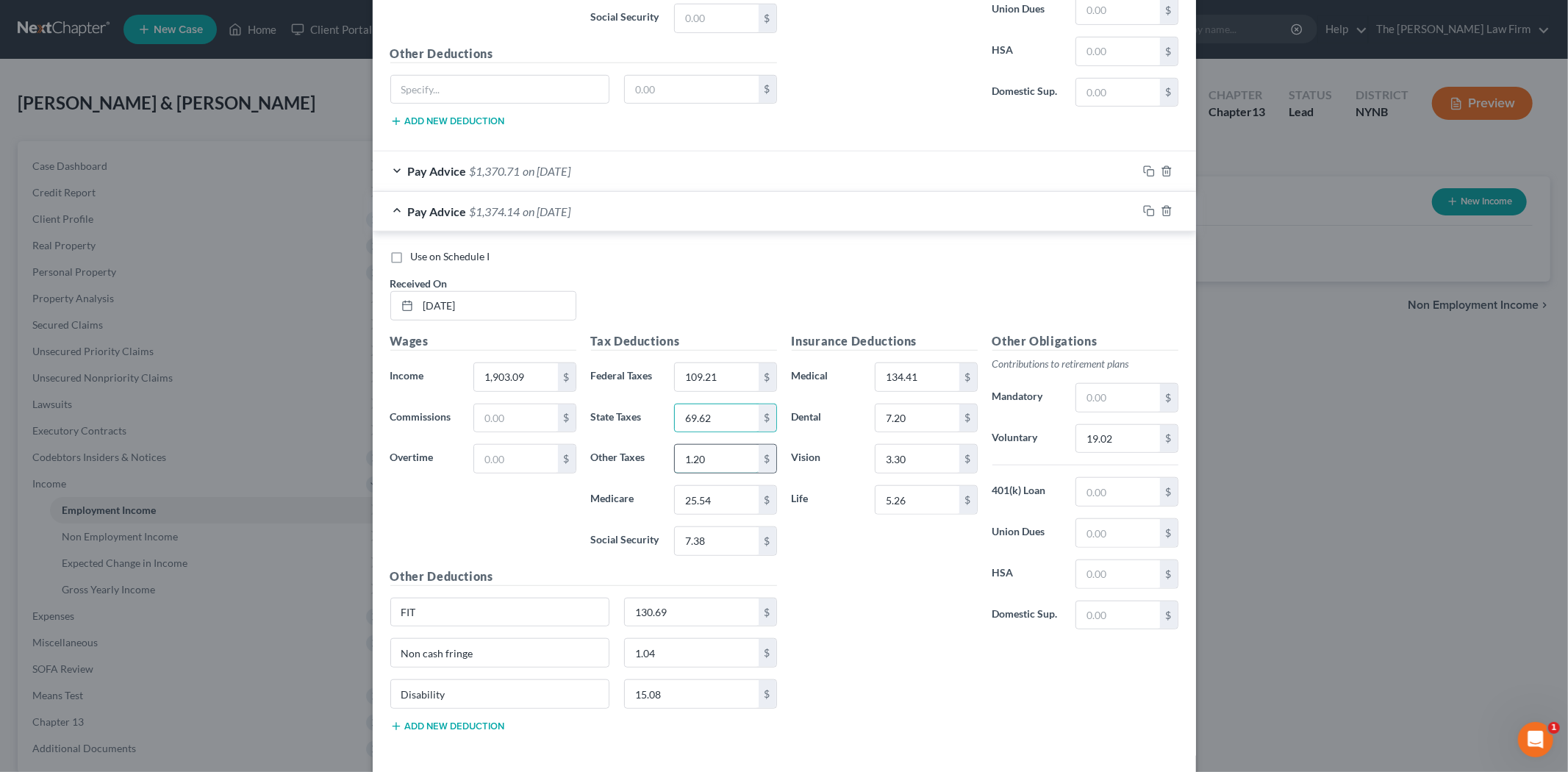
click at [728, 467] on input "1.20" at bounding box center [716, 459] width 83 height 28
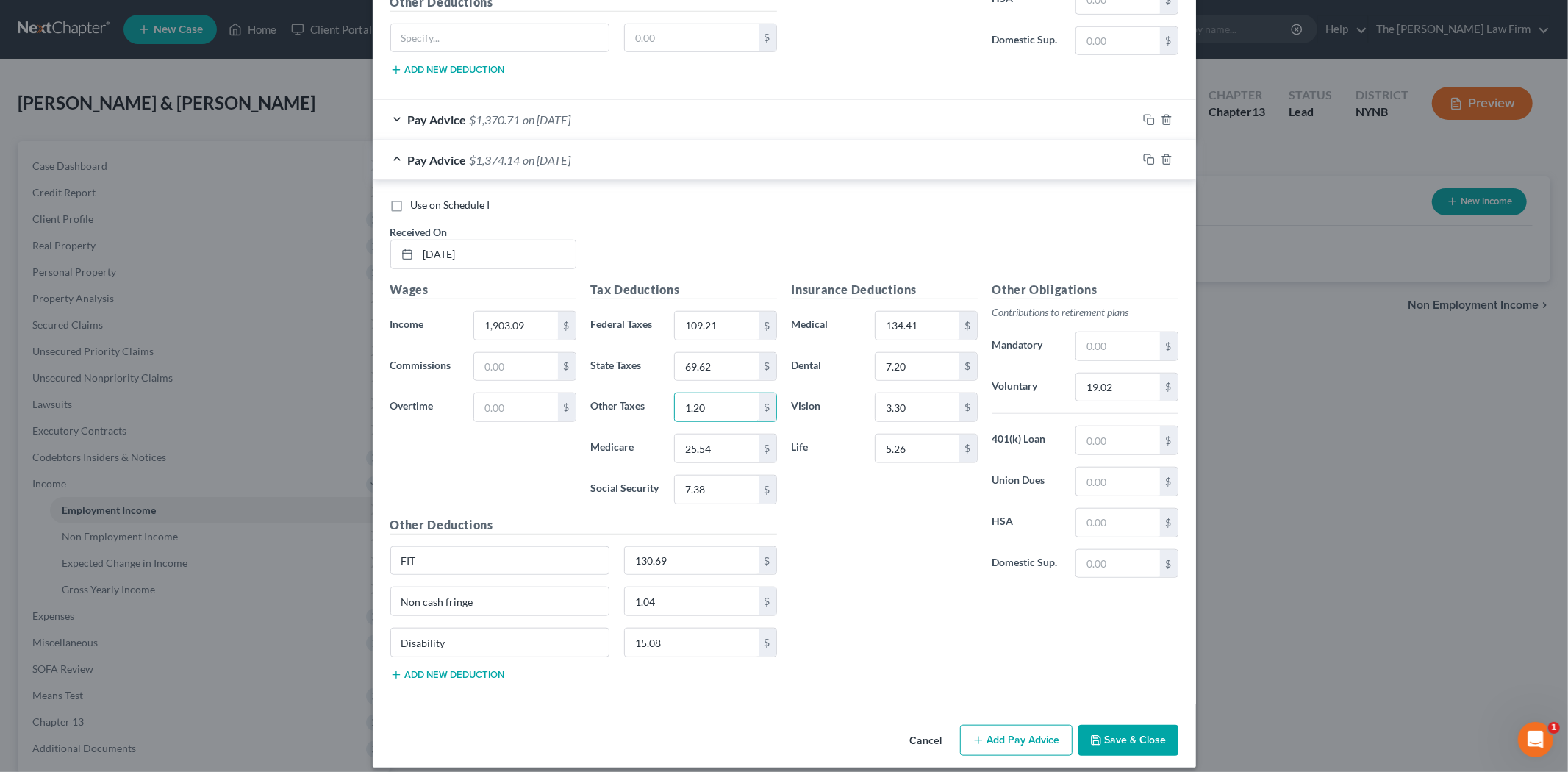
scroll to position [962, 0]
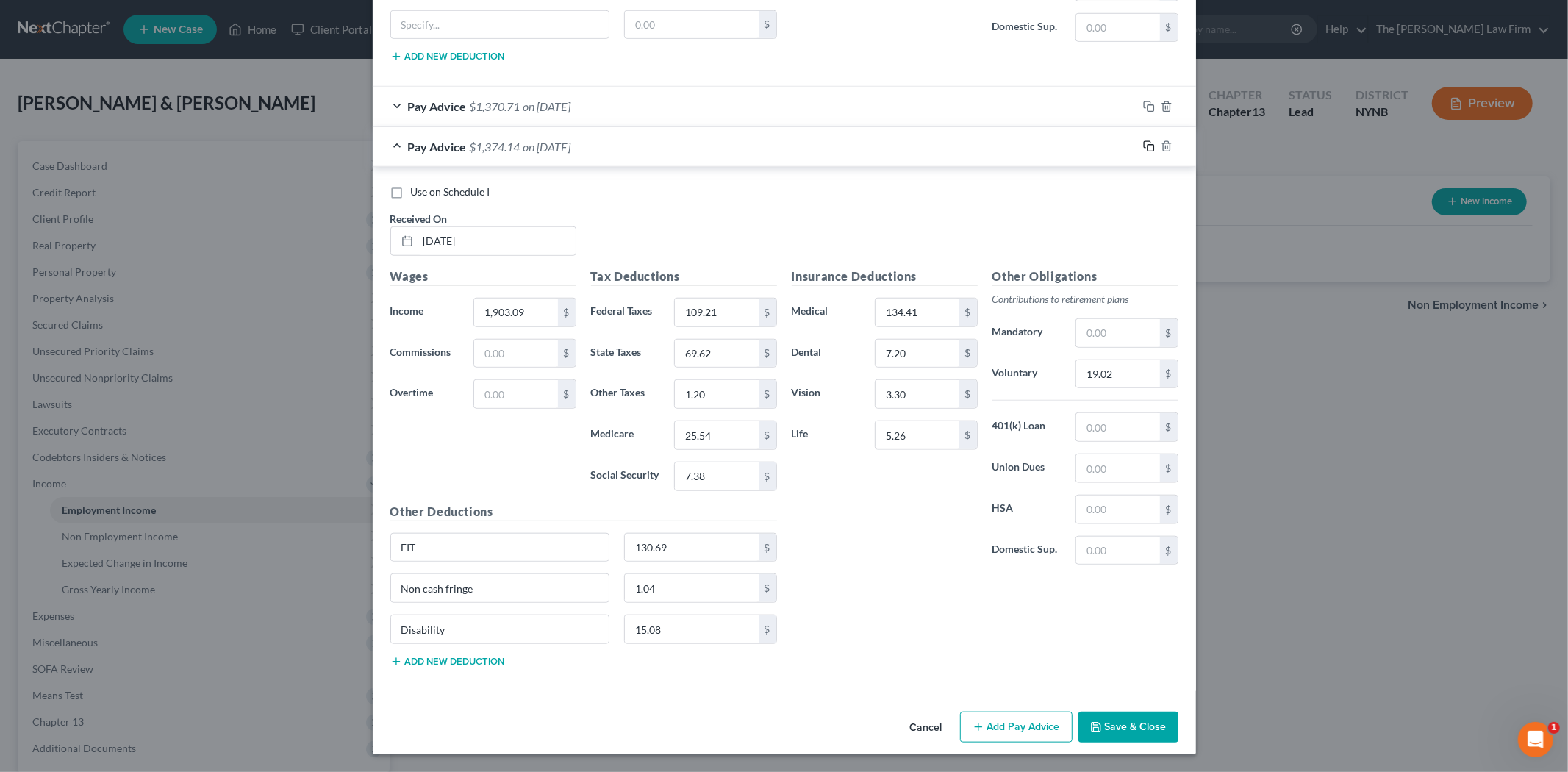
click at [1143, 142] on icon "button" at bounding box center [1149, 146] width 12 height 12
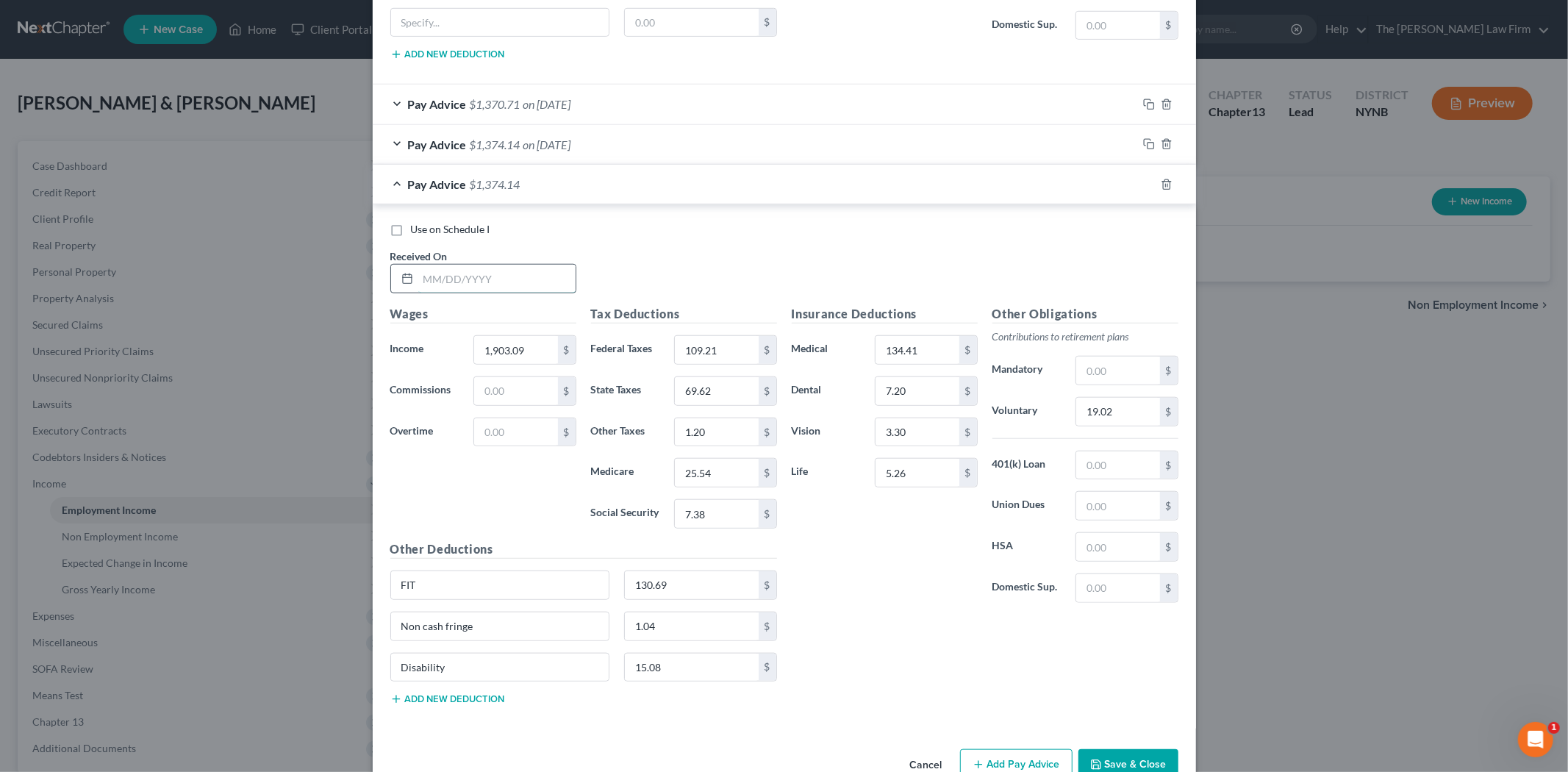
click at [519, 281] on input "text" at bounding box center [496, 279] width 157 height 28
type input "[DATE]"
click at [526, 354] on input "1,903.09" at bounding box center [515, 350] width 83 height 28
type input "1,902.33"
click at [1118, 410] on input "19.02" at bounding box center [1117, 412] width 83 height 28
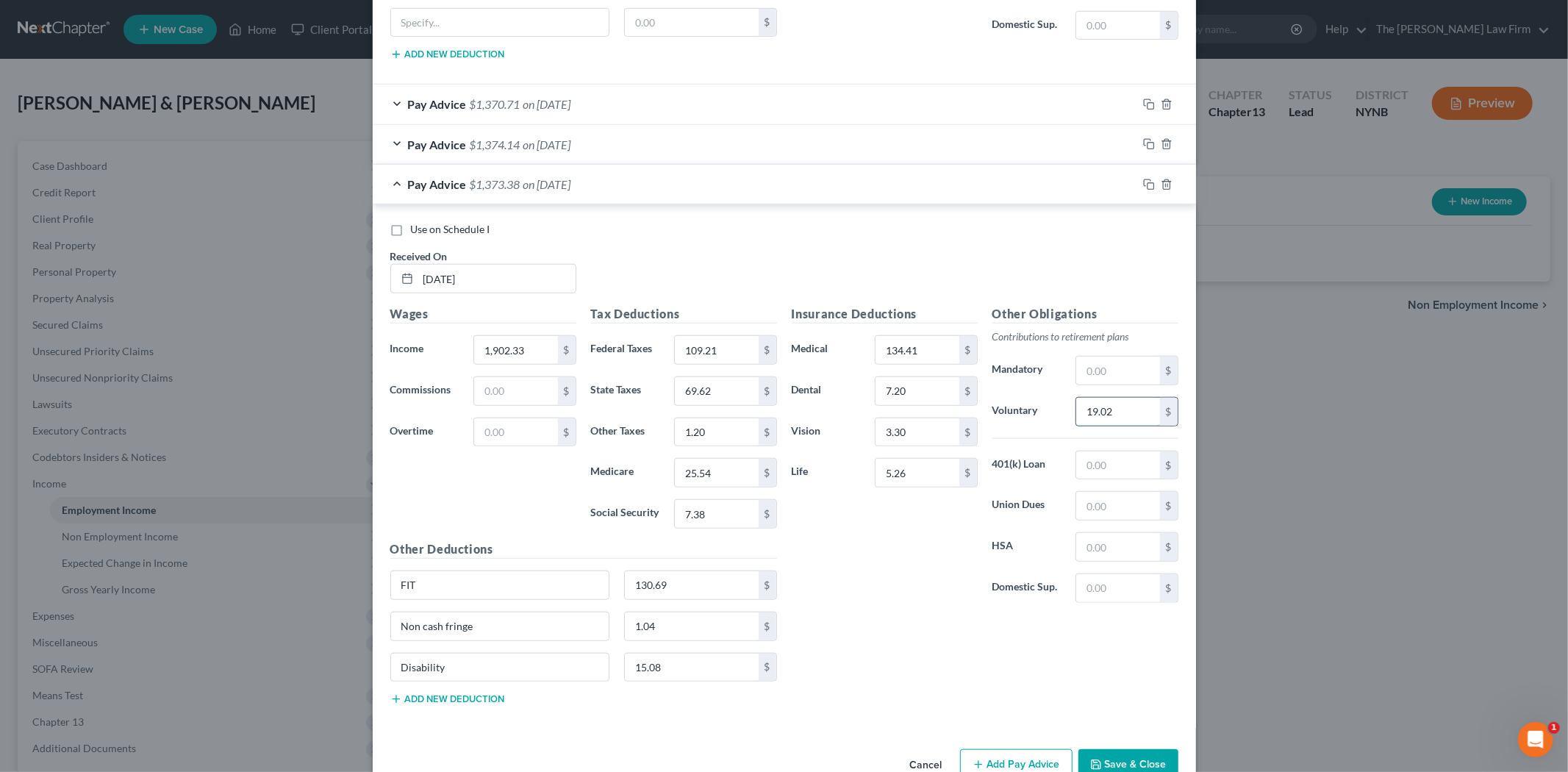
click at [1118, 410] on input "19.02" at bounding box center [1117, 412] width 83 height 28
click at [1115, 413] on input "19.02" at bounding box center [1117, 412] width 83 height 28
type input "19.01"
click at [916, 392] on input "7.20" at bounding box center [916, 391] width 83 height 28
click at [1357, 329] on div "New Income Source × Employment Type * Select Full or [DEMOGRAPHIC_DATA] Employm…" at bounding box center [784, 386] width 1568 height 772
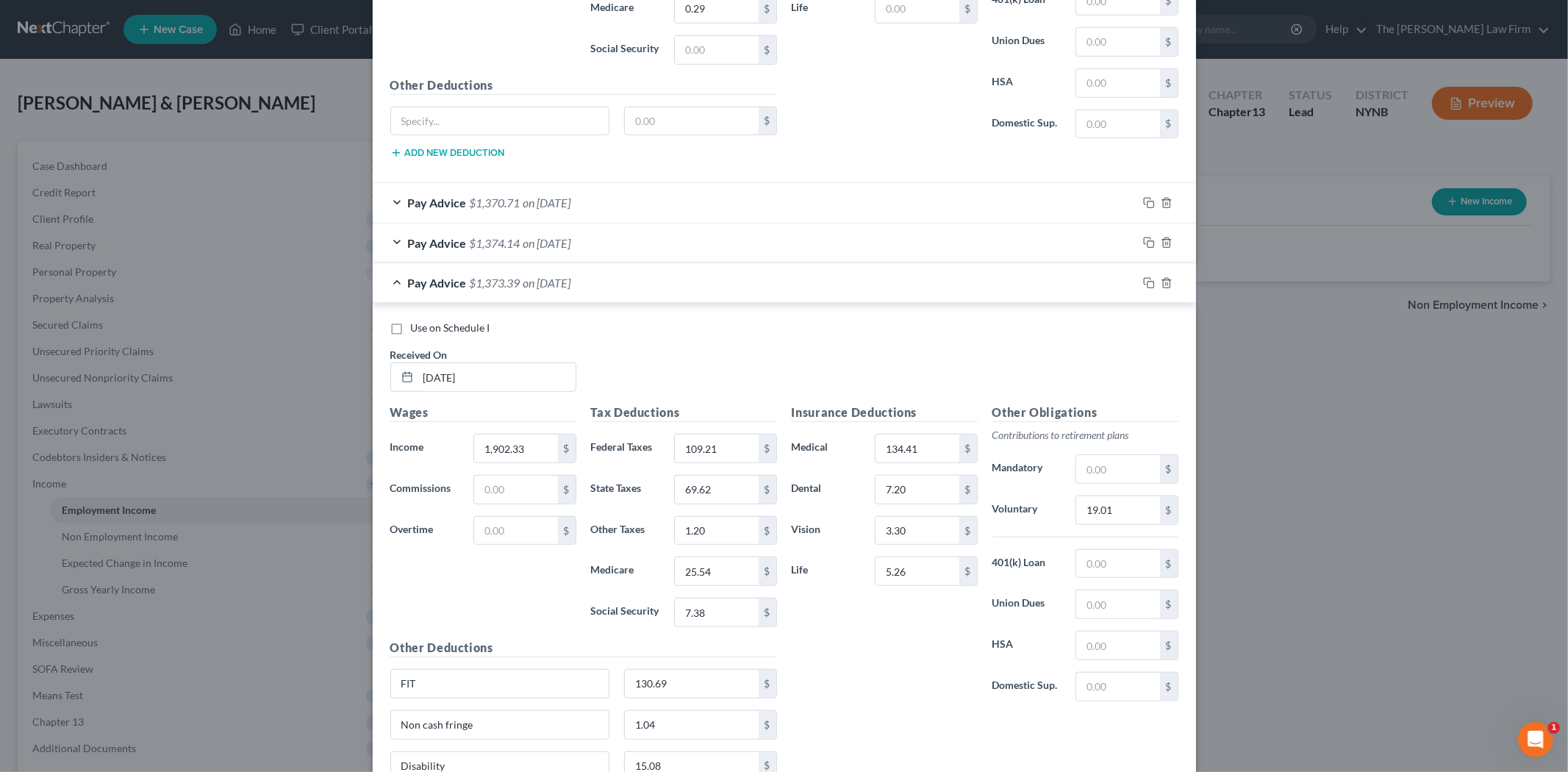
scroll to position [1001, 0]
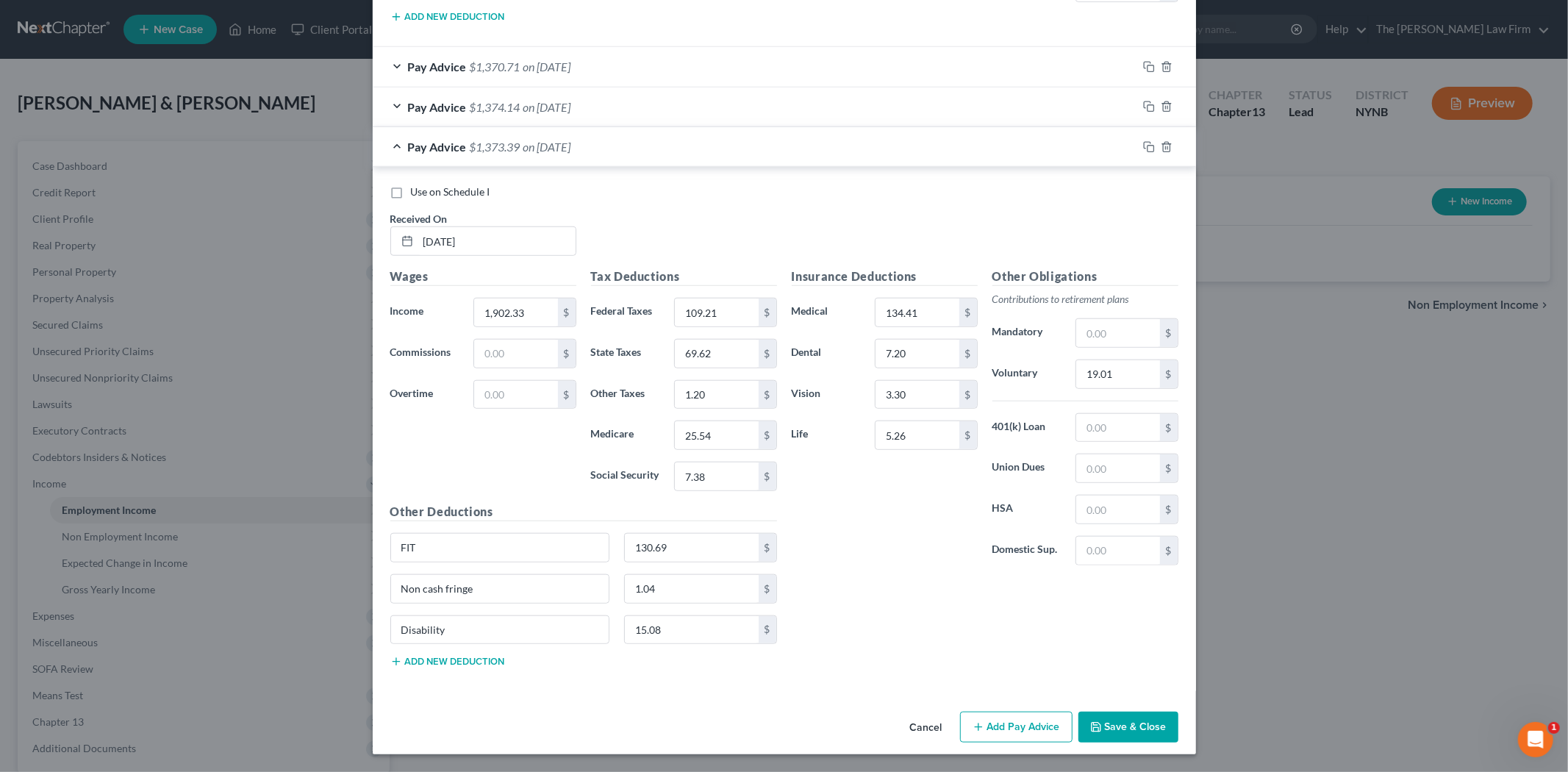
click at [1100, 717] on button "Save & Close" at bounding box center [1129, 726] width 100 height 31
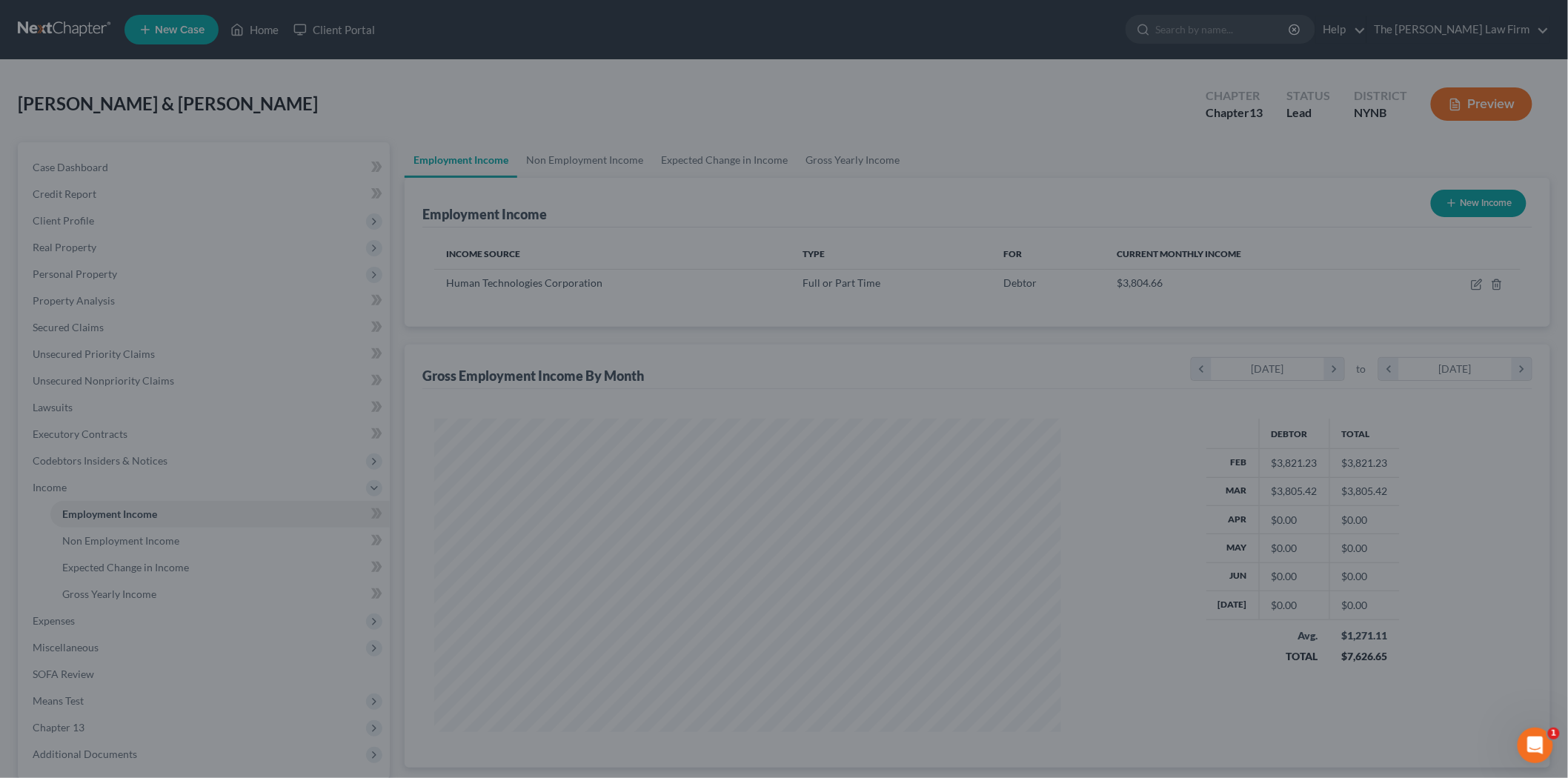
scroll to position [740355, 740376]
